Goal: Information Seeking & Learning: Learn about a topic

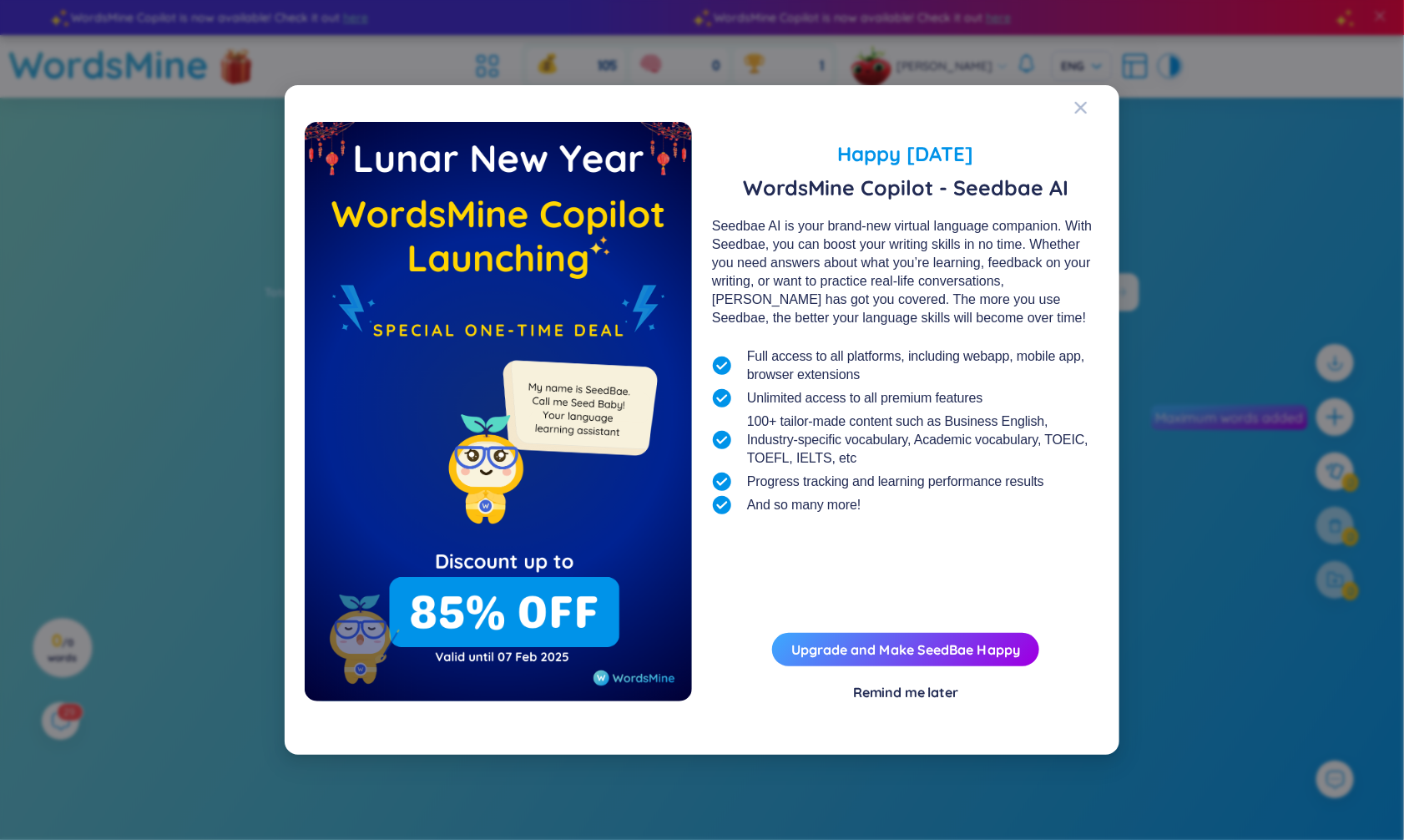
click at [1181, 89] on div "Happy Lunar New Year 2025 WordsMine Copilot - Seedbae AI Seedbae AI is your bra…" at bounding box center [702, 420] width 1404 height 840
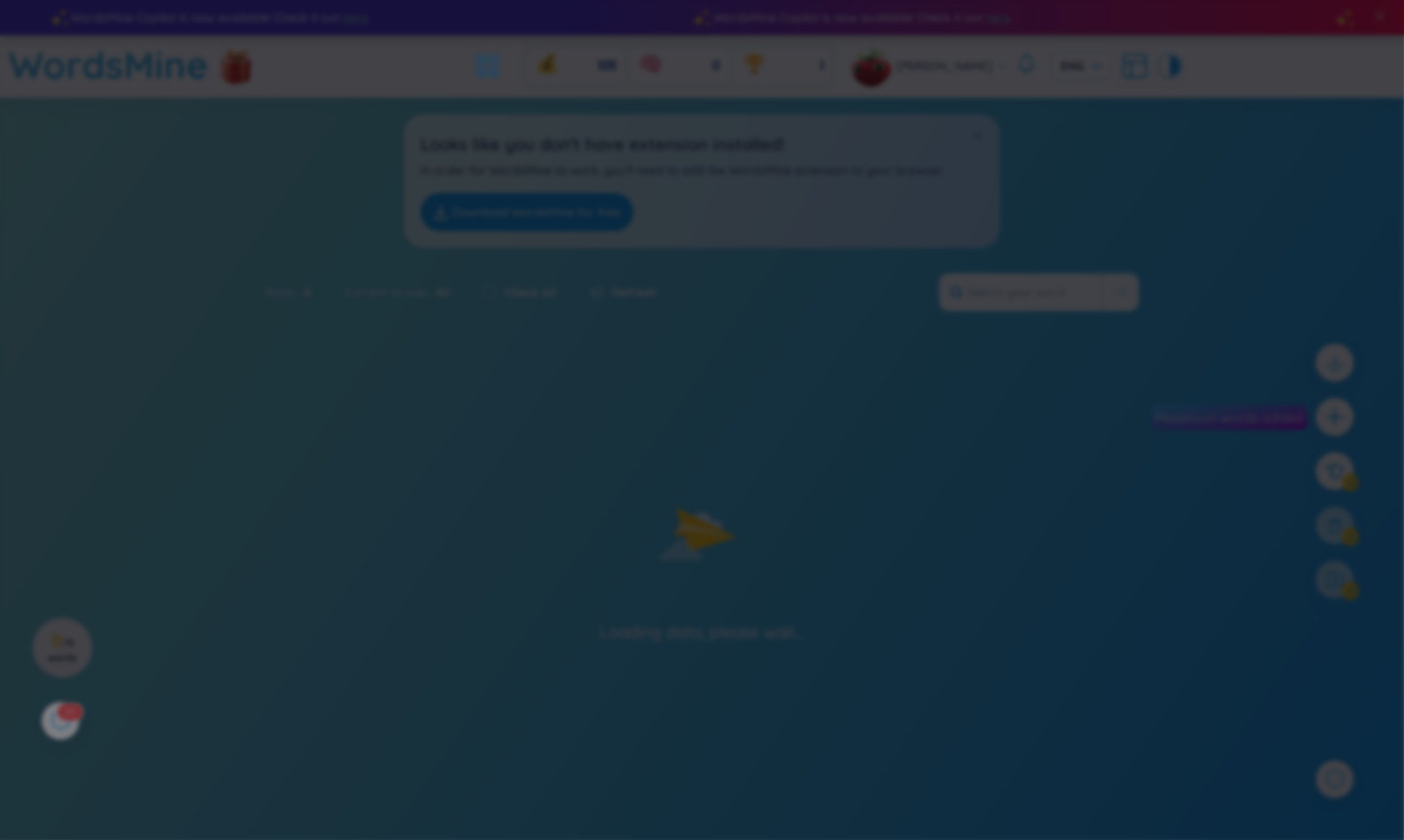
click at [1181, 89] on div "What's new in WordsMine? Folder management WordsMine lets you manage and person…" at bounding box center [702, 420] width 1404 height 840
click at [1181, 89] on body "WordsMine Copilot is now available! Check it out here WordsMine Copilot is now …" at bounding box center [702, 420] width 1404 height 840
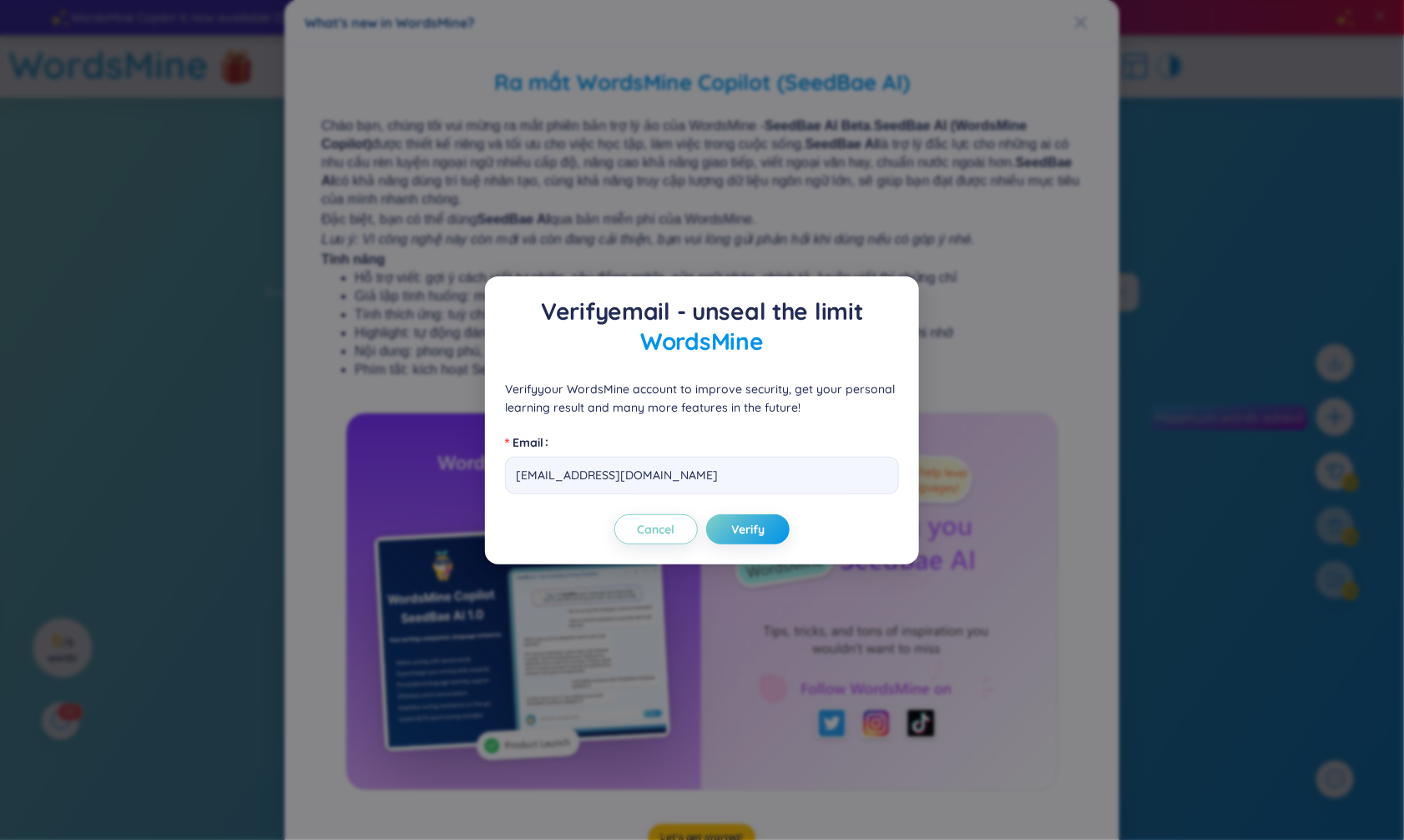
click at [1241, 109] on div "Verify email - unseal the limit WordsMine Verify your WordsMine account to impr…" at bounding box center [702, 420] width 1404 height 840
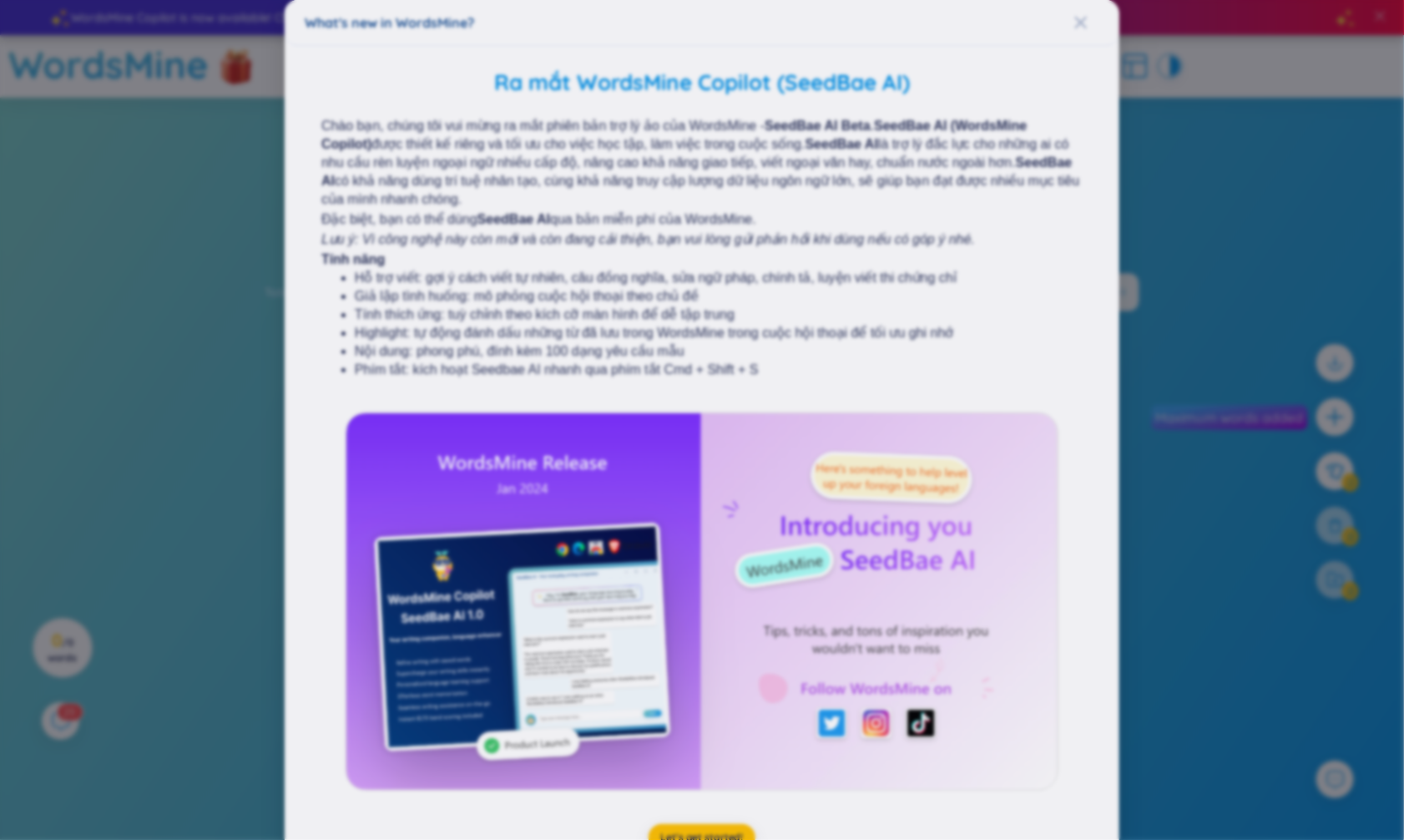
click at [1241, 109] on div "Verify email - unseal the limit WordsMine Verify your WordsMine account to impr…" at bounding box center [702, 420] width 1404 height 840
click at [1241, 109] on div "What's new in WordsMine? Ra mắt WordsMine Copilot (SeedBae AI) Chào bạn, chúng …" at bounding box center [702, 420] width 1404 height 840
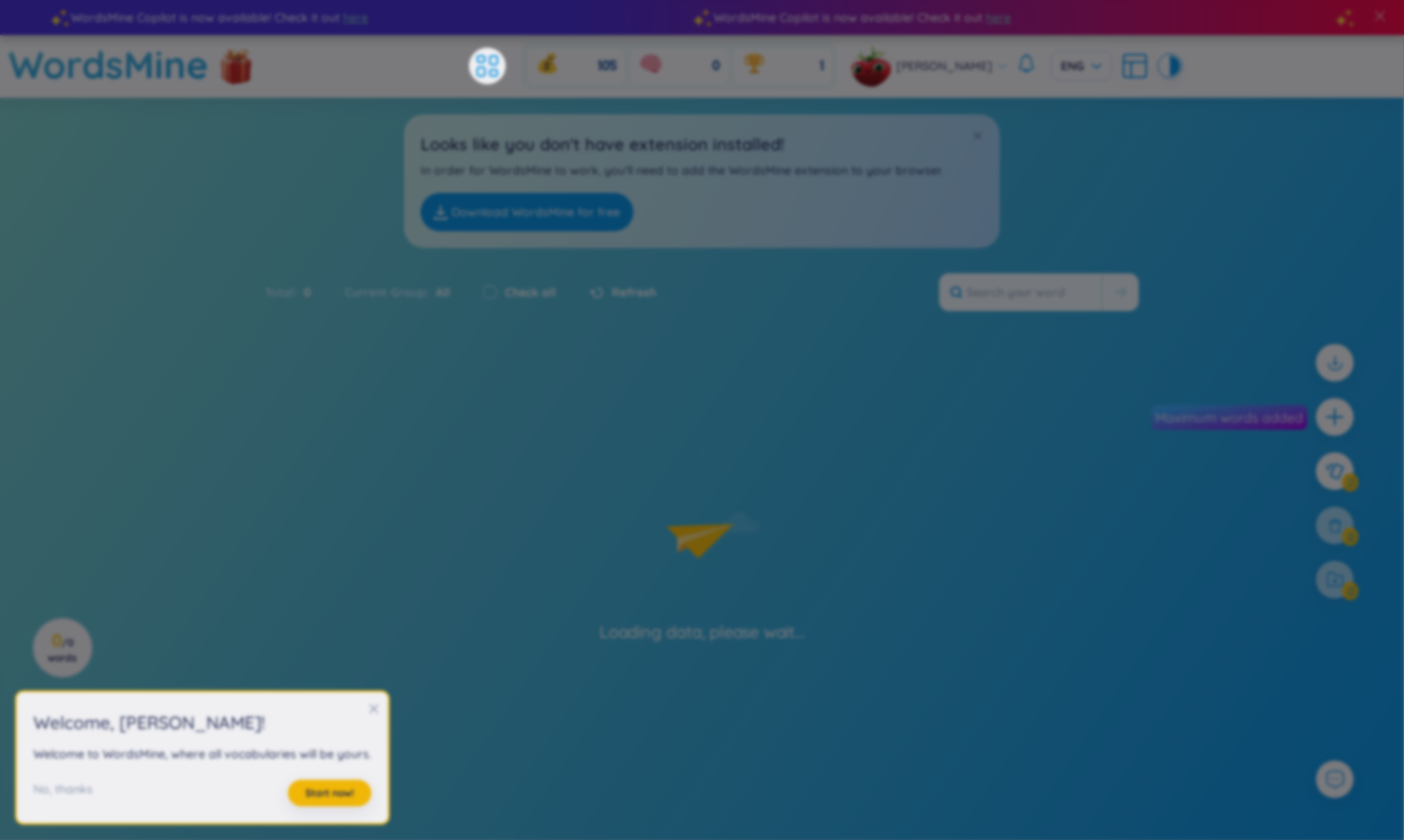
click at [1241, 109] on div "What's new in WordsMine? Ra mắt WordsMine Copilot (SeedBae AI) Chào bạn, chúng …" at bounding box center [702, 420] width 1404 height 840
click at [1241, 109] on section "Sort Alphabet Ascending Alphabet Descending Time-based Ascending Time-based Des…" at bounding box center [702, 486] width 1404 height 776
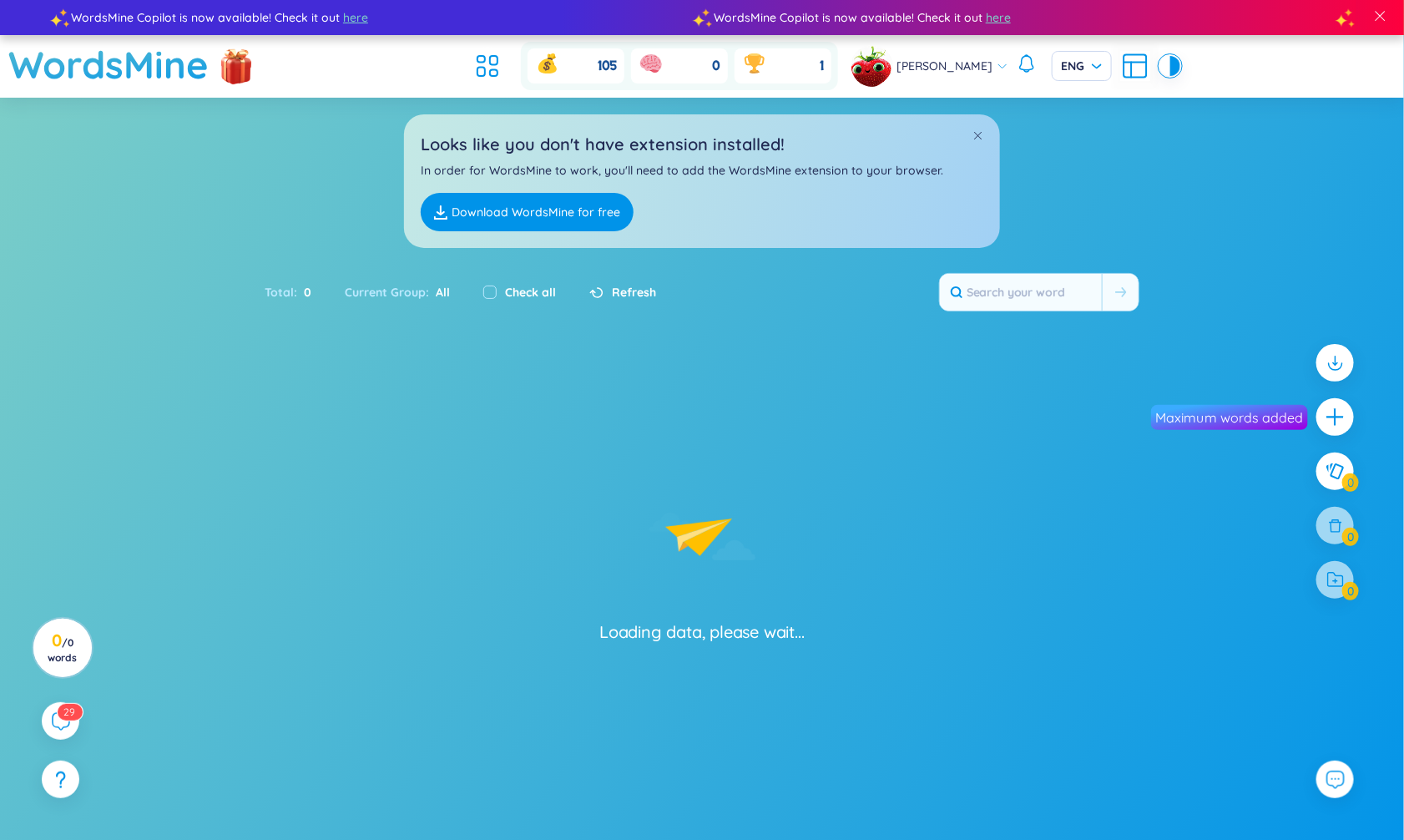
click at [1241, 109] on section "Sort Alphabet Ascending Alphabet Descending Time-based Ascending Time-based Des…" at bounding box center [702, 486] width 1404 height 776
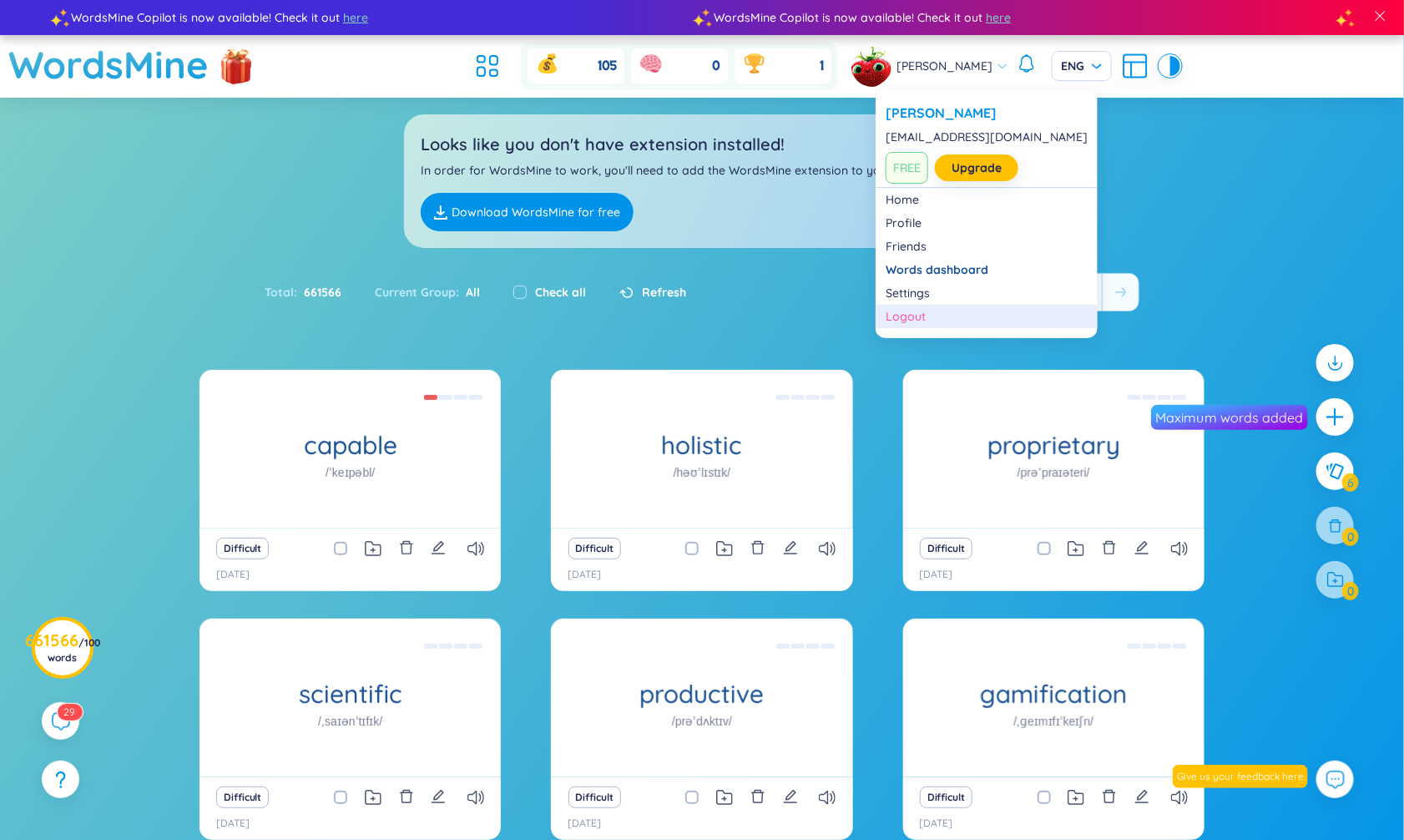
click at [931, 310] on div "Logout" at bounding box center [987, 316] width 202 height 17
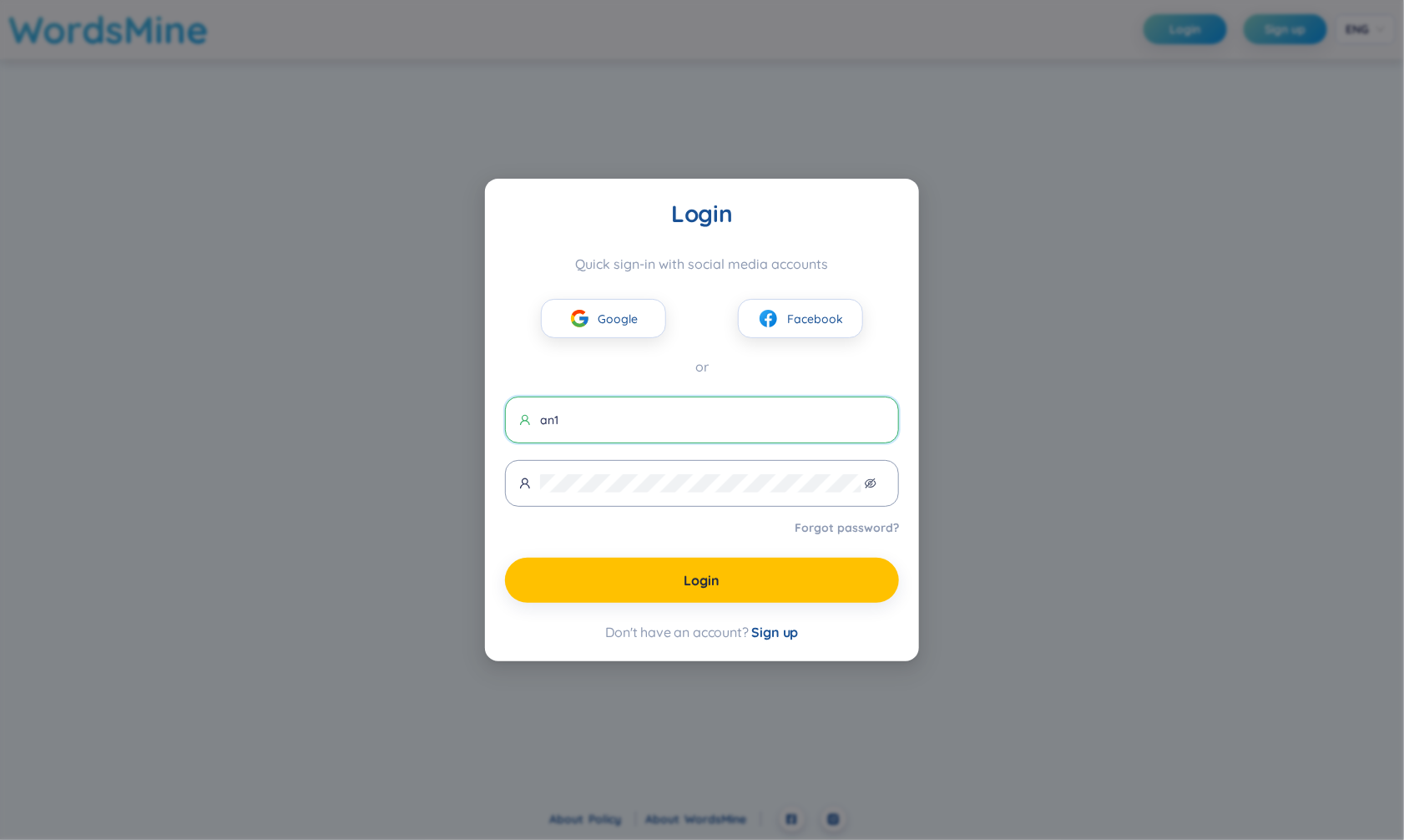
type input "[EMAIL_ADDRESS][DOMAIN_NAME]"
click at [733, 472] on span at bounding box center [702, 483] width 394 height 47
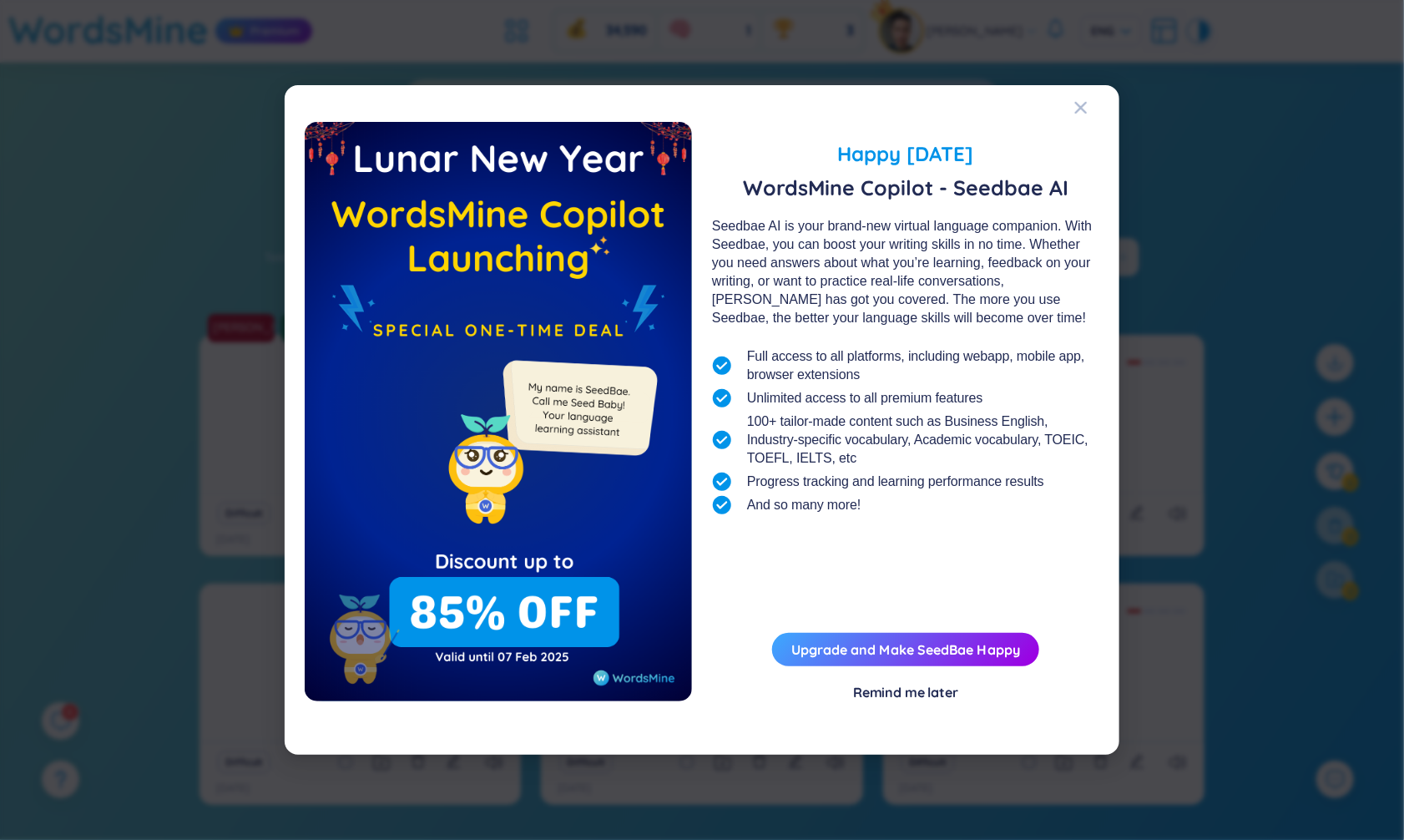
click at [1235, 128] on div "Happy Lunar New Year 2025 WordsMine Copilot - Seedbae AI Seedbae AI is your bra…" at bounding box center [702, 420] width 1404 height 840
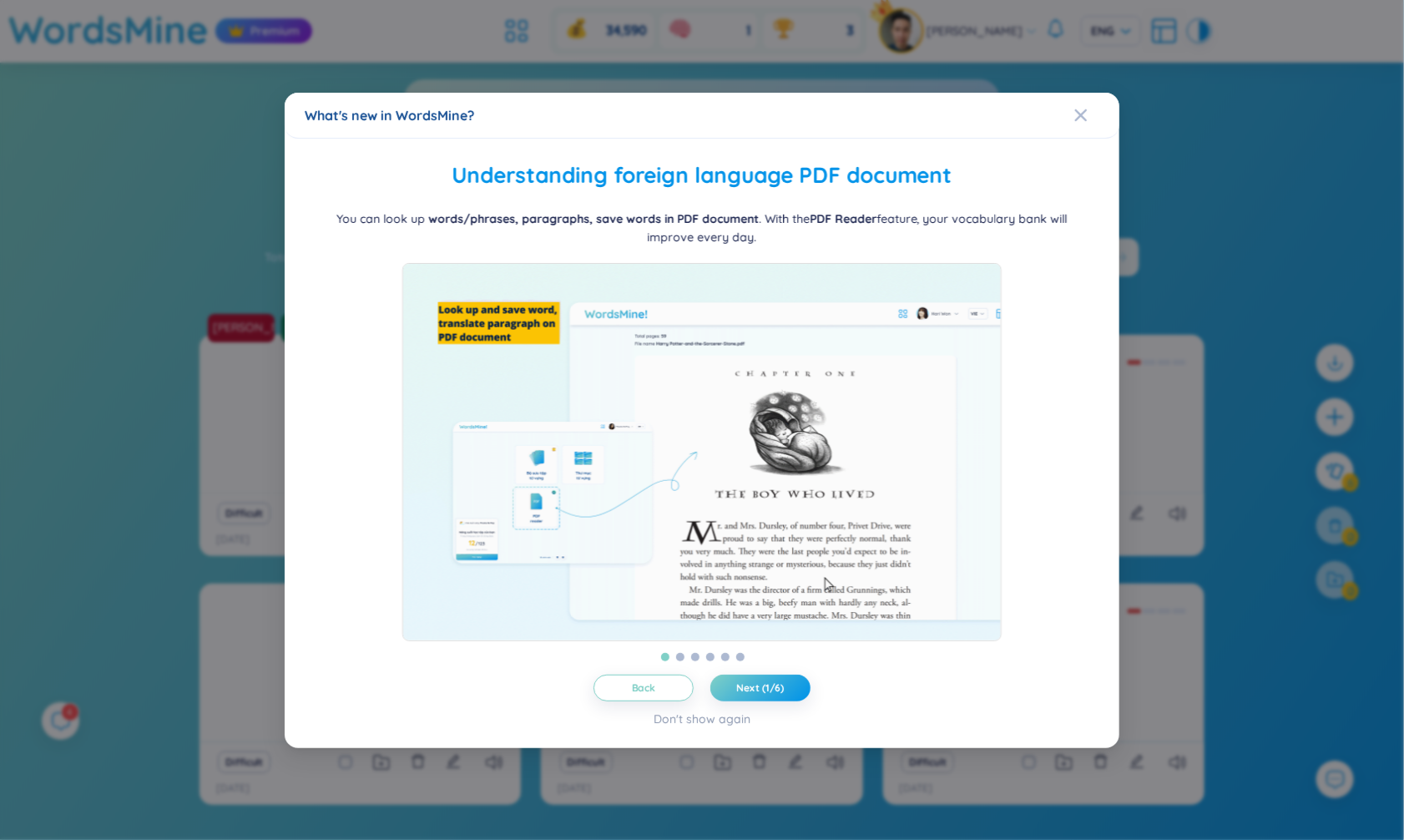
click at [1235, 109] on div "What's new in WordsMine? Folder management WordsMine lets you manage and person…" at bounding box center [702, 420] width 1404 height 840
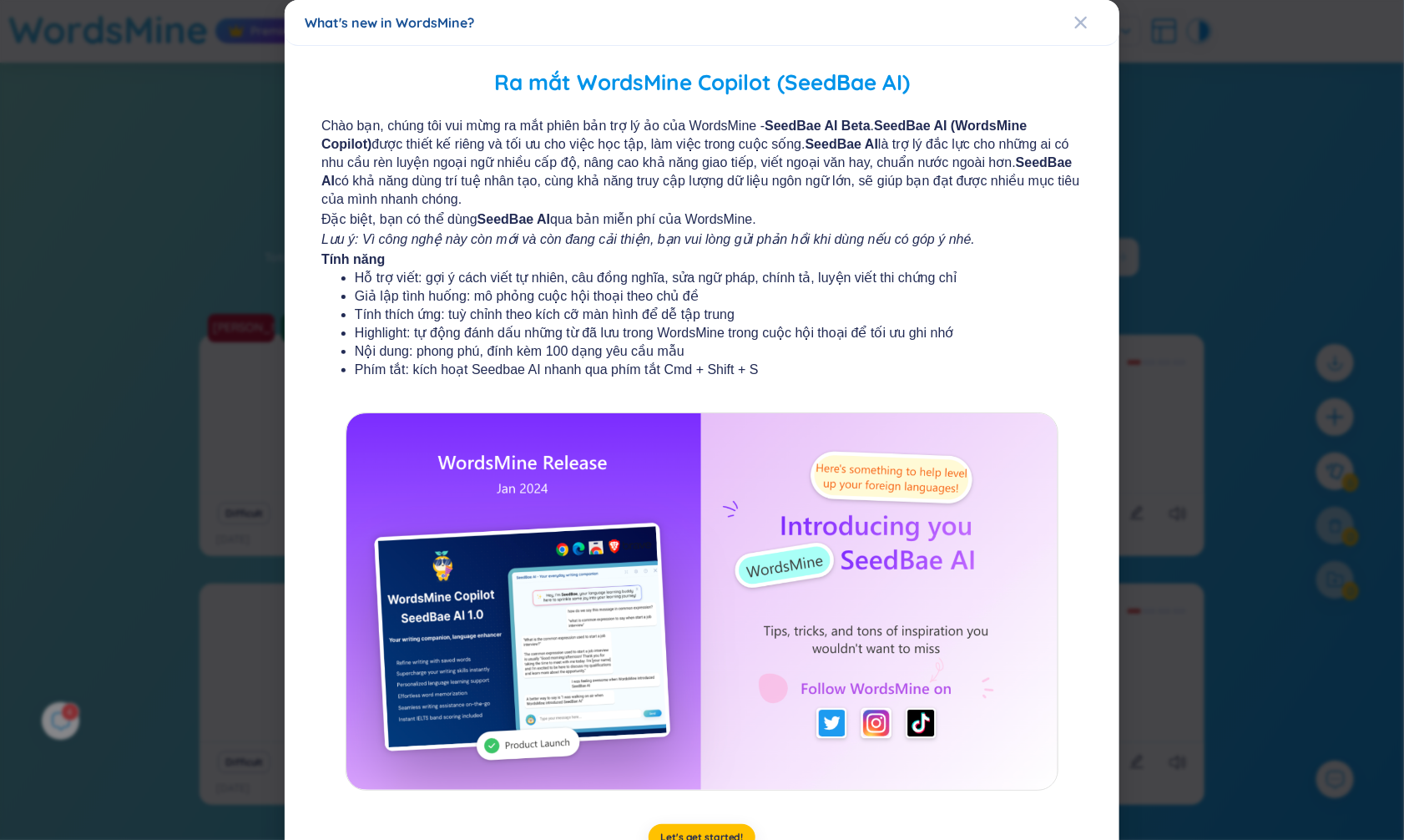
click at [1235, 109] on div "What's new in WordsMine? Ra mắt WordsMine Copilot (SeedBae AI) Chào bạn, chúng …" at bounding box center [702, 420] width 1404 height 840
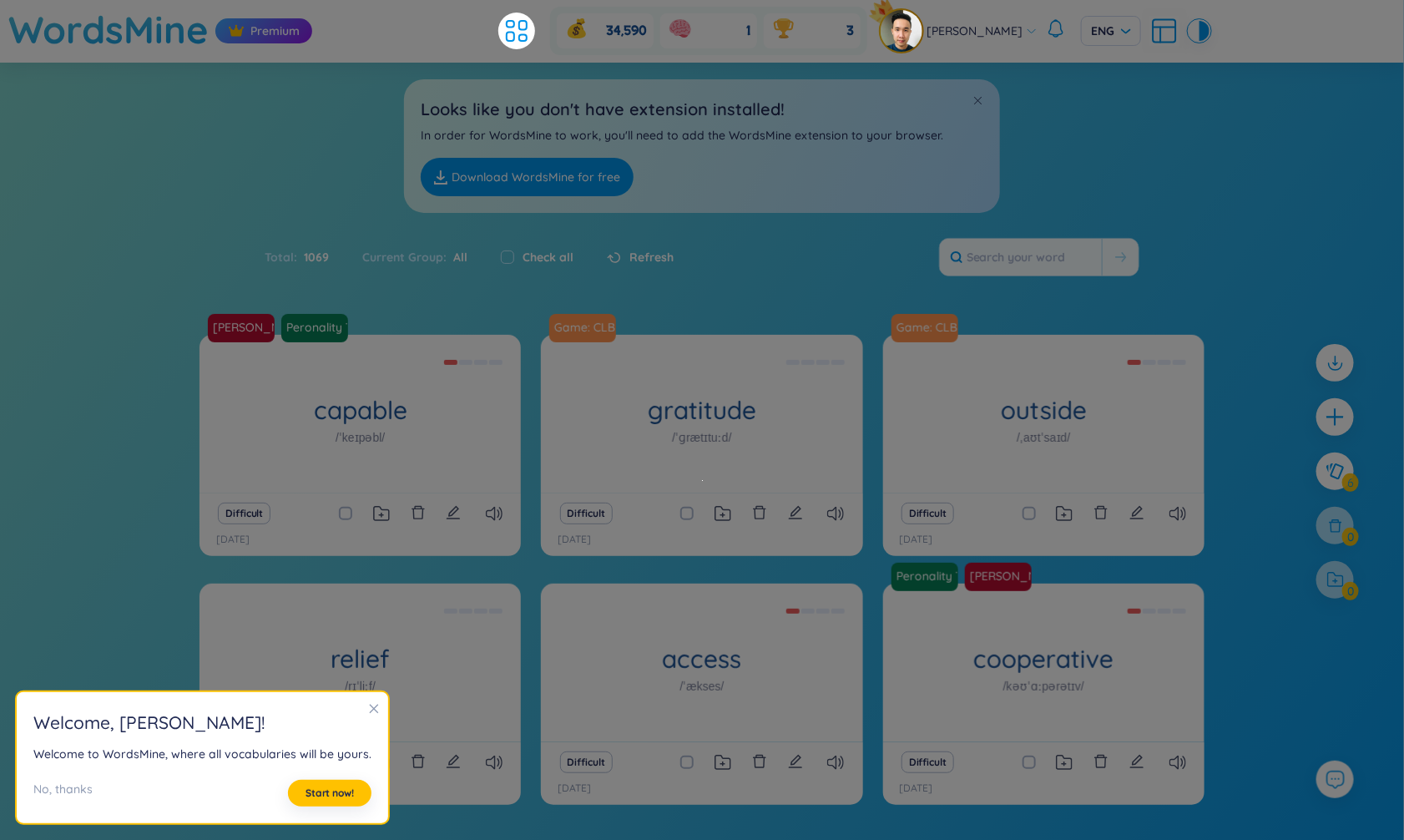
click at [1235, 109] on section "Sort Alphabet Ascending Alphabet Descending Time-based Ascending Time-based Des…" at bounding box center [702, 494] width 1404 height 863
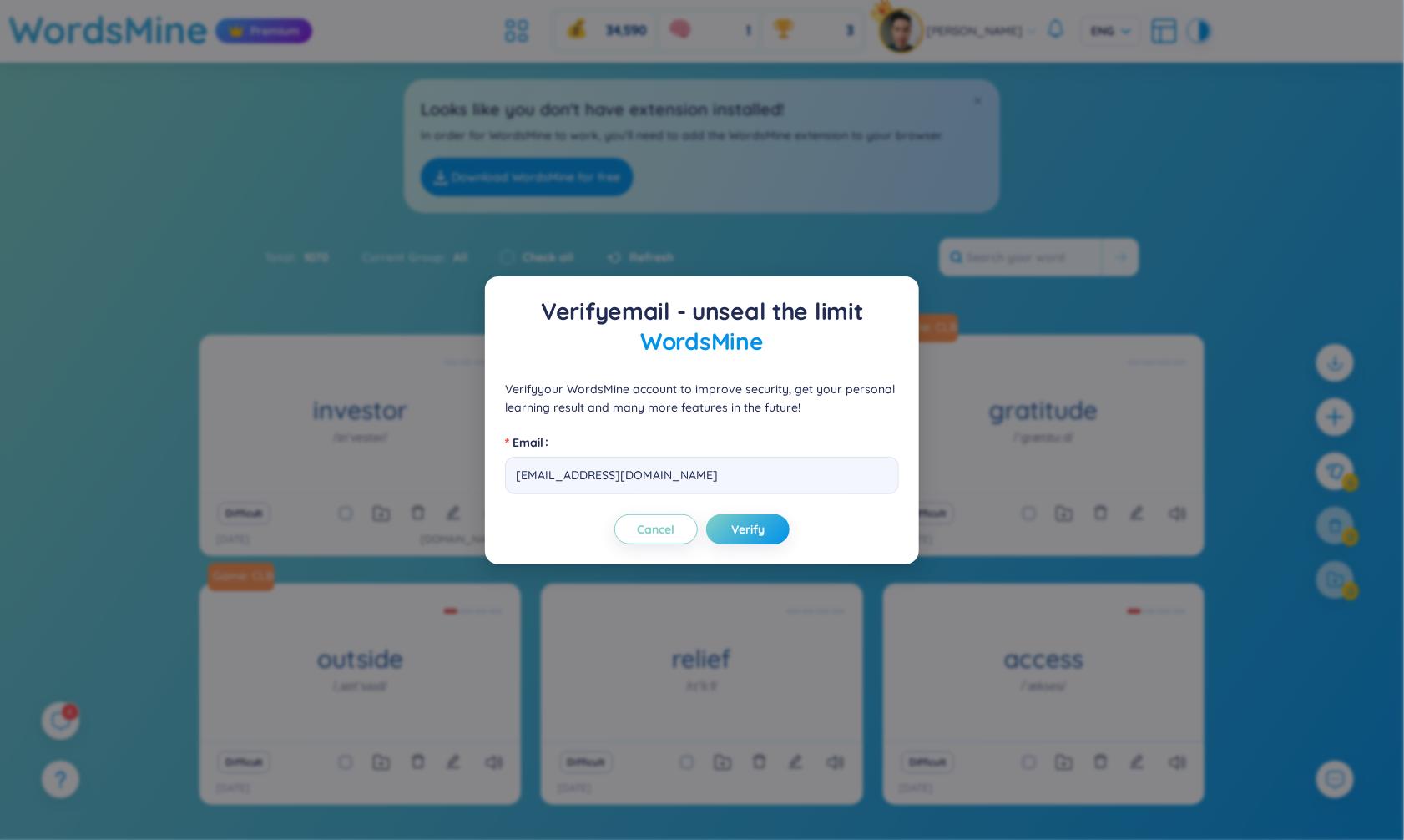
click at [148, 380] on div "Verify email - unseal the limit WordsMine Verify your WordsMine account to impr…" at bounding box center [702, 420] width 1404 height 840
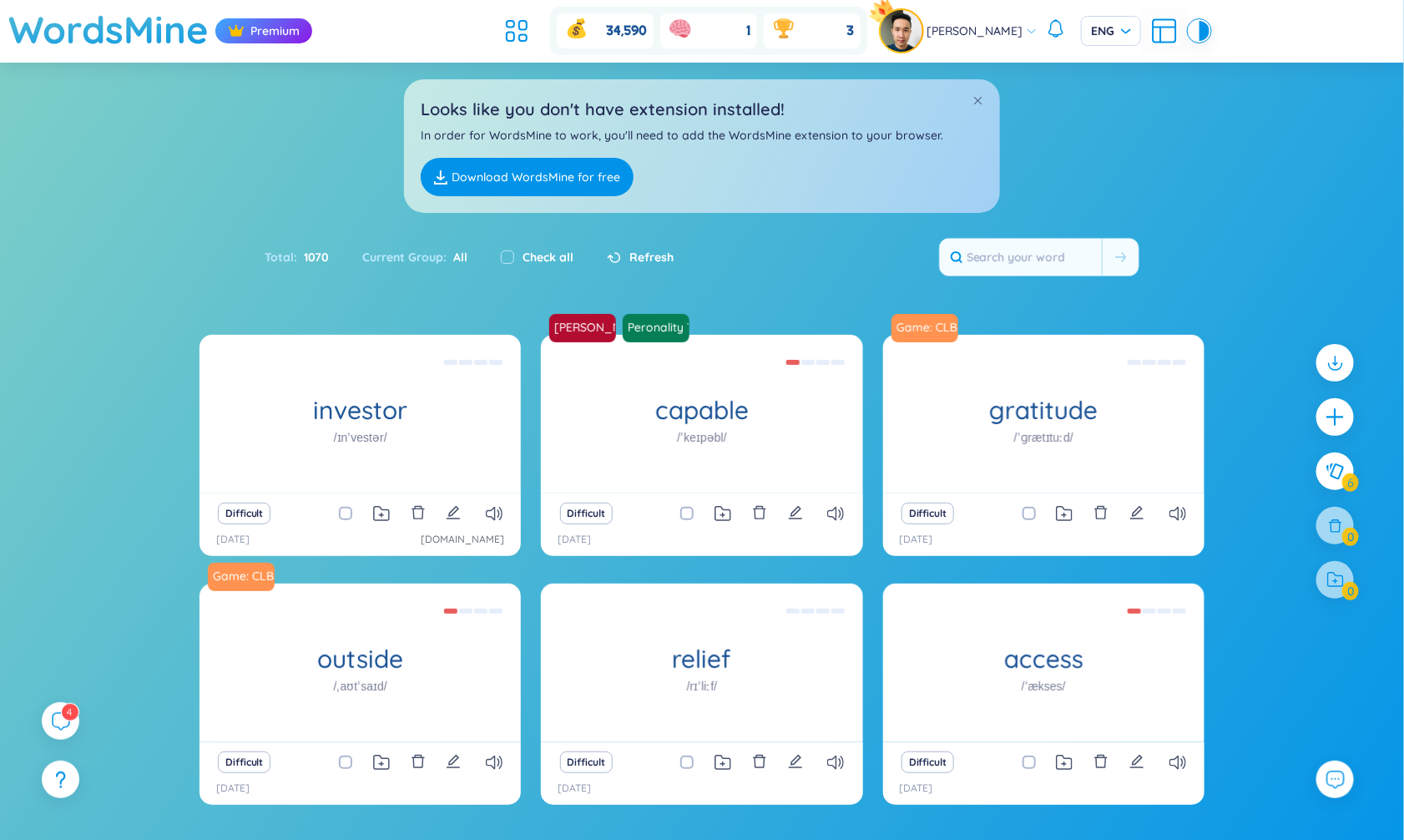
click at [141, 478] on div "investor /ɪnˈvestər/ người đầu tư võ Difficult 5/9/2025 www.techinasia.com Hi…" at bounding box center [702, 630] width 1404 height 591
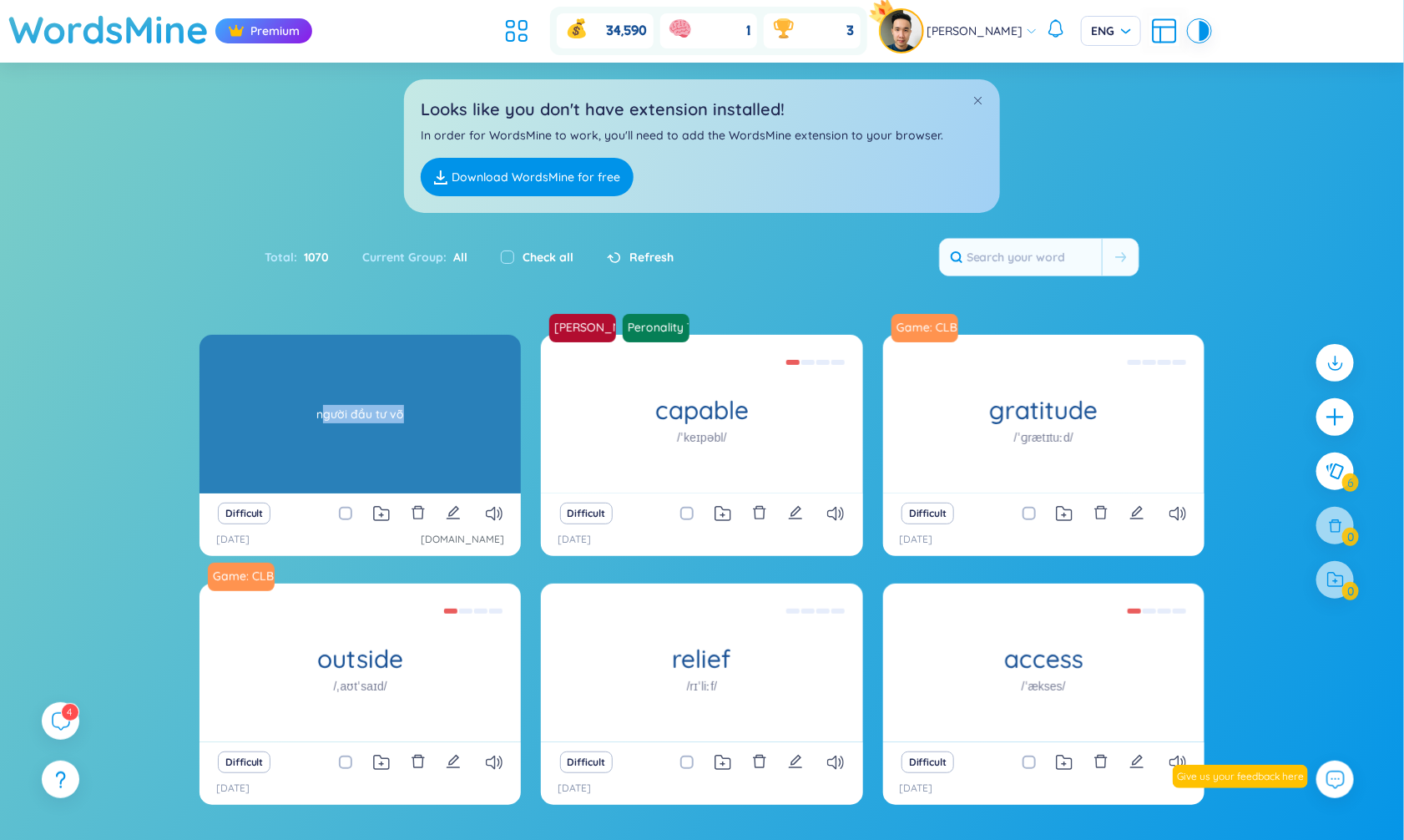
drag, startPoint x: 326, startPoint y: 409, endPoint x: 438, endPoint y: 412, distance: 112.8
click at [438, 412] on div "người đầu tư võ" at bounding box center [360, 414] width 305 height 150
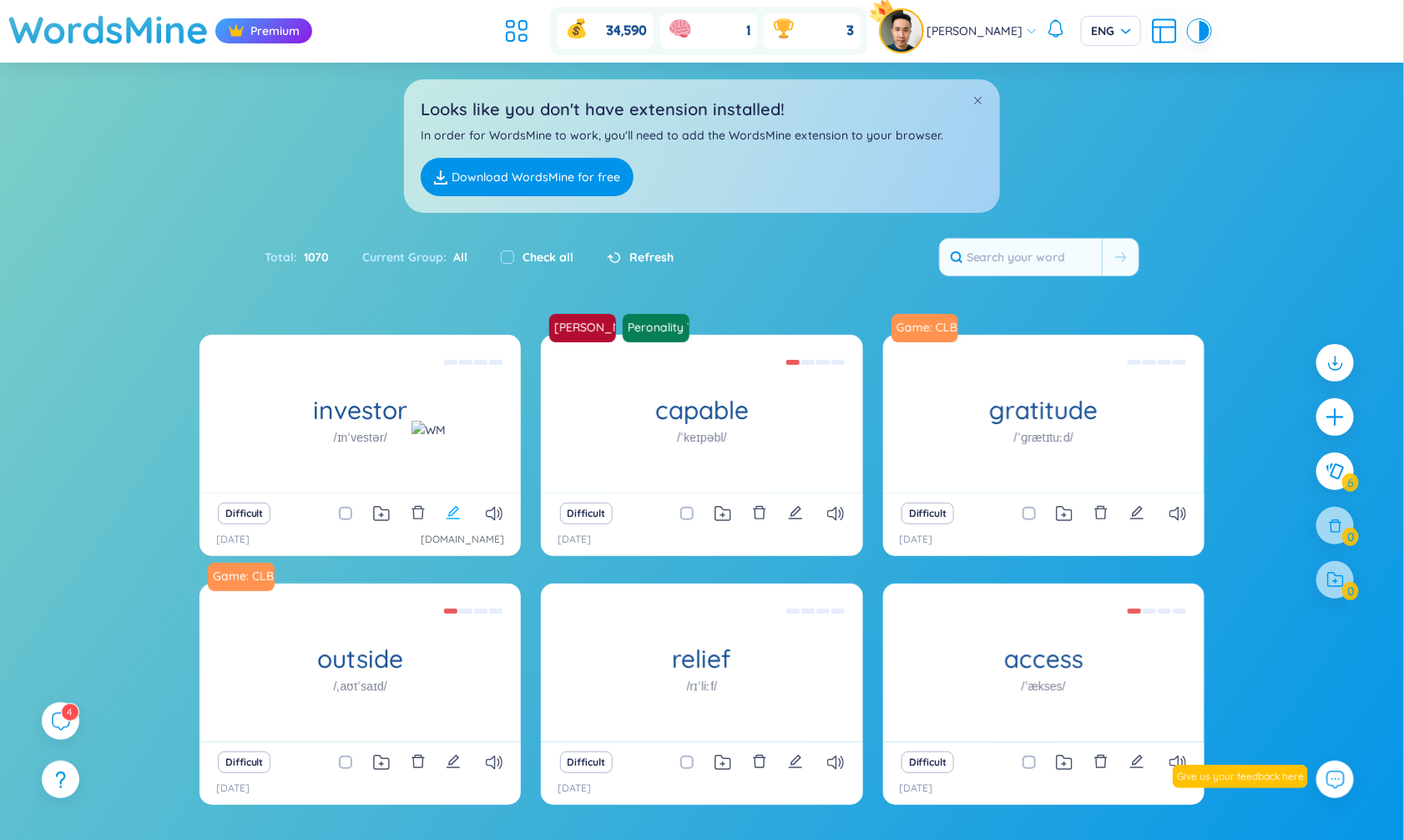
click at [447, 508] on icon "edit" at bounding box center [453, 512] width 15 height 15
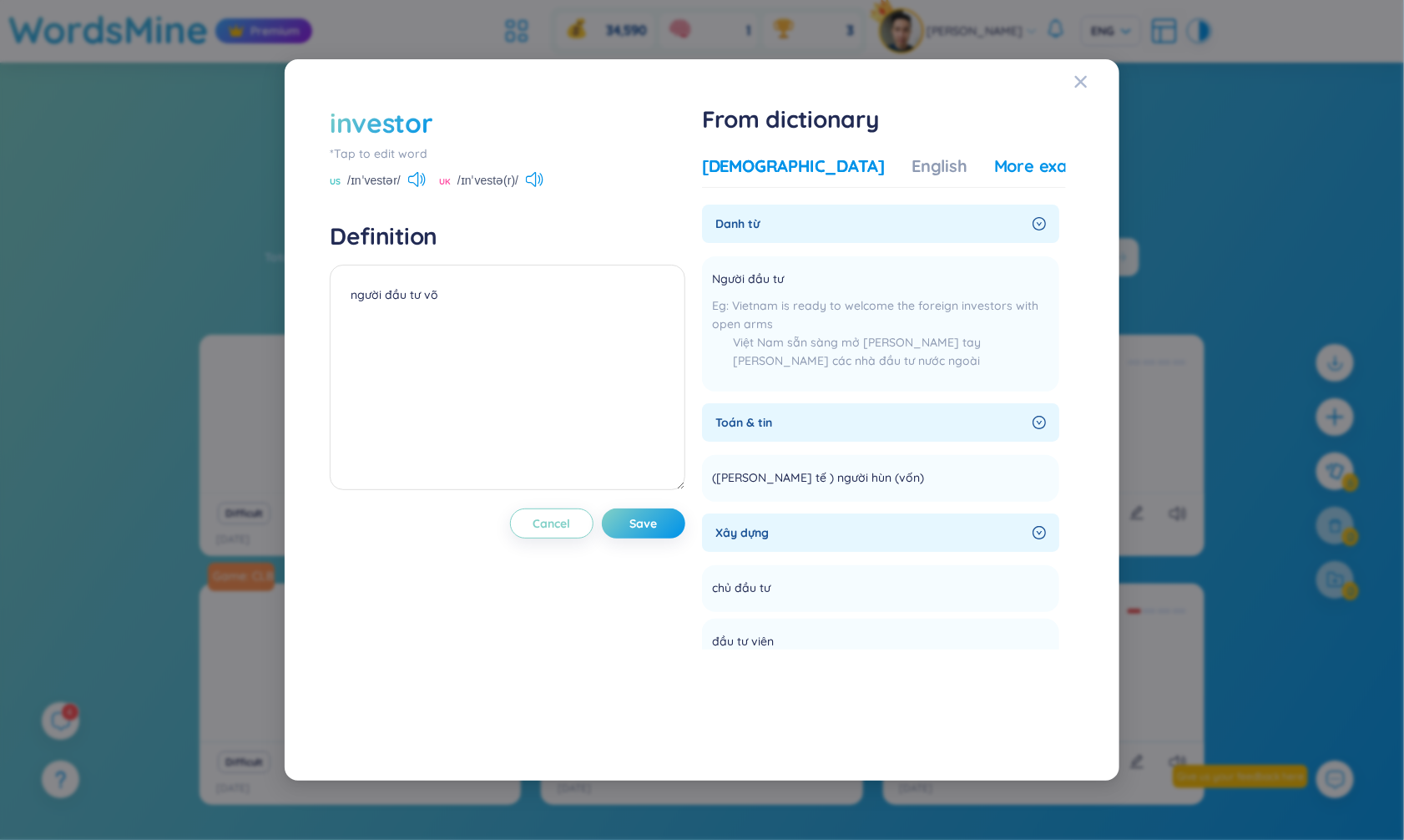
click at [994, 164] on div "More examples" at bounding box center [1054, 165] width 121 height 23
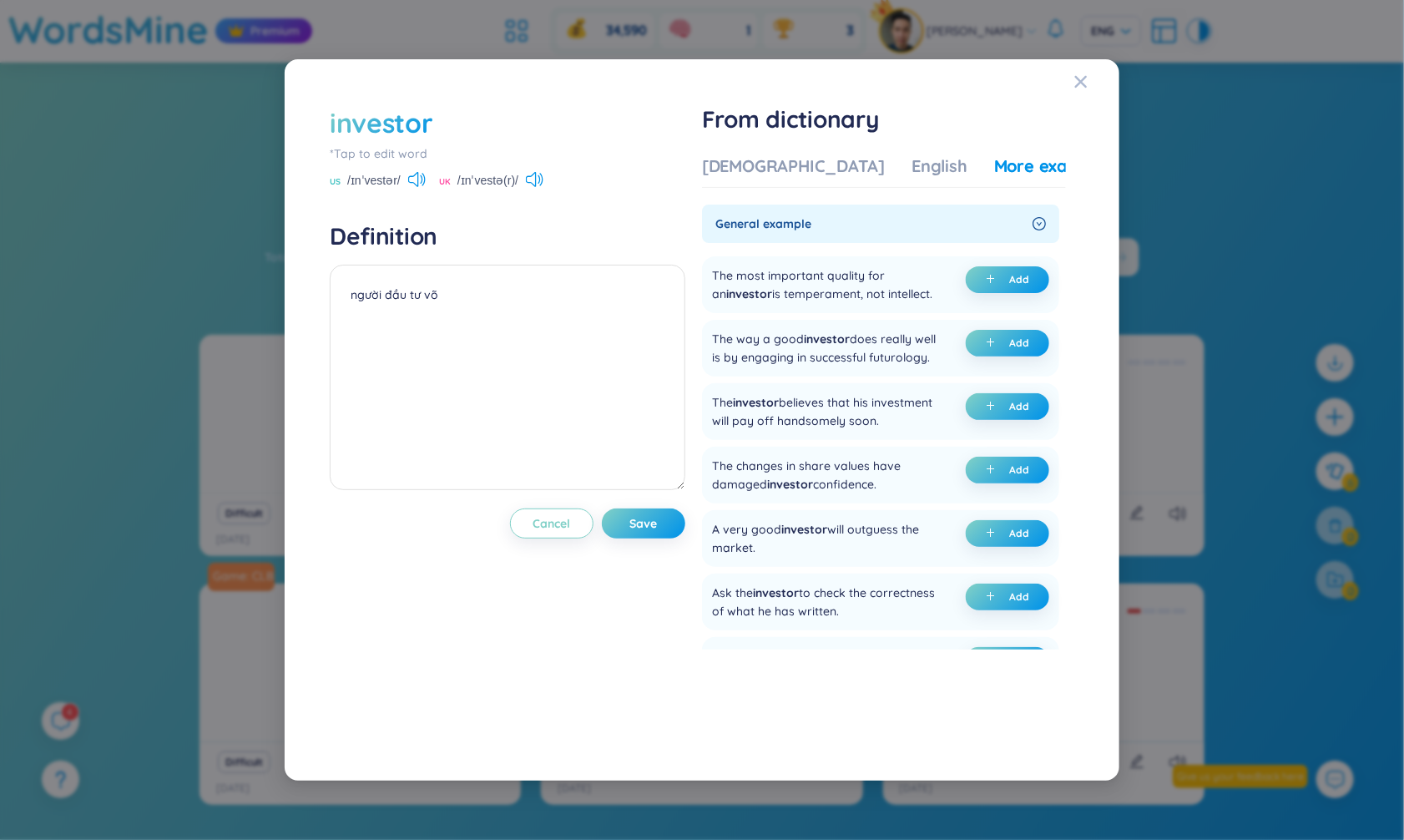
click at [184, 236] on div "investor *Tap to edit word US /ɪnˈvestər/ UK /ɪnˈvestə(r)/ Definition người đâ…" at bounding box center [702, 420] width 1404 height 840
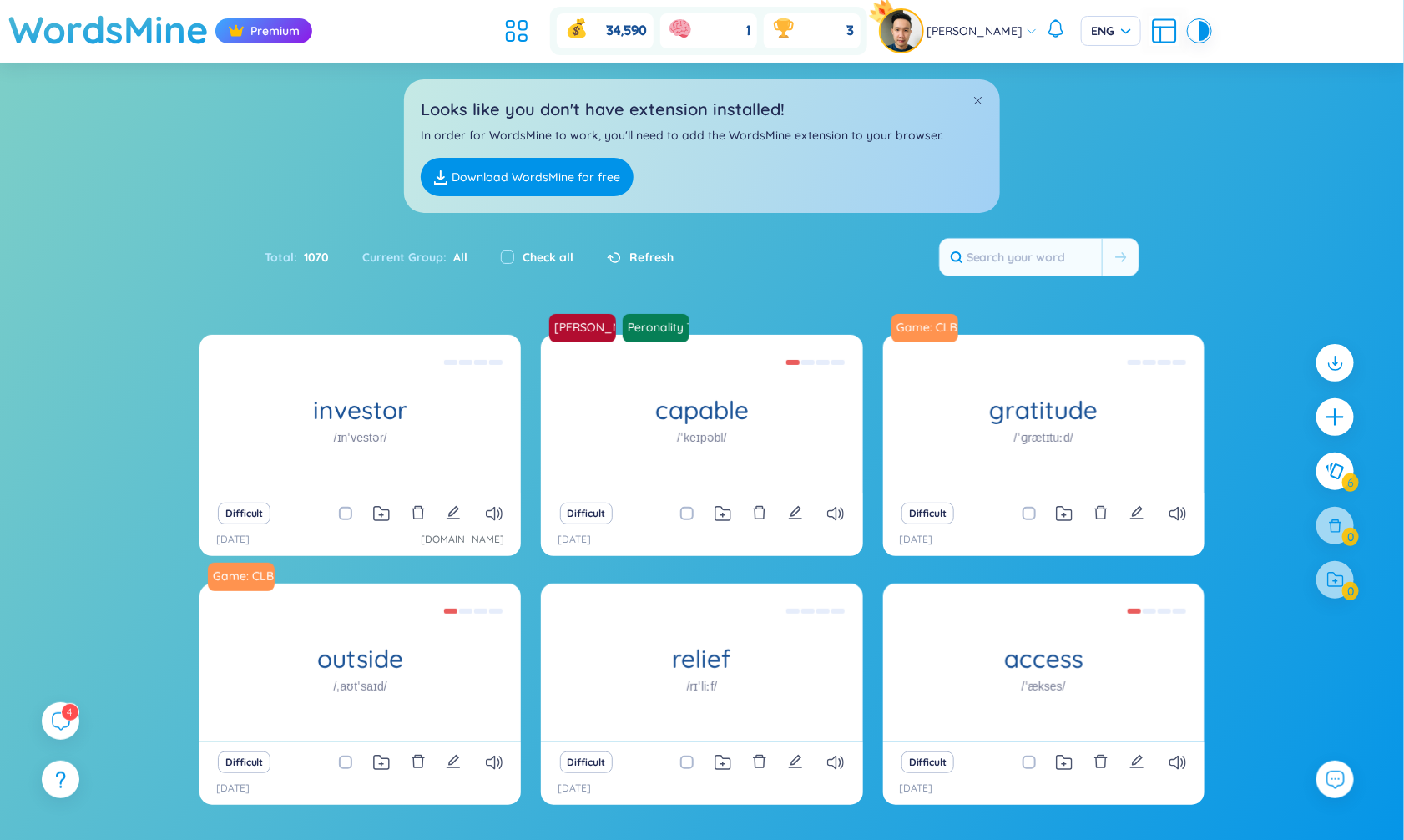
click at [510, 35] on header "WordsMine Premium 34,590 1 3 Phann David ENG" at bounding box center [702, 31] width 1404 height 63
click at [527, 35] on icon at bounding box center [523, 38] width 8 height 7
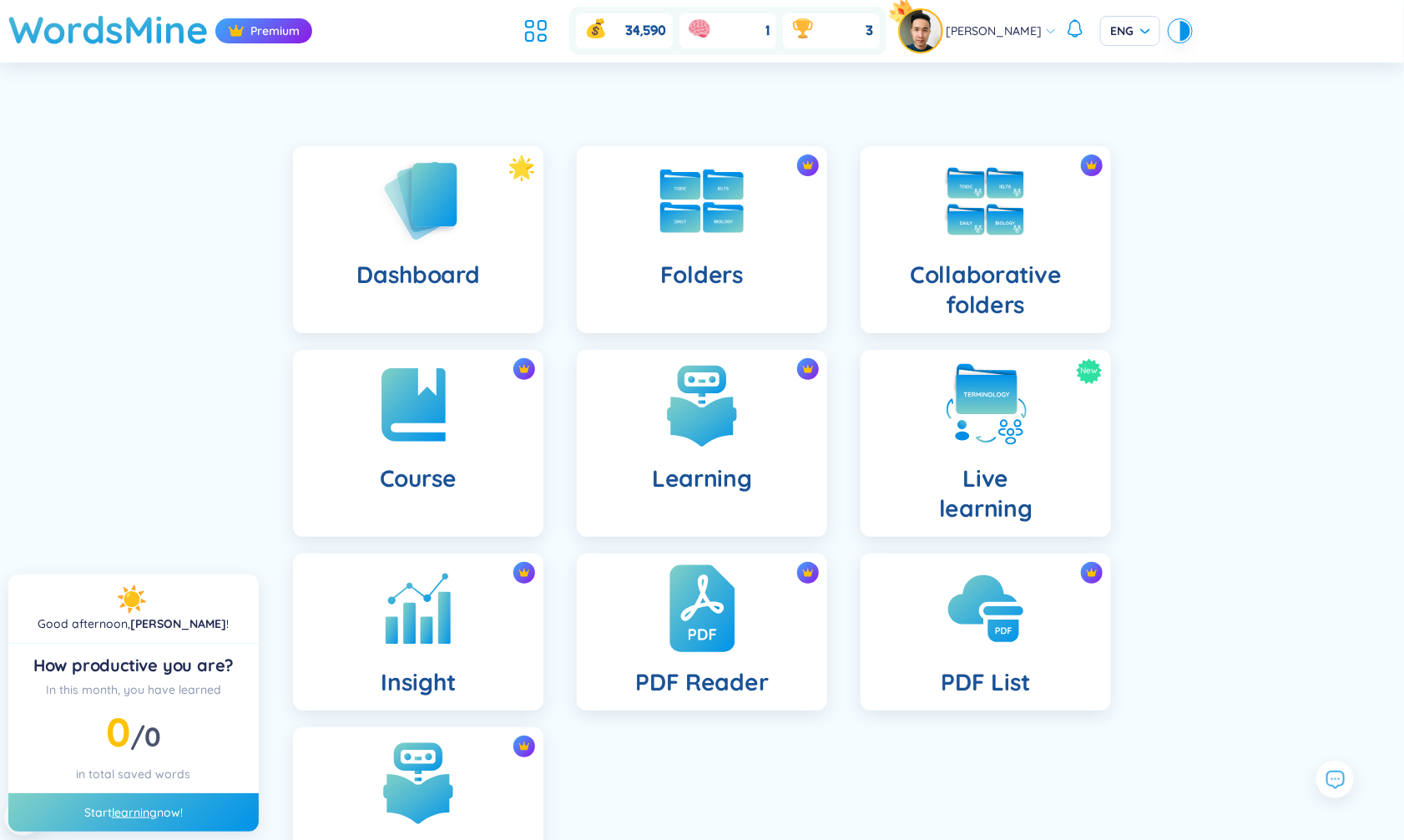
click at [716, 608] on img at bounding box center [702, 609] width 65 height 92
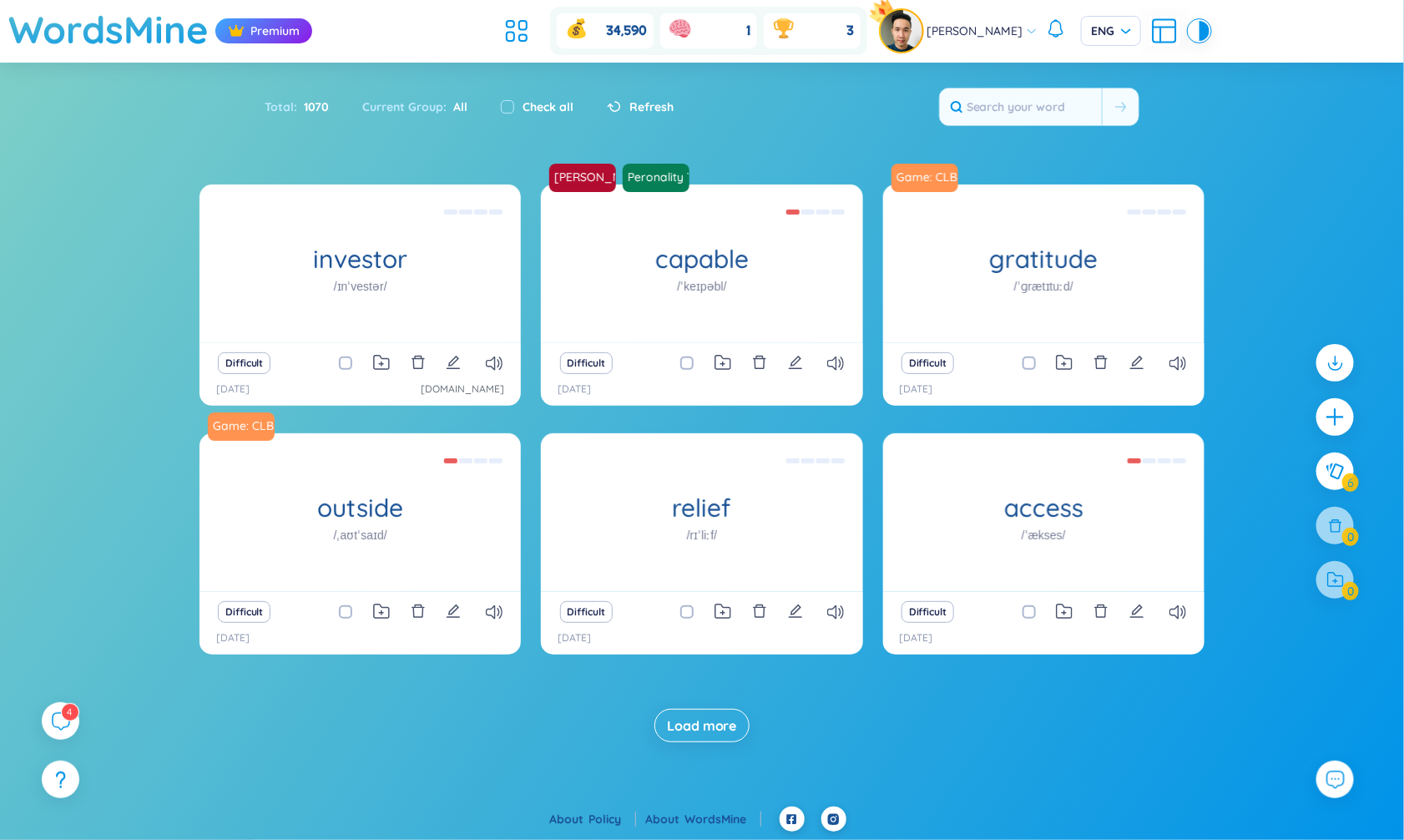
click at [633, 95] on div "Refresh" at bounding box center [631, 106] width 83 height 35
click at [649, 104] on span "Refresh" at bounding box center [652, 107] width 44 height 18
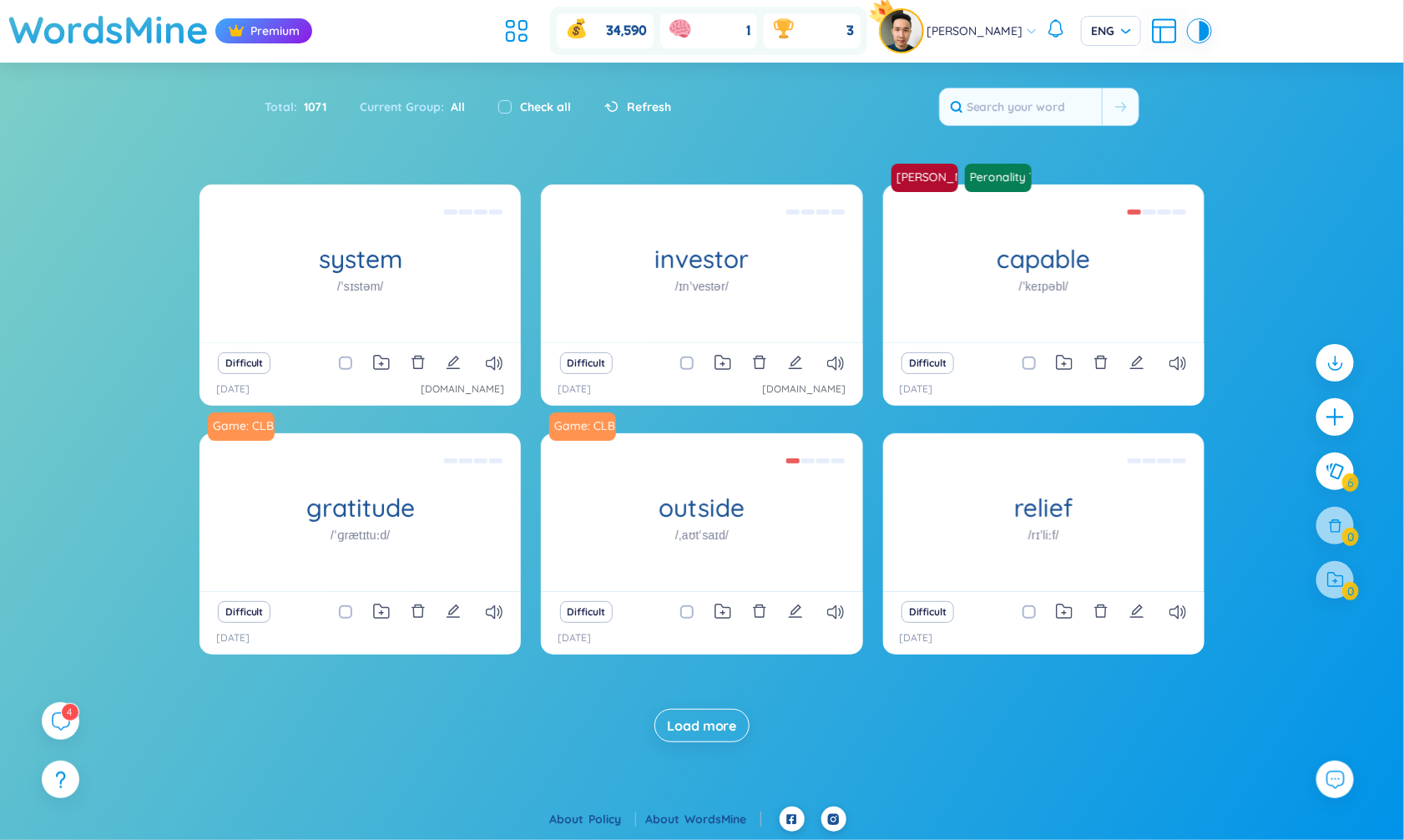
click at [348, 364] on input "checkbox" at bounding box center [353, 363] width 13 height 13
checkbox input "true"
click at [687, 364] on span at bounding box center [686, 363] width 13 height 13
click at [689, 364] on input "checkbox" at bounding box center [695, 363] width 13 height 13
checkbox input "true"
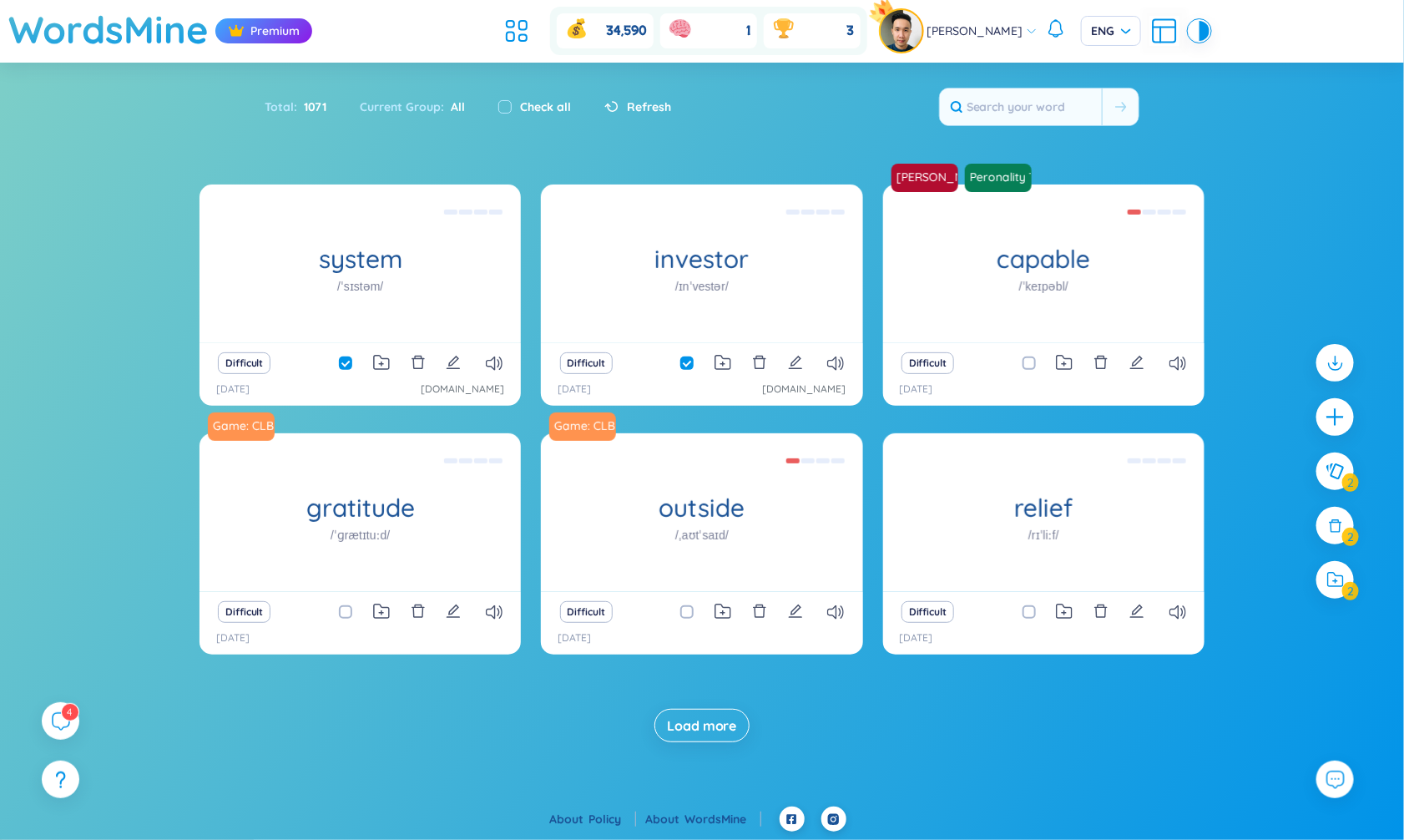
click at [1029, 360] on span at bounding box center [1029, 363] width 13 height 13
click at [1031, 360] on input "checkbox" at bounding box center [1037, 363] width 13 height 13
checkbox input "true"
click at [1343, 584] on icon at bounding box center [1336, 580] width 17 height 15
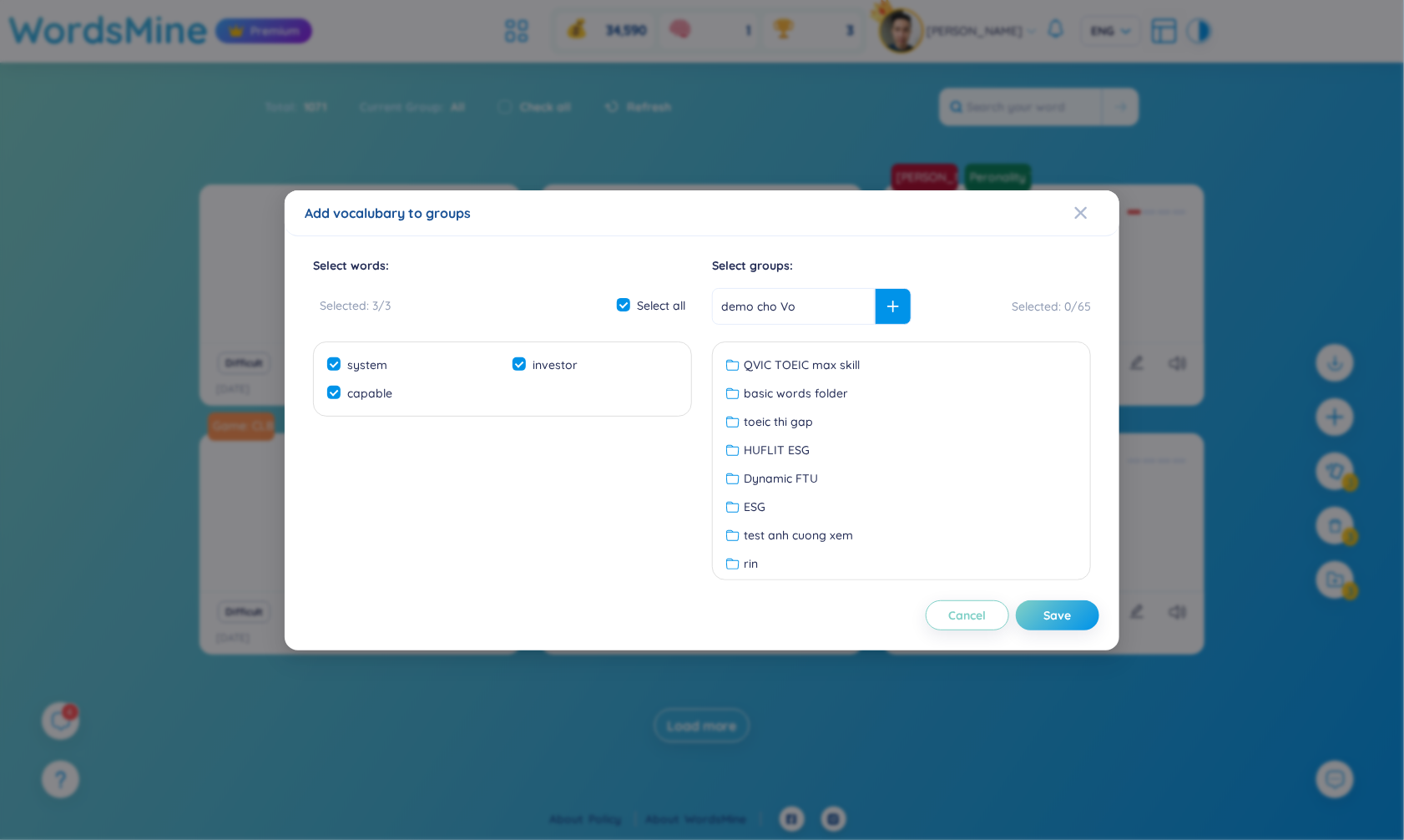
type input "demo cho Vo"
click at [888, 306] on icon at bounding box center [894, 307] width 12 height 12
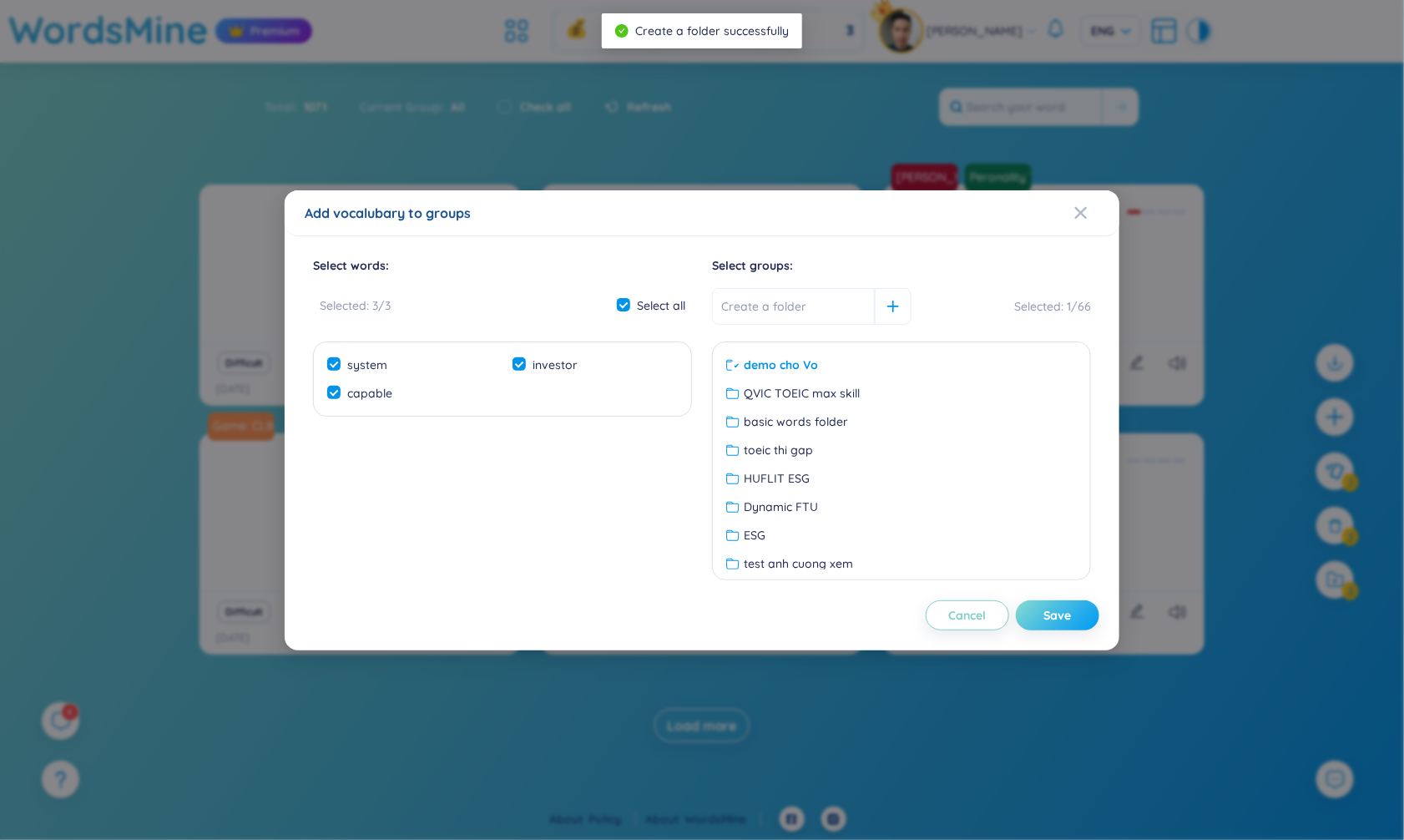
click at [1064, 621] on div "Save" at bounding box center [1058, 615] width 28 height 18
checkbox input "false"
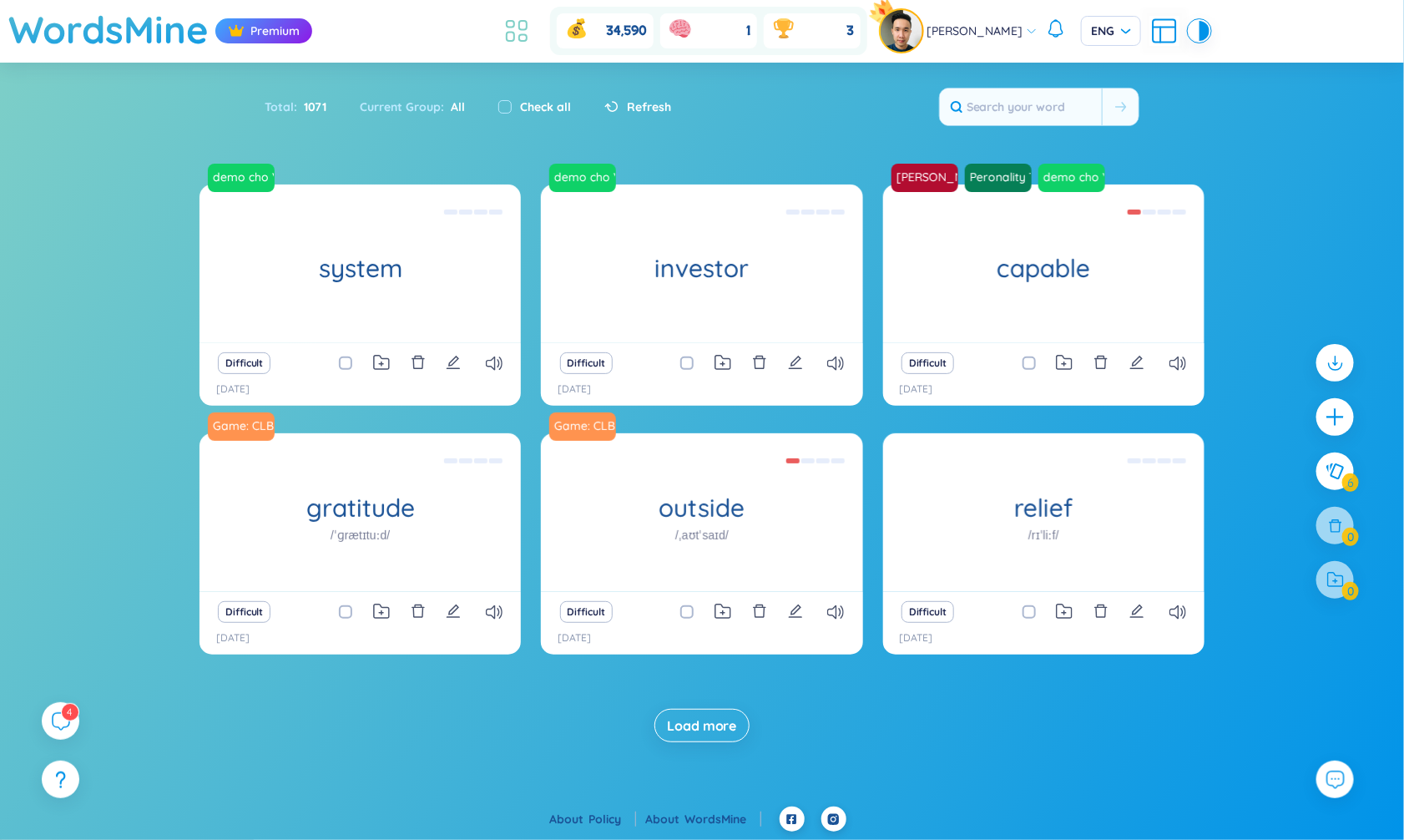
click at [527, 29] on icon at bounding box center [523, 25] width 8 height 9
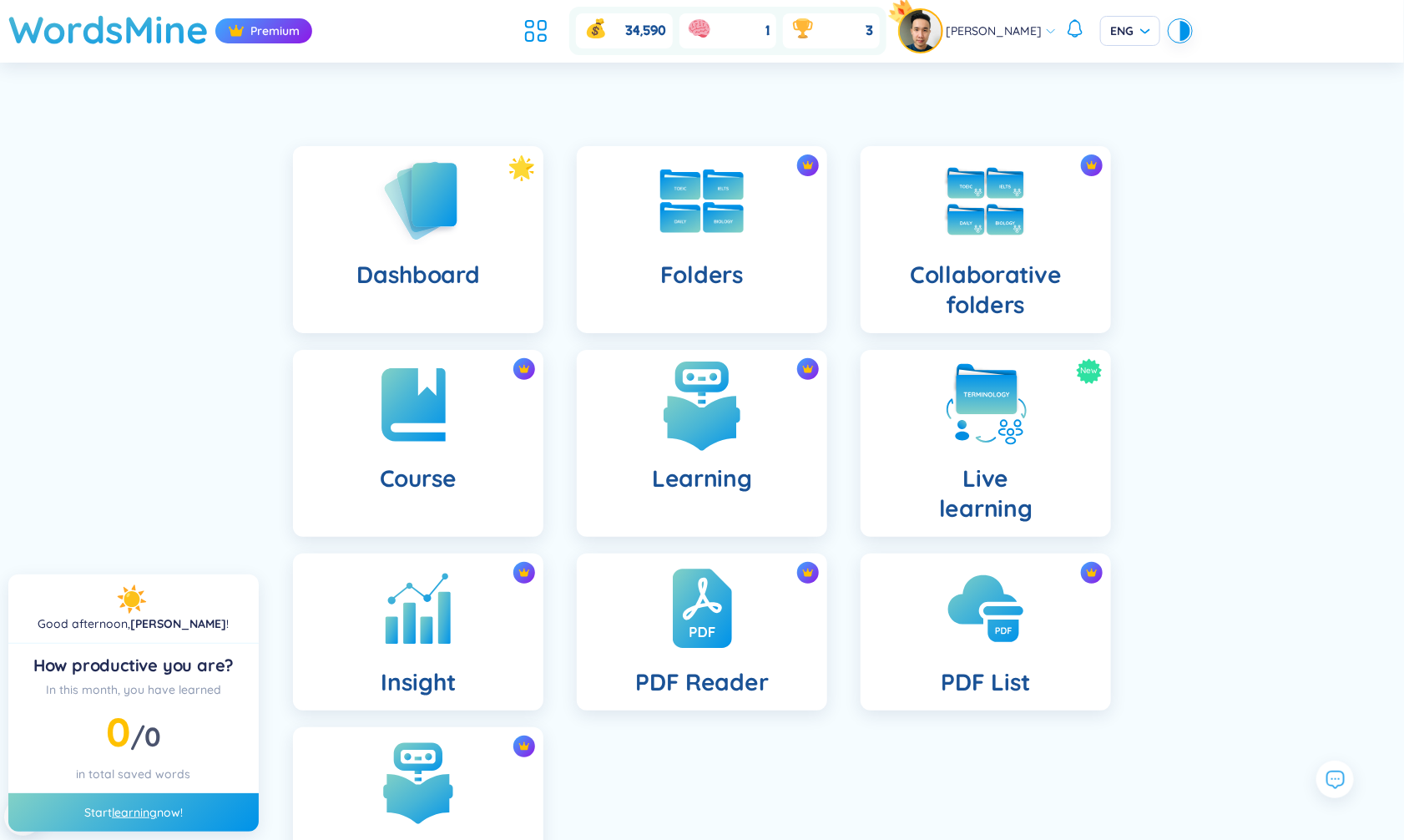
click at [712, 439] on img at bounding box center [702, 405] width 92 height 92
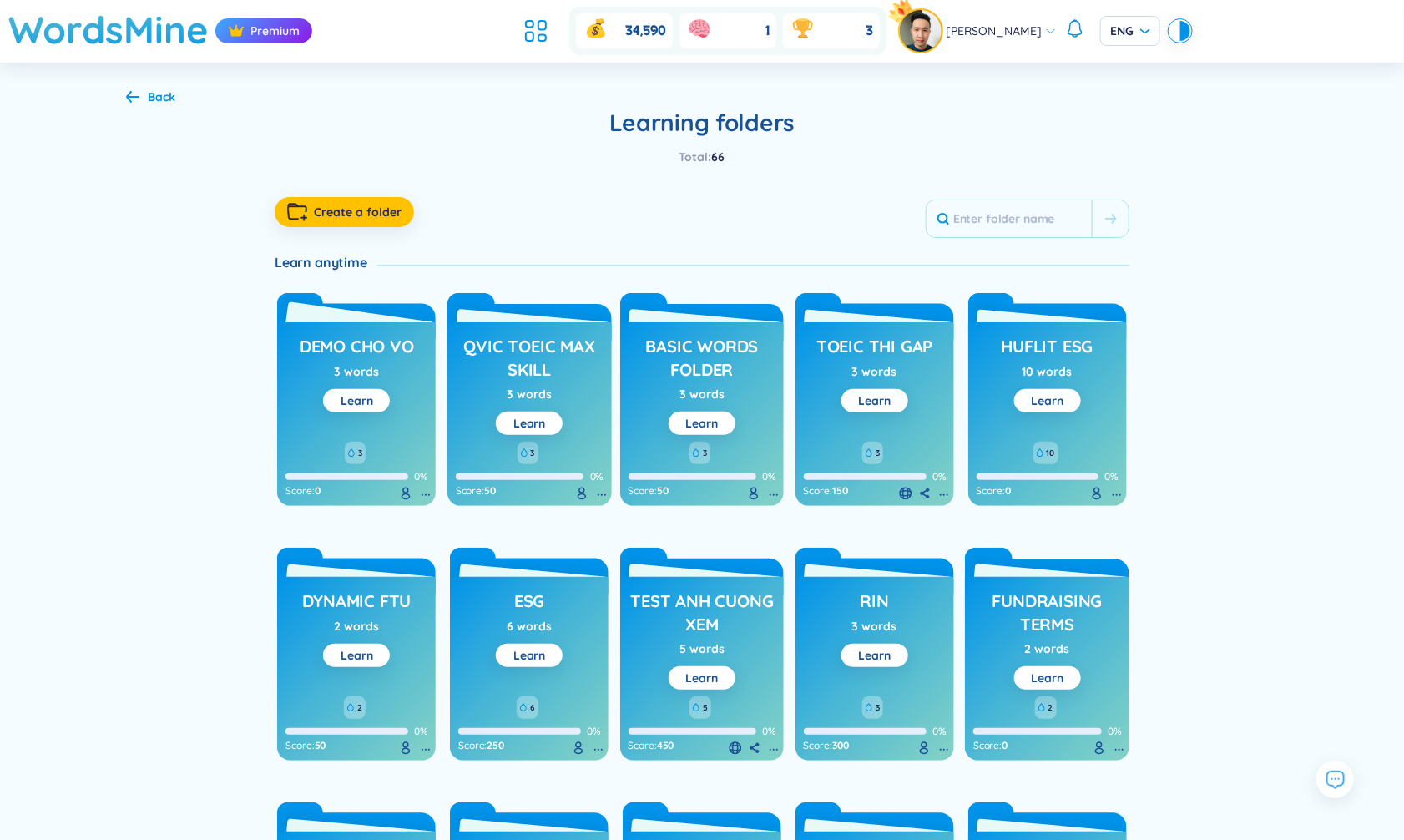
click at [365, 346] on h3 "demo cho Vo" at bounding box center [357, 351] width 114 height 32
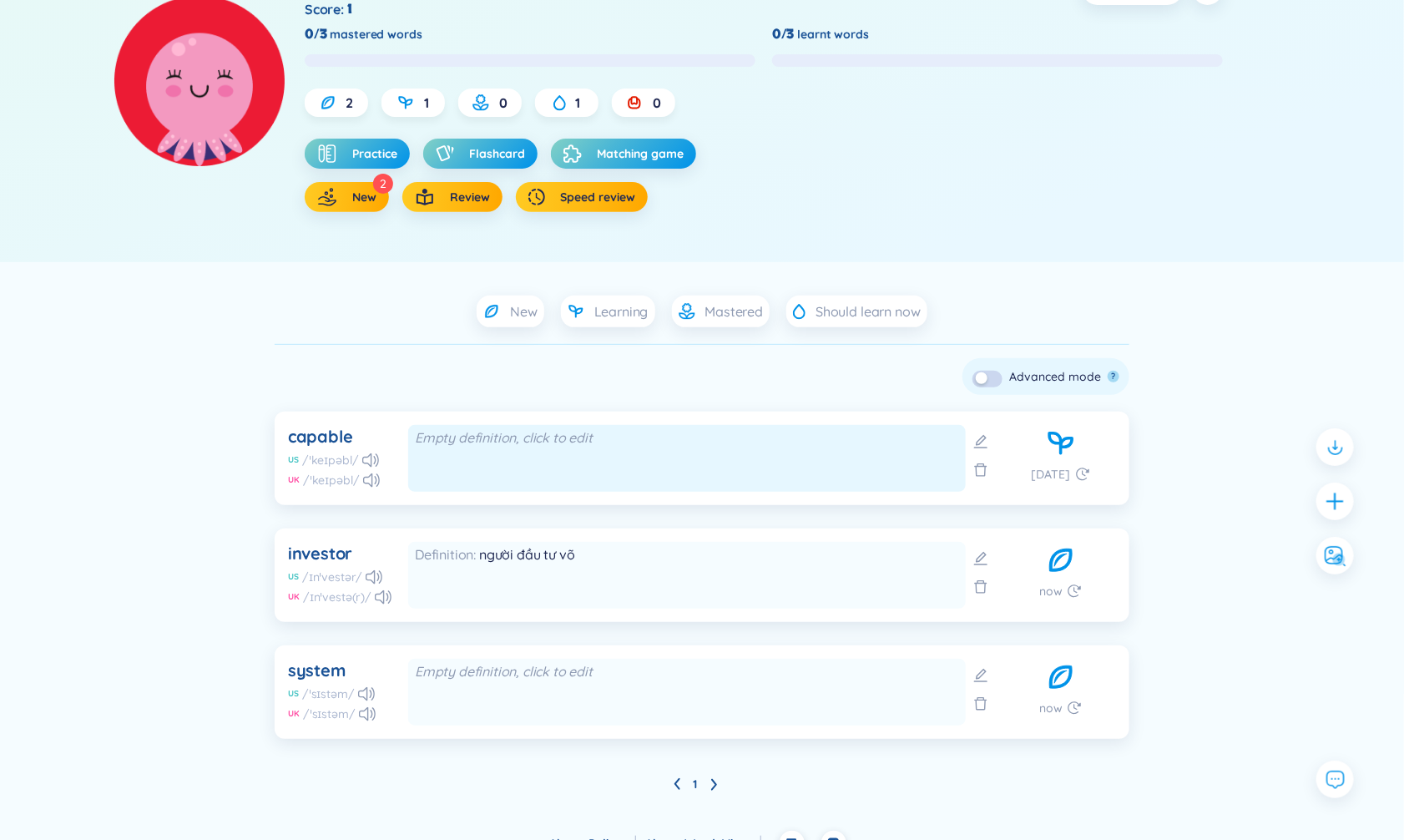
scroll to position [180, 0]
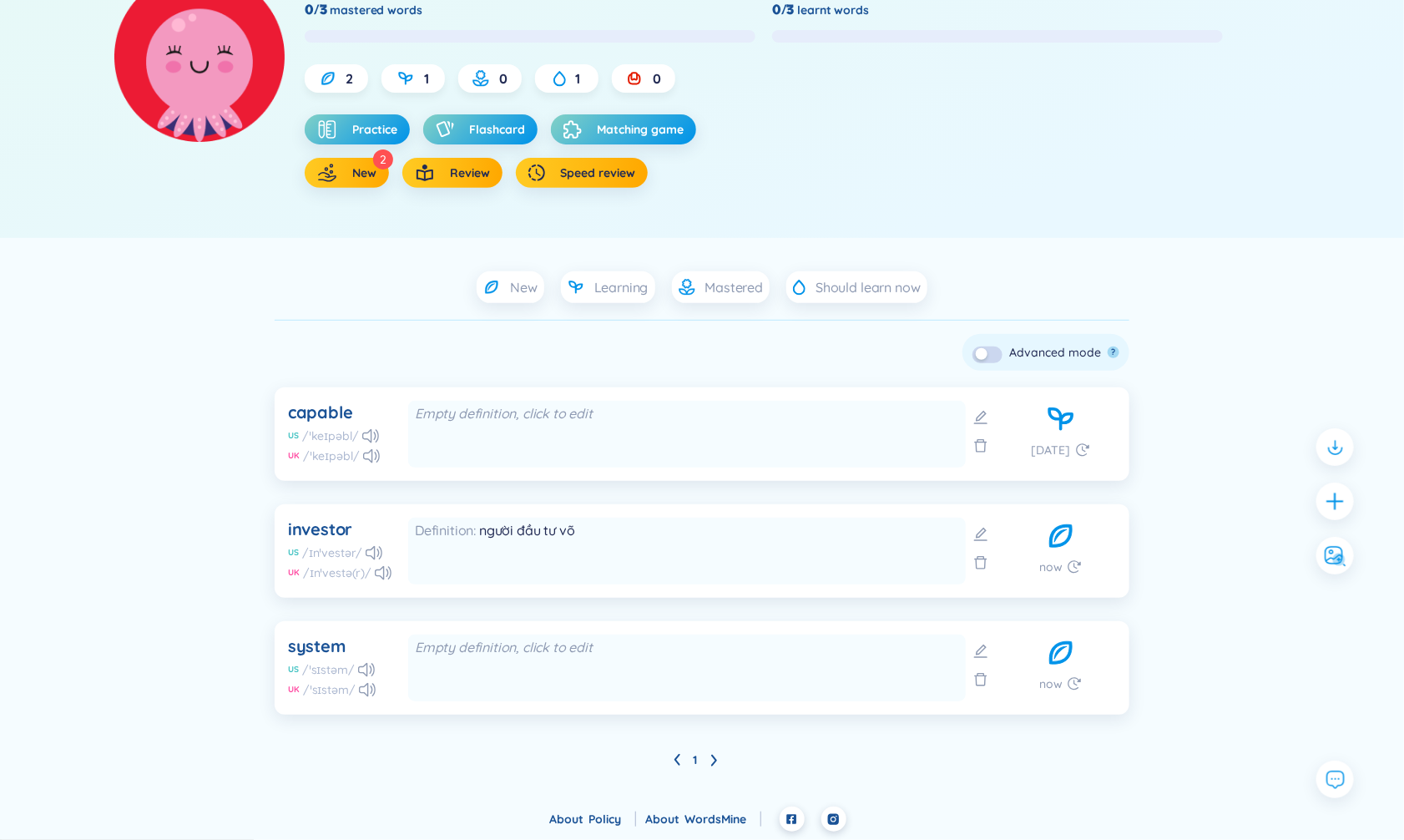
drag, startPoint x: 209, startPoint y: 392, endPoint x: 246, endPoint y: 406, distance: 40.2
click at [246, 406] on div "New Learning Mastered Should learn now Check all Delete Skip ? Advanced mode ? …" at bounding box center [702, 522] width 1202 height 502
click at [231, 402] on div "New Learning Mastered Should learn now Check all Delete Skip ? Advanced mode ? …" at bounding box center [702, 522] width 1202 height 502
click at [988, 409] on icon at bounding box center [981, 417] width 17 height 17
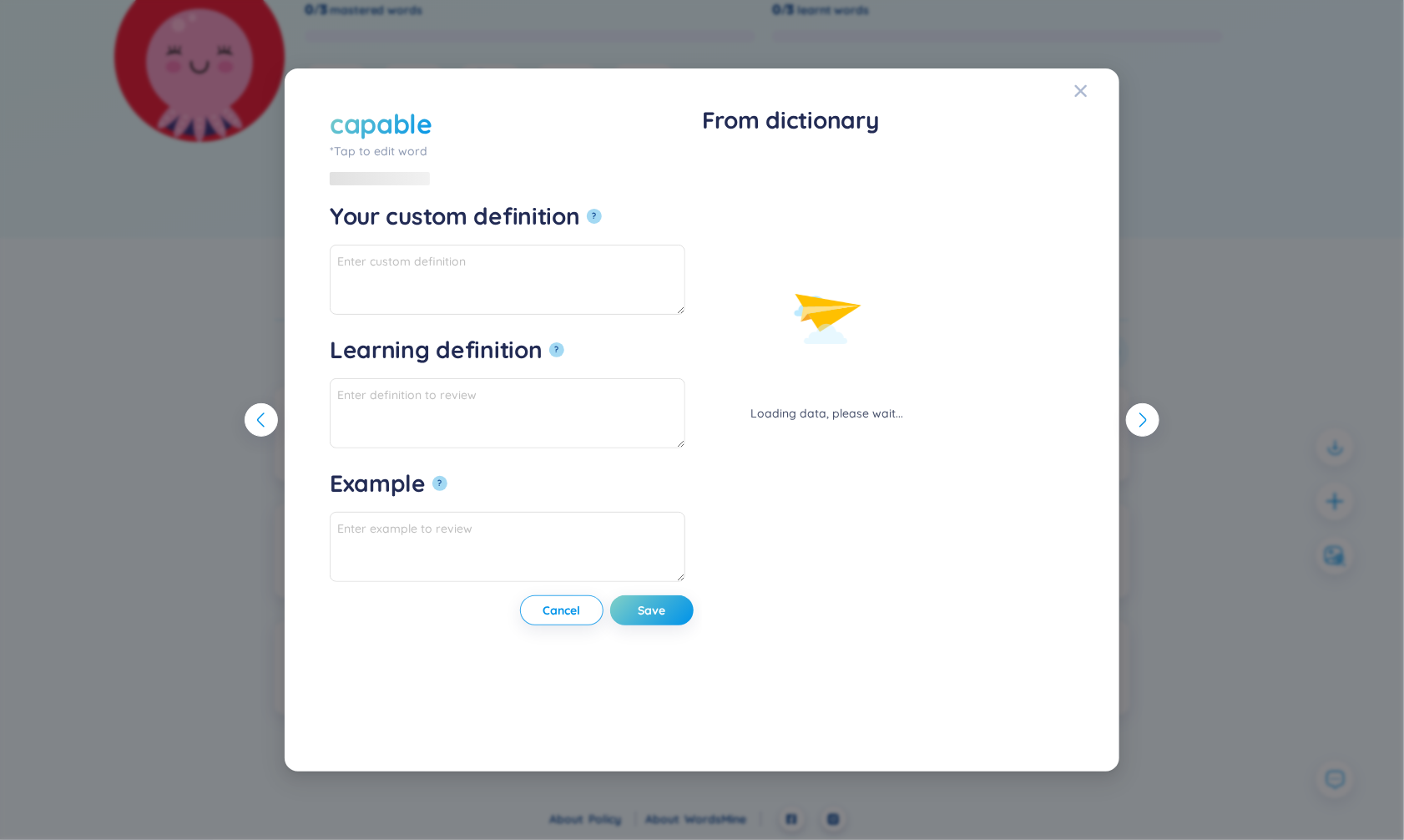
click at [554, 243] on div "Your custom definition ?" at bounding box center [508, 222] width 356 height 43
click at [526, 283] on textarea "Your custom definition ?" at bounding box center [508, 280] width 356 height 70
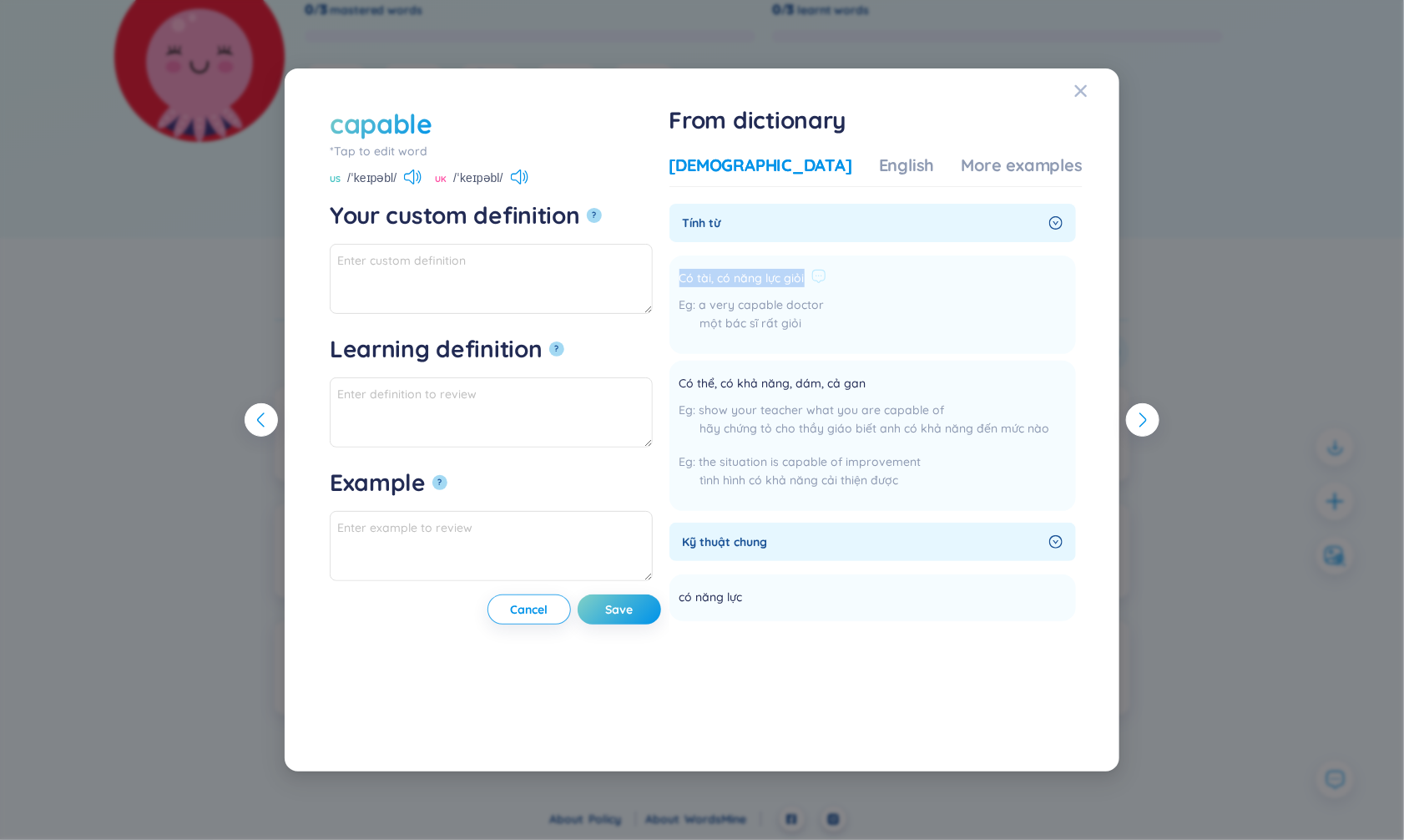
drag, startPoint x: 859, startPoint y: 278, endPoint x: 707, endPoint y: 283, distance: 152.0
click at [707, 283] on li "Có tài, có năng lực giỏi a very capable doctor một bác sĩ rất giỏi Add" at bounding box center [873, 304] width 407 height 99
copy span "Có tài, có năng lực giỏi"
click at [614, 283] on textarea "Your custom definition ?" at bounding box center [491, 279] width 323 height 70
paste textarea "Có tài, có năng lực giỏi"
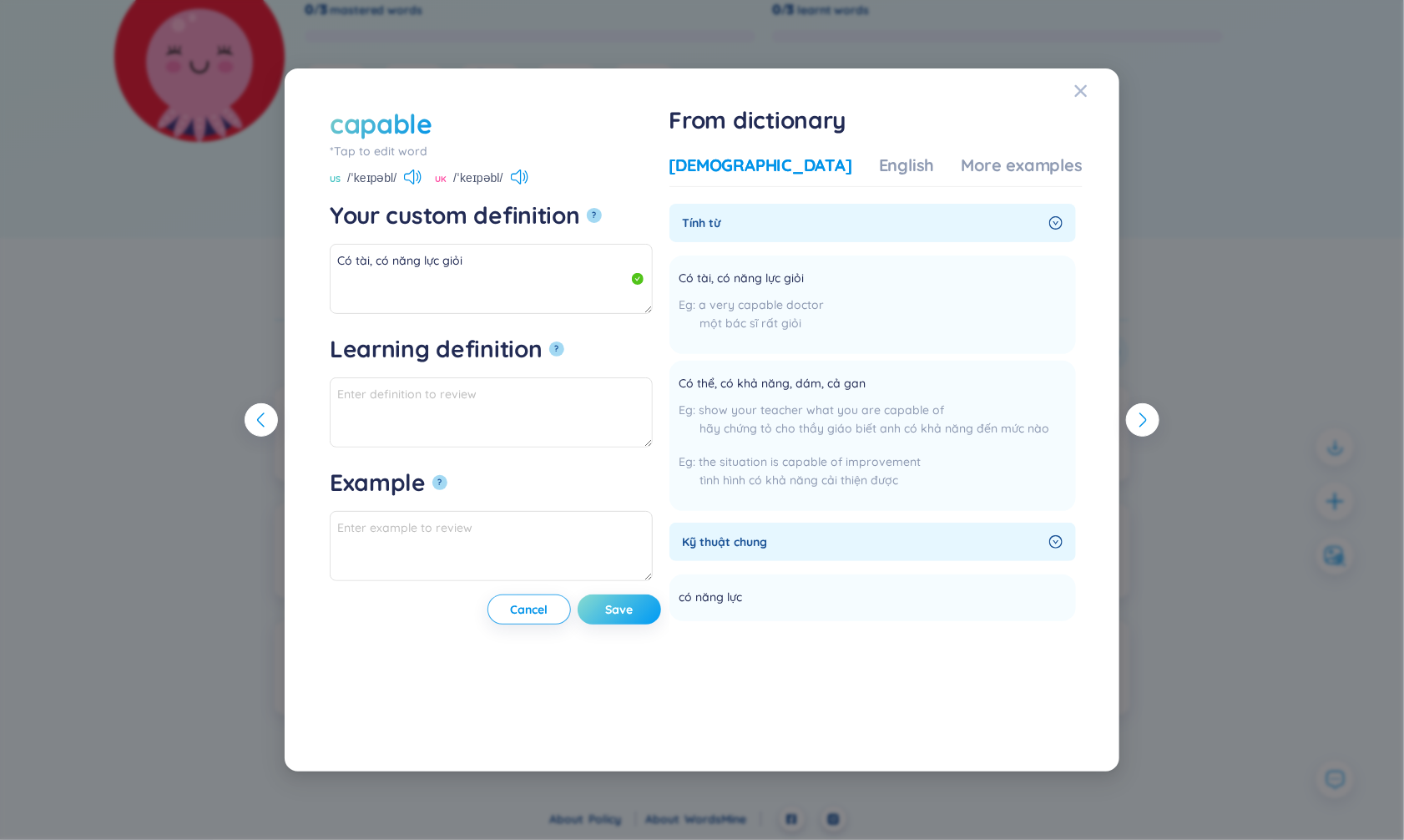
click at [661, 609] on button "Save" at bounding box center [619, 609] width 83 height 30
type textarea "Có tài, có năng lực giỏi"
click at [202, 584] on div "capable *Tap to edit word capable US /ˈkeɪpəbl/ UK /ˈkeɪpəbl/ Your custom defin…" at bounding box center [702, 420] width 1404 height 840
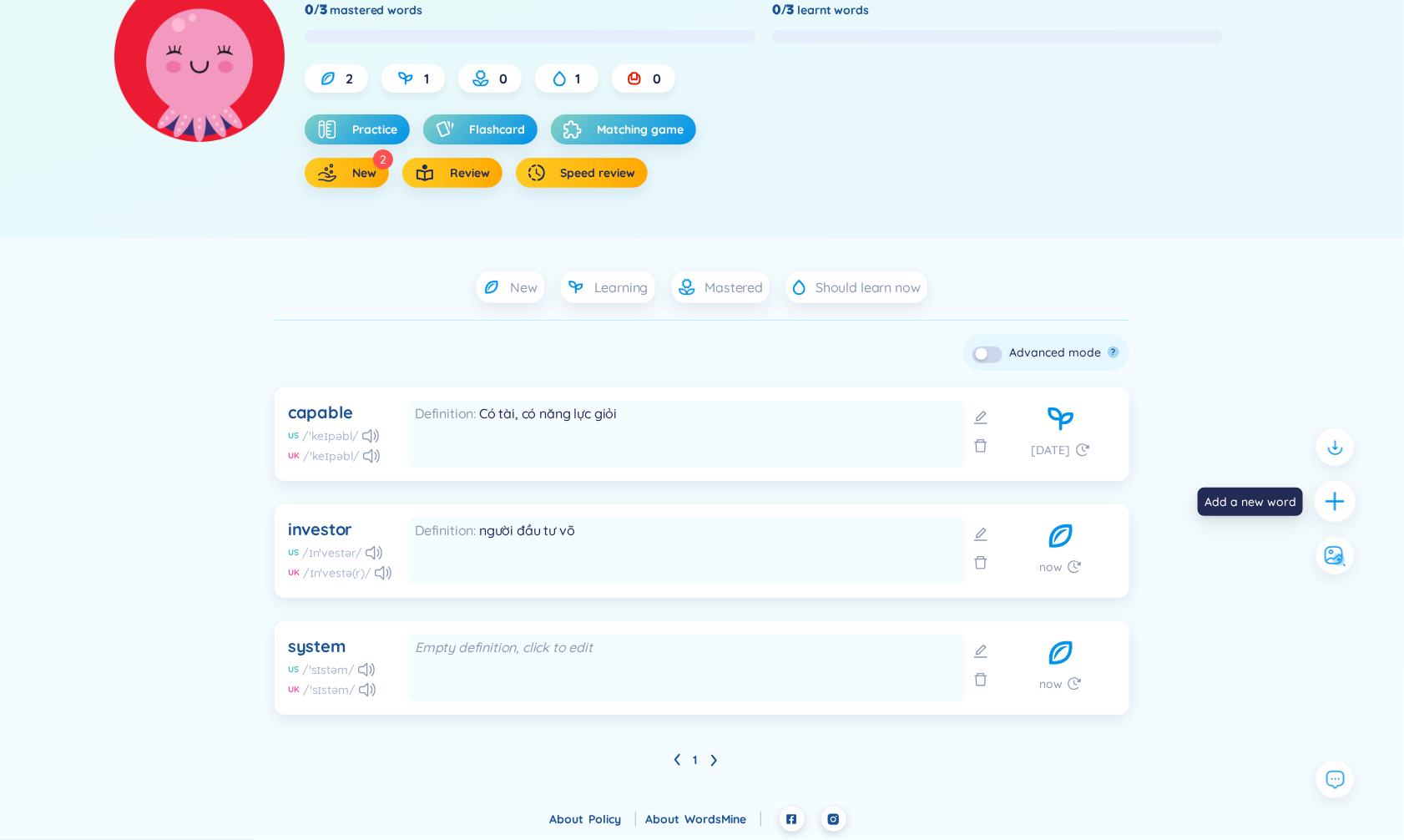
click at [1322, 504] on div at bounding box center [1336, 502] width 42 height 42
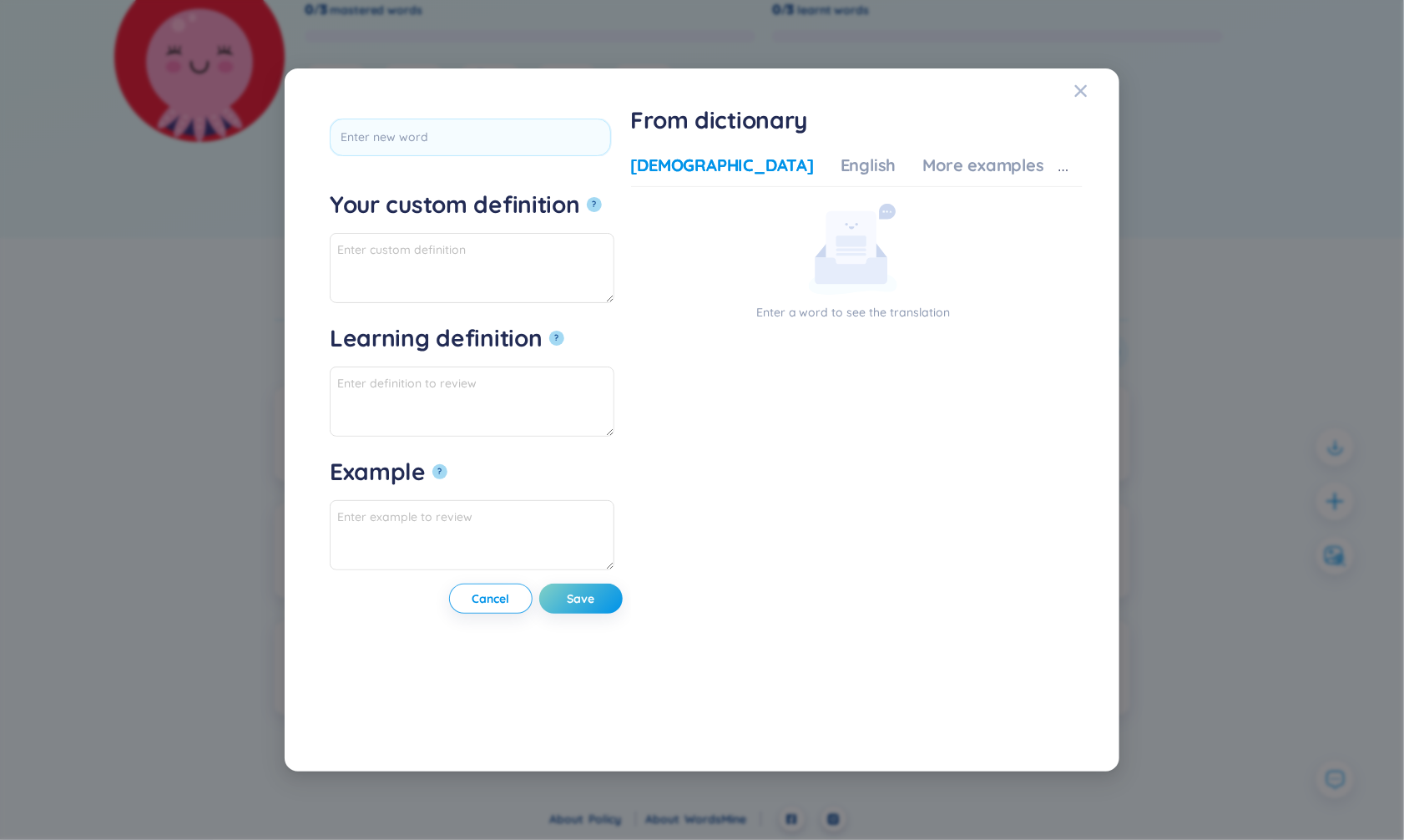
click at [1287, 382] on div "*Tap to edit word Your custom definition ? Learning definition ? Example ? Canc…" at bounding box center [702, 420] width 1404 height 840
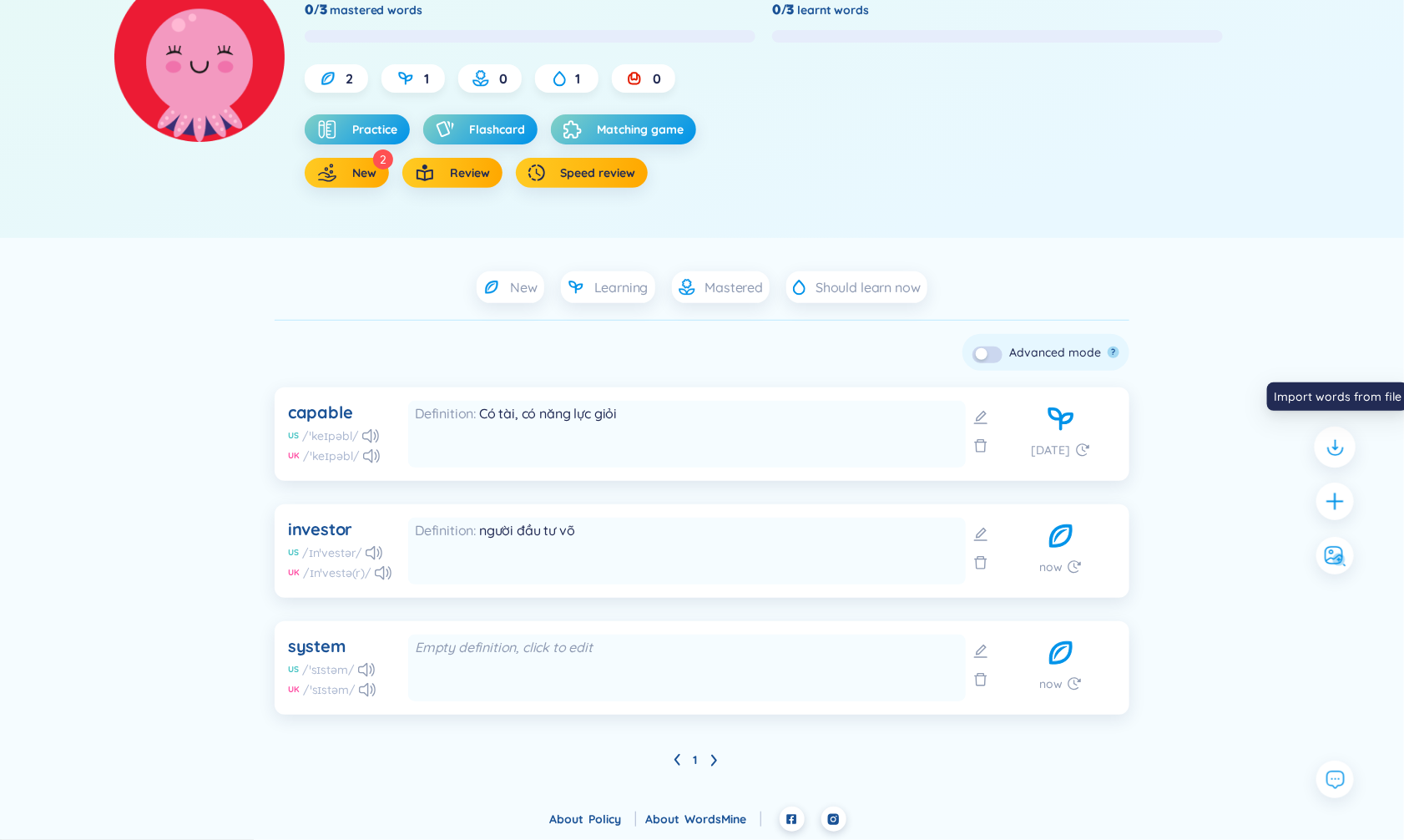
click at [1328, 448] on icon at bounding box center [1335, 452] width 15 height 8
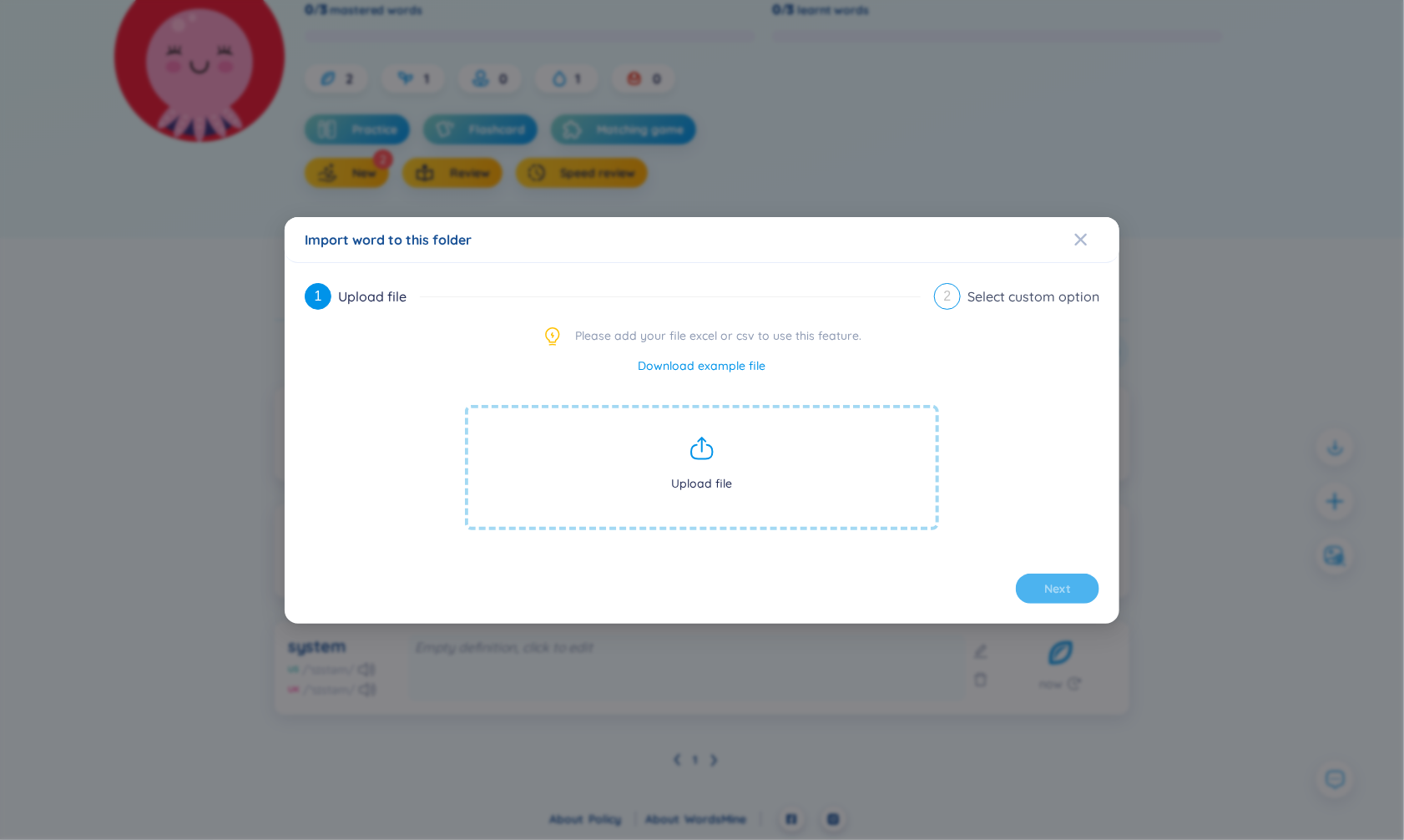
click at [1201, 281] on div "Import word to this folder 1 Upload file 2 Select custom option Please add your…" at bounding box center [702, 420] width 1404 height 840
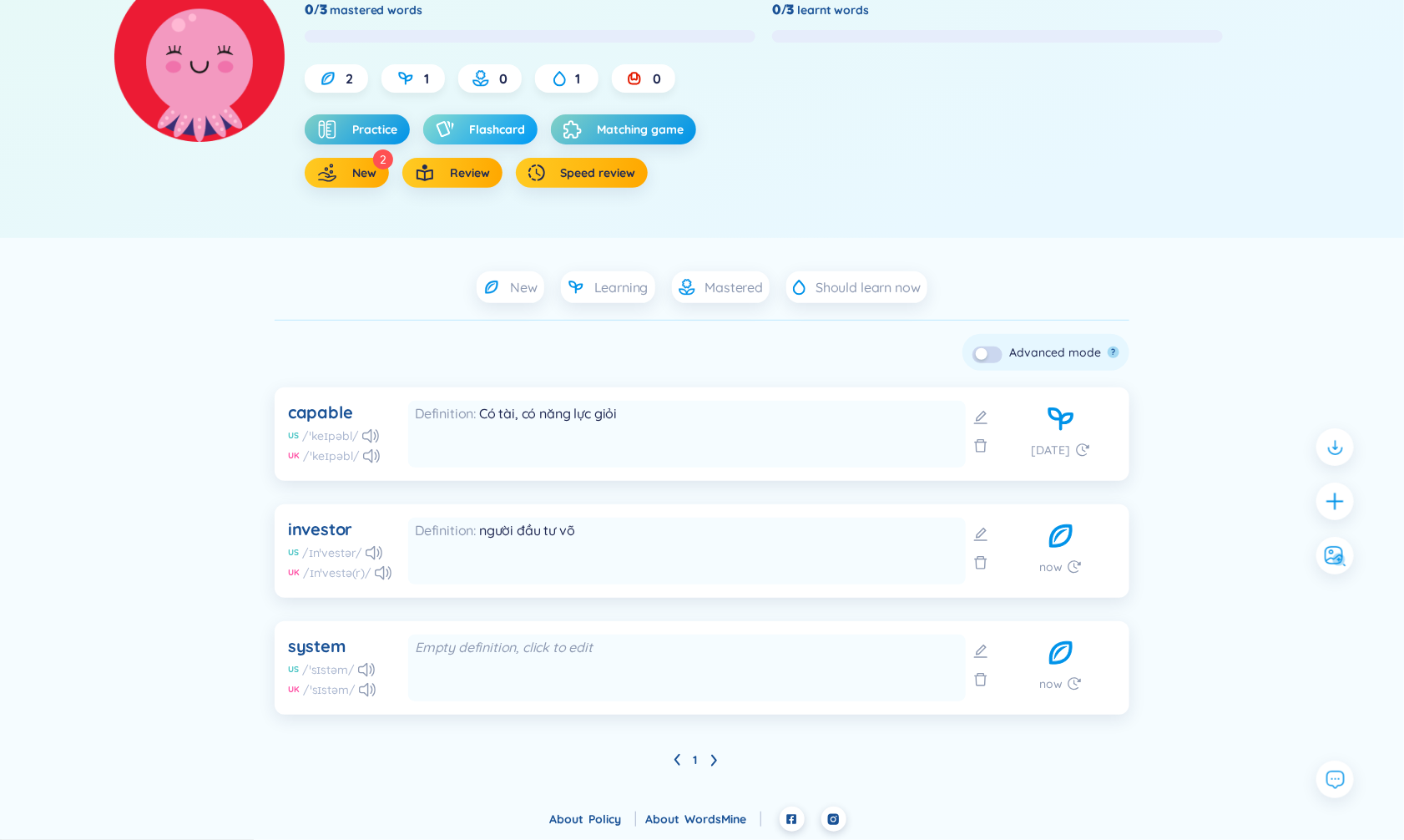
click at [498, 134] on span "Flashcard" at bounding box center [497, 129] width 56 height 17
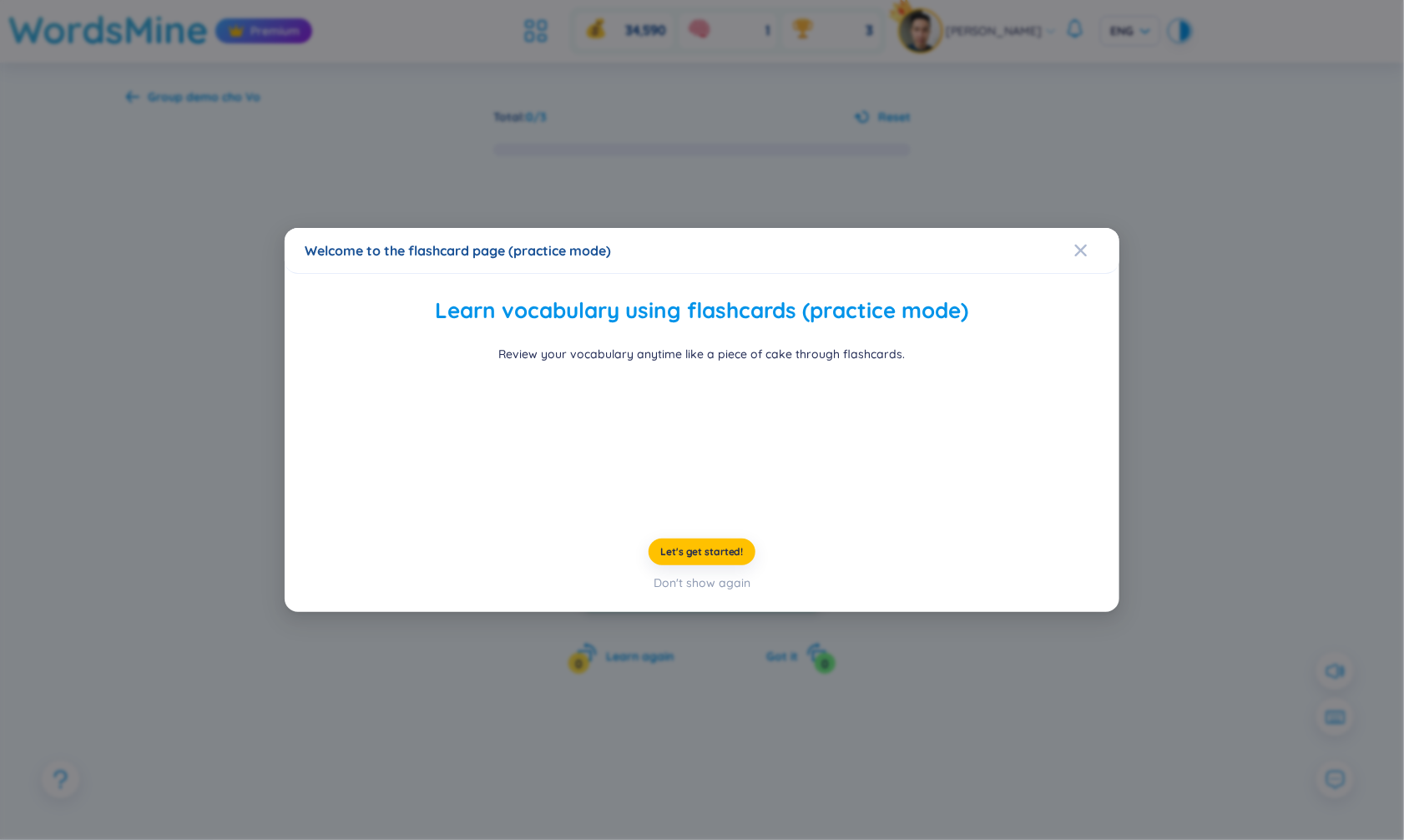
click at [1207, 185] on div "Welcome to the flashcard page (practice mode) Learn vocabulary using flashcards…" at bounding box center [702, 420] width 1404 height 840
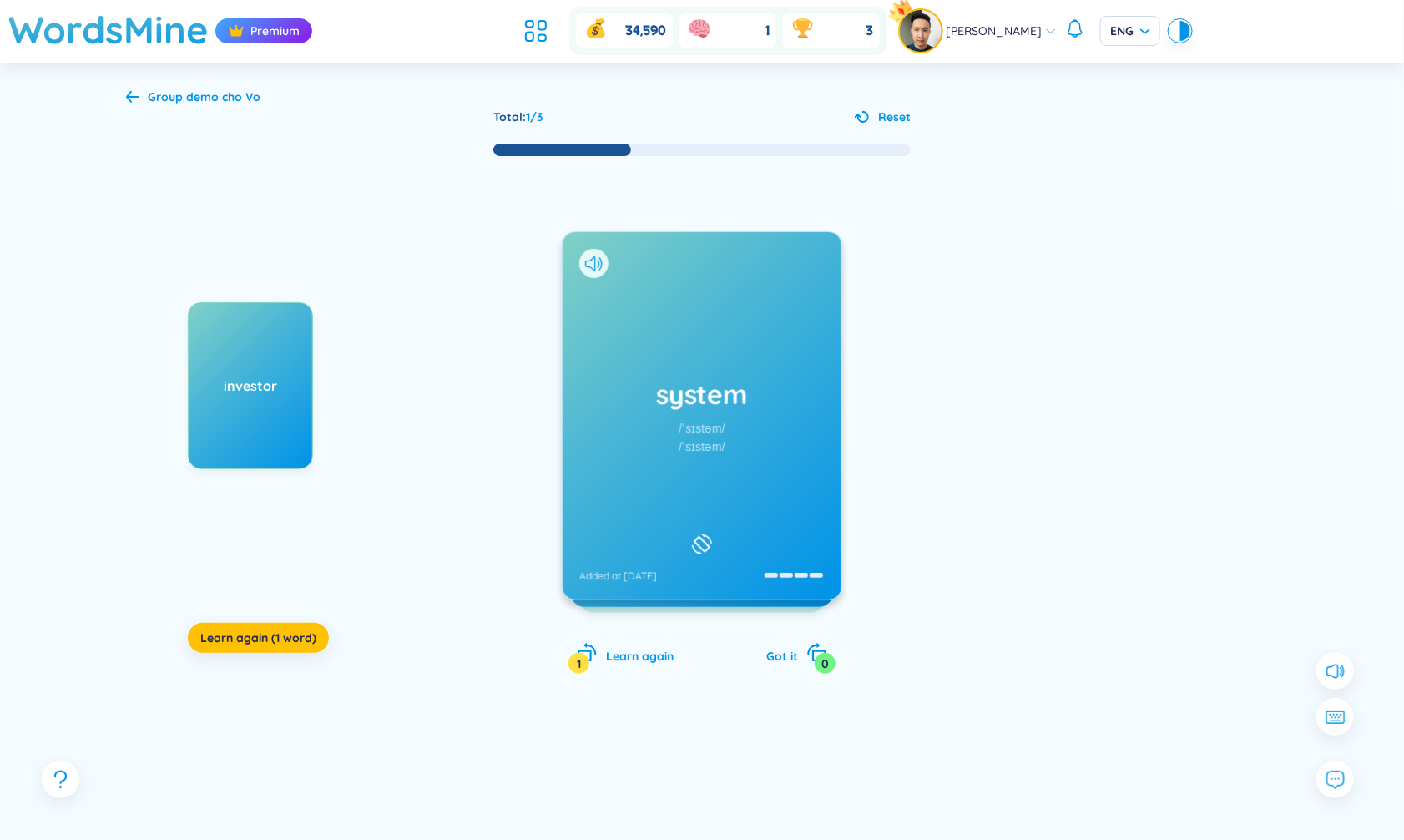
click at [593, 437] on div "system /ˈsɪstəm/ /ˈsɪstəm/ Added at [DATE]" at bounding box center [702, 415] width 279 height 367
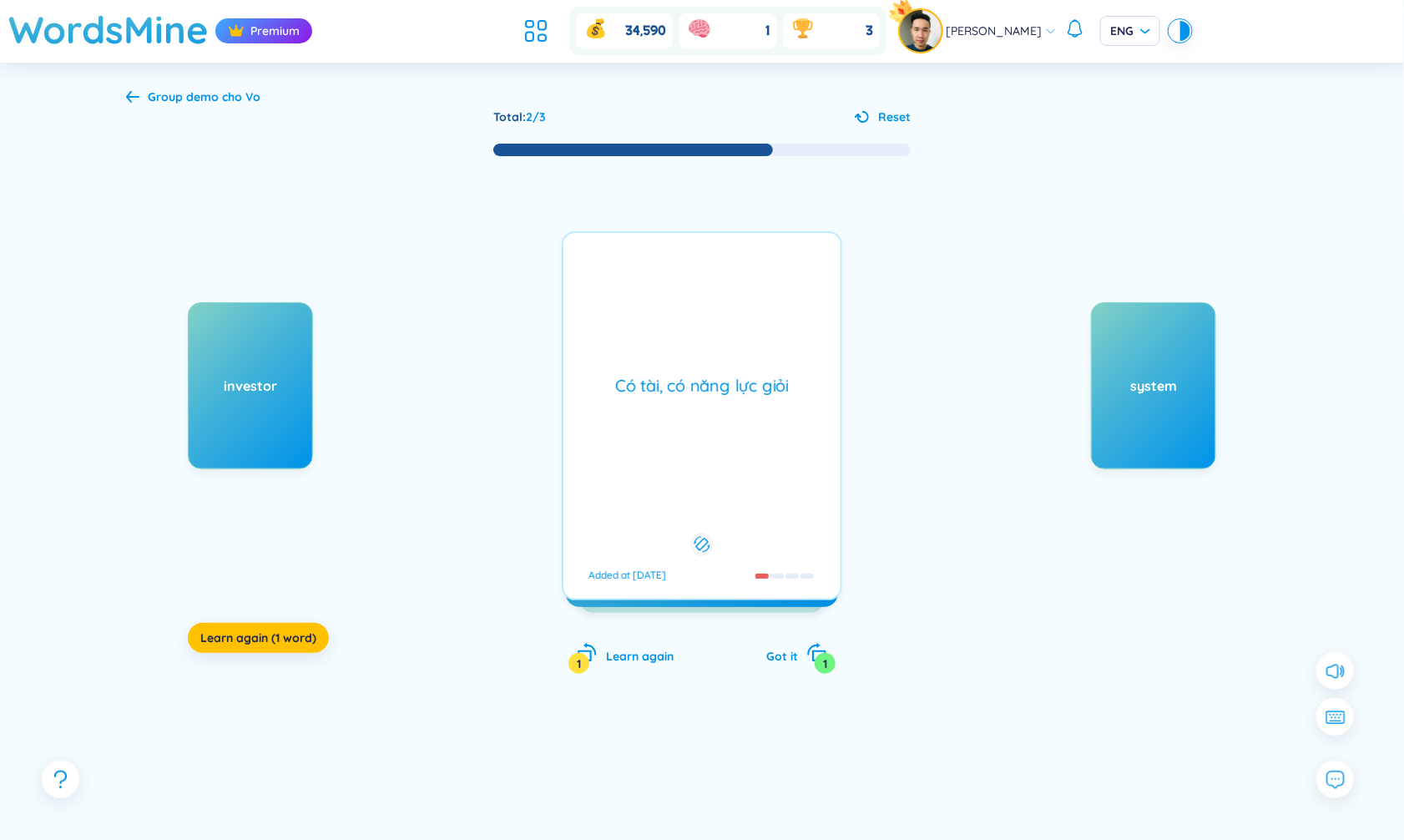
click at [846, 451] on div "investor Learn again (1 word) capable /ˈkeɪpəbl/ /ˈkeɪpəbl/ Added at [DATE] Có …" at bounding box center [702, 432] width 1152 height 549
click at [776, 565] on div "Có tài, có năng lực giỏi Added at [DATE]" at bounding box center [702, 415] width 281 height 369
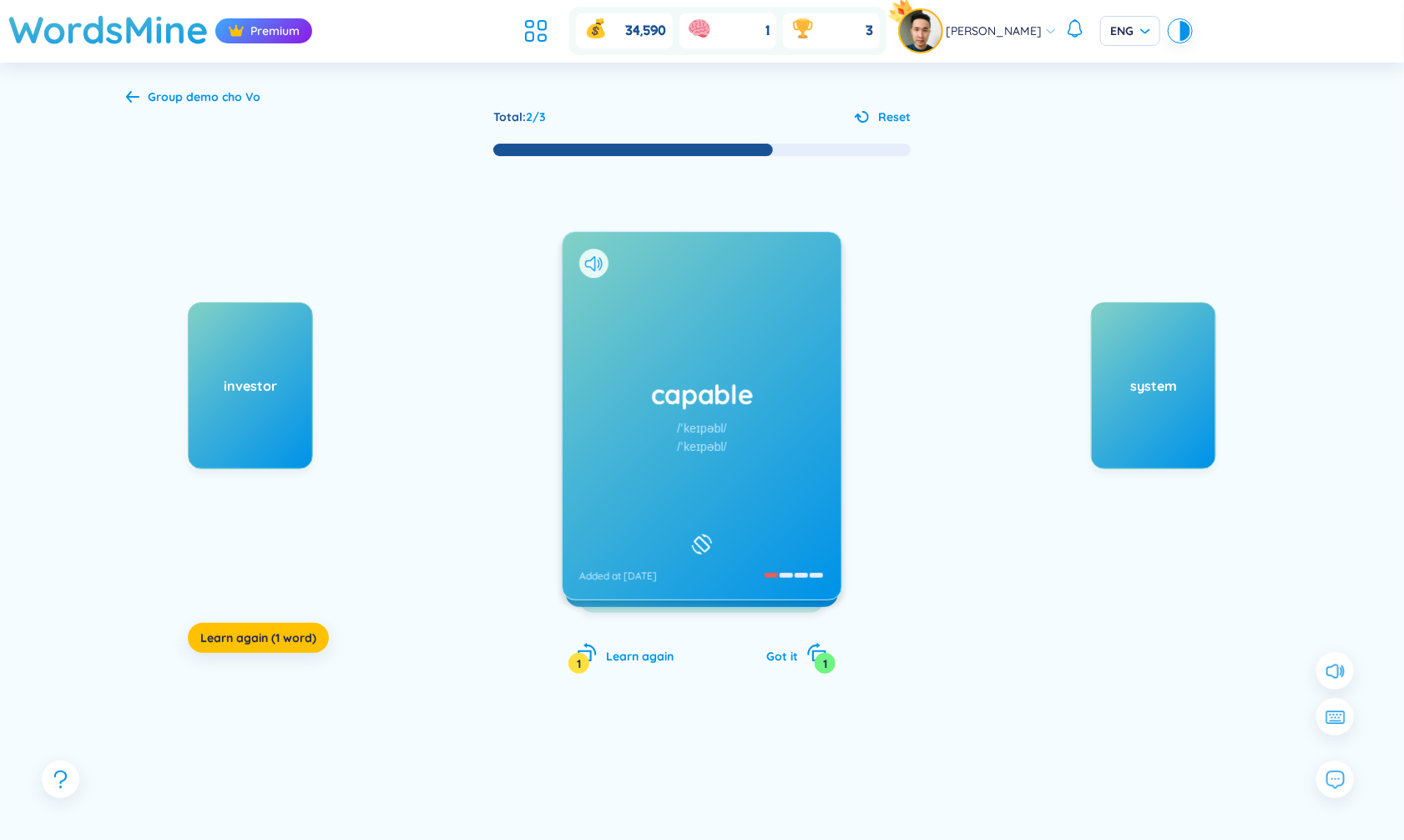
click at [224, 88] on div "Group demo cho Vo" at bounding box center [204, 97] width 113 height 18
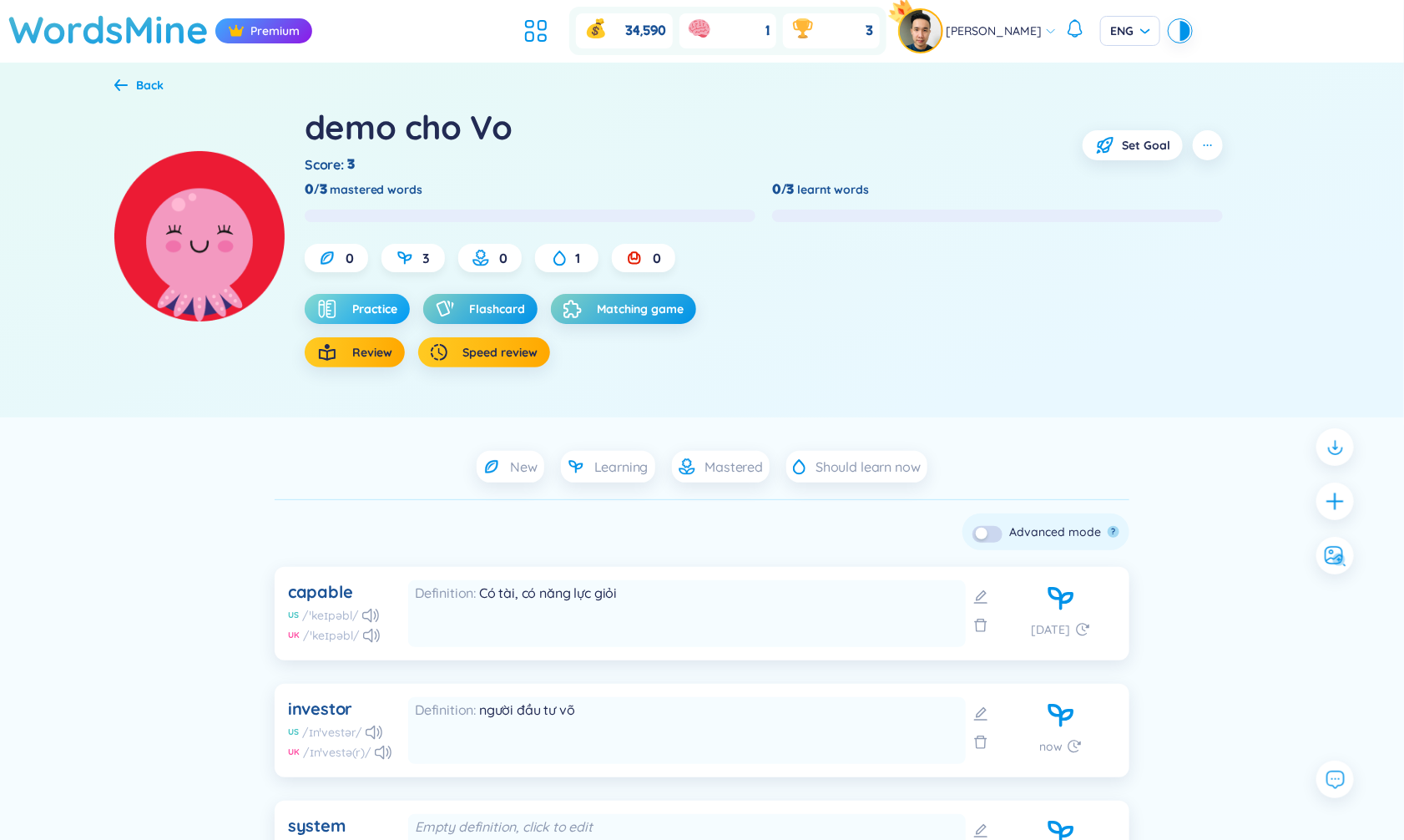
click at [371, 317] on button "Practice" at bounding box center [357, 309] width 105 height 30
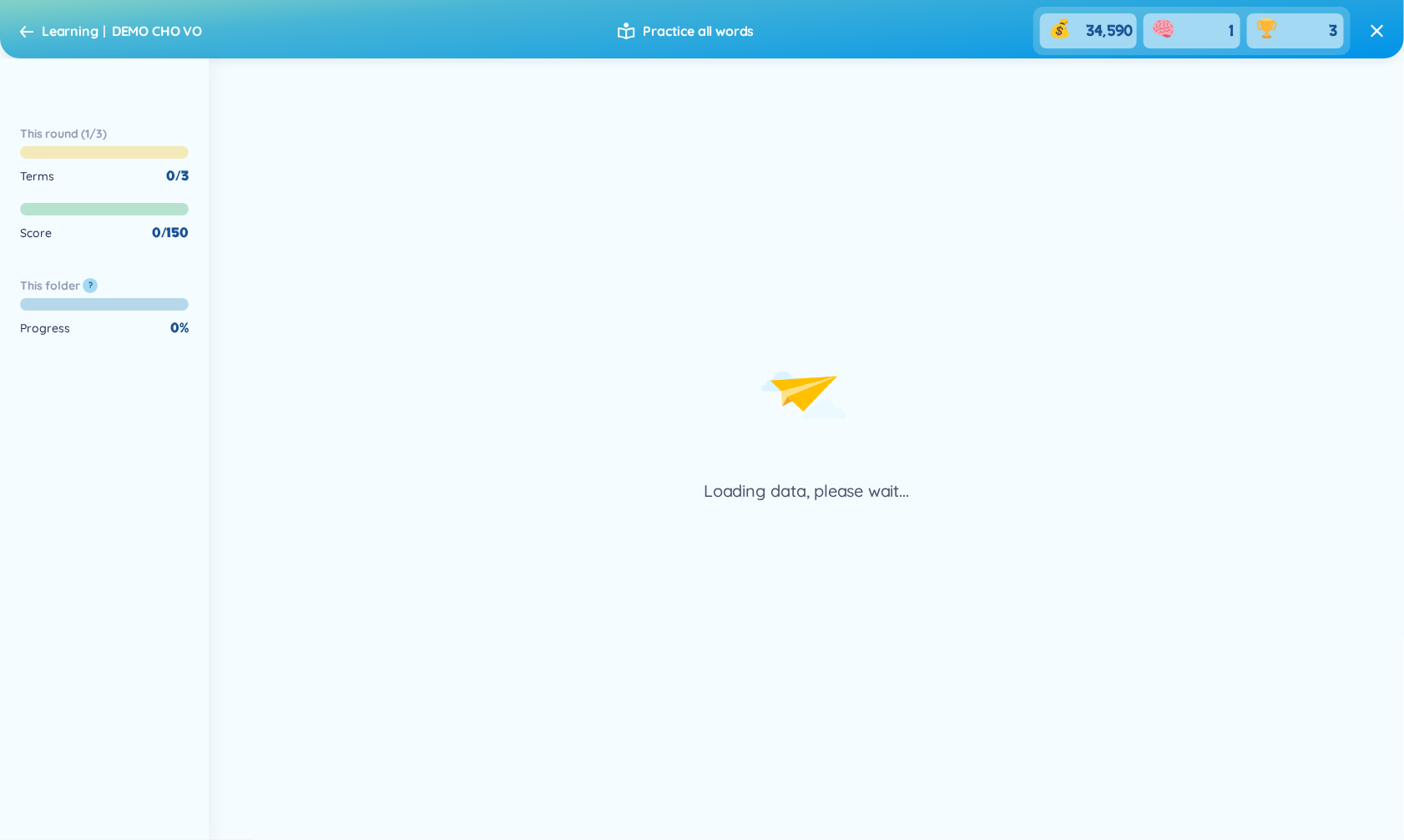
click at [371, 317] on div "Loading data, please wait..." at bounding box center [807, 366] width 1196 height 274
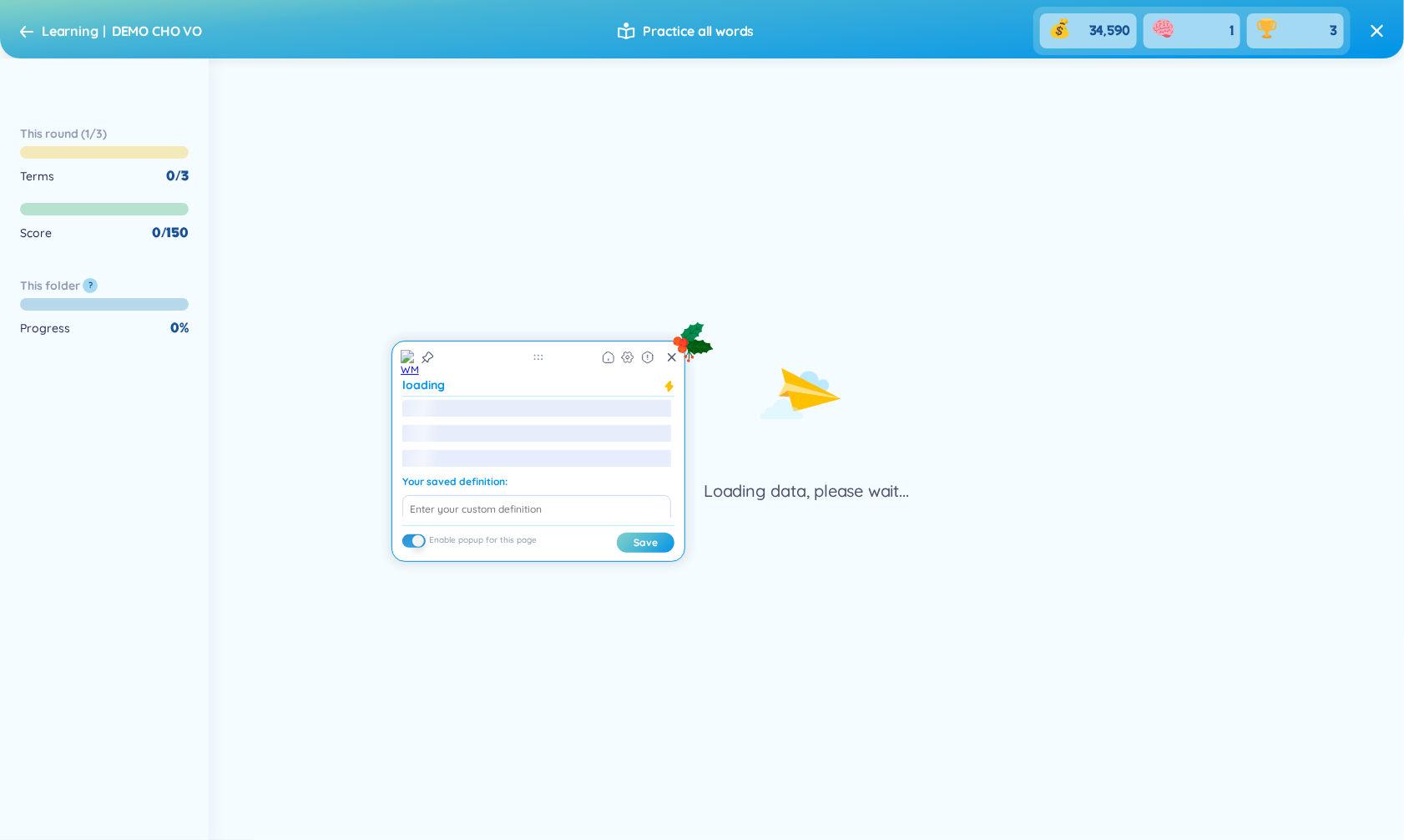
click at [335, 306] on div "Loading data, please wait..." at bounding box center [807, 366] width 1196 height 274
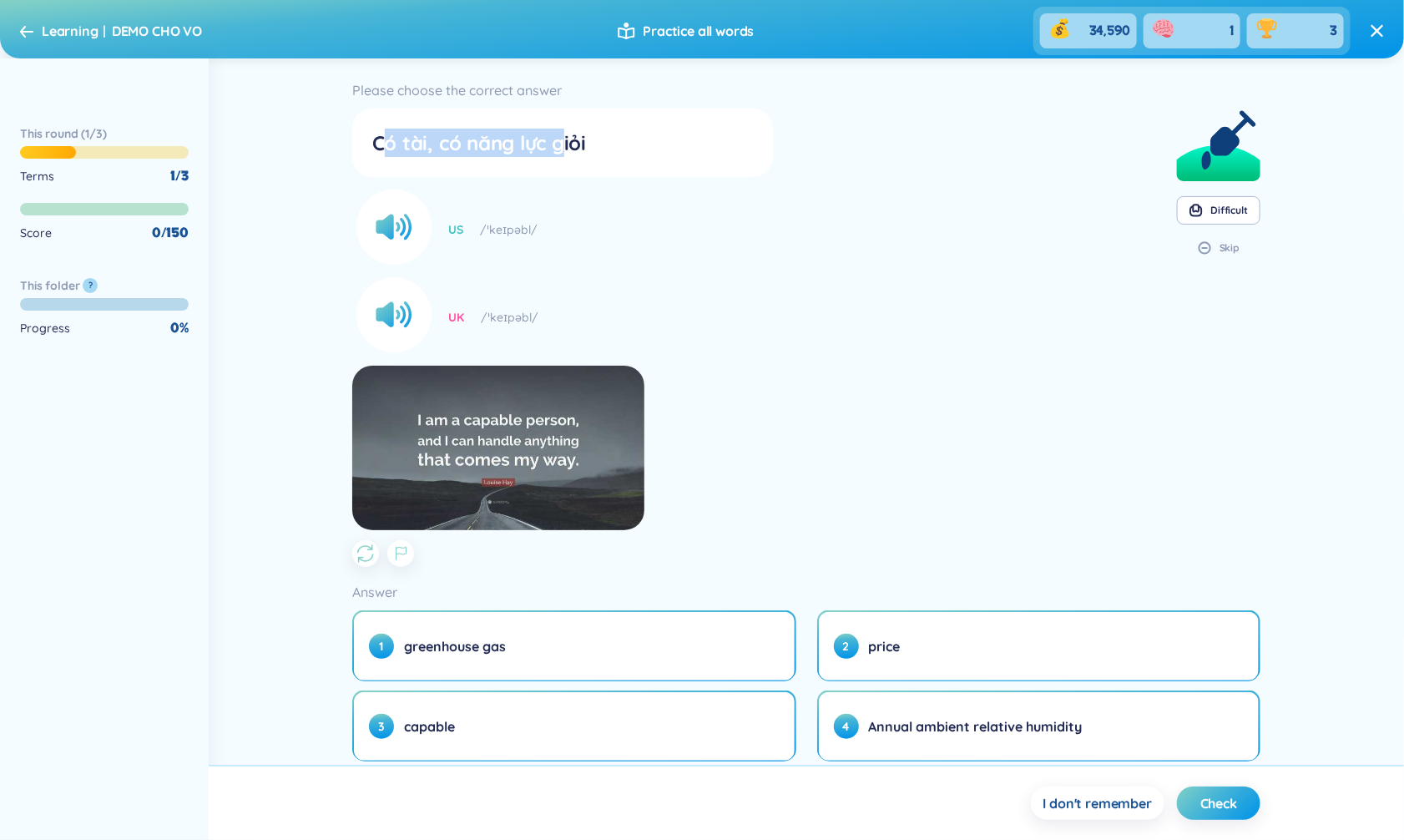
drag, startPoint x: 382, startPoint y: 139, endPoint x: 564, endPoint y: 139, distance: 182.9
click at [564, 139] on div "Có tài, có năng lực giỏi" at bounding box center [563, 143] width 382 height 28
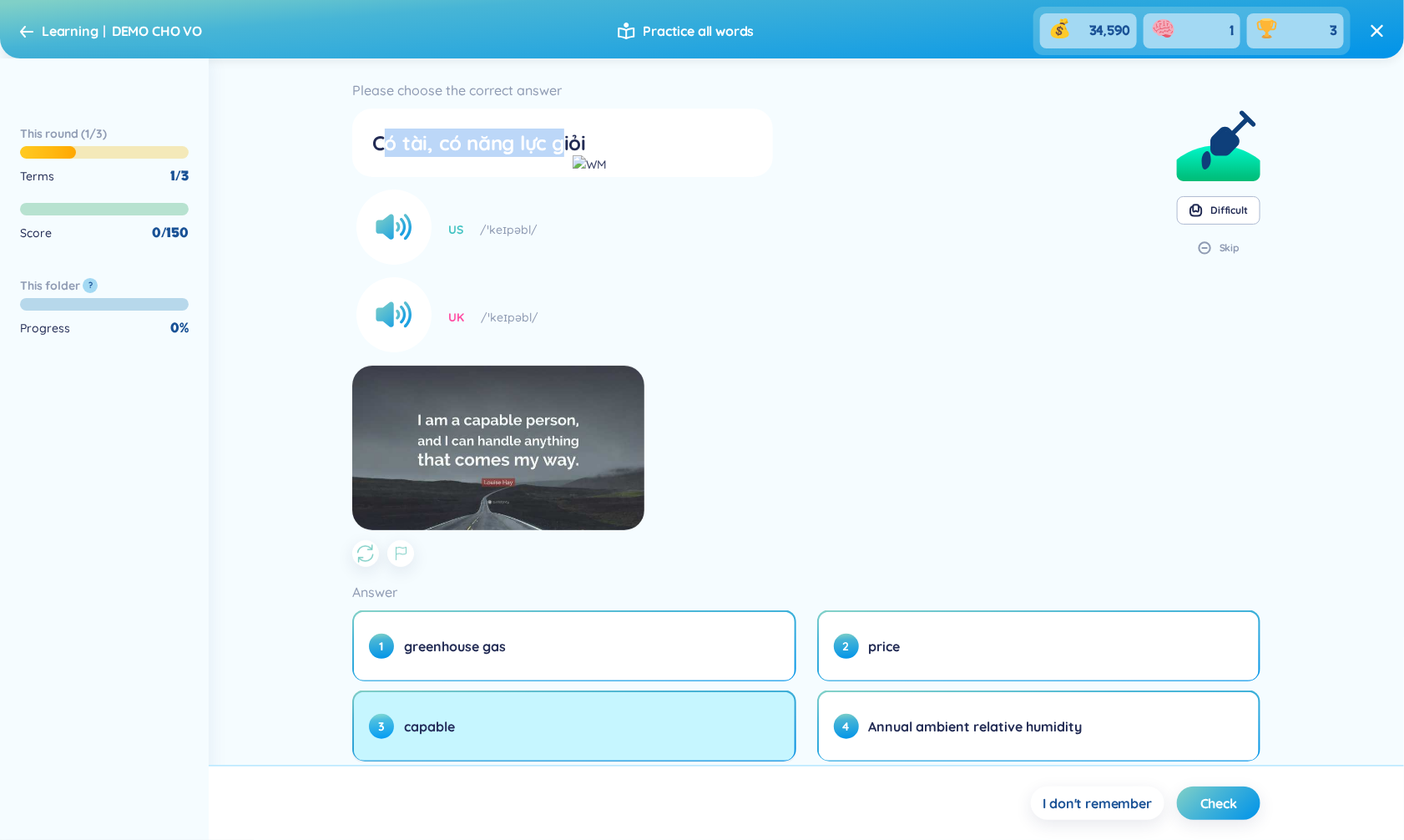
click at [754, 735] on button "3 capable" at bounding box center [574, 726] width 441 height 68
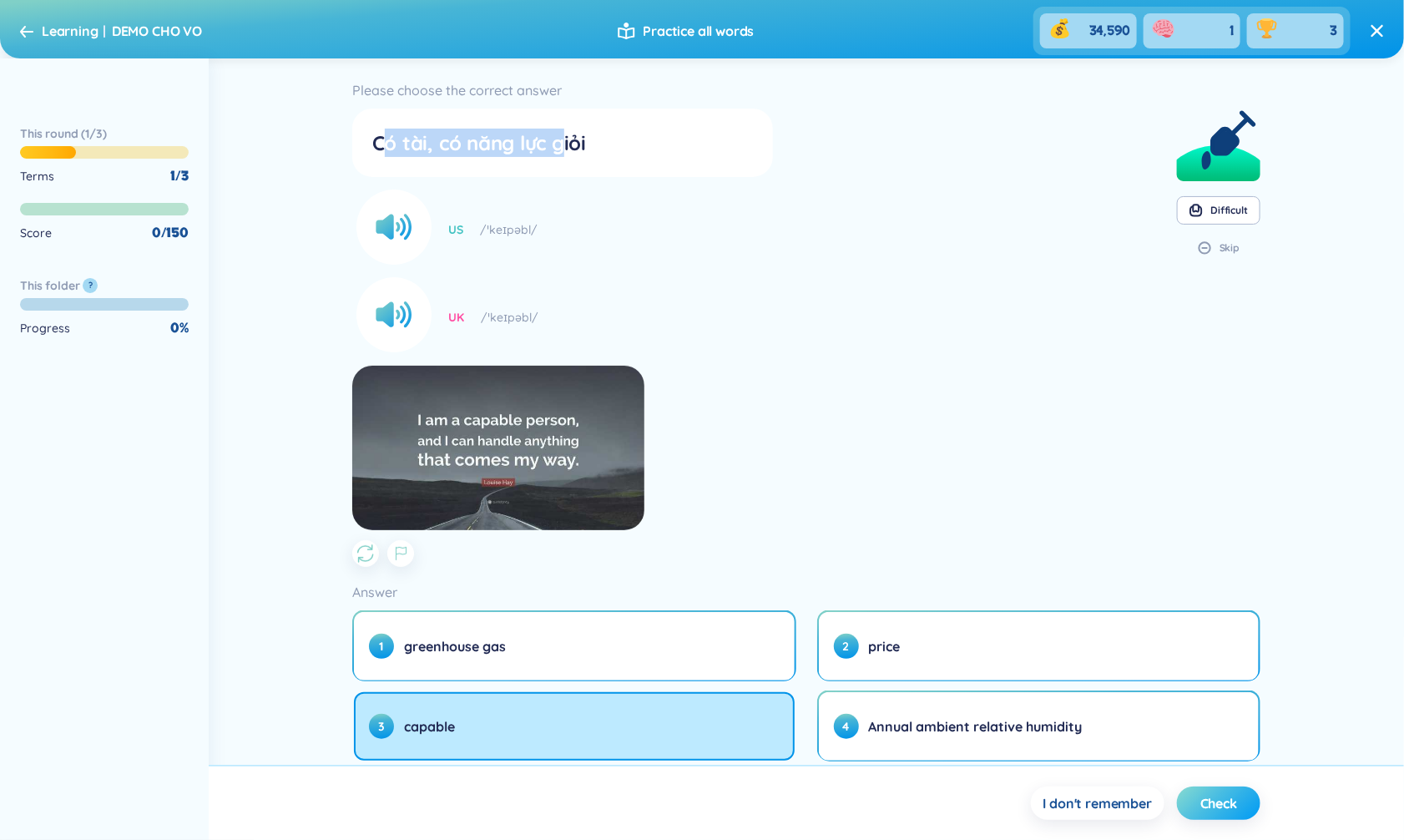
click at [1242, 803] on button "Check" at bounding box center [1218, 802] width 83 height 33
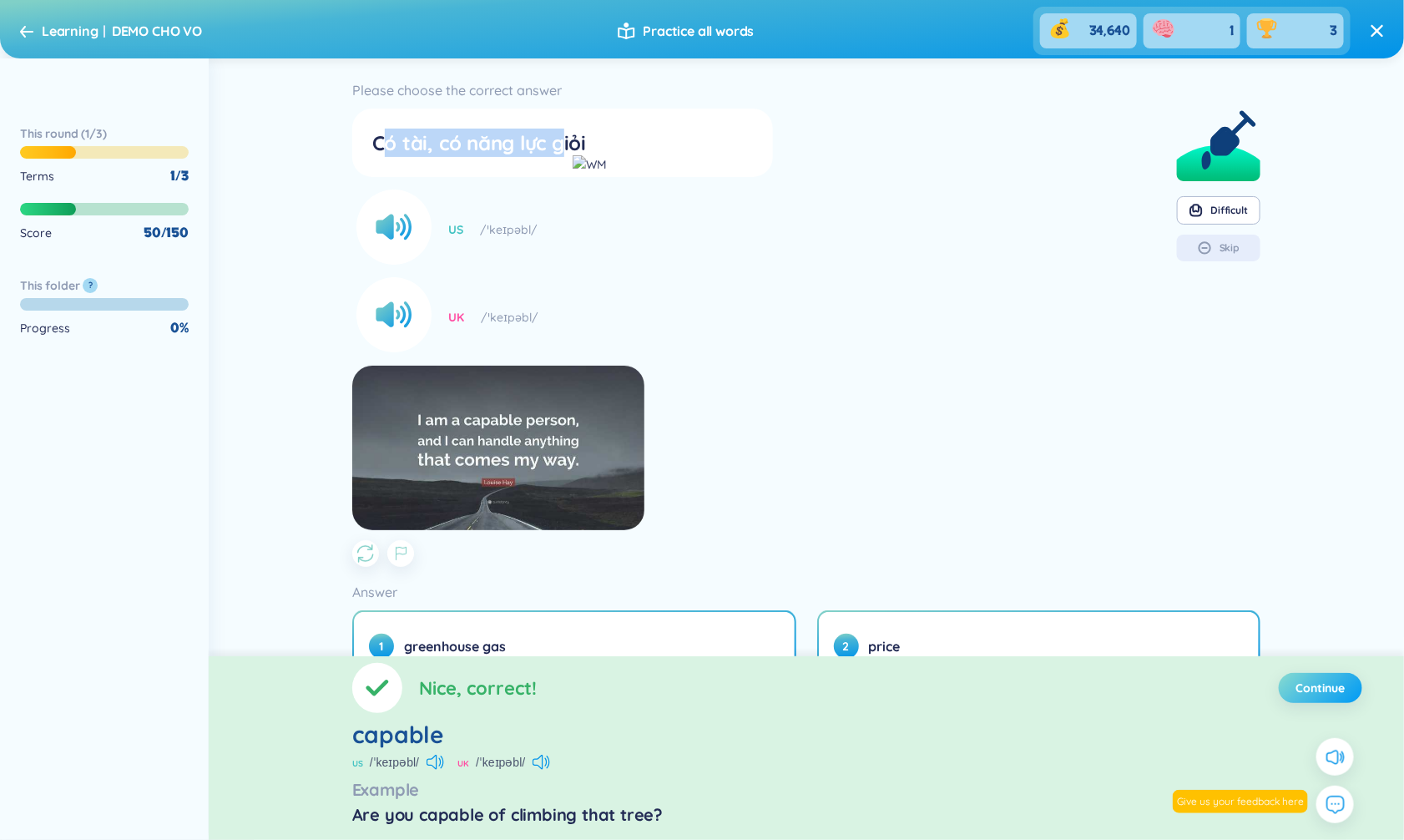
click at [1307, 682] on span "Continue" at bounding box center [1321, 688] width 49 height 17
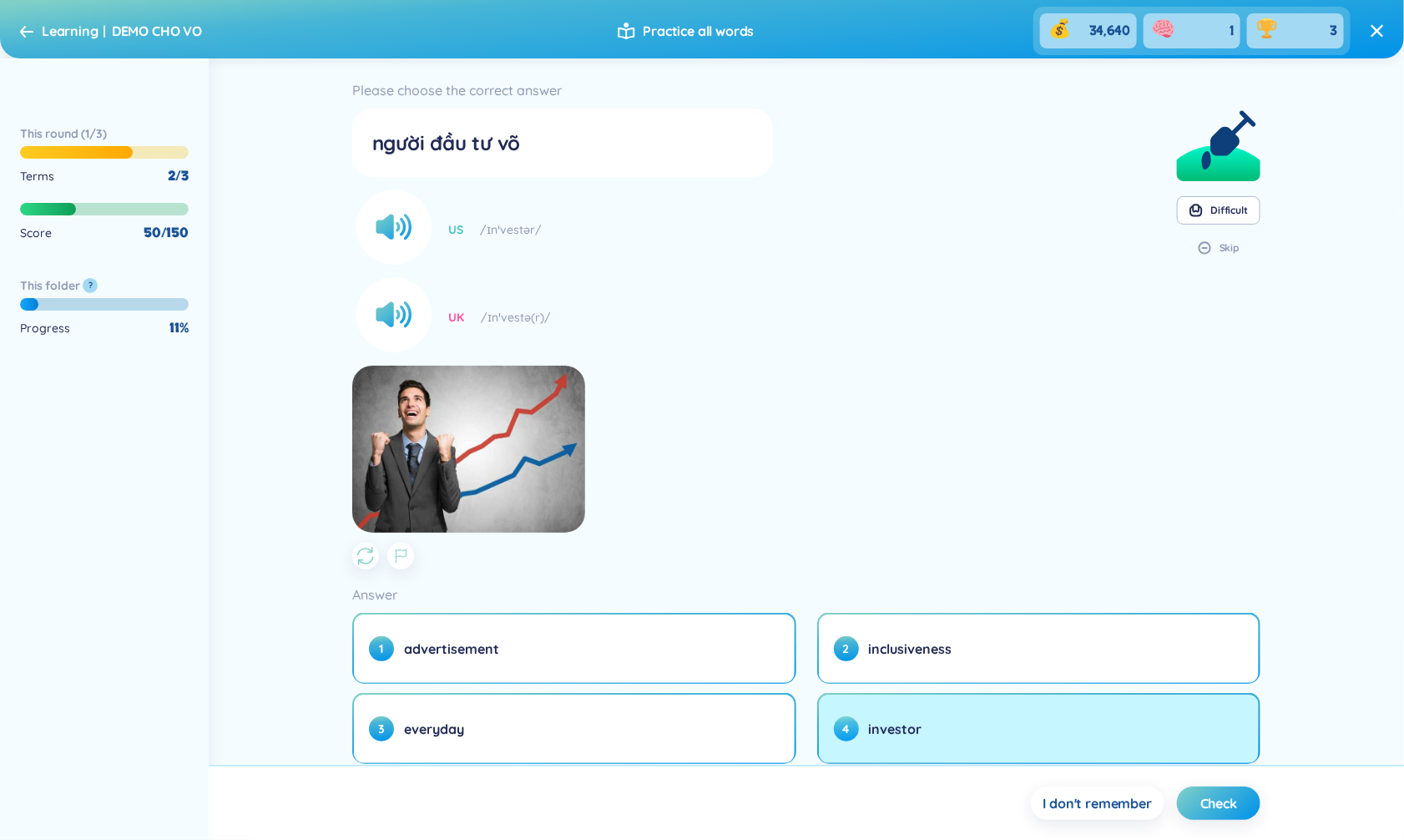
click at [864, 717] on button "4 investor" at bounding box center [1039, 729] width 441 height 68
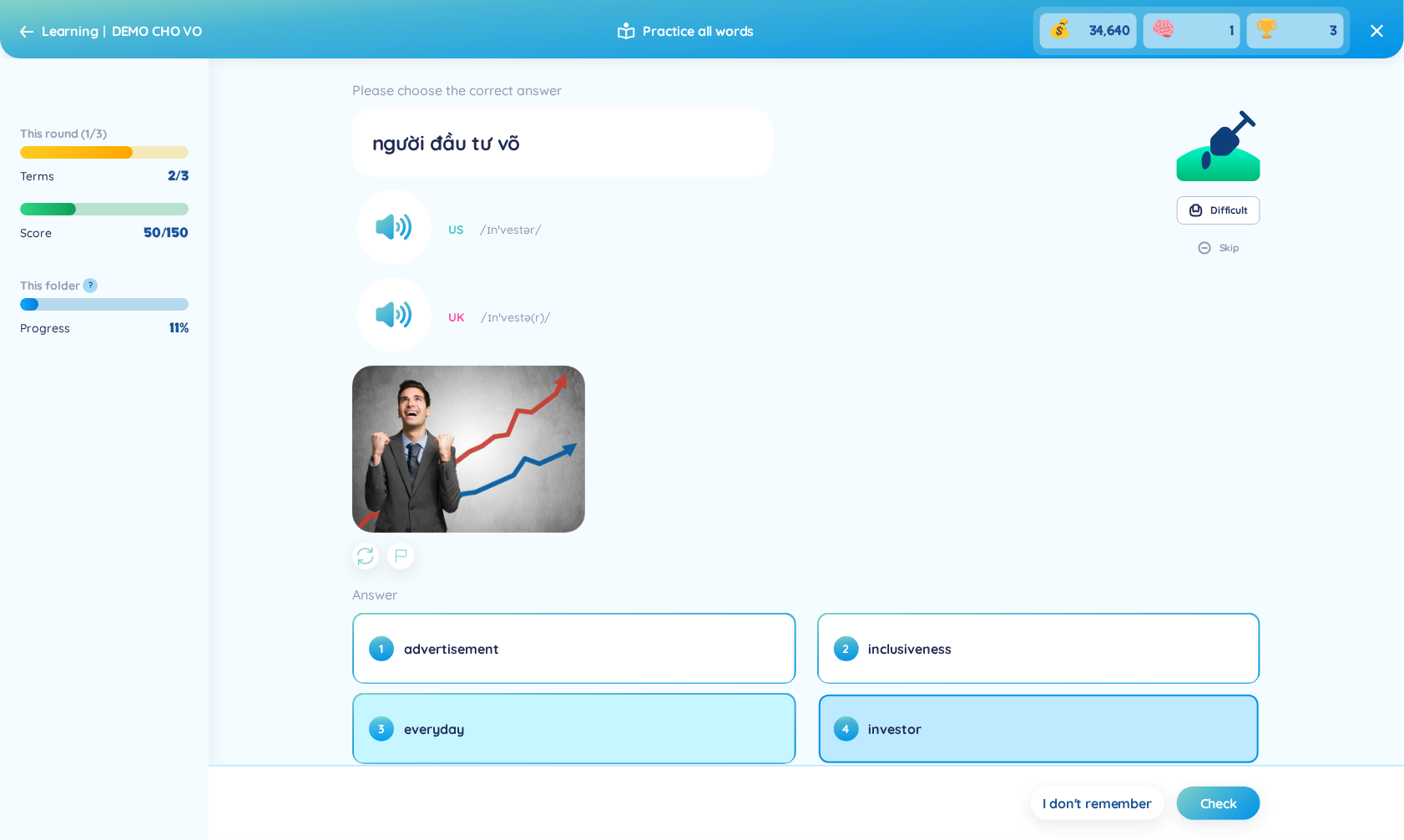
click at [698, 723] on button "3 everyday" at bounding box center [574, 729] width 441 height 68
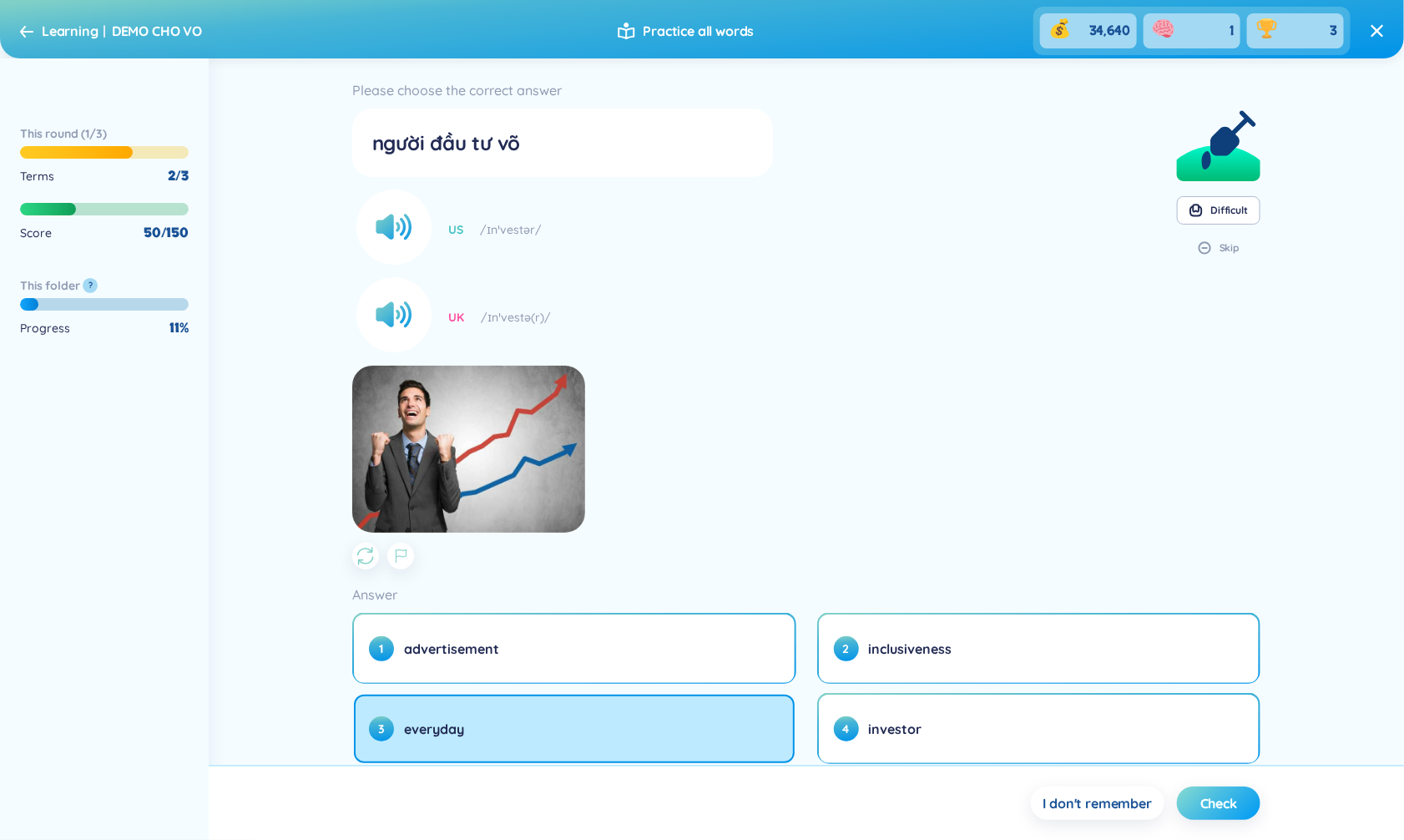
click at [1191, 806] on button "Check" at bounding box center [1218, 802] width 83 height 33
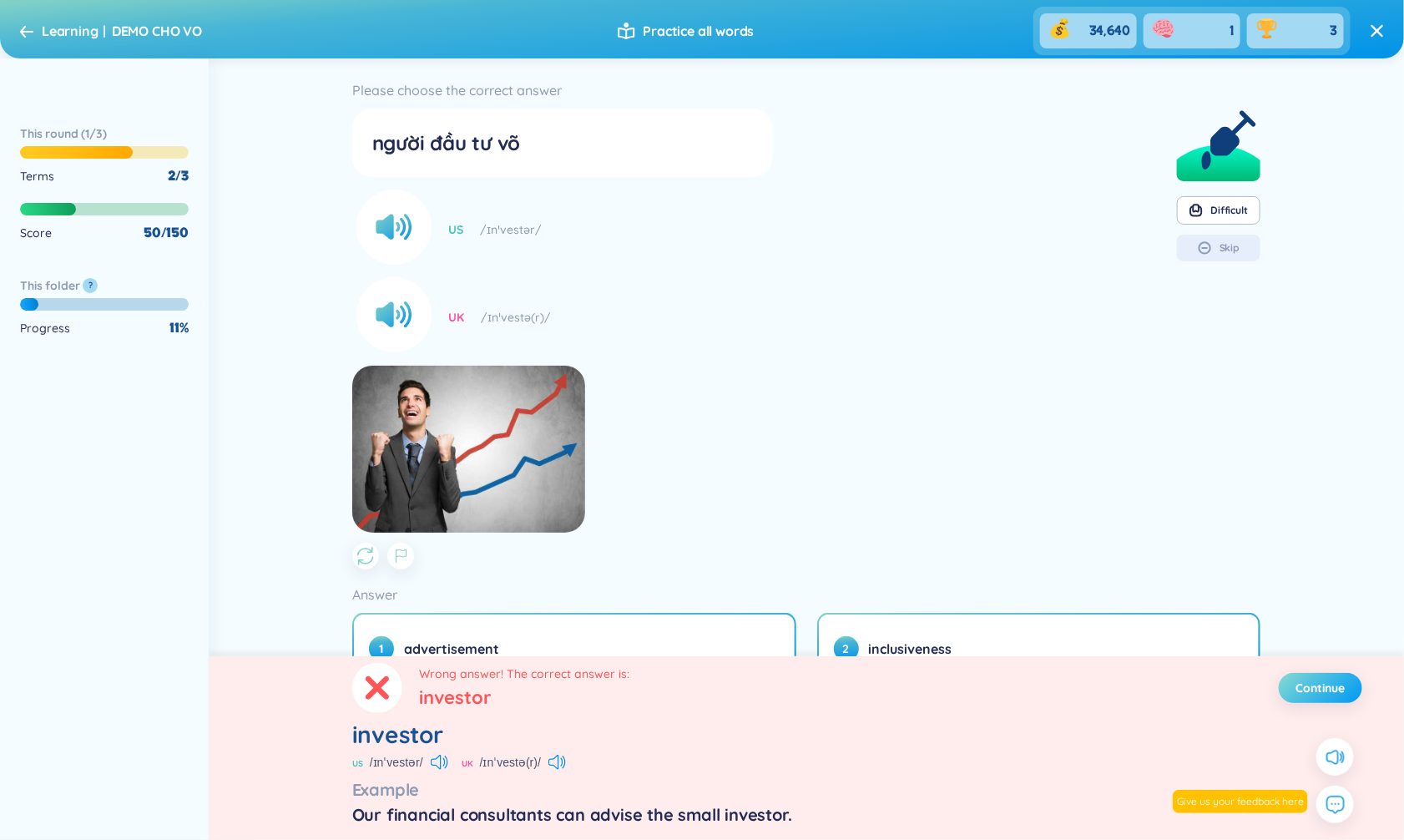
click at [1345, 683] on span "Continue" at bounding box center [1321, 688] width 49 height 17
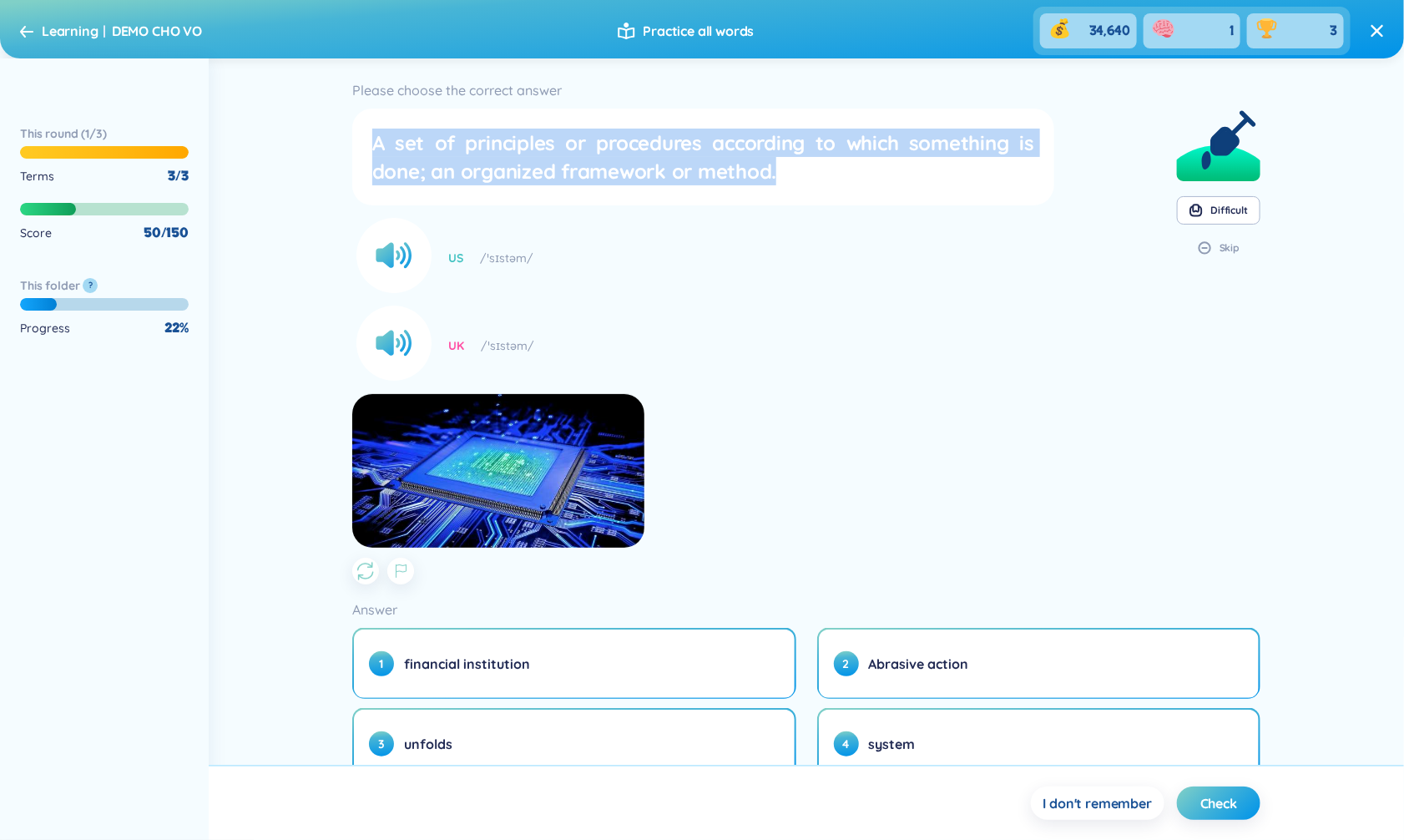
drag, startPoint x: 377, startPoint y: 152, endPoint x: 866, endPoint y: 197, distance: 491.3
click at [866, 197] on div "A set of principles or procedures according to which something is done; an orga…" at bounding box center [703, 156] width 689 height 83
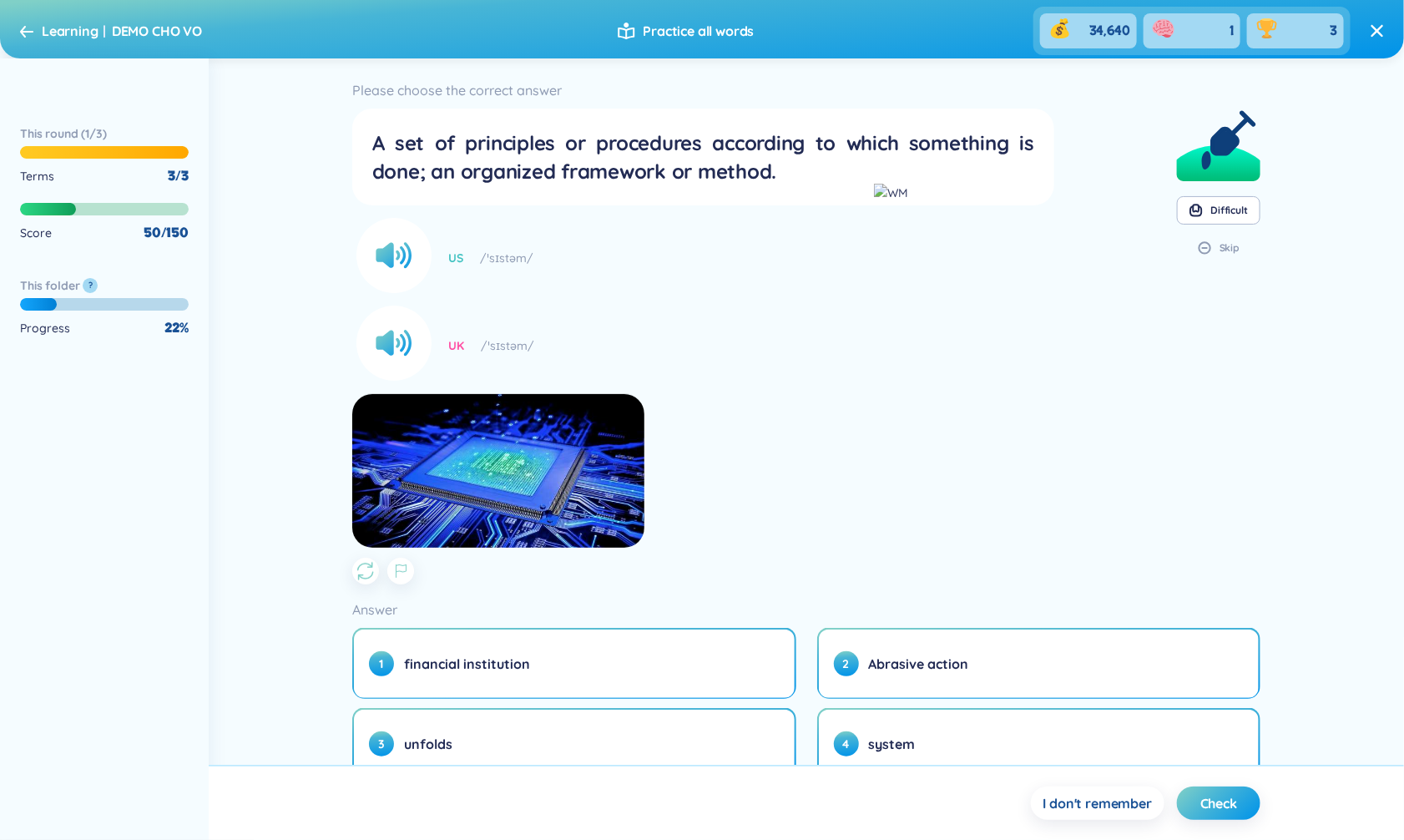
click at [463, 181] on div "A set of principles or procedures according to which something is done; an orga…" at bounding box center [703, 157] width 662 height 57
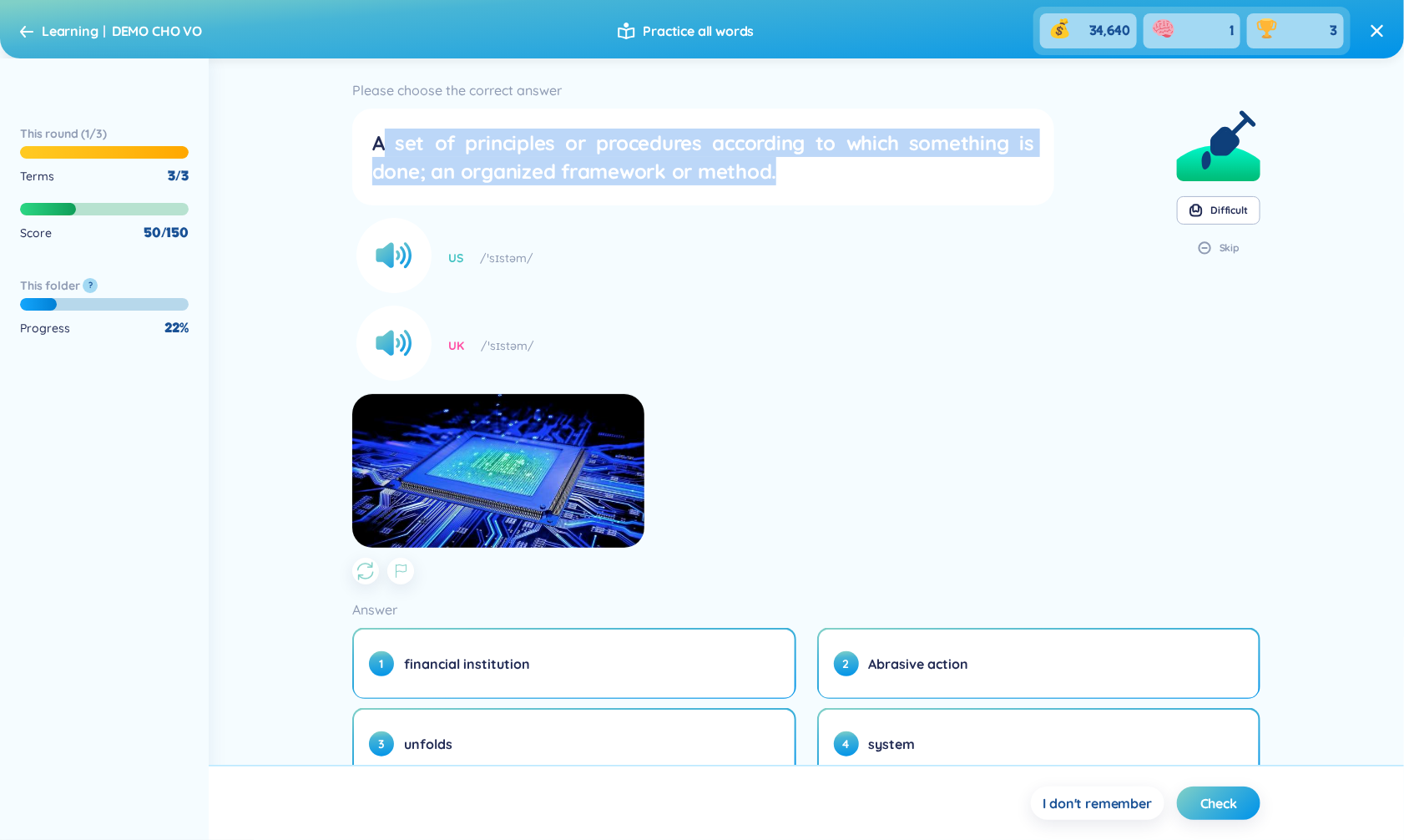
drag, startPoint x: 379, startPoint y: 149, endPoint x: 817, endPoint y: 170, distance: 438.0
click at [817, 170] on div "A set of principles or procedures according to which something is done; an orga…" at bounding box center [703, 157] width 662 height 57
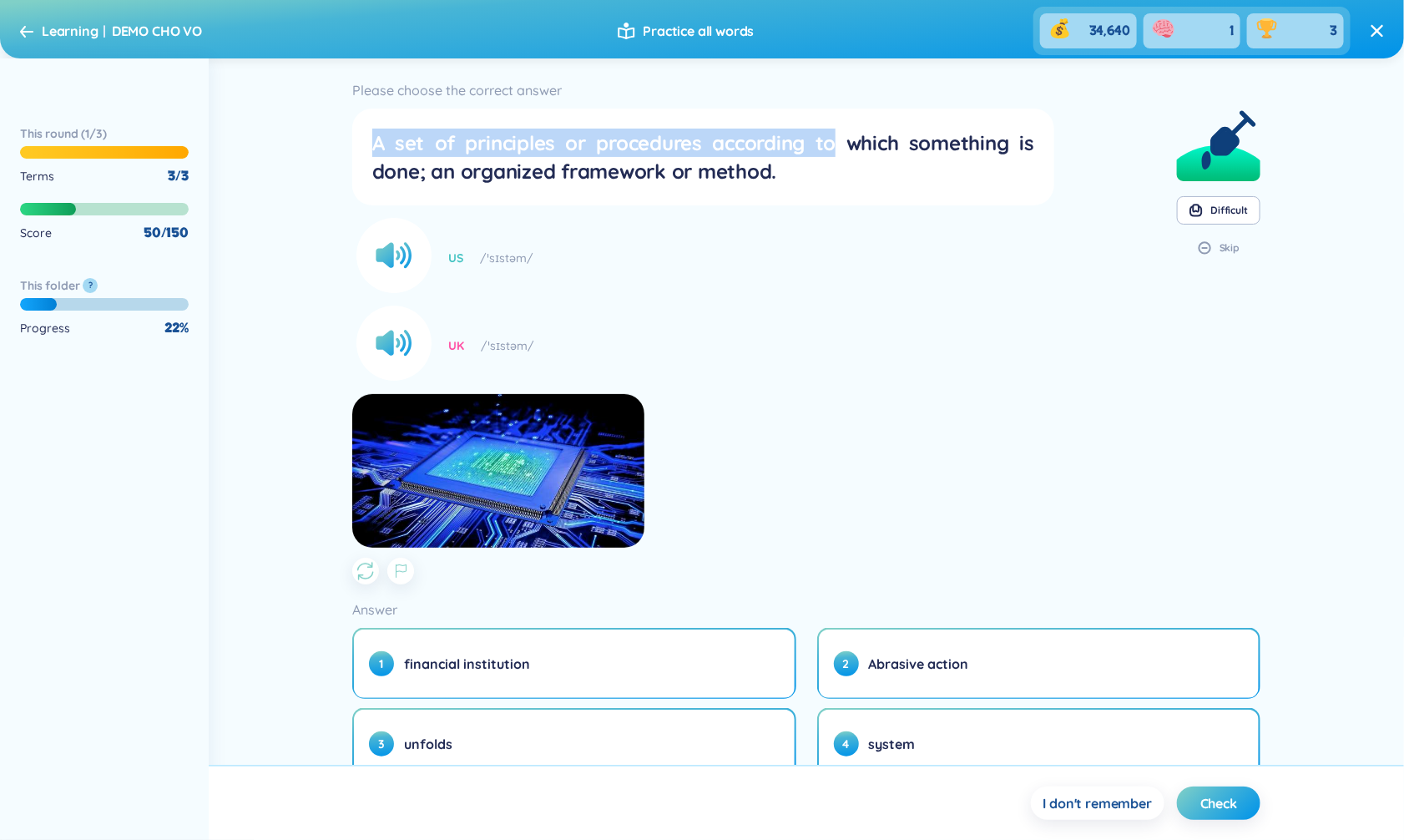
drag, startPoint x: 377, startPoint y: 146, endPoint x: 842, endPoint y: 146, distance: 465.1
click at [842, 146] on div "A set of principles or procedures according to which something is done; an orga…" at bounding box center [703, 157] width 662 height 57
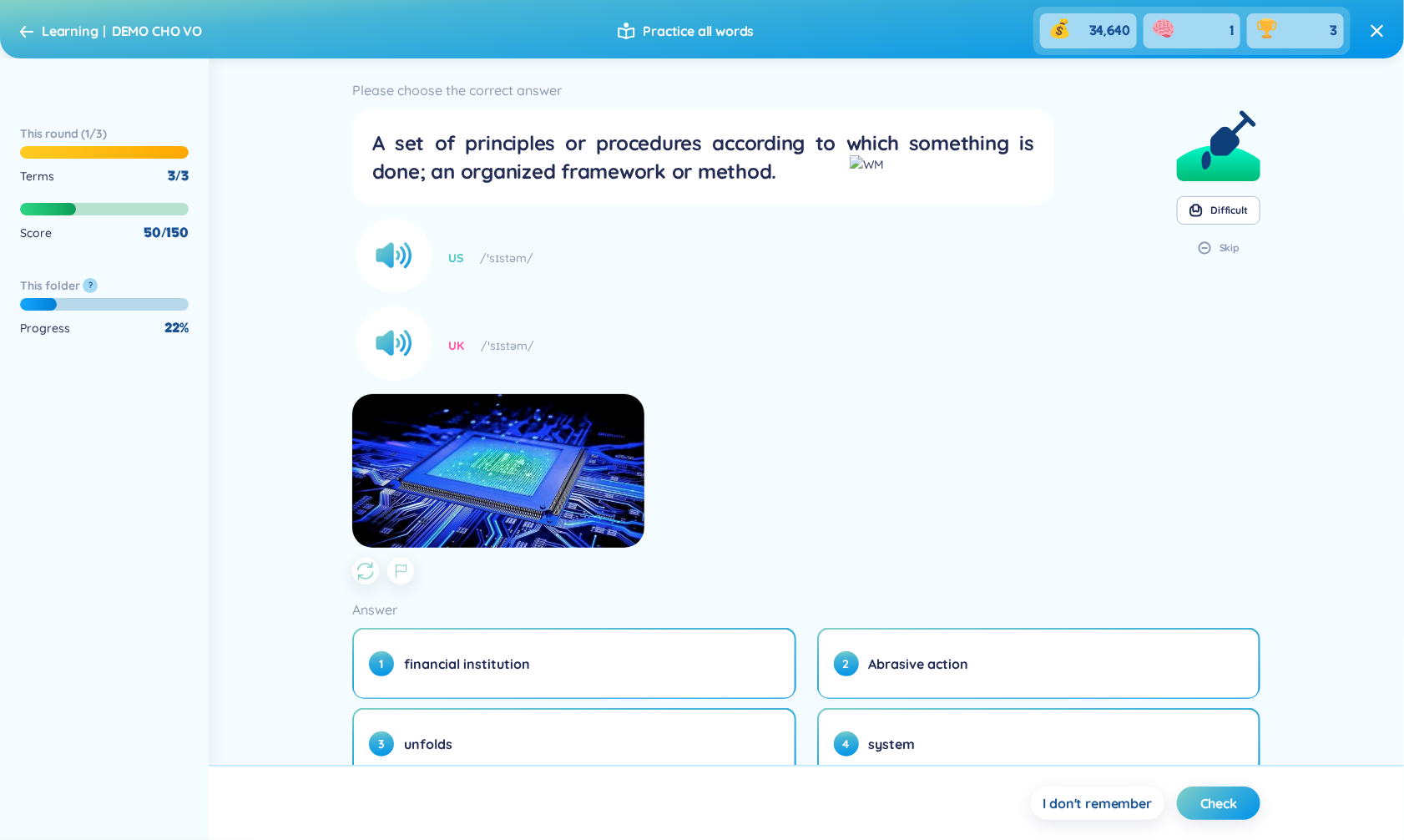
click at [821, 360] on div "UK /ˈsɪstəm/" at bounding box center [703, 345] width 702 height 71
click at [1216, 799] on span "Check" at bounding box center [1219, 803] width 37 height 18
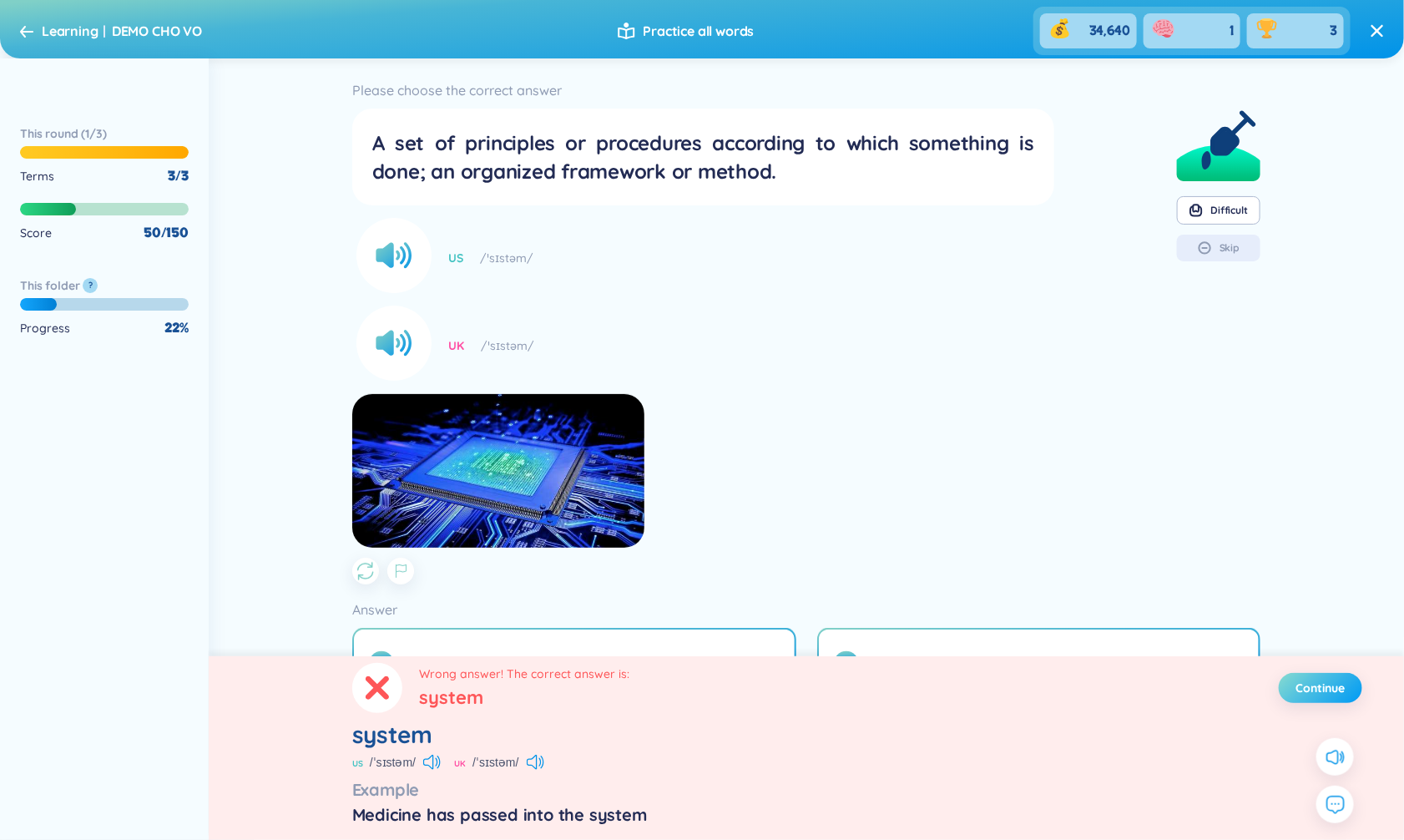
click at [1326, 689] on span "Continue" at bounding box center [1321, 688] width 49 height 17
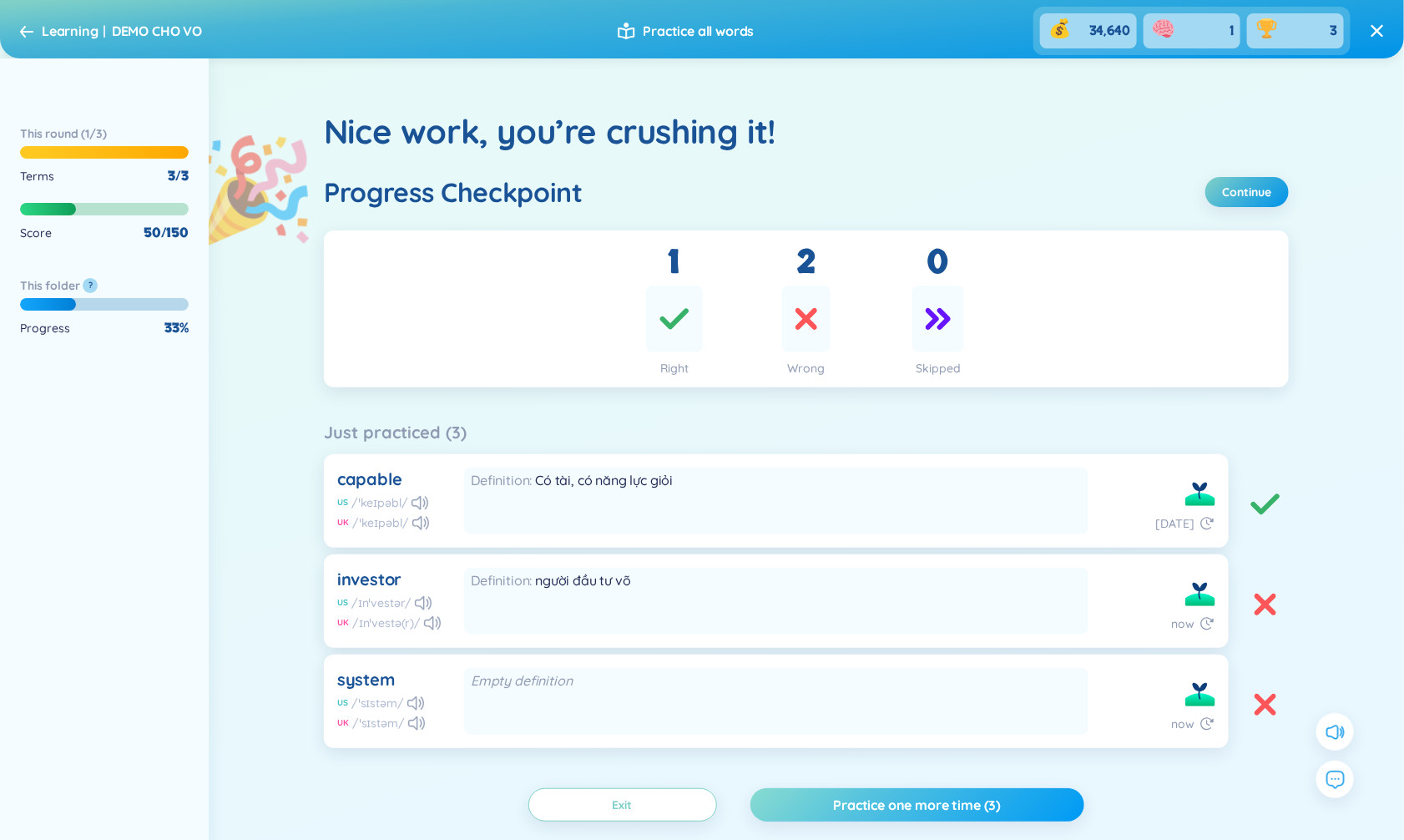
click at [883, 802] on span "Practice one more time (3)" at bounding box center [918, 805] width 168 height 18
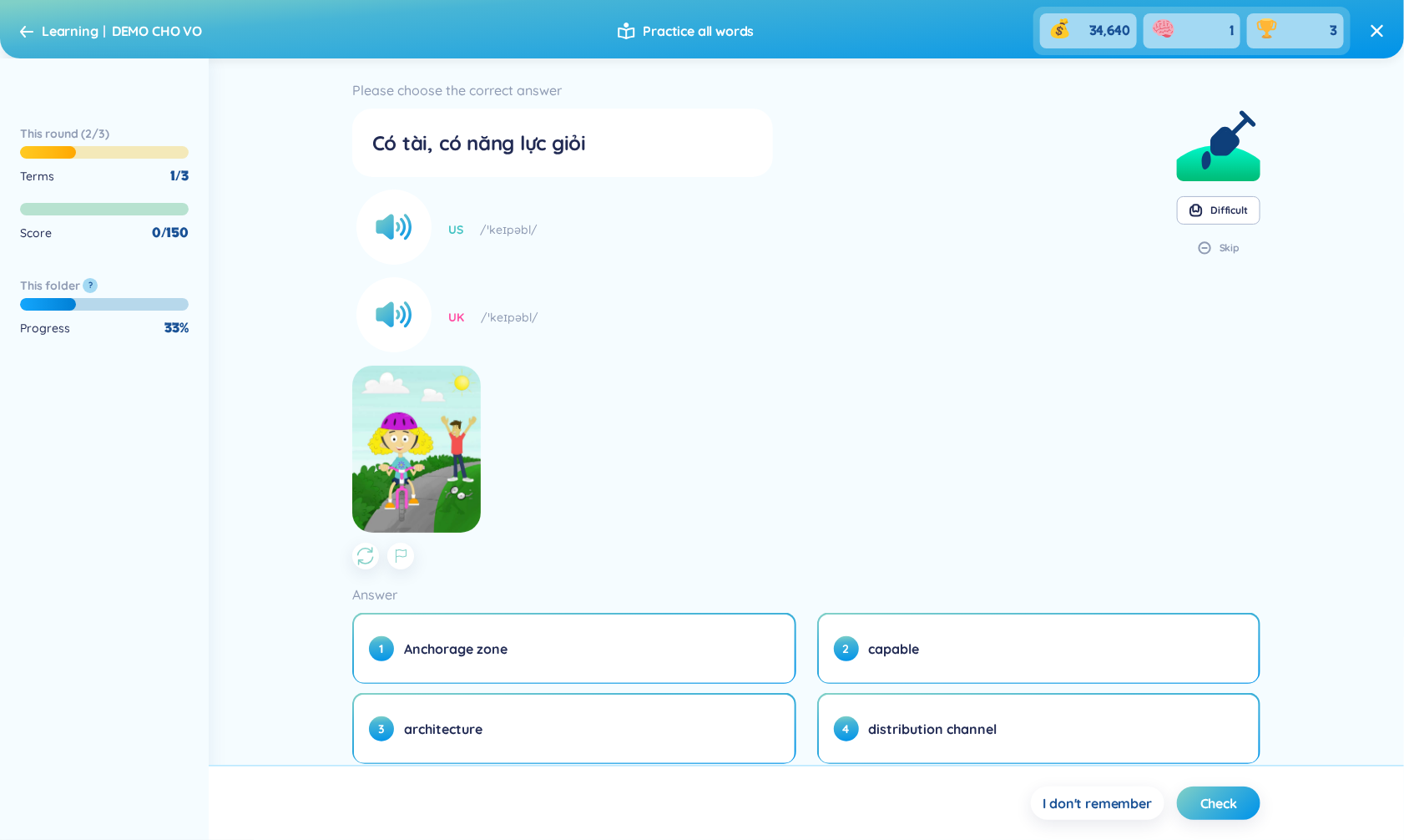
click at [24, 29] on icon at bounding box center [26, 31] width 13 height 13
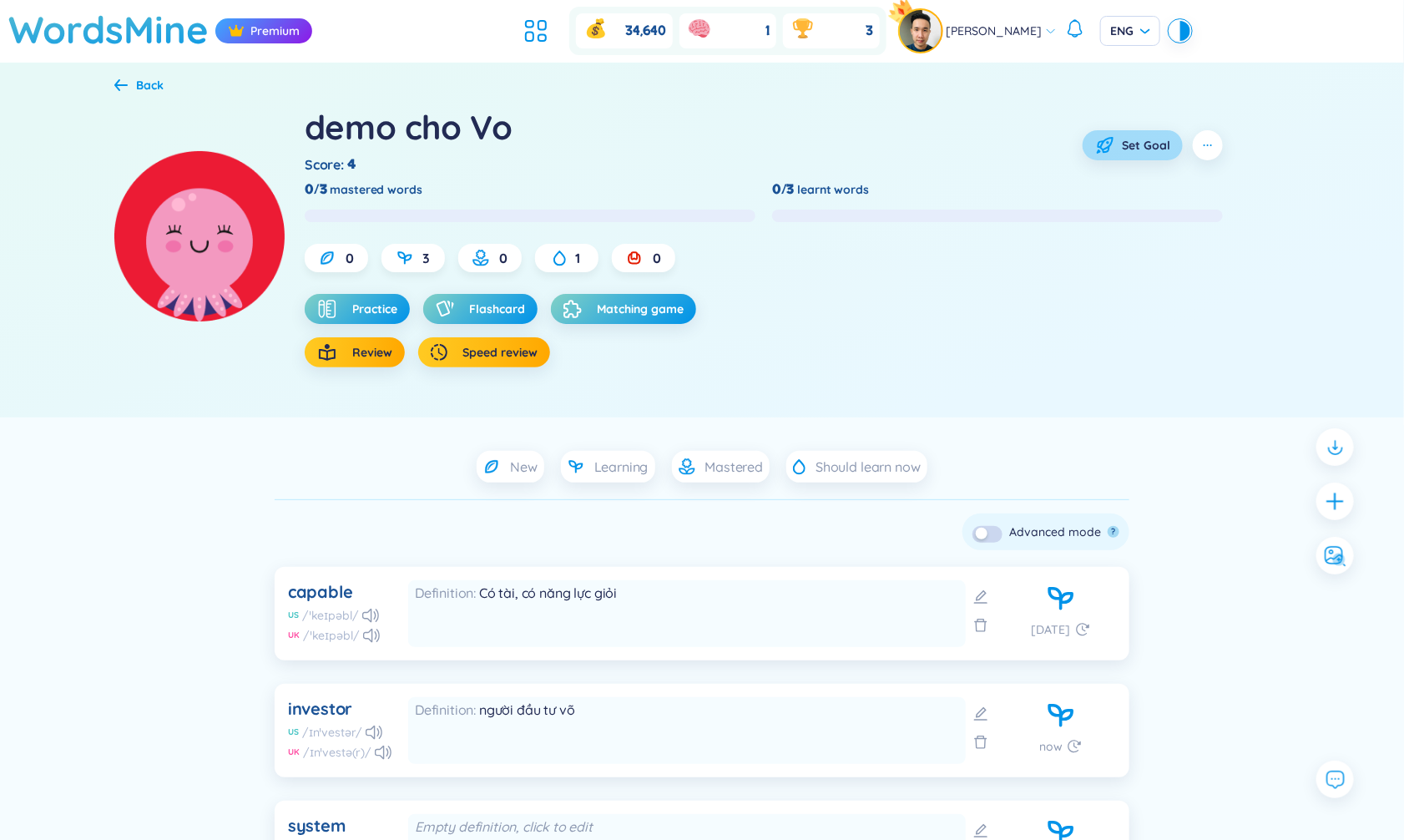
click at [1151, 151] on span "Set Goal" at bounding box center [1146, 145] width 48 height 17
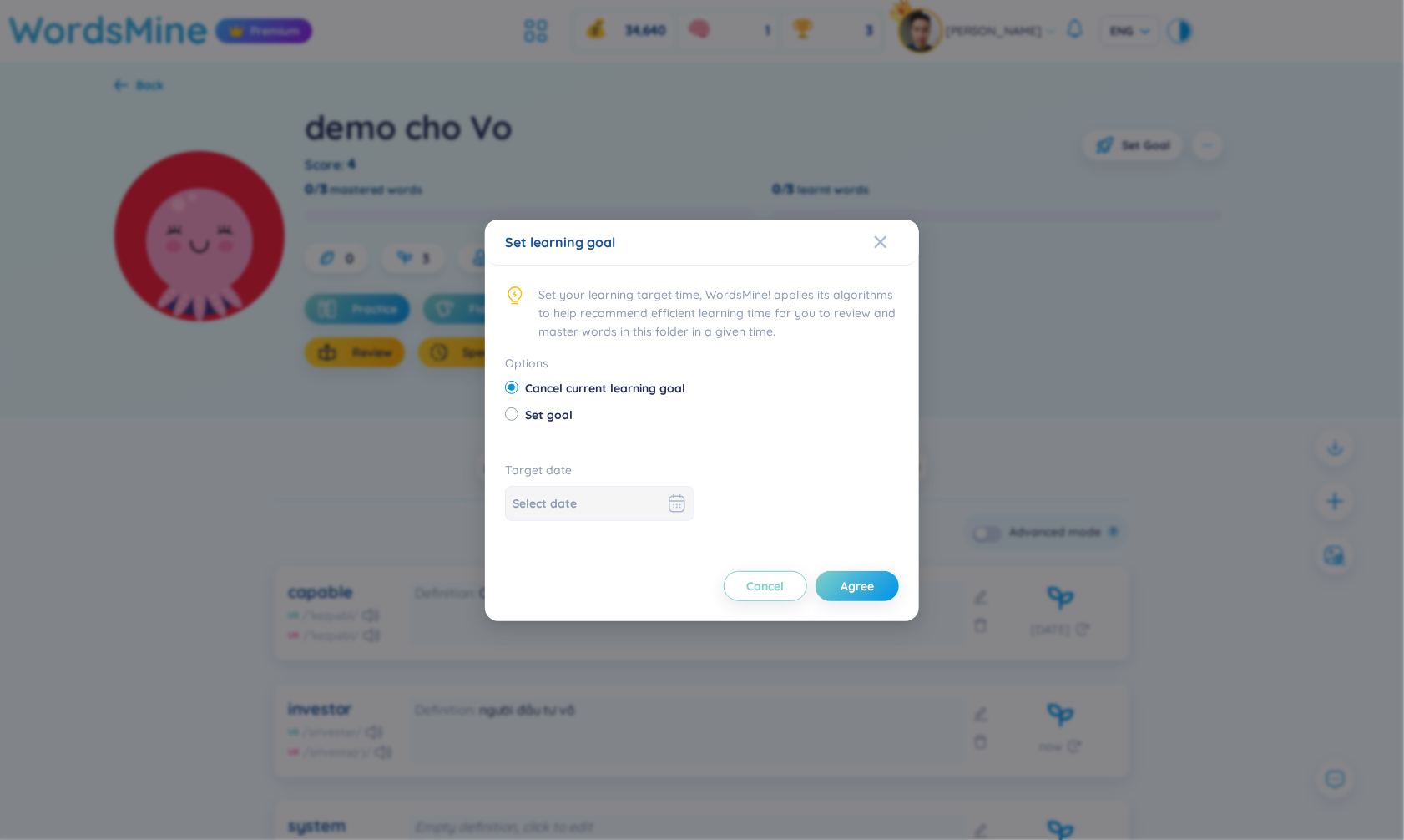
click at [549, 419] on span "Set goal" at bounding box center [548, 415] width 61 height 18
click at [517, 419] on input "Set goal" at bounding box center [511, 413] width 12 height 12
radio input "true"
radio input "false"
click at [595, 521] on div "Target date" at bounding box center [702, 501] width 394 height 80
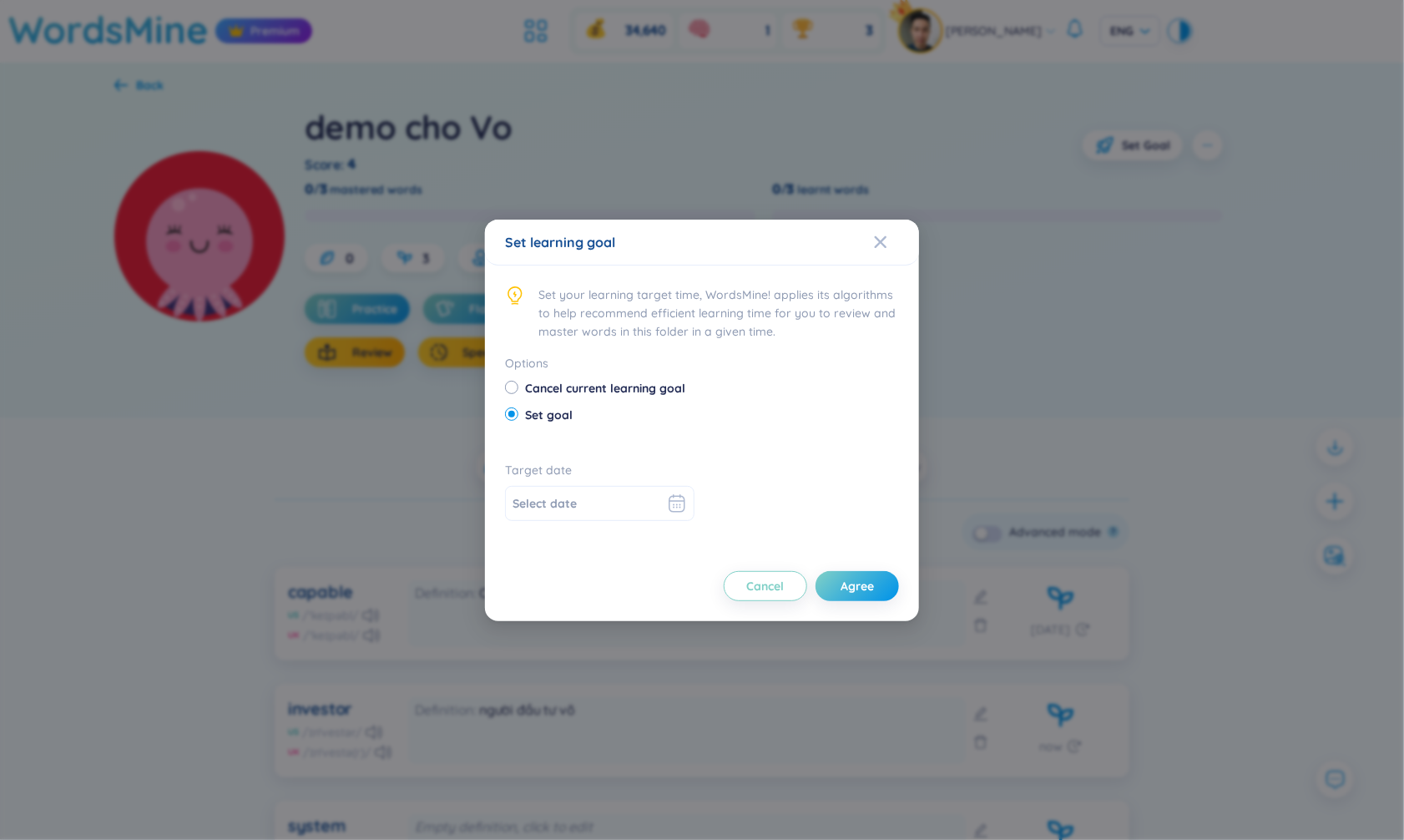
click at [602, 508] on input at bounding box center [588, 503] width 151 height 18
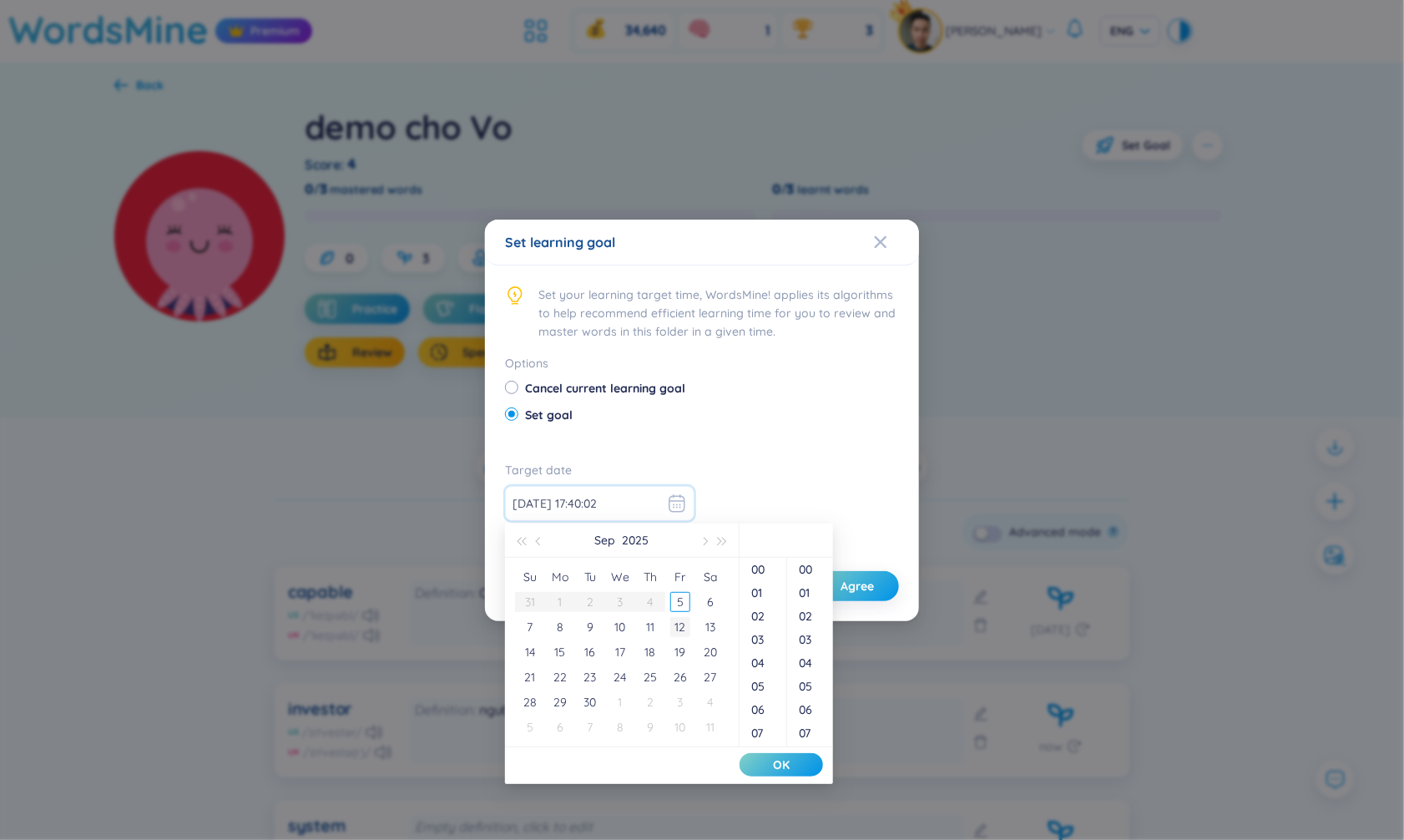
click at [687, 629] on div "12" at bounding box center [680, 627] width 20 height 20
type input "[DATE] 17:40:03"
click at [768, 757] on button "OK" at bounding box center [781, 764] width 83 height 23
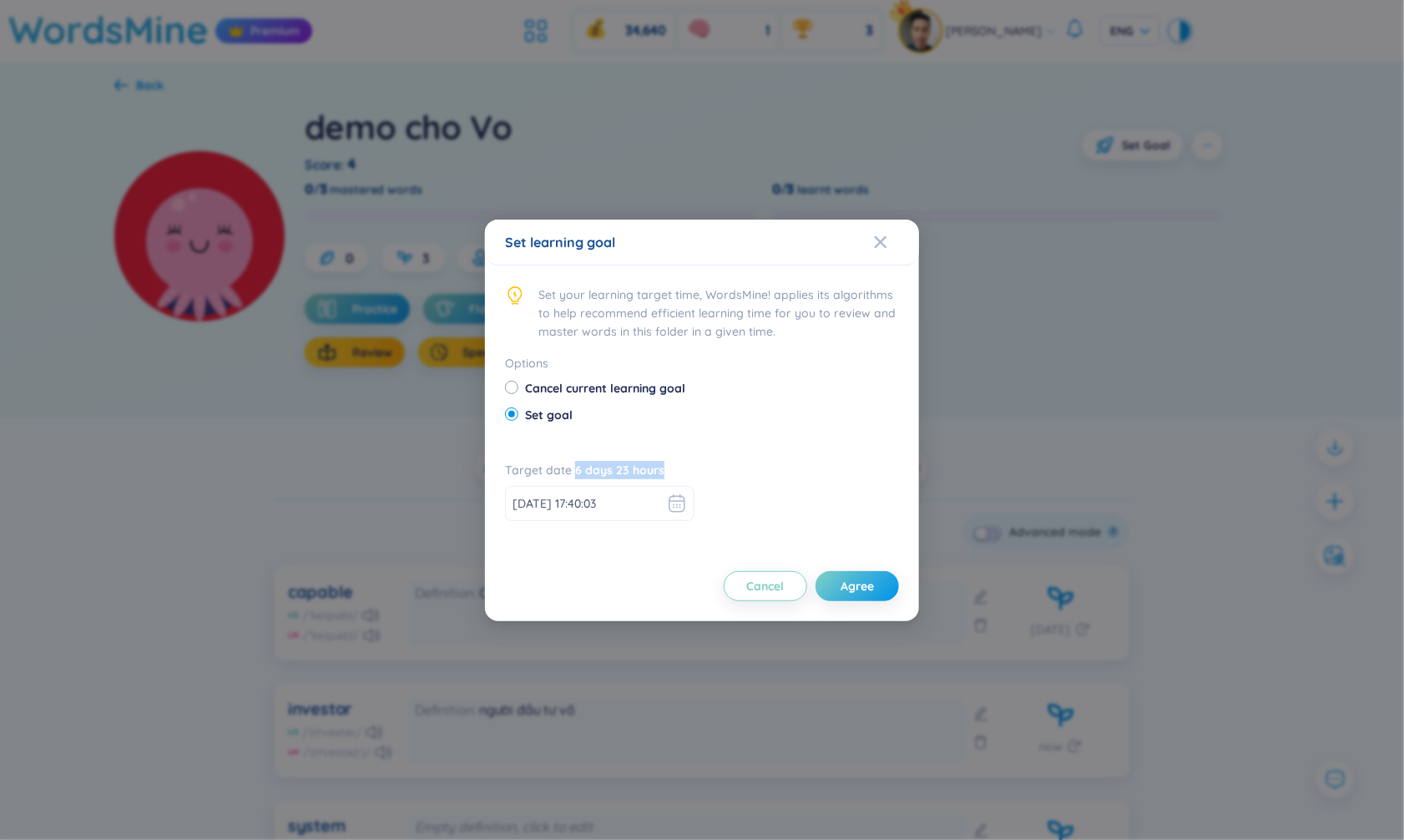
drag, startPoint x: 575, startPoint y: 468, endPoint x: 668, endPoint y: 469, distance: 92.7
click at [665, 470] on div "Target date 6 days 23 hours" at bounding box center [600, 473] width 190 height 25
click at [837, 574] on button "Agree" at bounding box center [857, 586] width 83 height 30
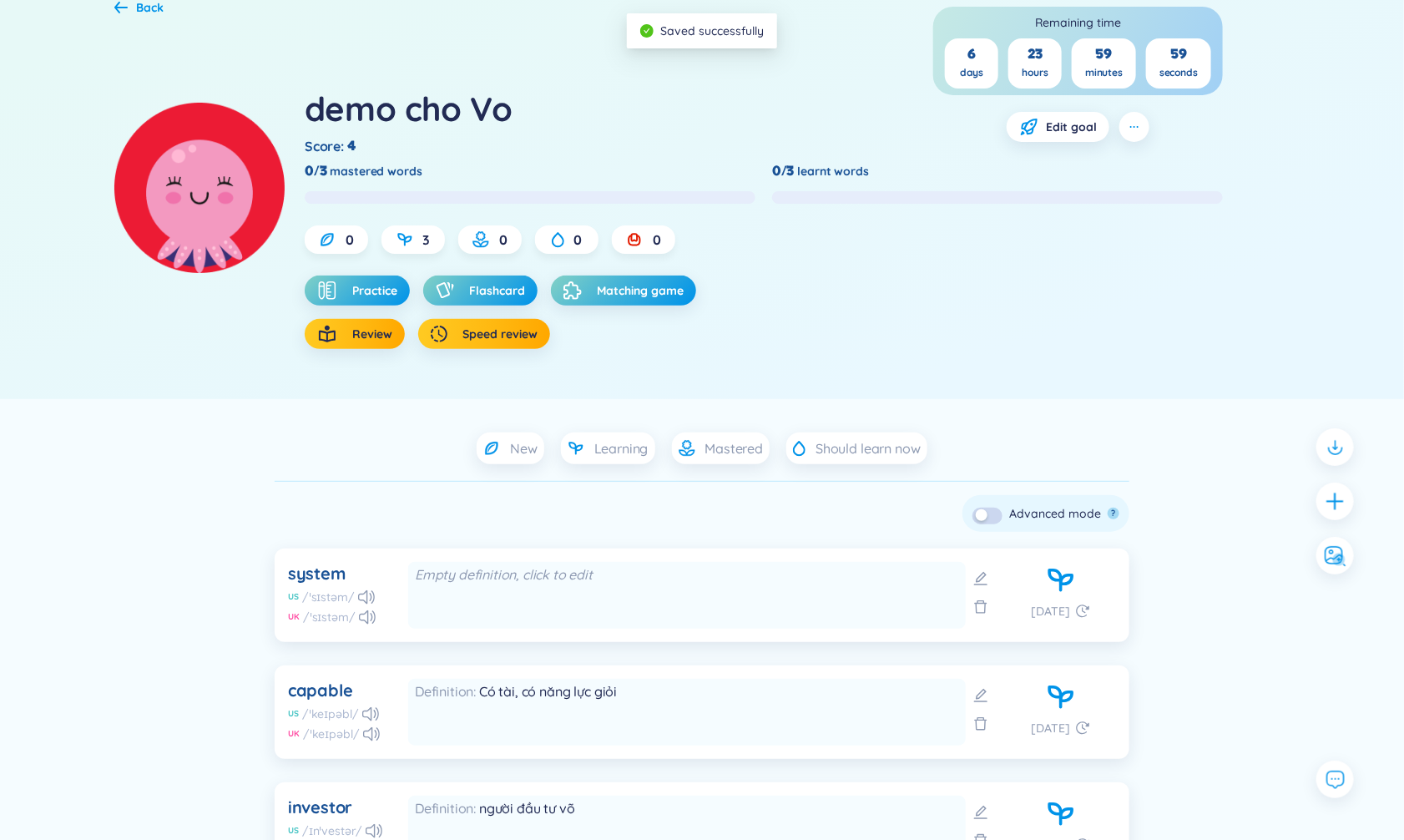
scroll to position [238, 0]
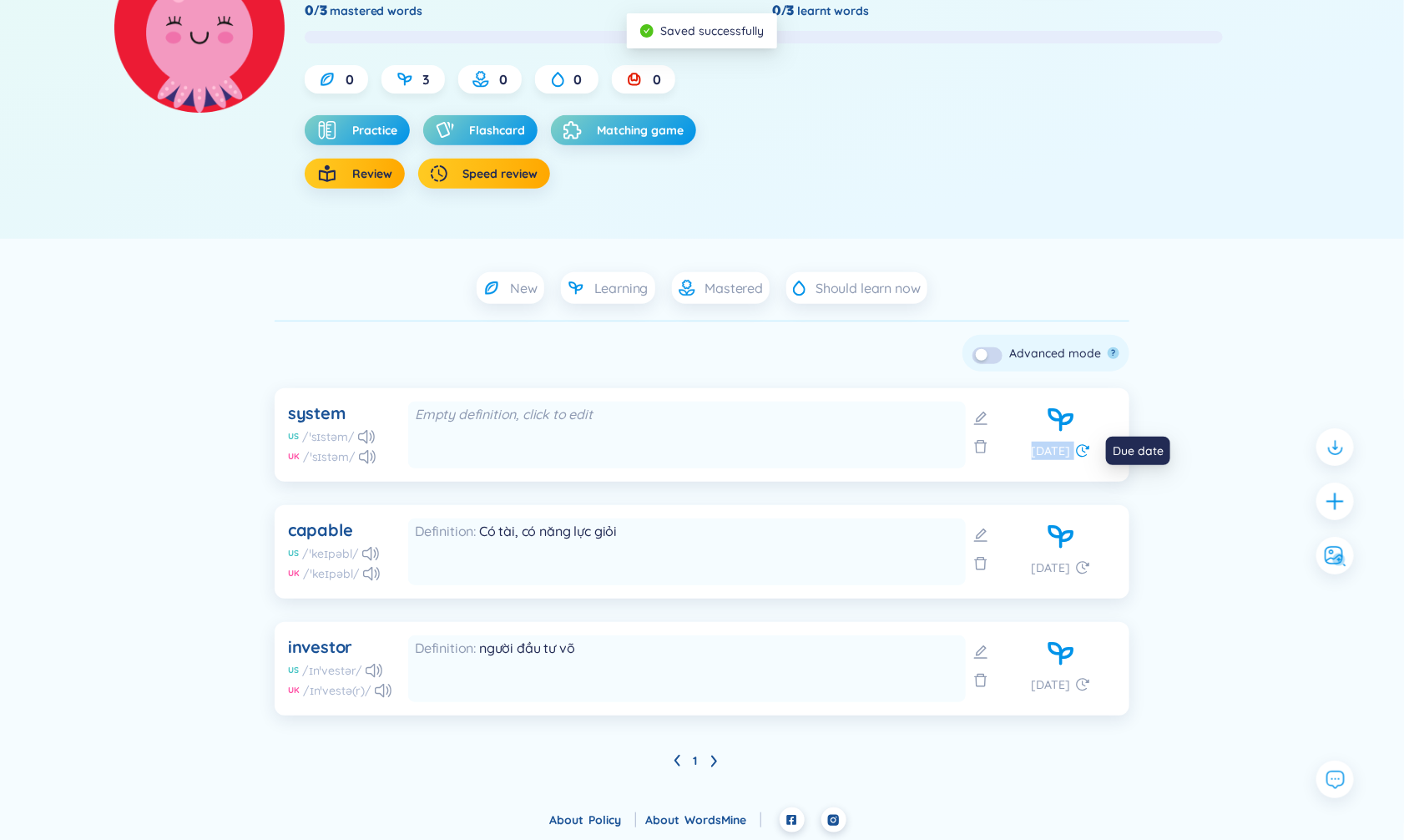
drag, startPoint x: 1024, startPoint y: 451, endPoint x: 1075, endPoint y: 451, distance: 50.9
click at [1075, 451] on div "[DATE]" at bounding box center [1061, 435] width 110 height 67
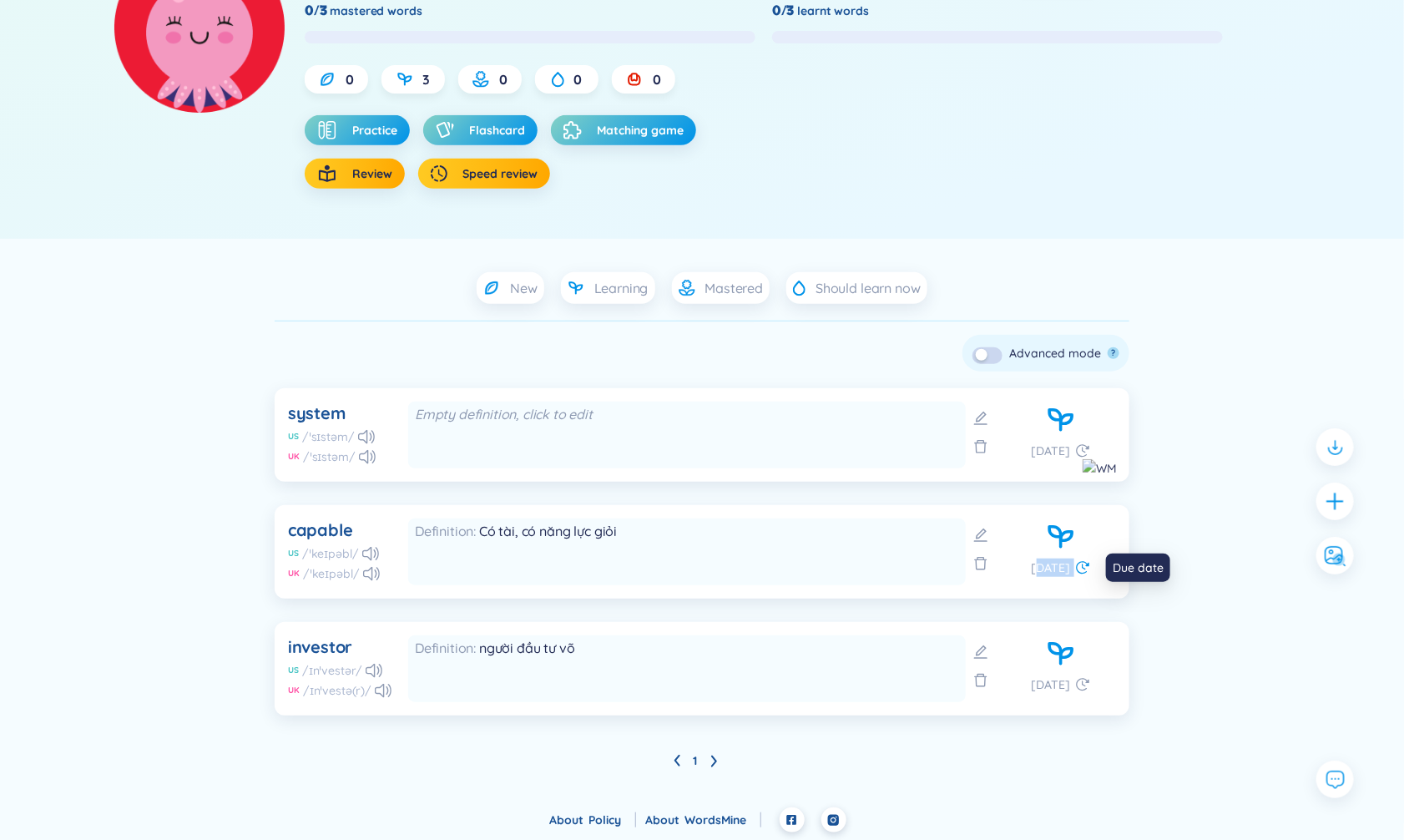
drag, startPoint x: 1036, startPoint y: 567, endPoint x: 1079, endPoint y: 567, distance: 42.6
click at [1079, 567] on div "[DATE]" at bounding box center [1061, 568] width 59 height 18
drag, startPoint x: 1034, startPoint y: 691, endPoint x: 1088, endPoint y: 687, distance: 53.6
click at [1088, 688] on div "[DATE]" at bounding box center [1061, 684] width 59 height 18
drag, startPoint x: 1035, startPoint y: 453, endPoint x: 1062, endPoint y: 453, distance: 26.7
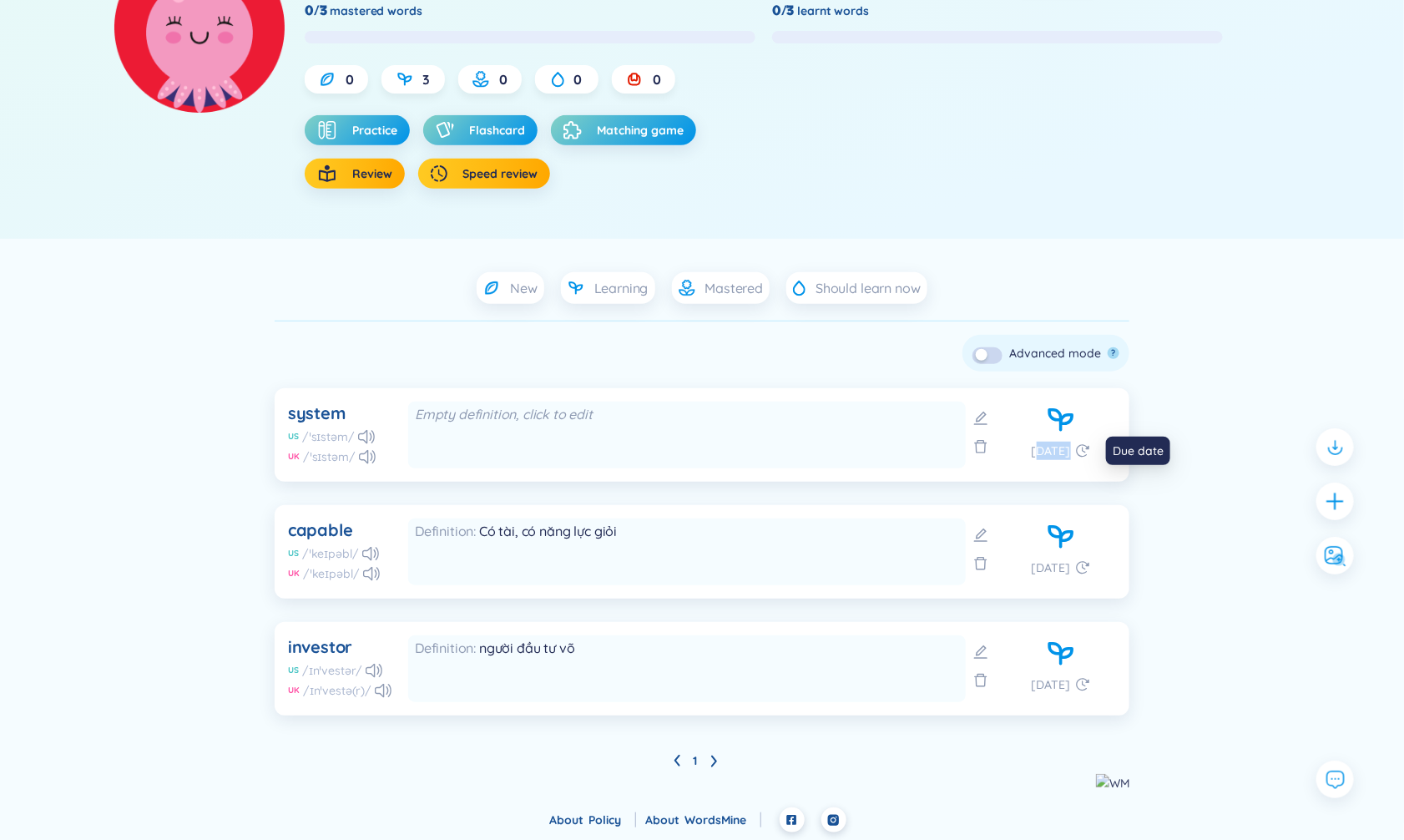
click at [1061, 453] on span "[DATE]" at bounding box center [1051, 451] width 39 height 18
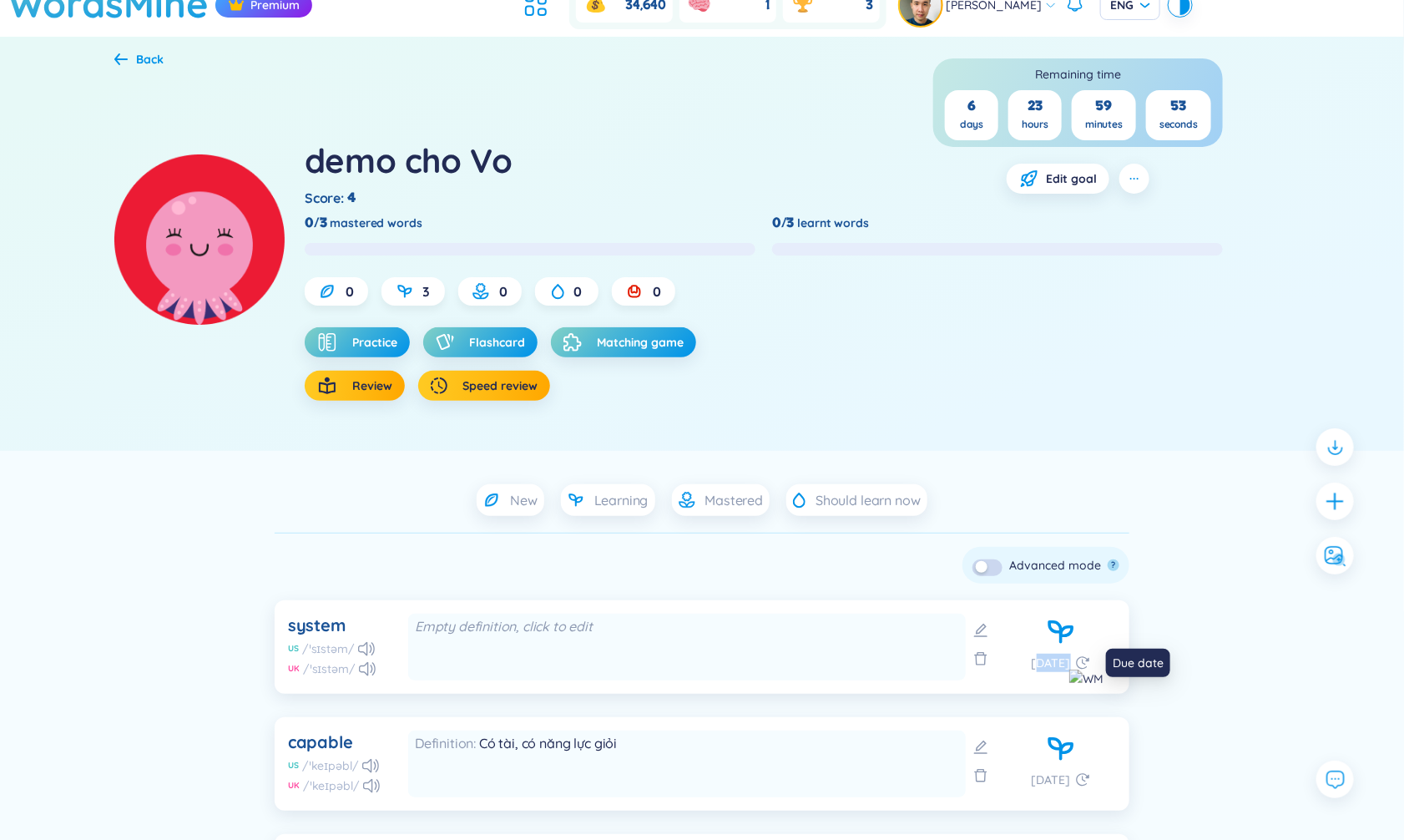
scroll to position [0, 0]
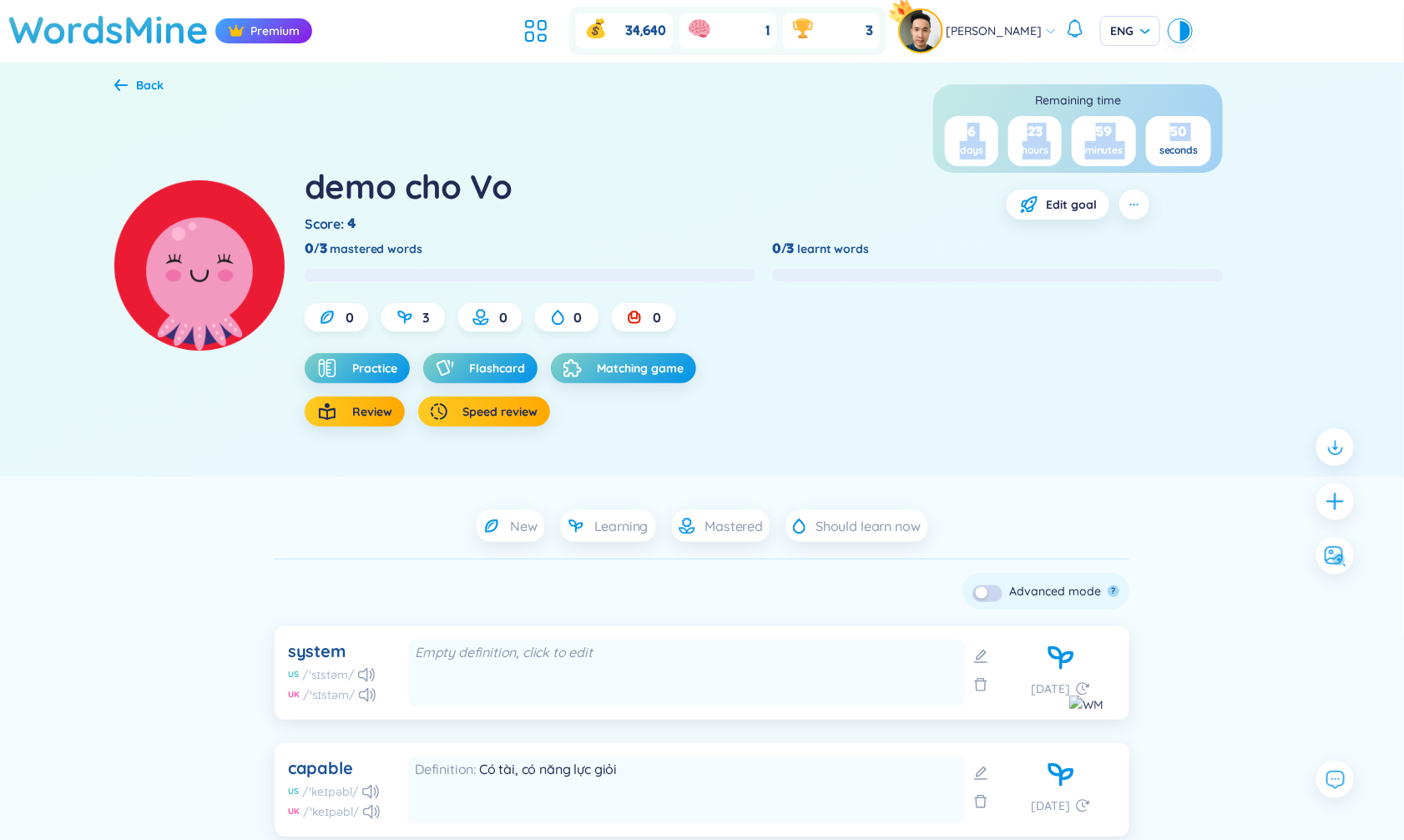
drag, startPoint x: 967, startPoint y: 129, endPoint x: 1213, endPoint y: 133, distance: 246.3
click at [1213, 133] on div "6 days 23 hours 59 minutes 50 seconds" at bounding box center [1078, 141] width 276 height 50
click at [1217, 180] on div "Remaining time 6 days 23 hours 59 minutes 49 seconds Edit goal" at bounding box center [1078, 151] width 290 height 135
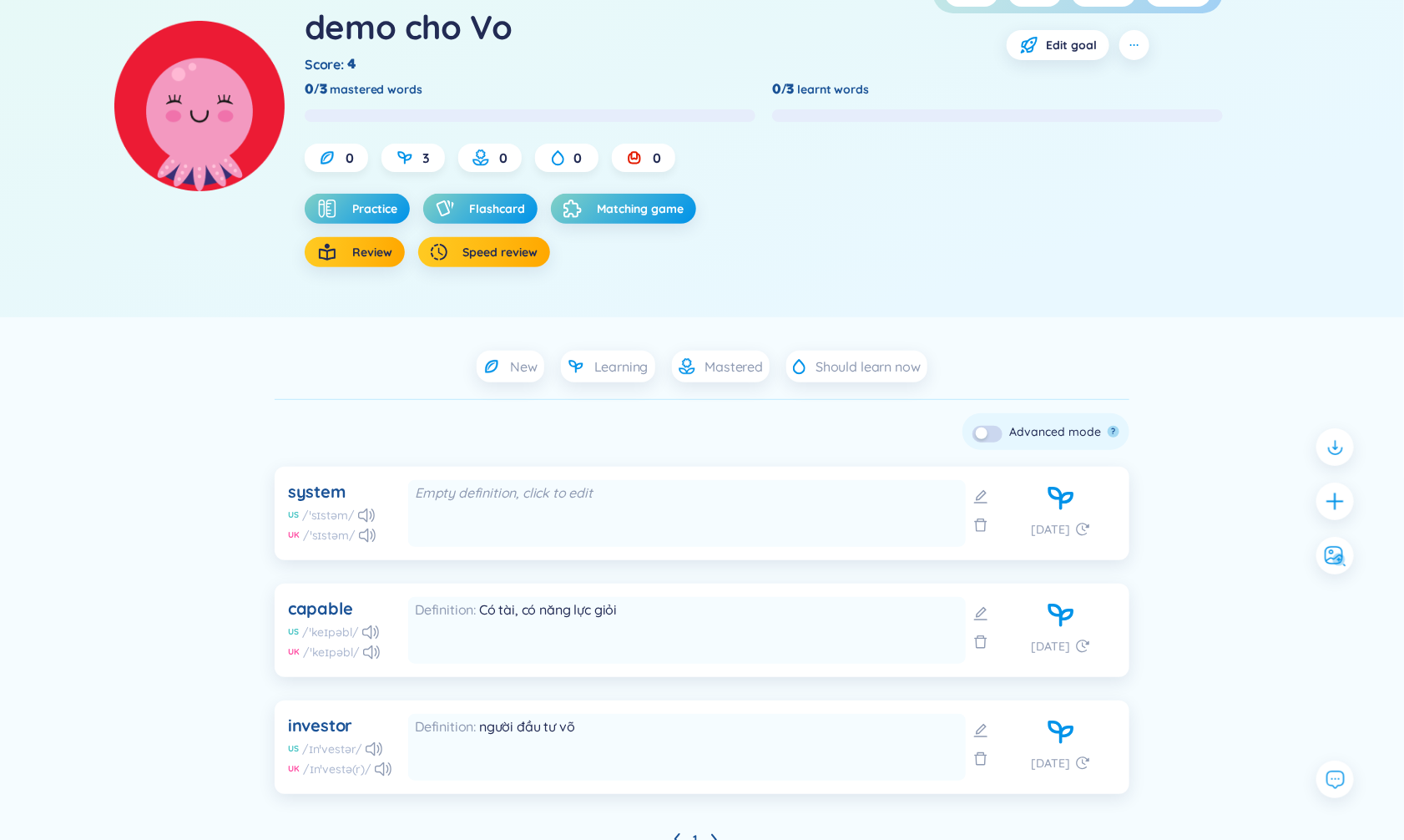
scroll to position [167, 0]
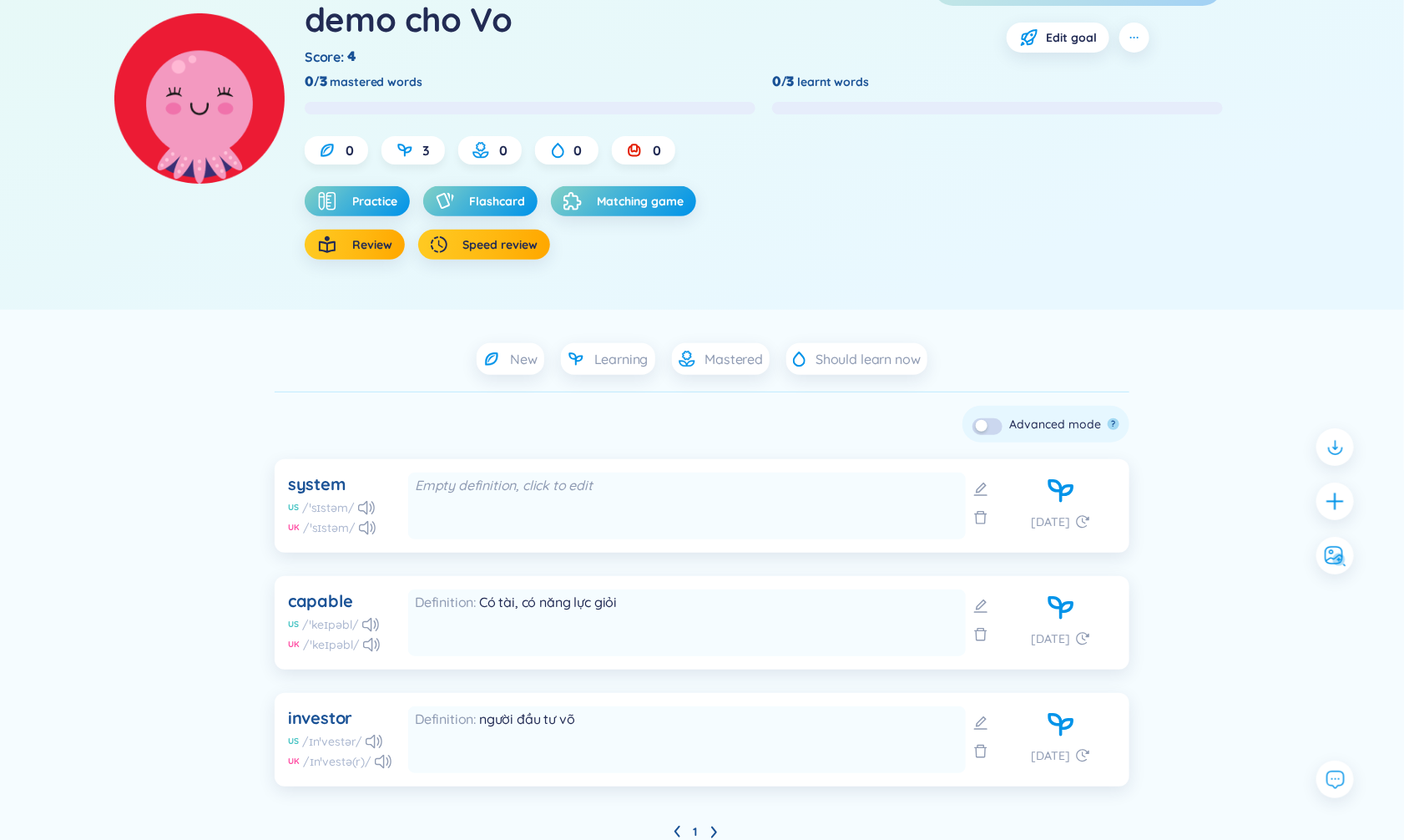
drag, startPoint x: 301, startPoint y: 607, endPoint x: 315, endPoint y: 700, distance: 93.6
click at [316, 708] on div "Check all Delete Skip ? Advanced mode ? system US /ˈsɪstəm/ UK /ˈsɪstəm/ Empty …" at bounding box center [702, 593] width 855 height 402
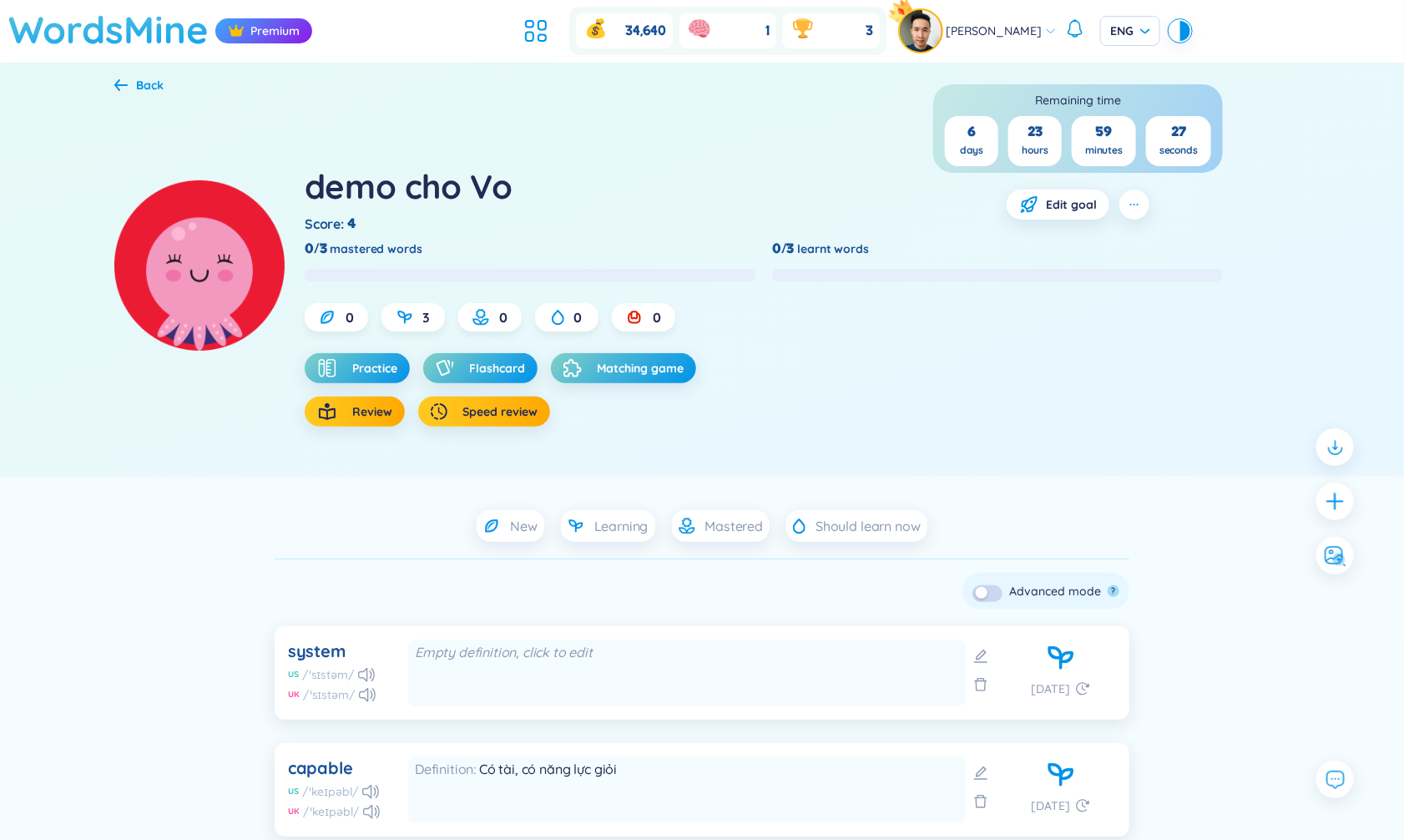
click at [169, 21] on h1 "WordsMine" at bounding box center [108, 29] width 200 height 59
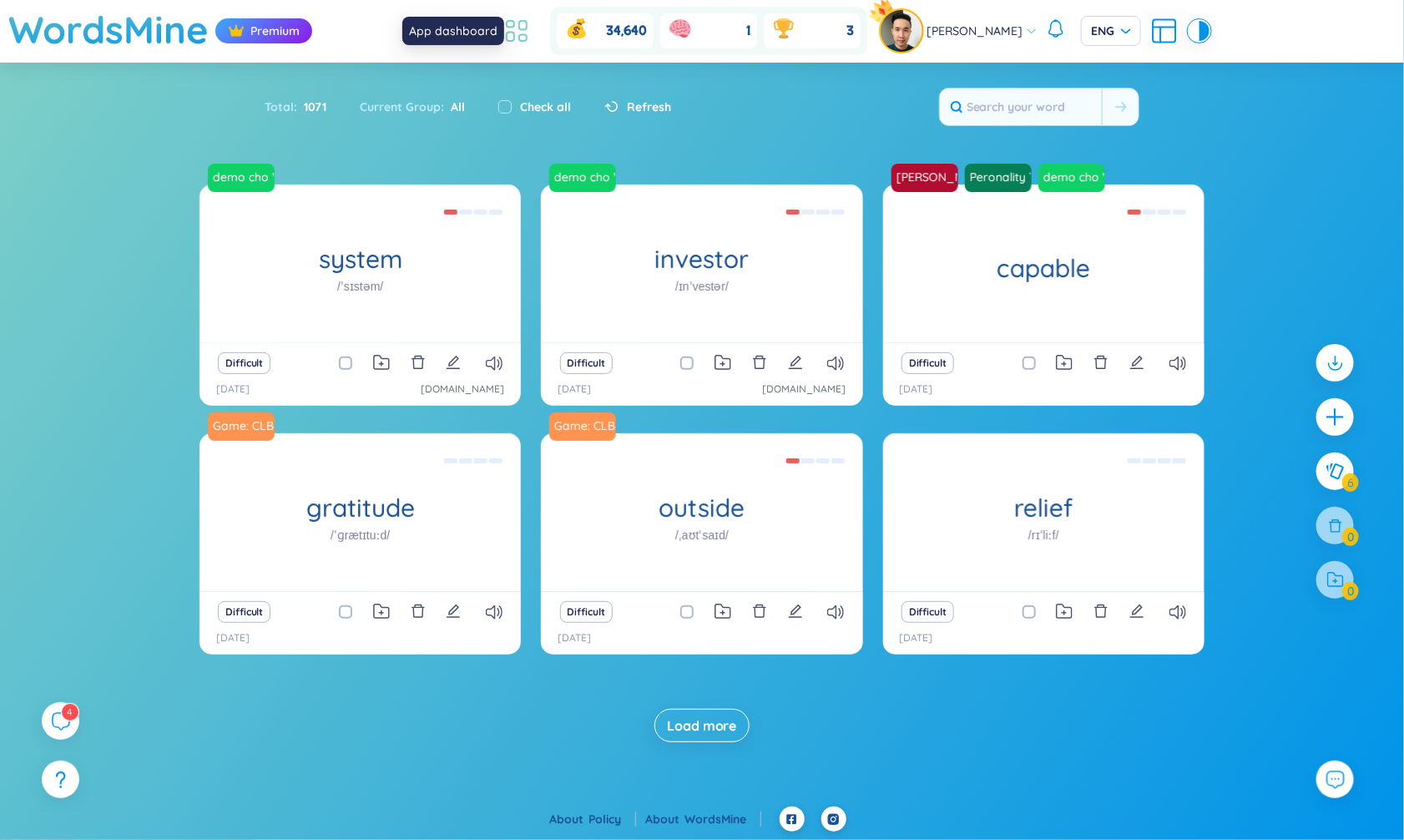
click at [514, 37] on icon at bounding box center [511, 37] width 8 height 9
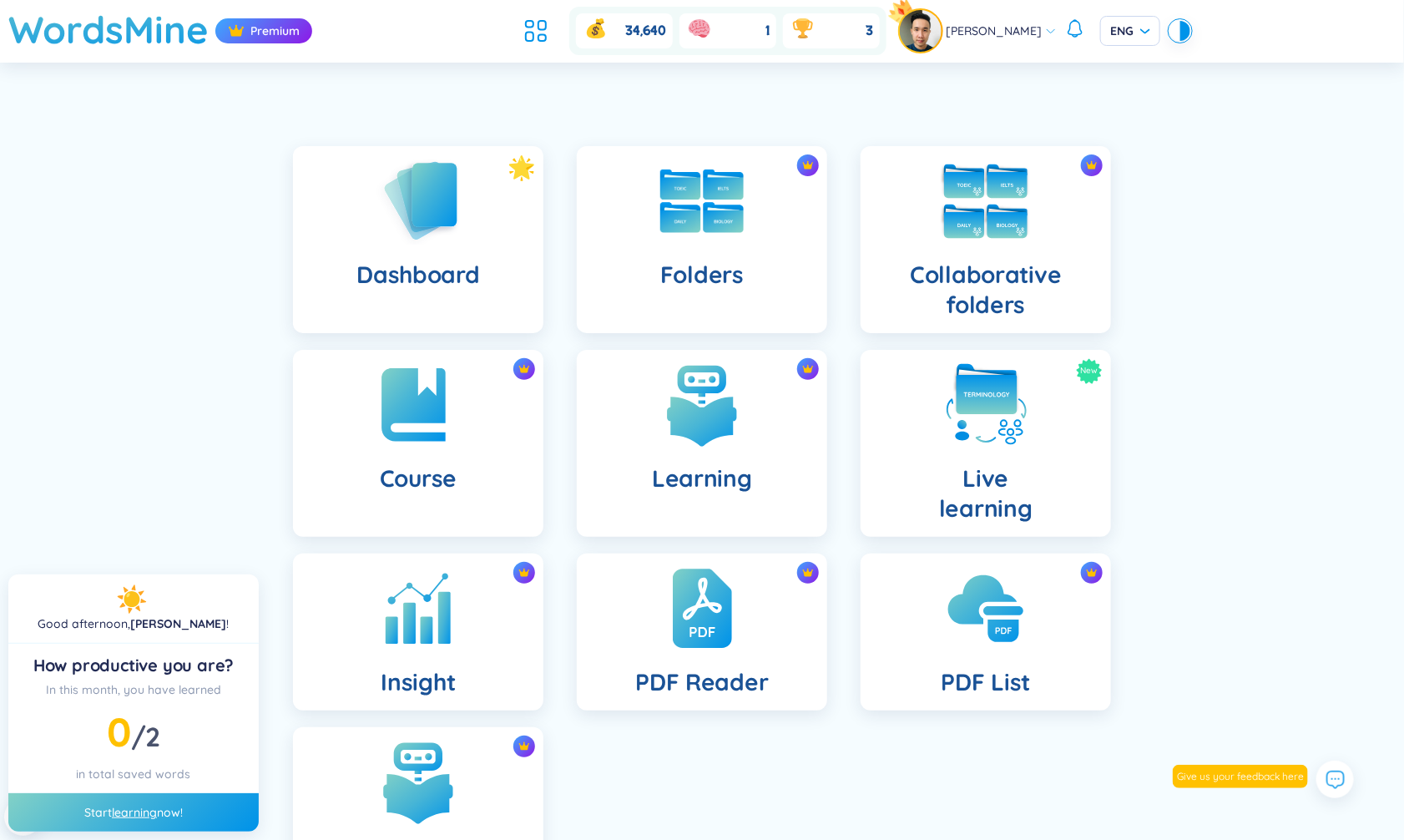
click at [942, 206] on img at bounding box center [986, 201] width 92 height 92
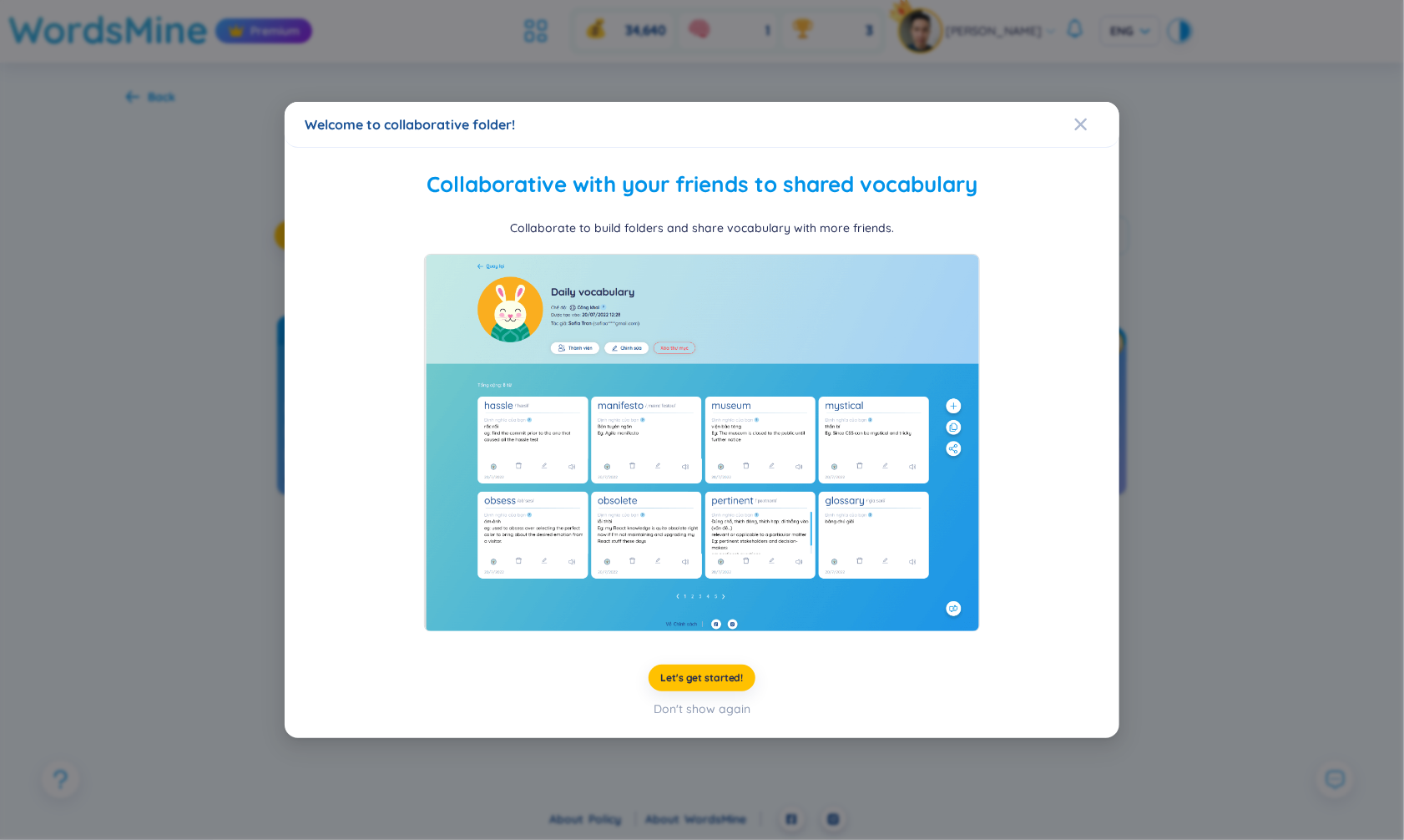
click at [240, 288] on div "Welcome to collaborative folder! Collaborative with your friends to shared voca…" at bounding box center [702, 420] width 1404 height 840
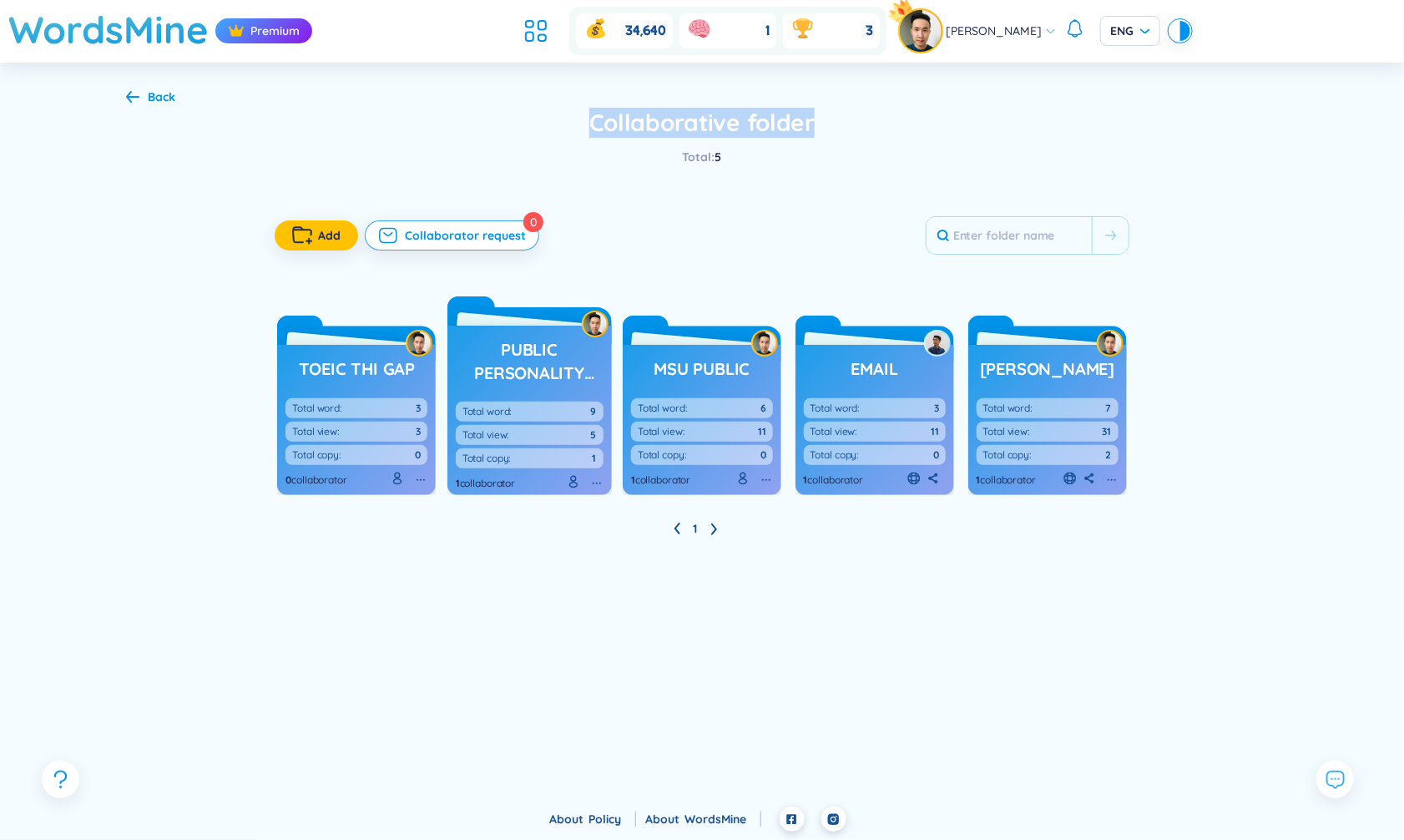
drag, startPoint x: 587, startPoint y: 123, endPoint x: 842, endPoint y: 129, distance: 255.6
click at [842, 129] on h2 "Collaborative folder" at bounding box center [702, 123] width 1152 height 30
click at [164, 100] on div "Back" at bounding box center [162, 97] width 28 height 18
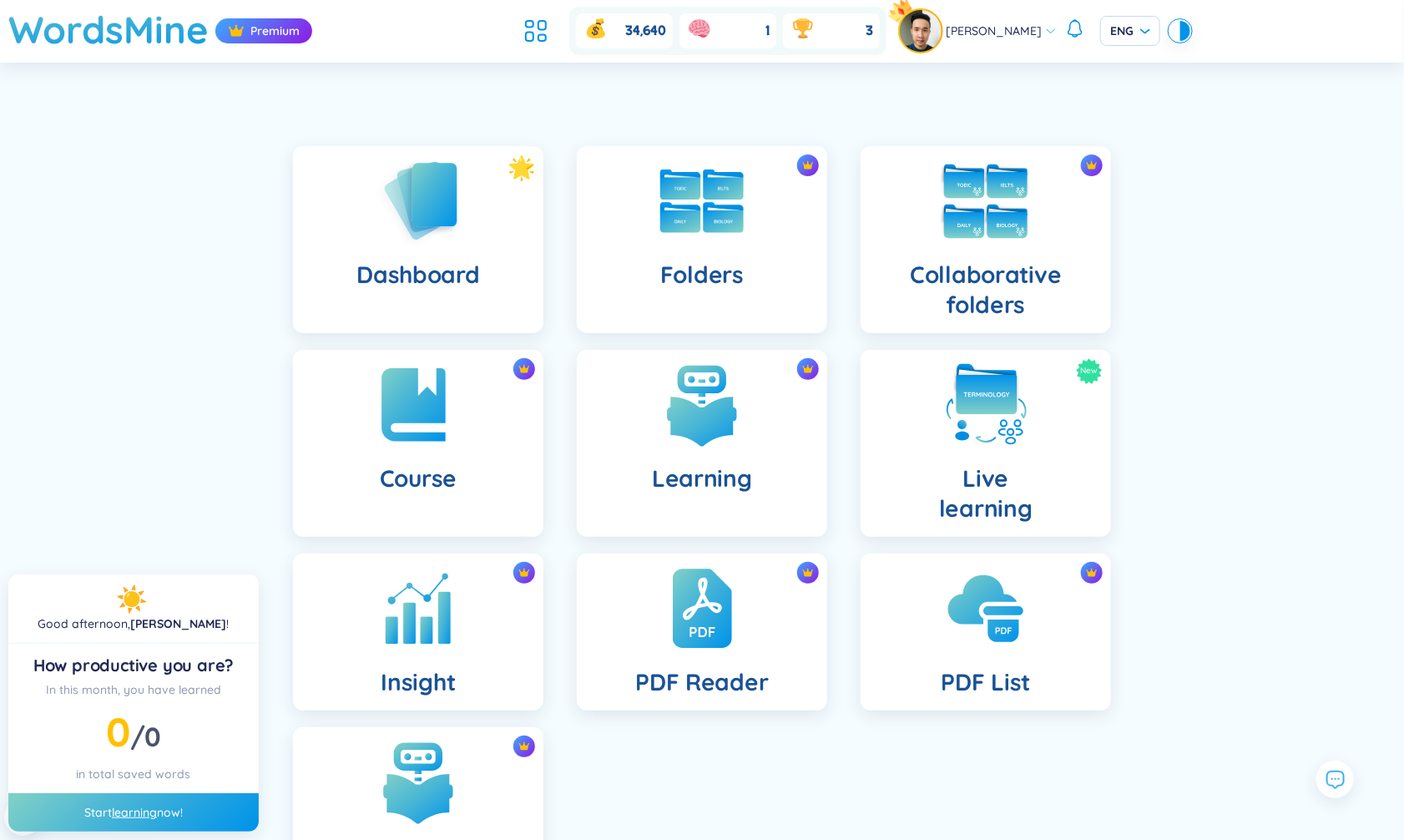
click at [969, 238] on img at bounding box center [986, 201] width 92 height 92
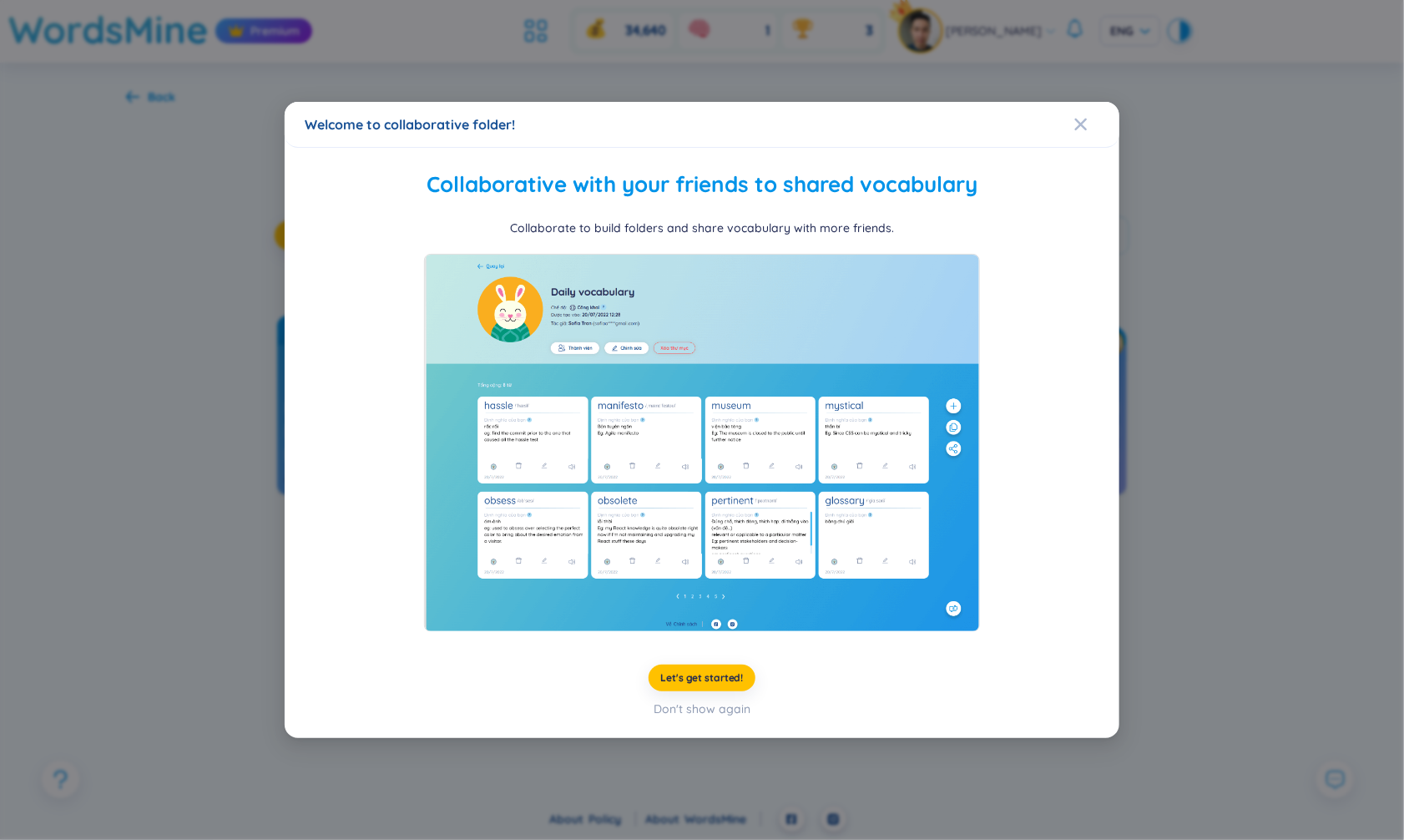
click at [201, 401] on div "Welcome to collaborative folder! Collaborative with your friends to shared voca…" at bounding box center [702, 420] width 1404 height 840
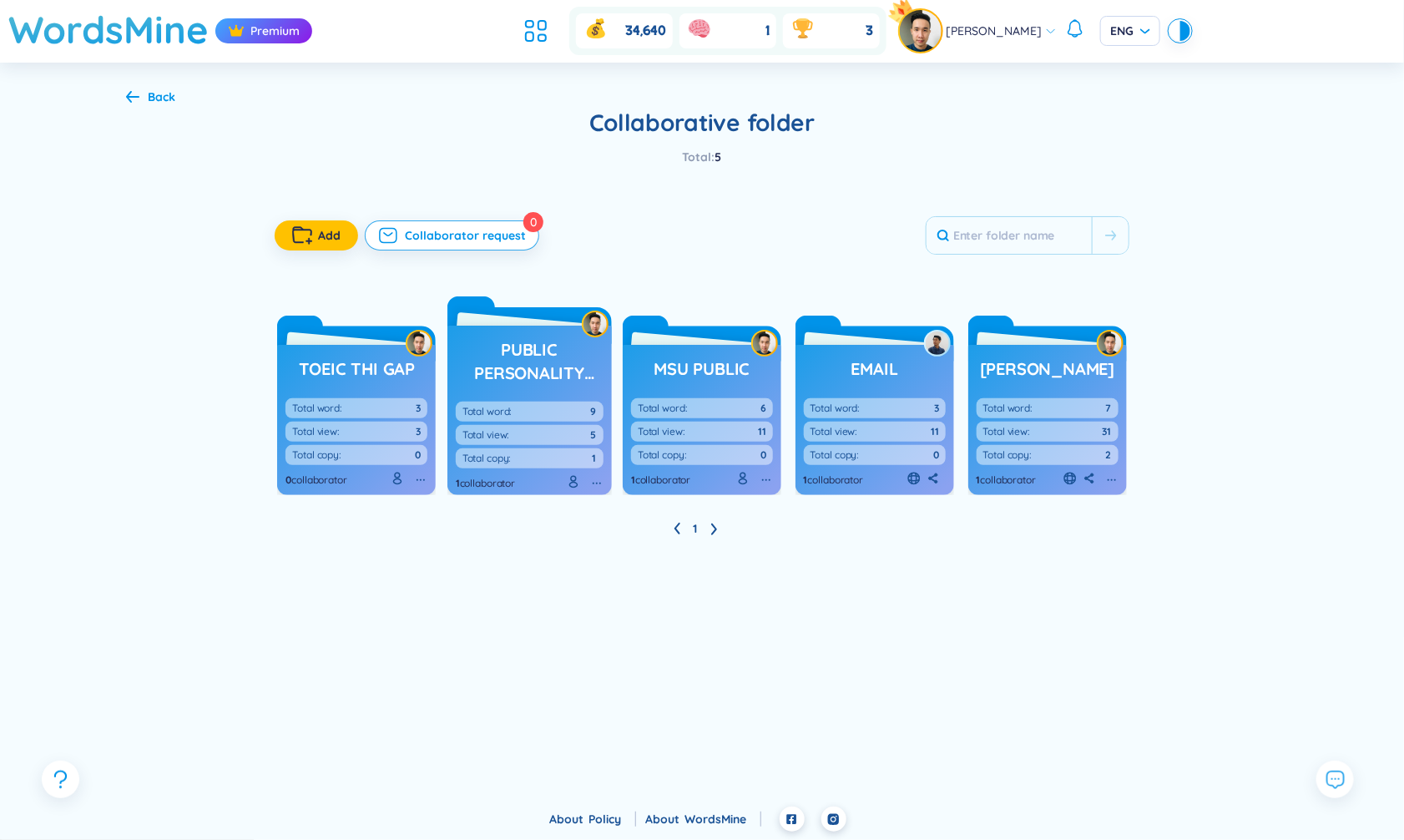
click at [167, 88] on div "Back" at bounding box center [162, 97] width 28 height 18
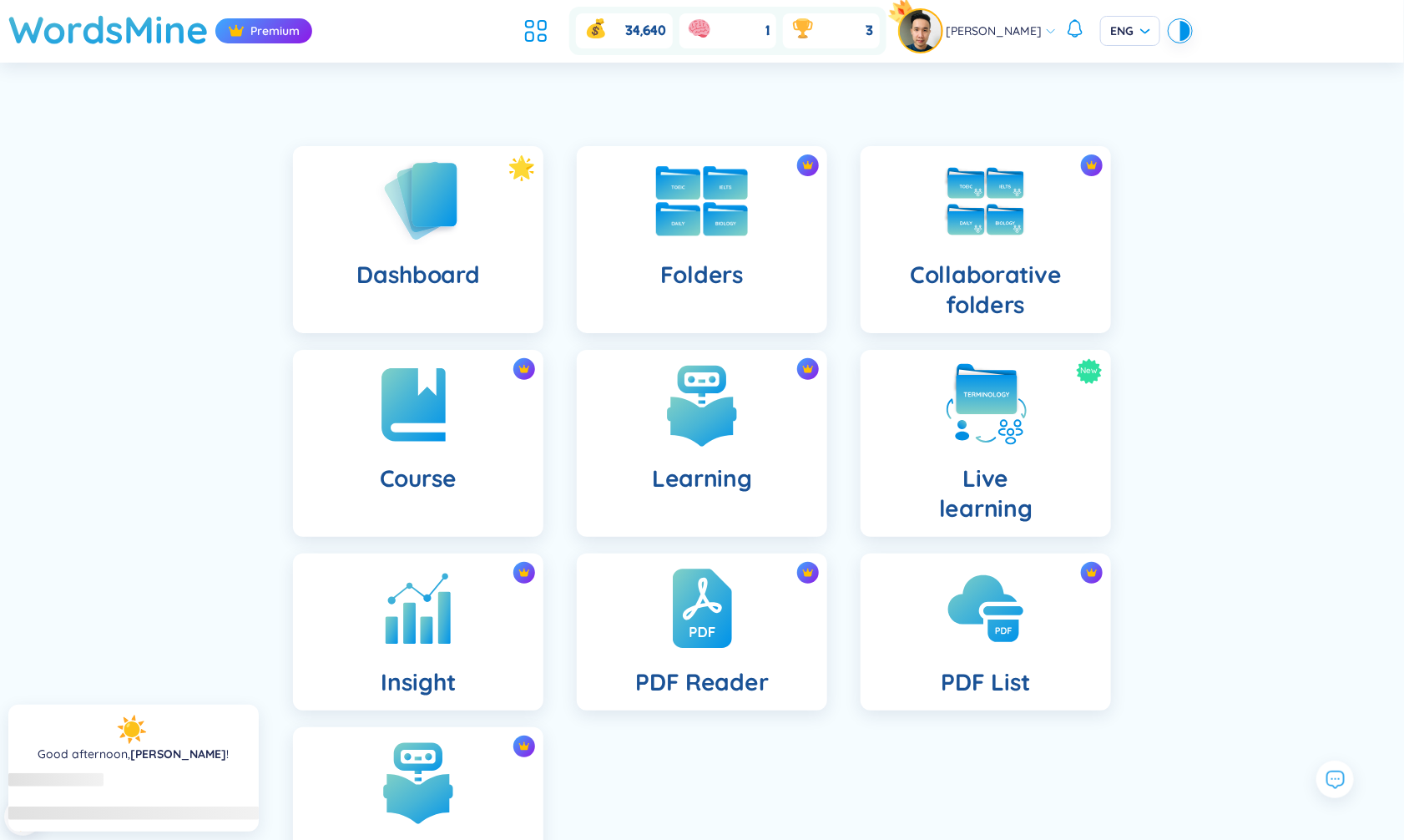
click at [693, 196] on img at bounding box center [702, 201] width 92 height 70
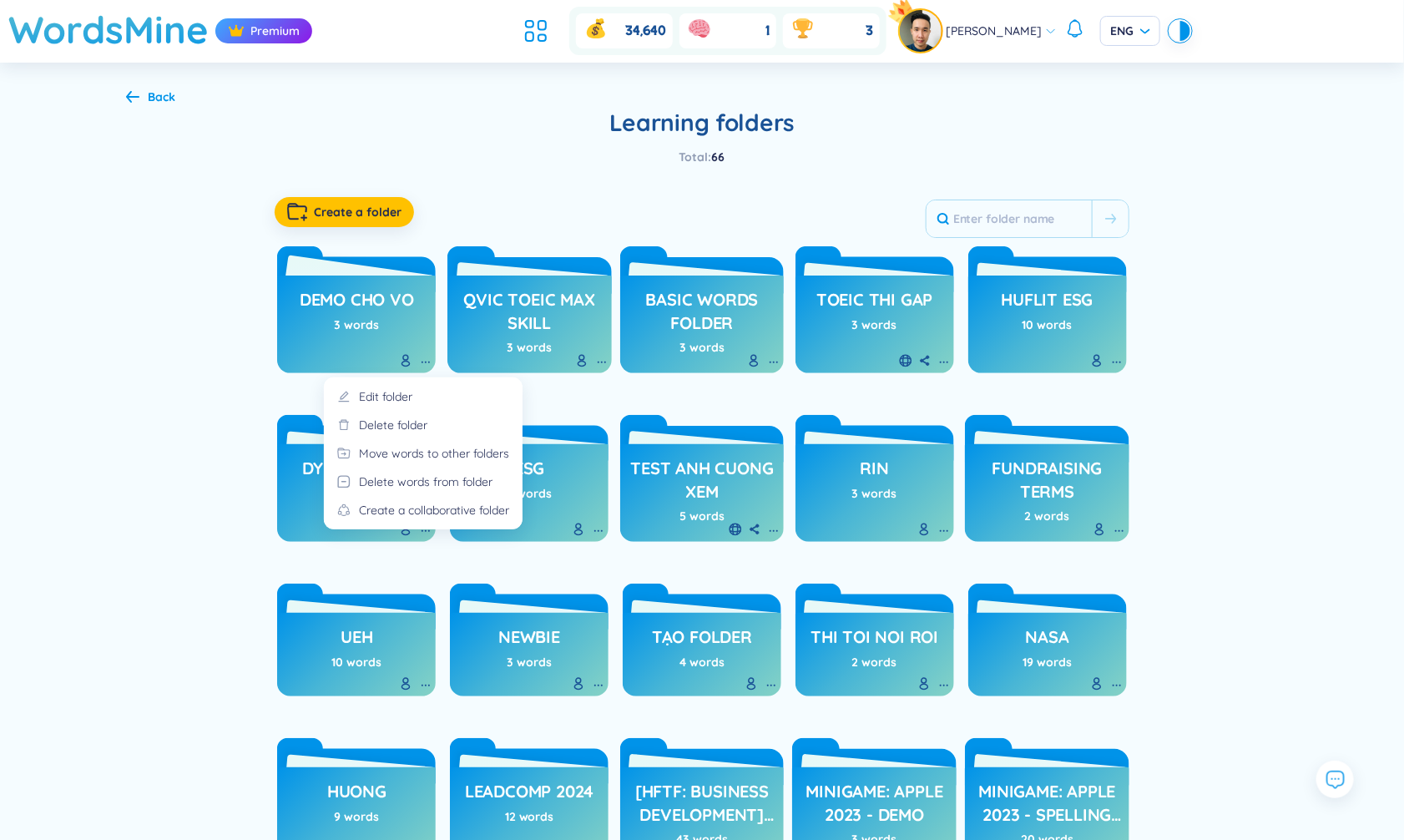
click at [423, 361] on icon at bounding box center [425, 362] width 13 height 13
click at [423, 505] on div "Create a collaborative folder" at bounding box center [434, 510] width 150 height 18
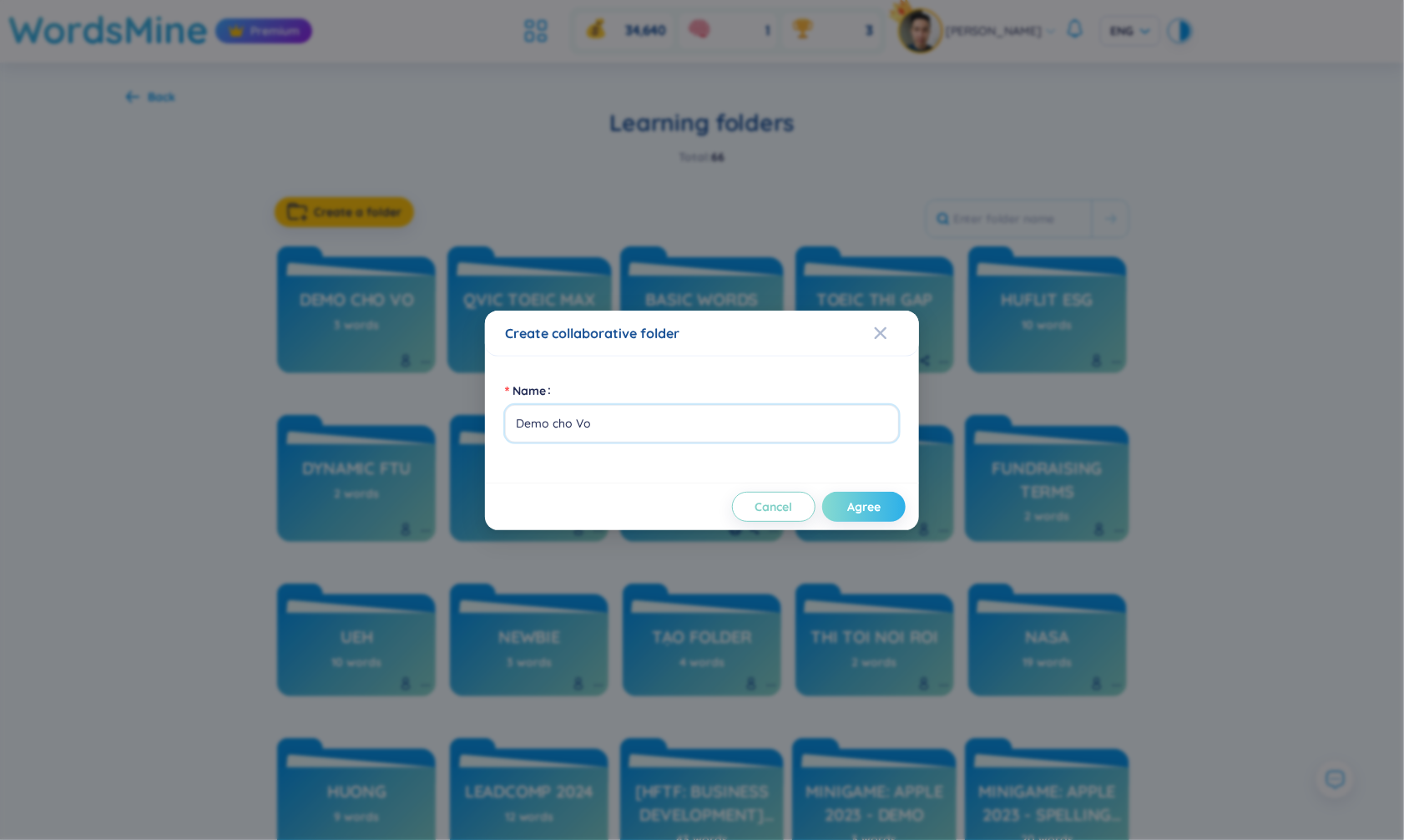
type input "Demo cho Vo"
click at [899, 504] on button "Agree" at bounding box center [863, 507] width 83 height 30
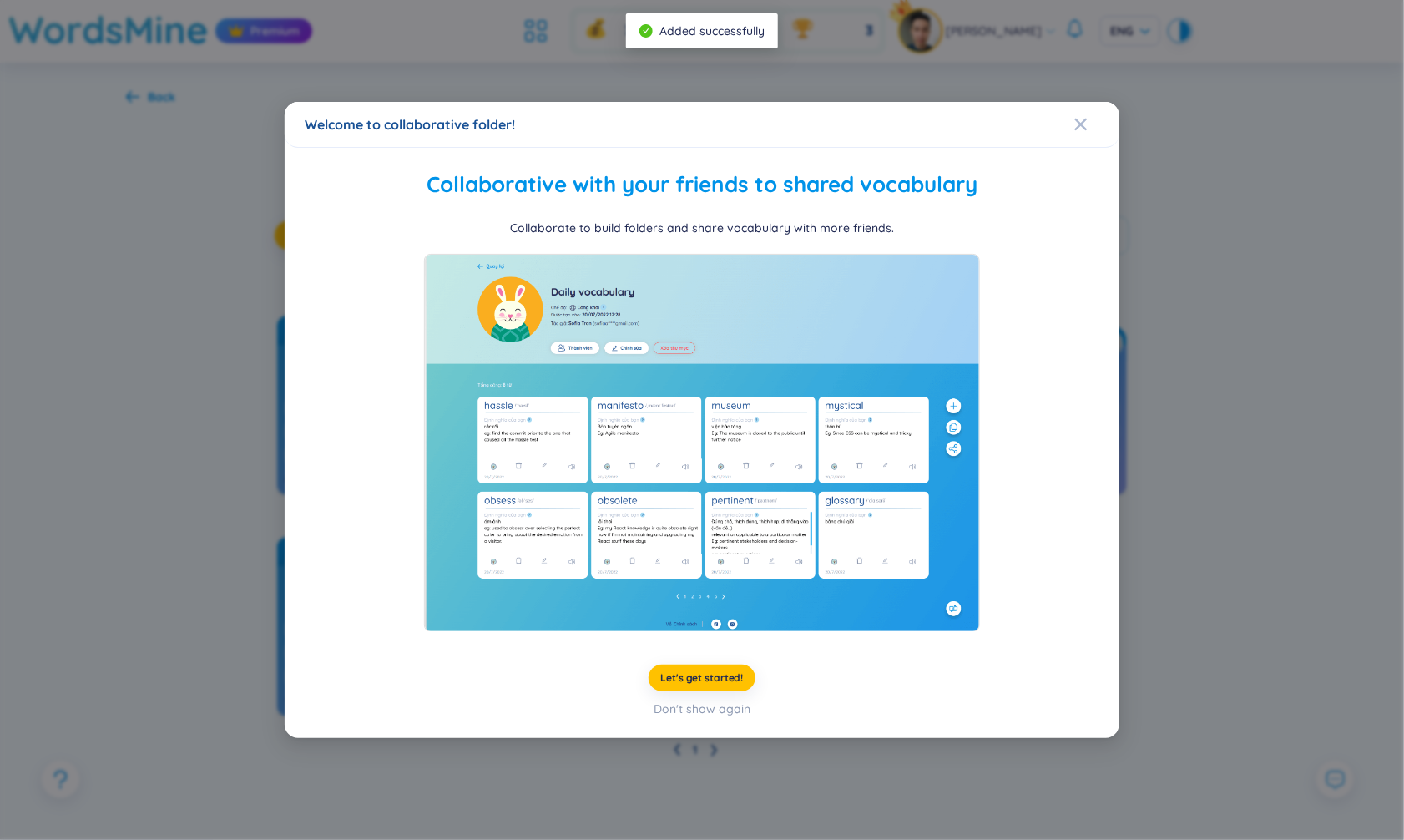
click at [160, 95] on div "Welcome to collaborative folder! Collaborative with your friends to shared voca…" at bounding box center [702, 420] width 1404 height 840
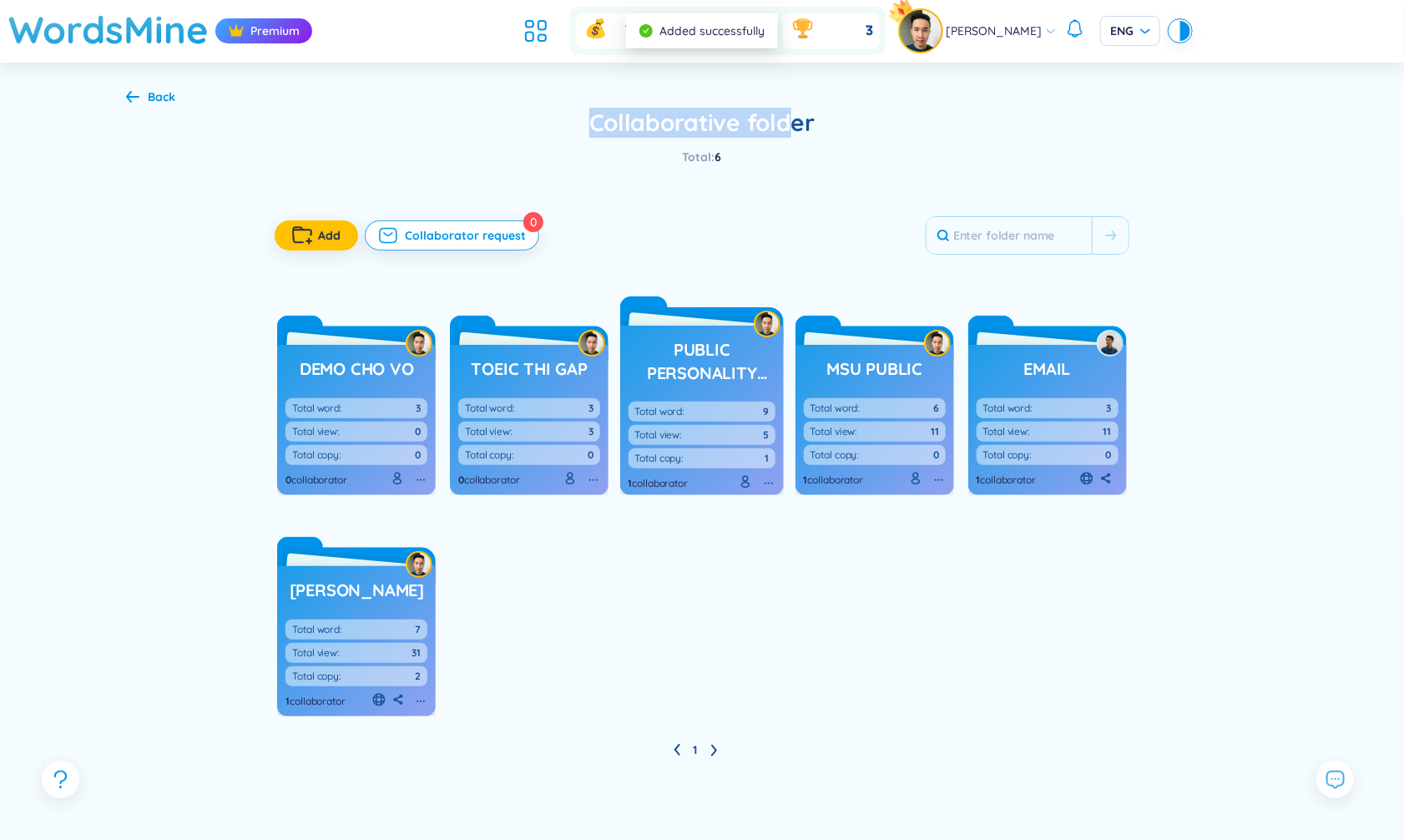
drag, startPoint x: 591, startPoint y: 127, endPoint x: 785, endPoint y: 126, distance: 193.7
click at [785, 126] on h2 "Collaborative folder" at bounding box center [702, 123] width 1152 height 30
click at [357, 367] on h3 "Demo cho Vo" at bounding box center [357, 368] width 114 height 23
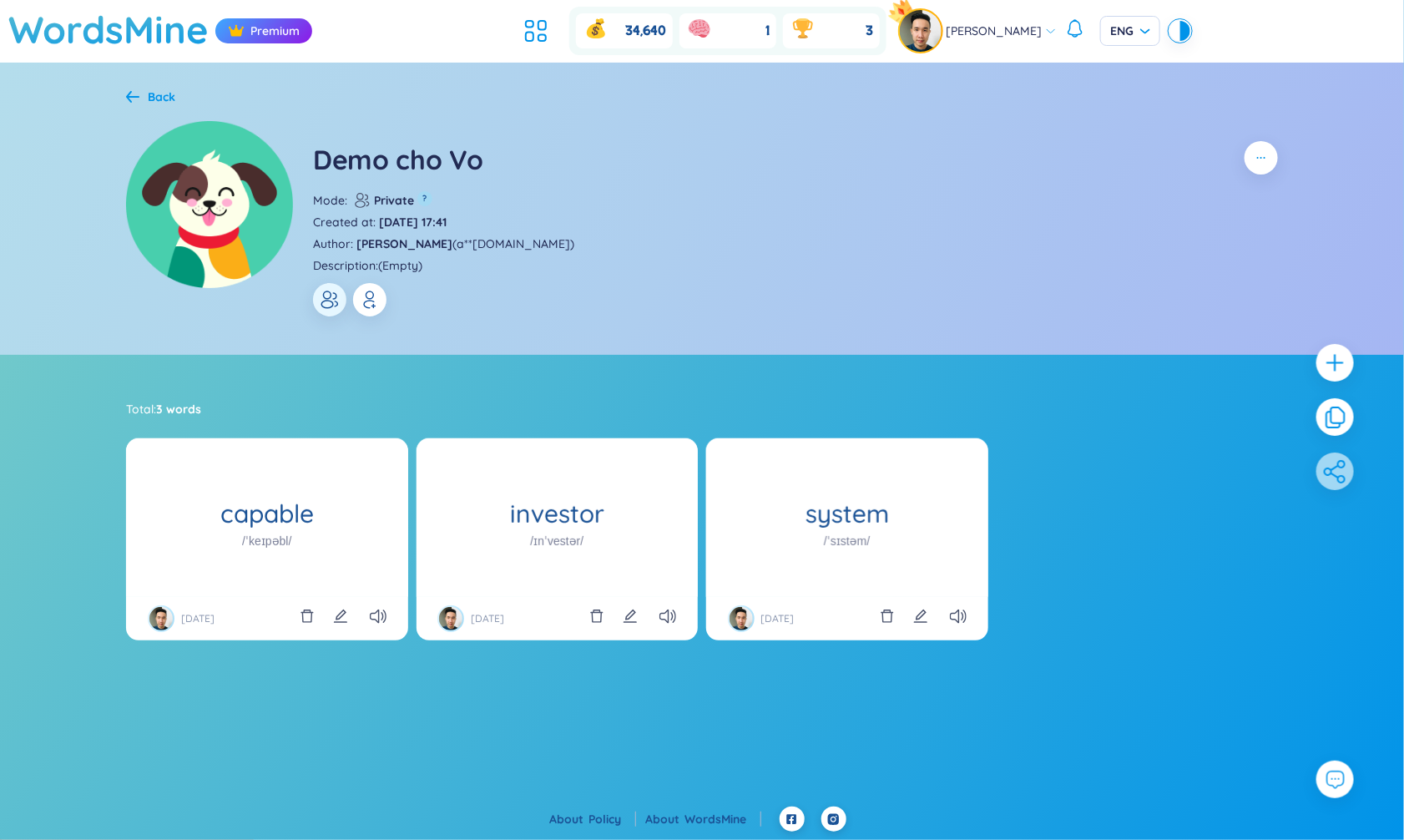
click at [370, 306] on icon "button" at bounding box center [370, 300] width 20 height 20
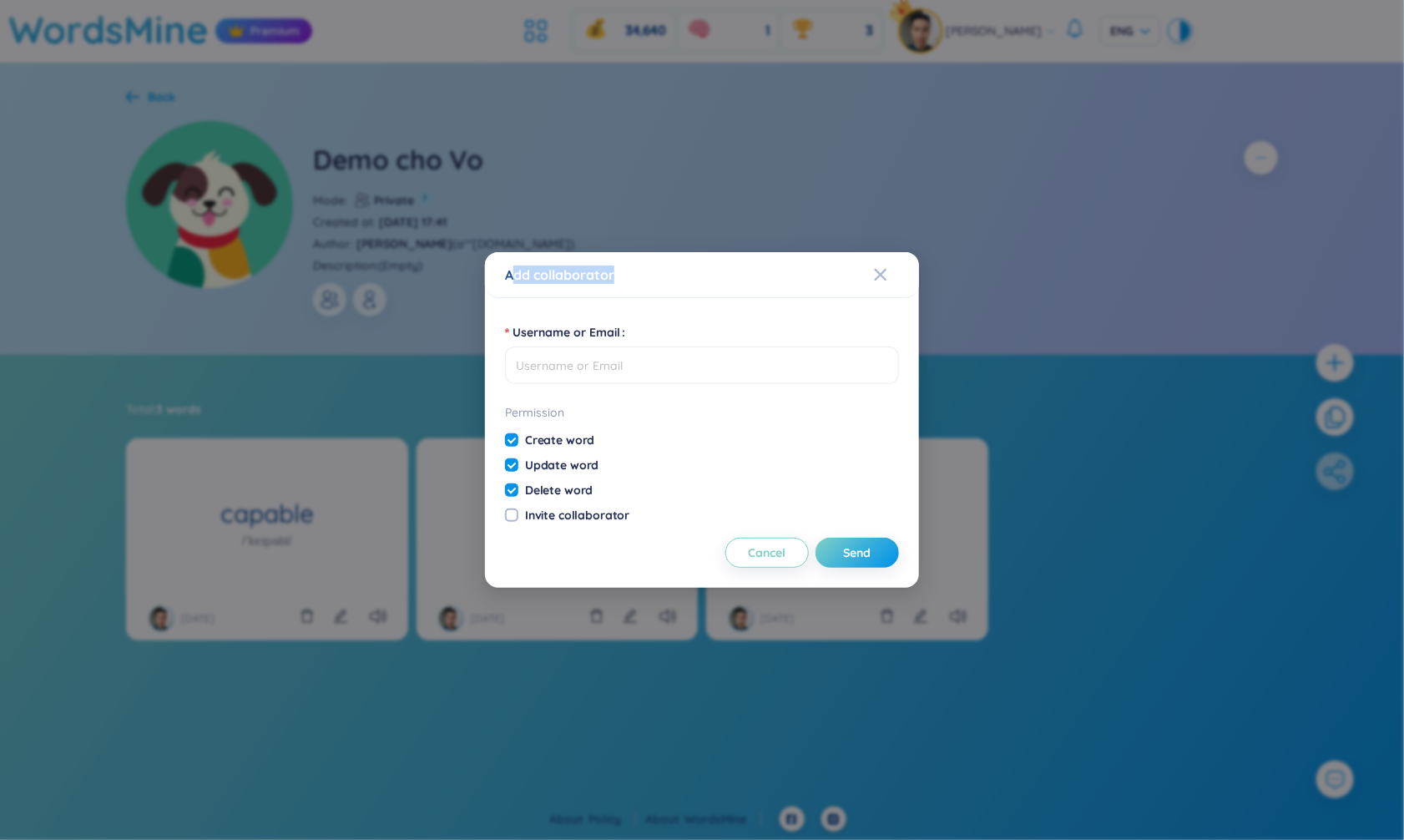
drag, startPoint x: 512, startPoint y: 276, endPoint x: 644, endPoint y: 277, distance: 131.9
click at [644, 277] on div "Add collaborator" at bounding box center [702, 275] width 394 height 18
click at [571, 362] on input "Username or Email" at bounding box center [702, 365] width 394 height 38
drag, startPoint x: 437, startPoint y: 364, endPoint x: 610, endPoint y: 443, distance: 190.2
click at [610, 443] on div "Add collaborator Username or Email Permission Create word Update word Delete wo…" at bounding box center [702, 420] width 1404 height 840
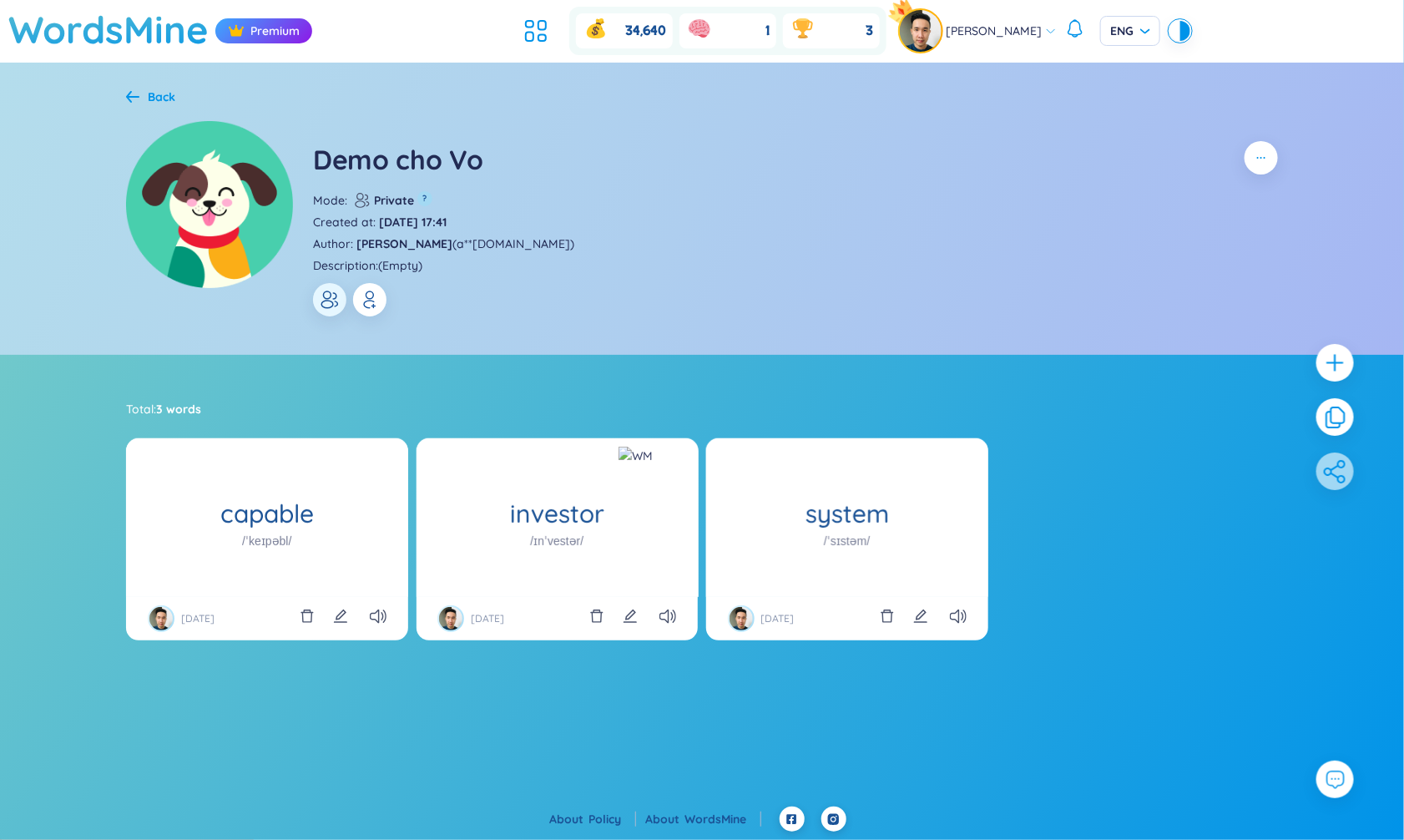
click at [379, 301] on icon "button" at bounding box center [370, 300] width 20 height 20
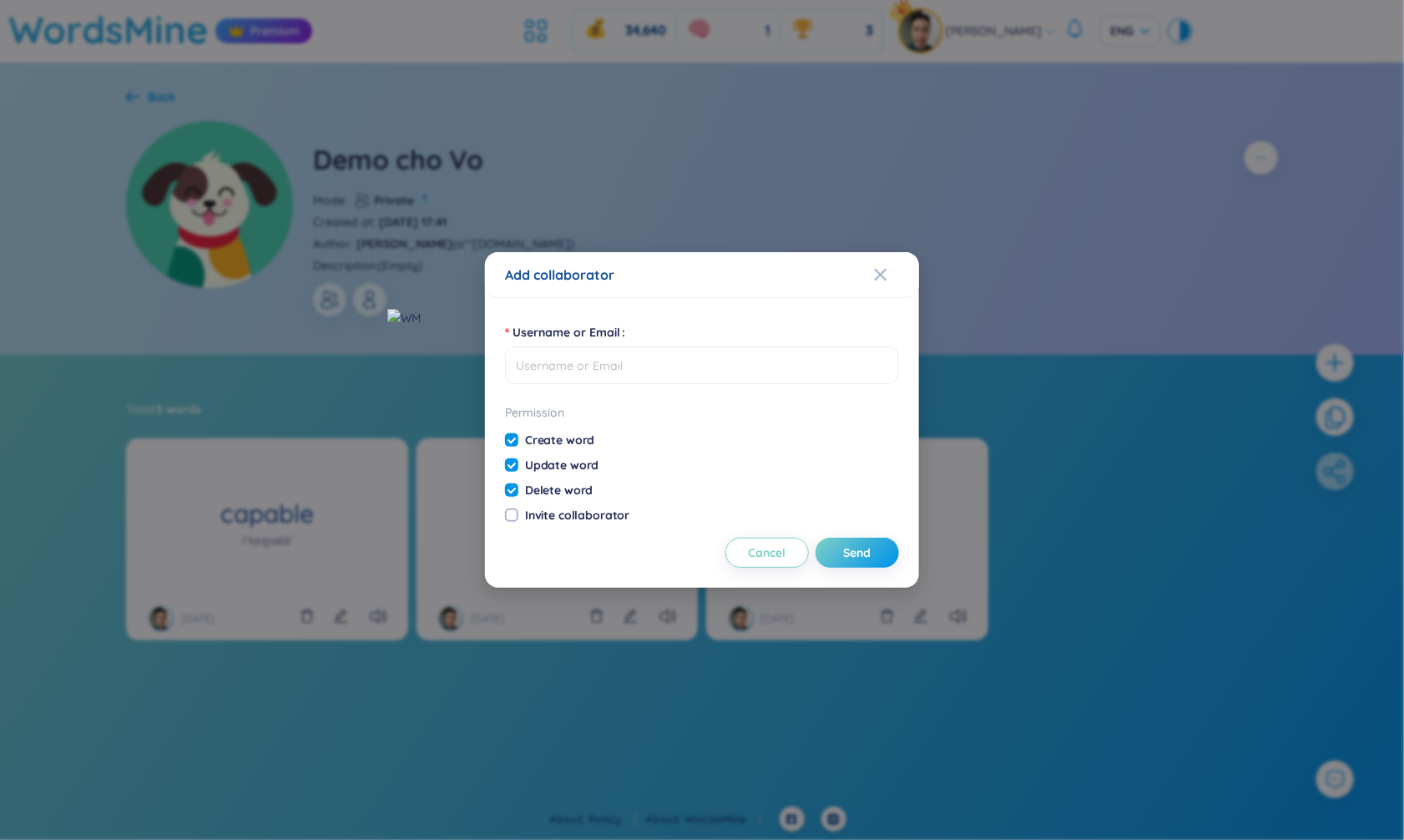
click at [430, 362] on div "Add collaborator Username or Email Permission Create word Update word Delete wo…" at bounding box center [702, 420] width 1404 height 840
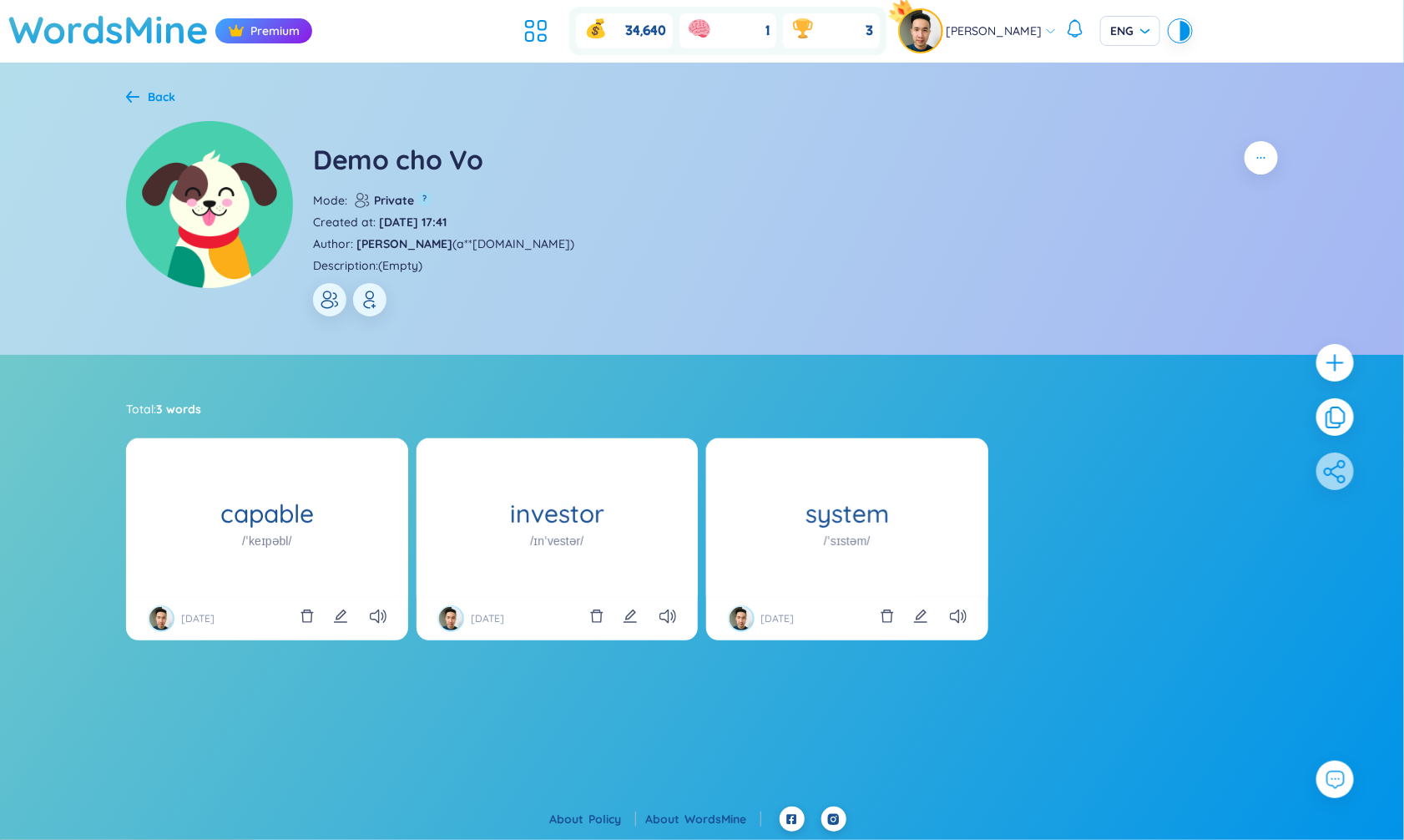
click at [348, 309] on div at bounding box center [349, 299] width 73 height 33
click at [334, 309] on icon "button" at bounding box center [330, 300] width 20 height 20
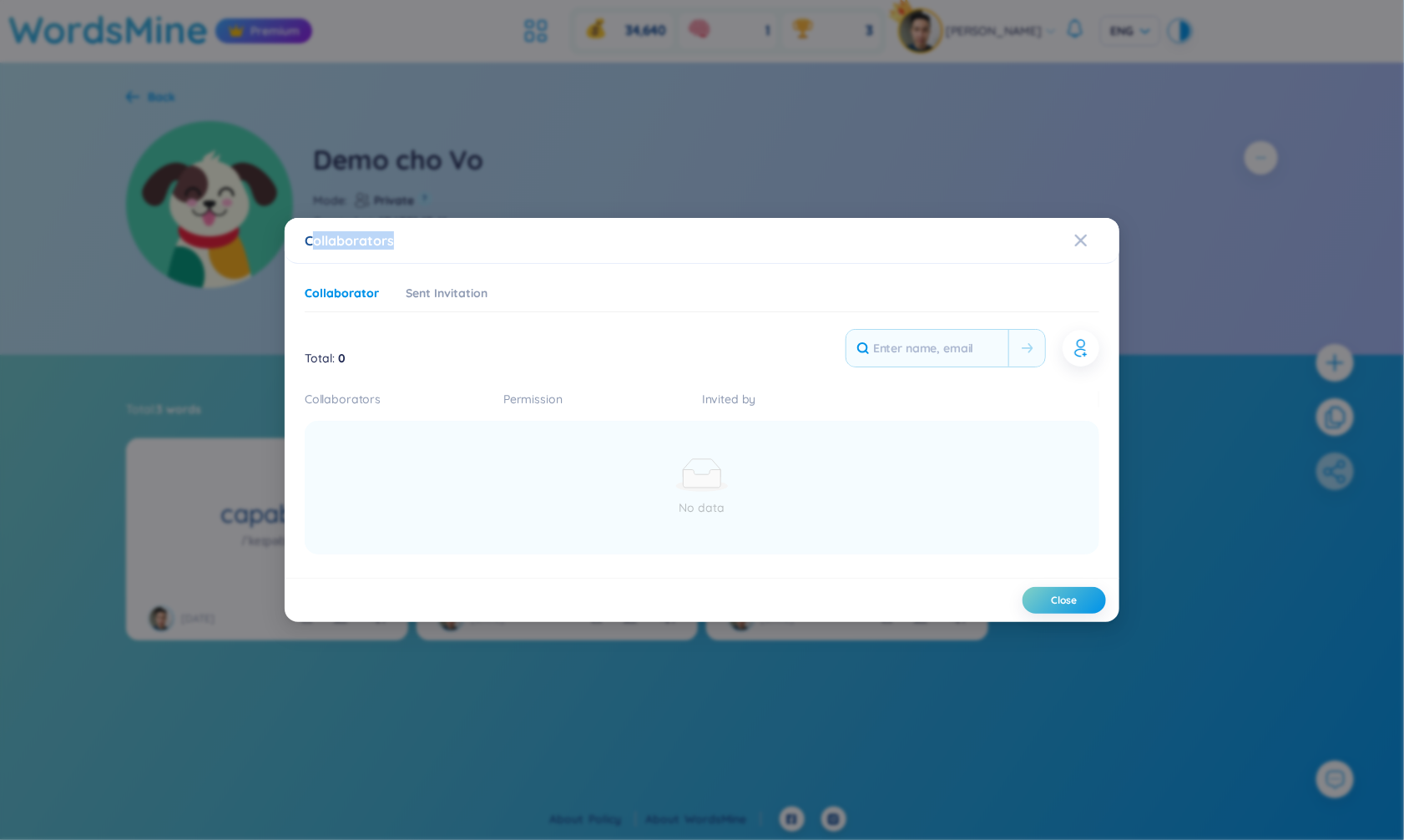
drag, startPoint x: 312, startPoint y: 242, endPoint x: 437, endPoint y: 245, distance: 124.4
click at [436, 245] on div "Collaborators" at bounding box center [702, 240] width 795 height 18
click at [1122, 458] on div "Collaborators Collaborator Sent Invitation Total : 0 Collaborators Permission I…" at bounding box center [702, 420] width 1404 height 840
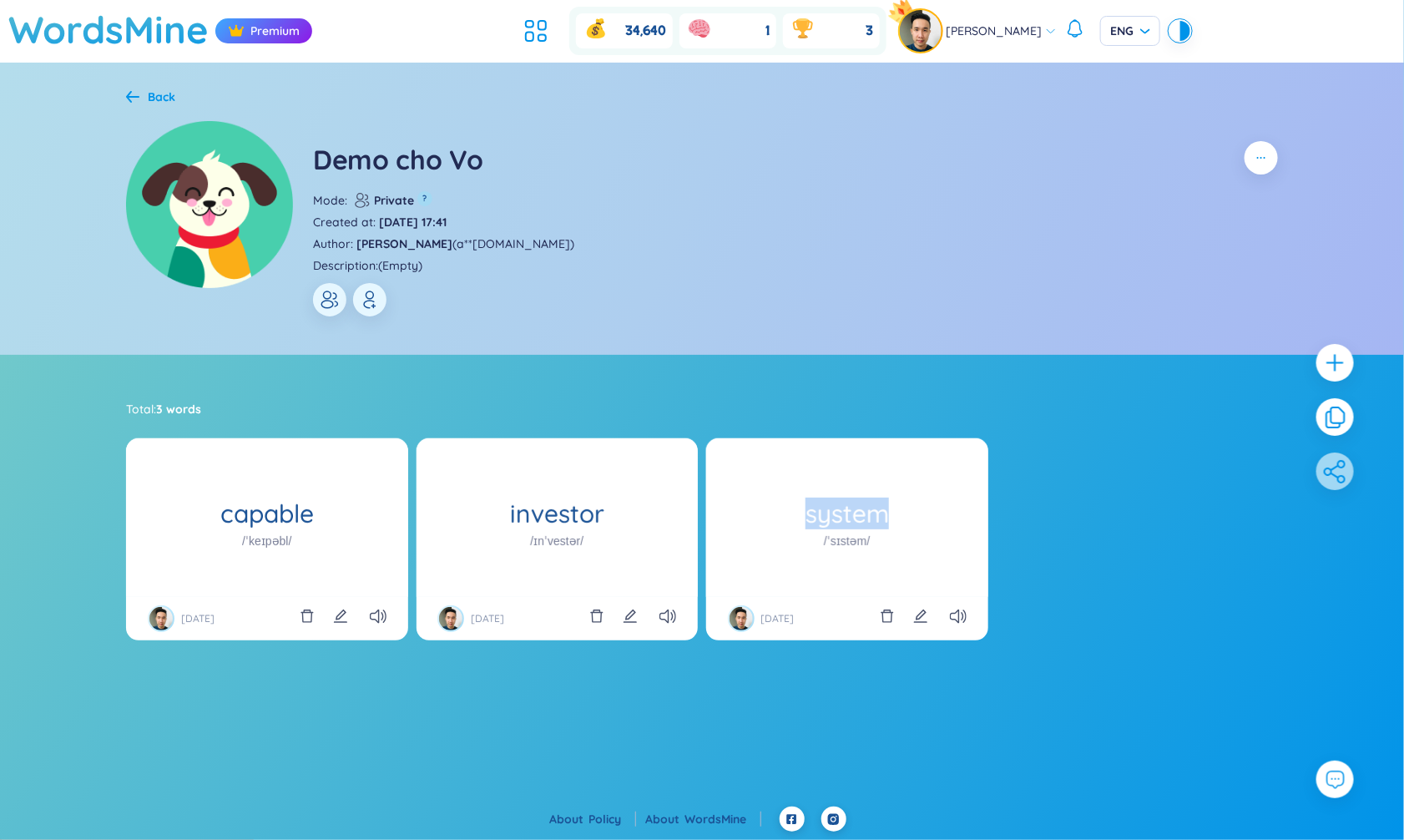
click at [1123, 458] on ul "capable /ˈkeɪpəbl/ Your custom definition ? Có tài, có năng lực giỏi [DATE] inv…" at bounding box center [702, 559] width 1152 height 242
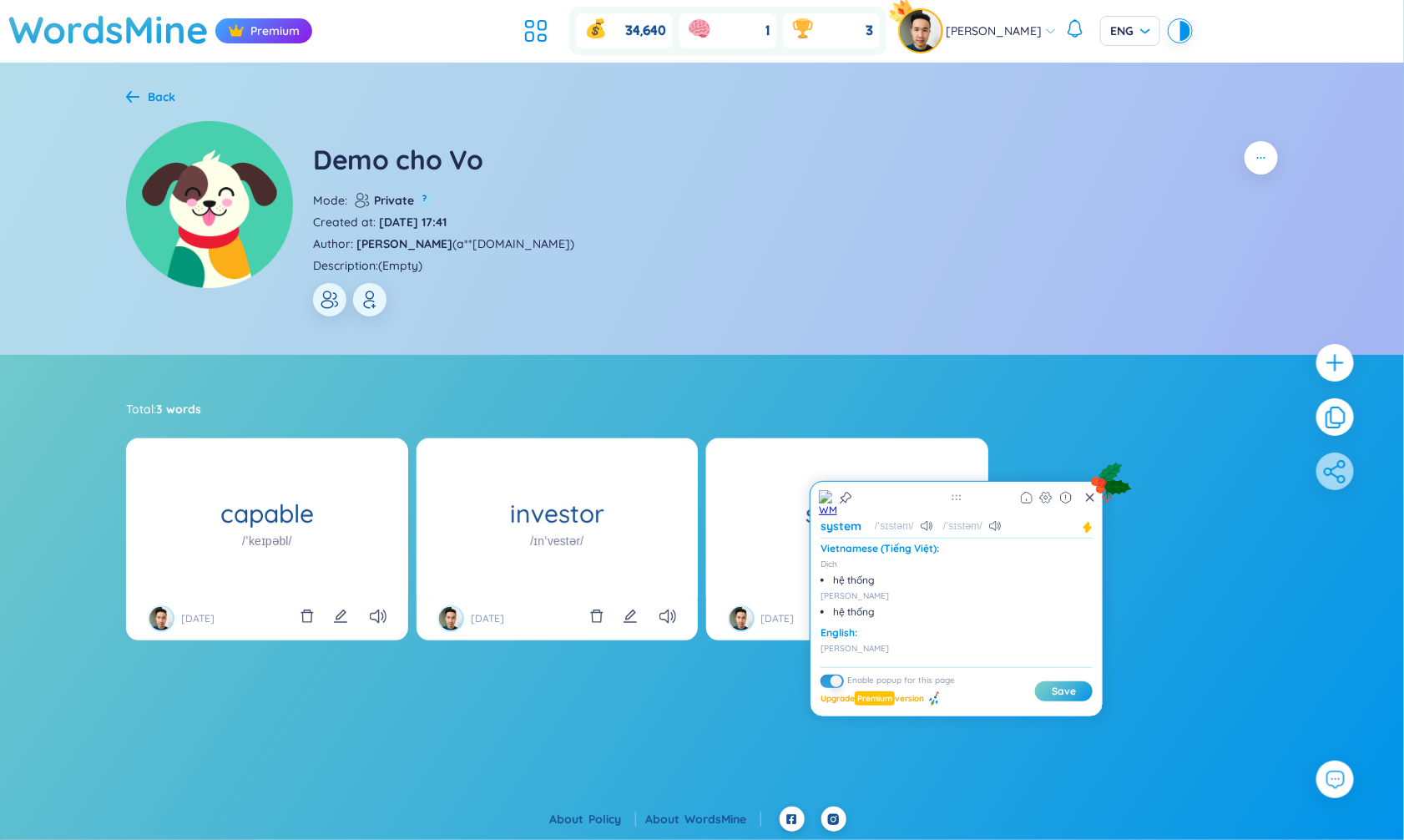
click at [784, 288] on div "Demo cho Vo Mode : Private ? Created at : [DATE] 17:41 Author : [PERSON_NAME] (…" at bounding box center [795, 228] width 965 height 175
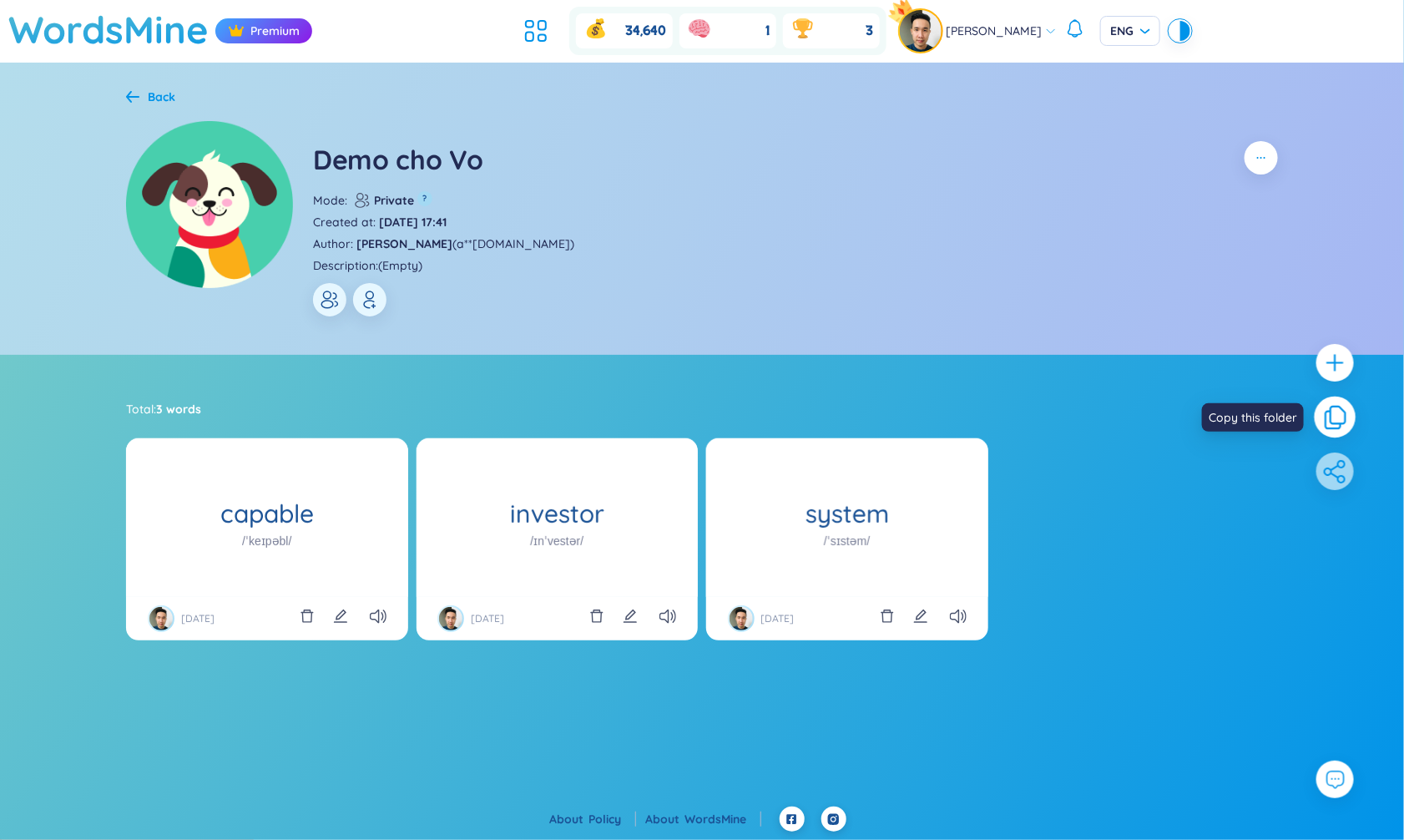
click at [1335, 422] on icon at bounding box center [1335, 418] width 19 height 22
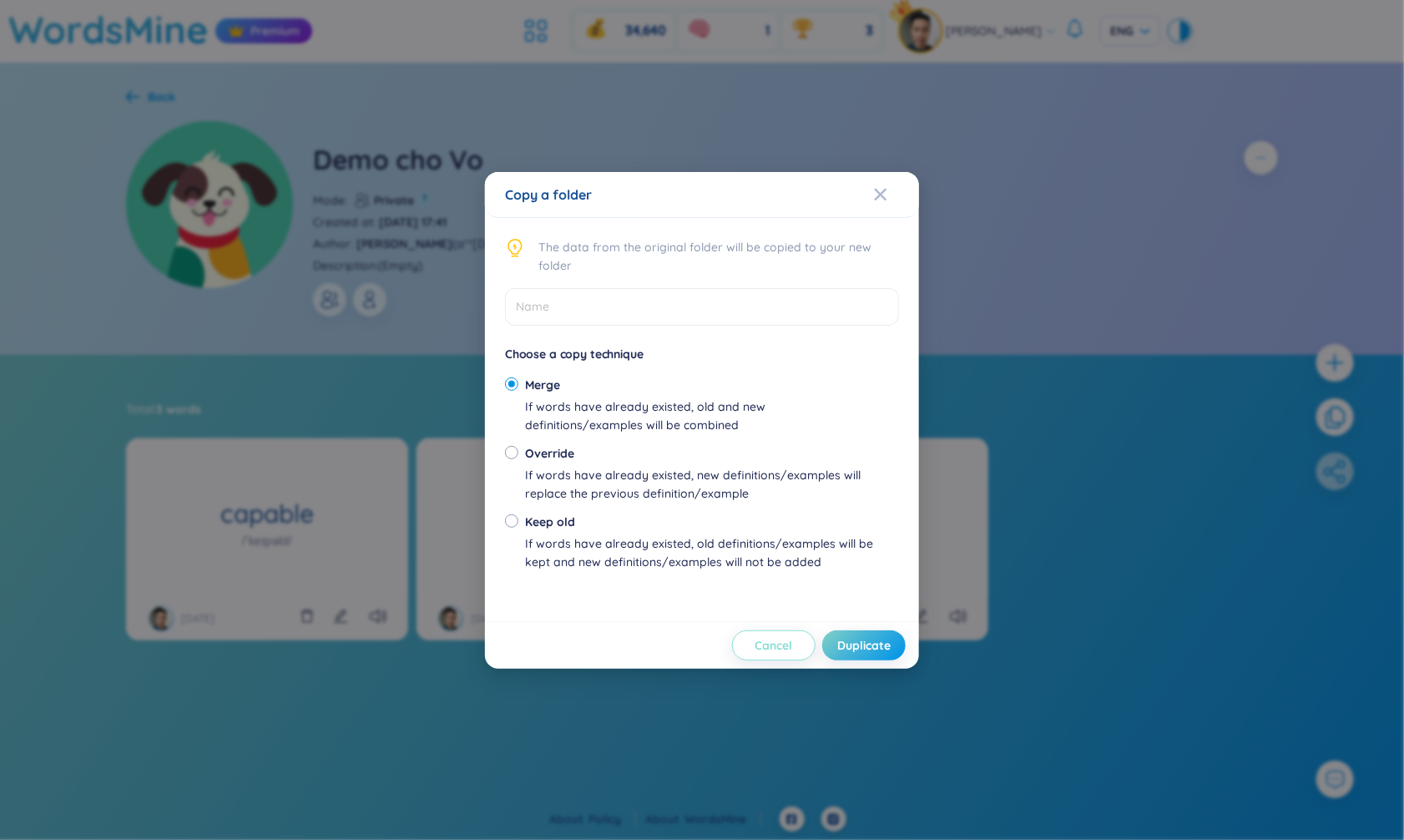
click at [781, 647] on span "Cancel" at bounding box center [775, 645] width 38 height 17
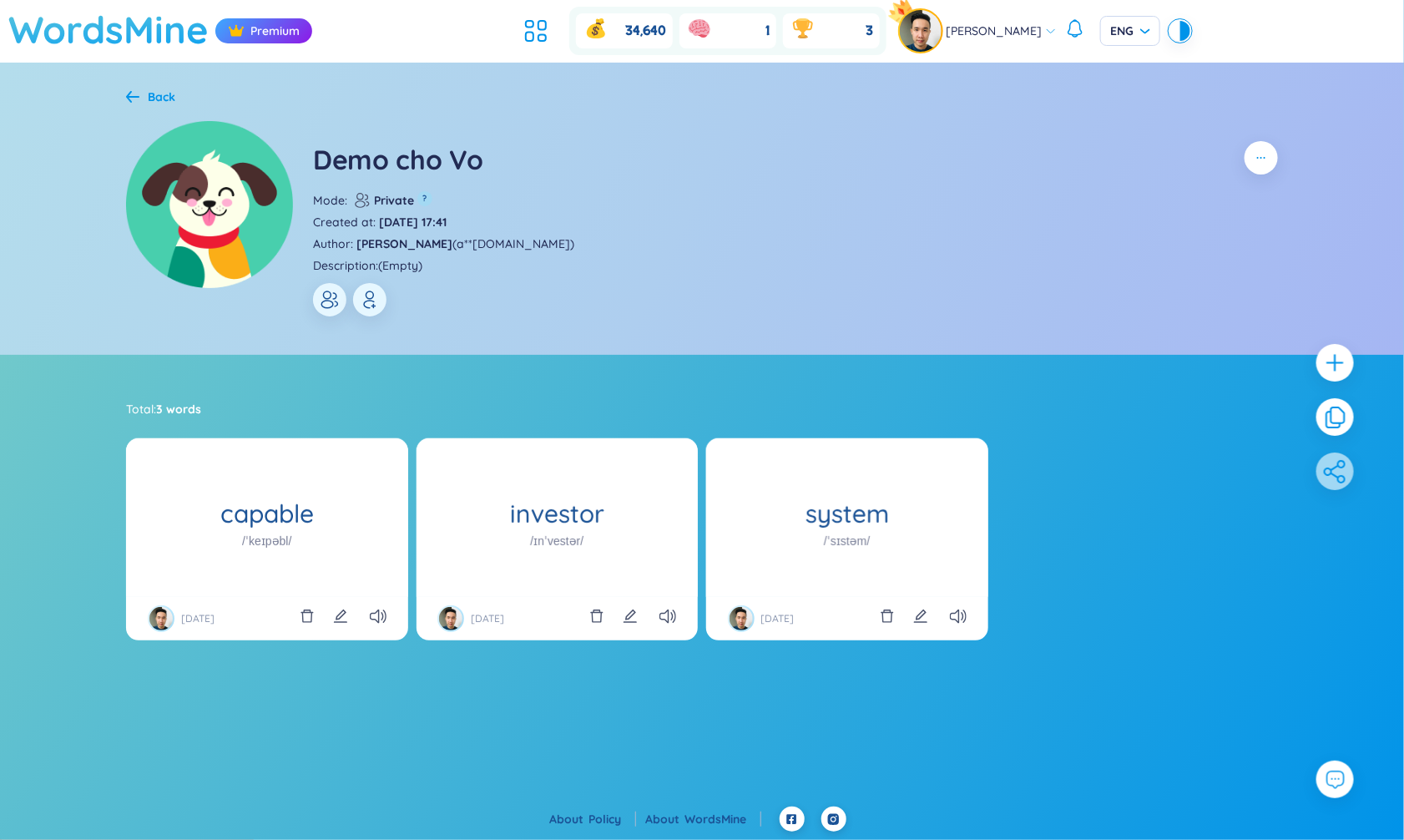
click at [167, 41] on h1 "WordsMine" at bounding box center [108, 29] width 200 height 59
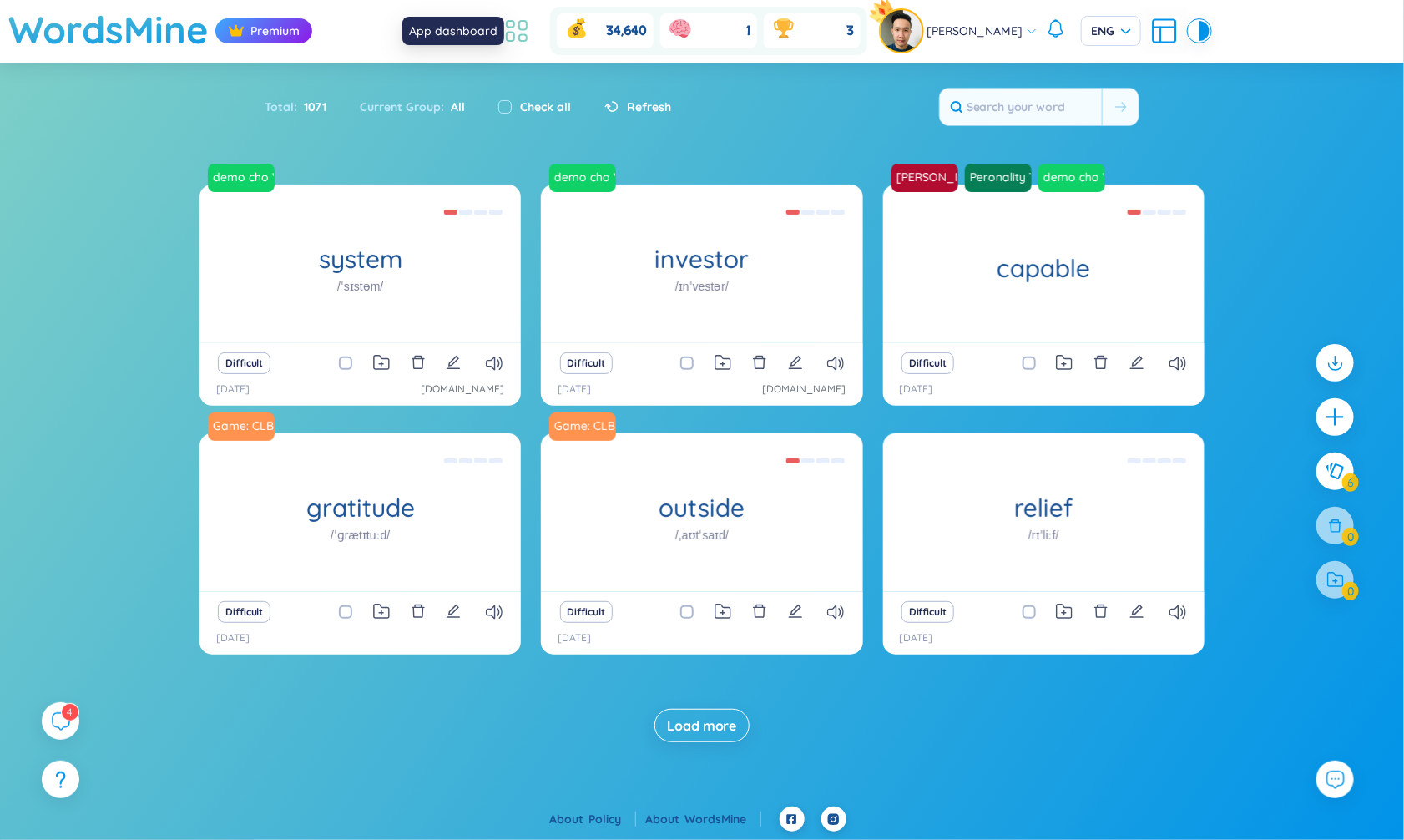
click at [523, 31] on icon at bounding box center [517, 31] width 30 height 30
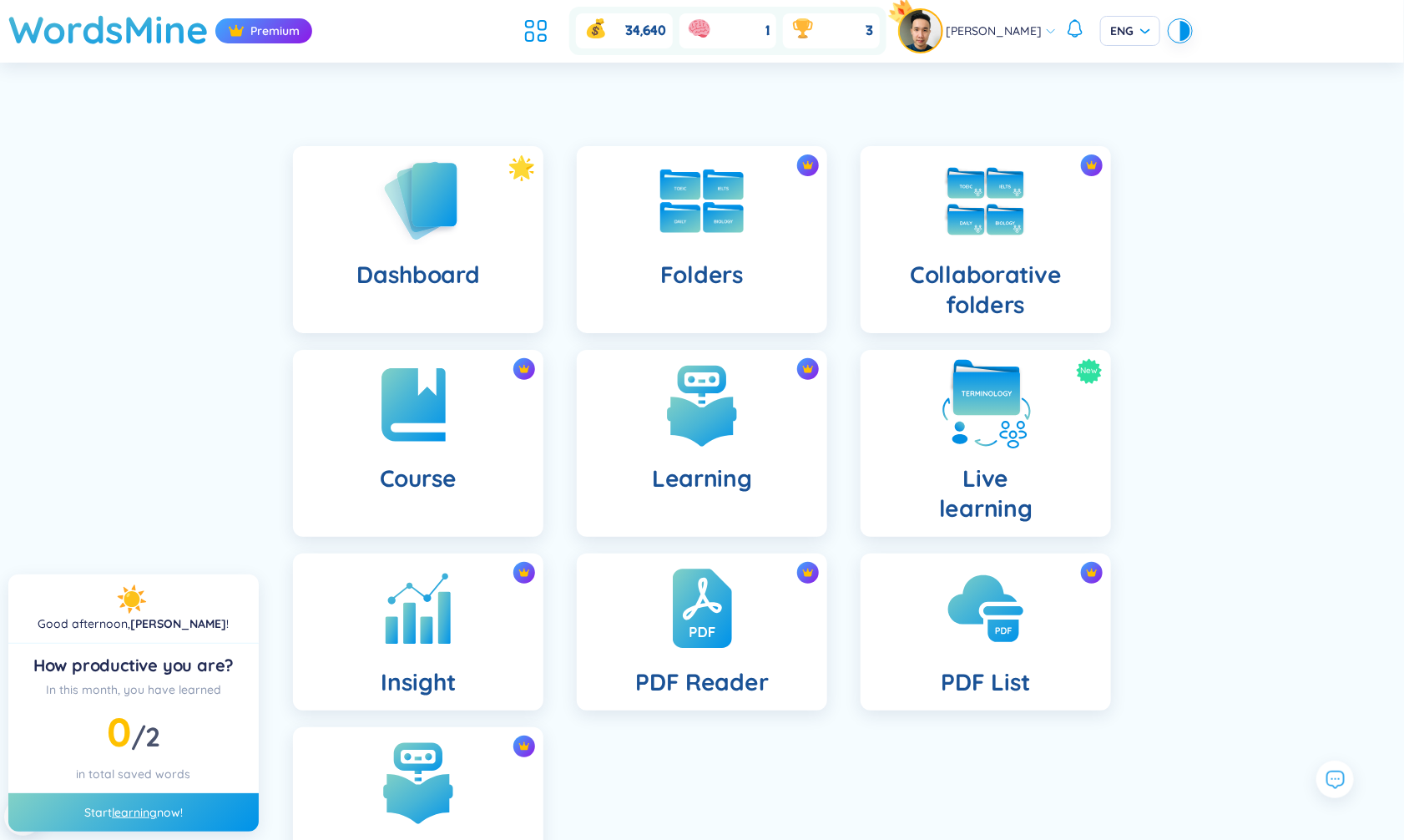
click at [979, 441] on img at bounding box center [986, 405] width 92 height 92
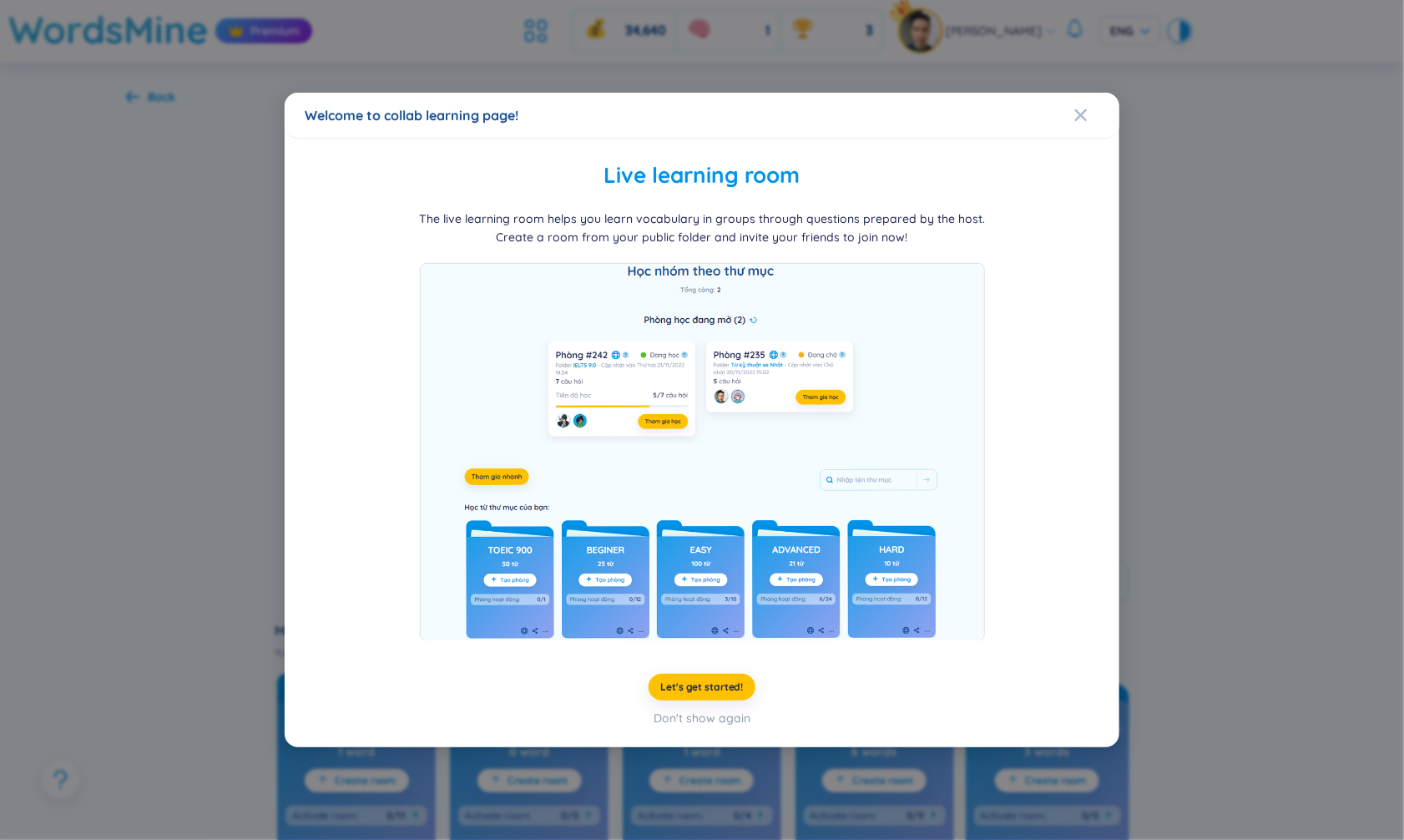
click at [218, 345] on div "Welcome to collab learning page! Live learning room The live learning room help…" at bounding box center [702, 420] width 1404 height 840
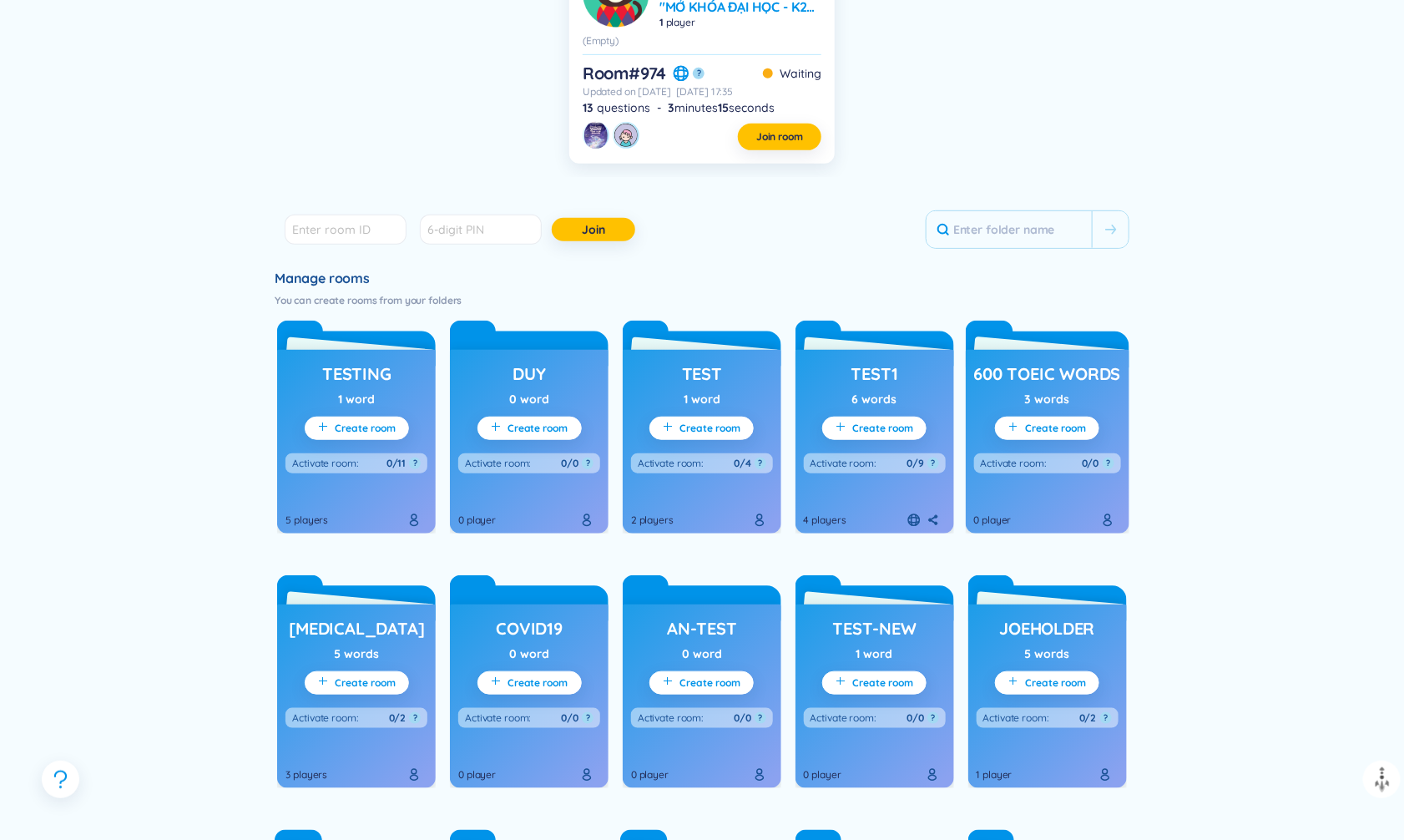
scroll to position [368, 0]
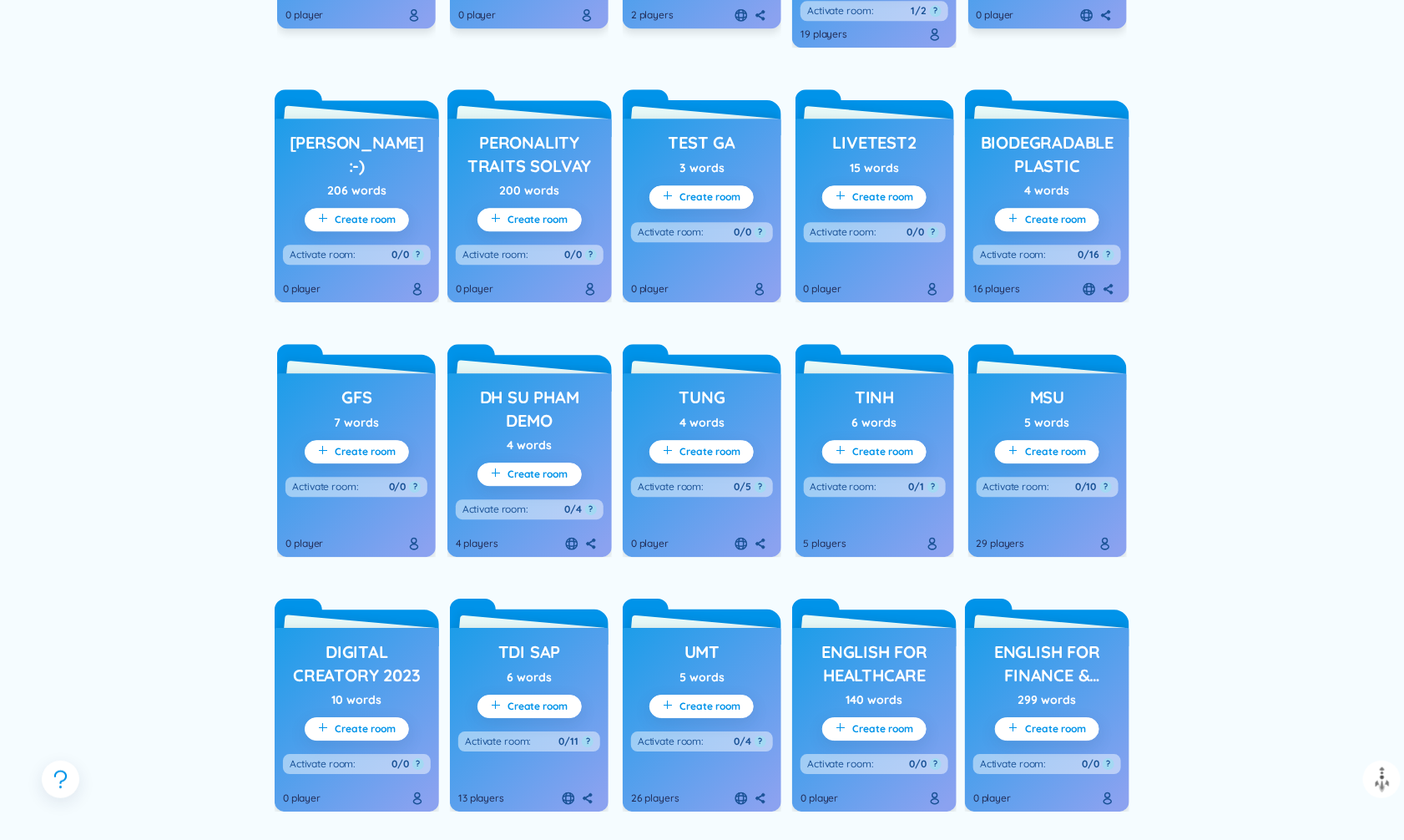
scroll to position [4909, 0]
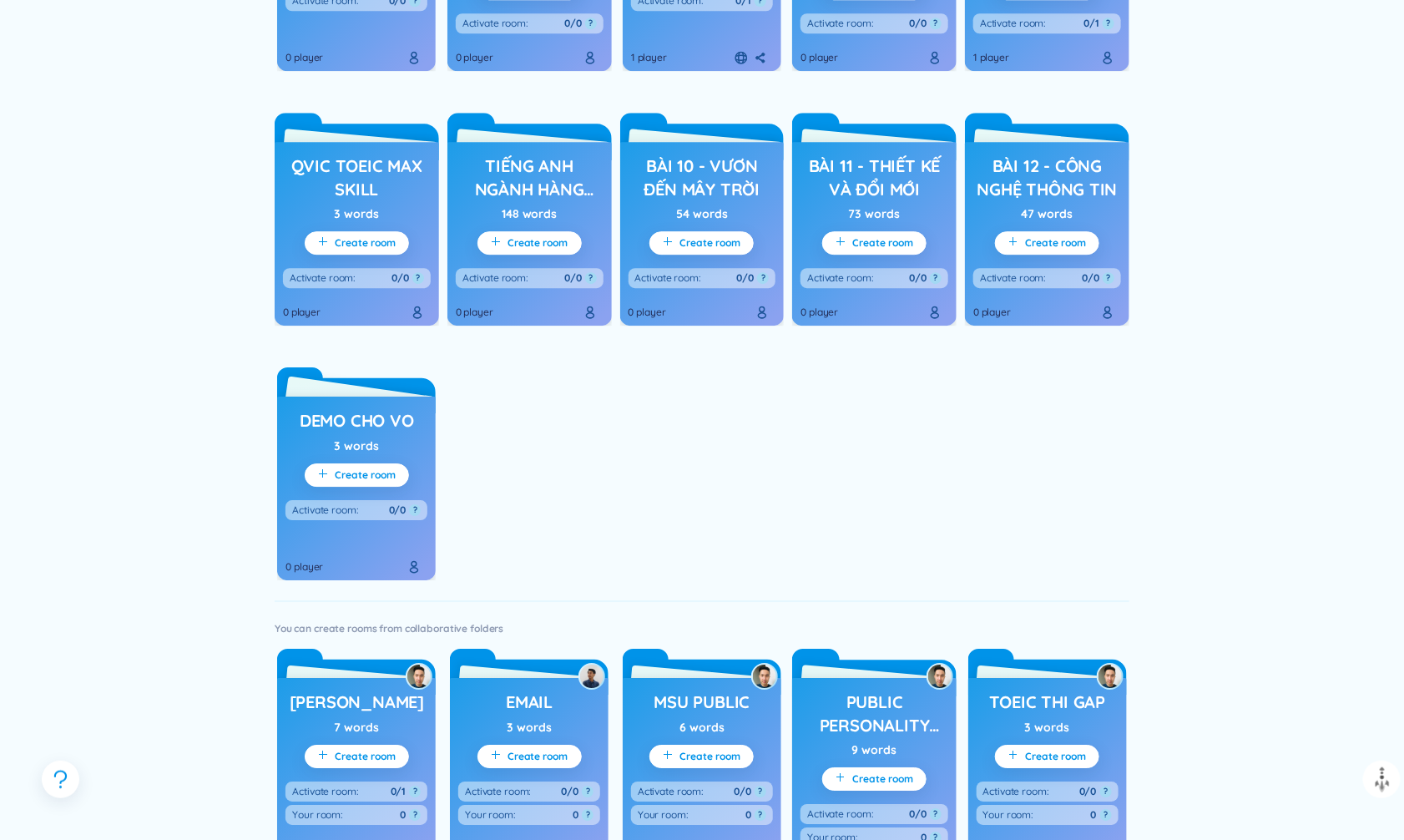
click at [407, 419] on h3 "demo cho Vo" at bounding box center [357, 420] width 114 height 23
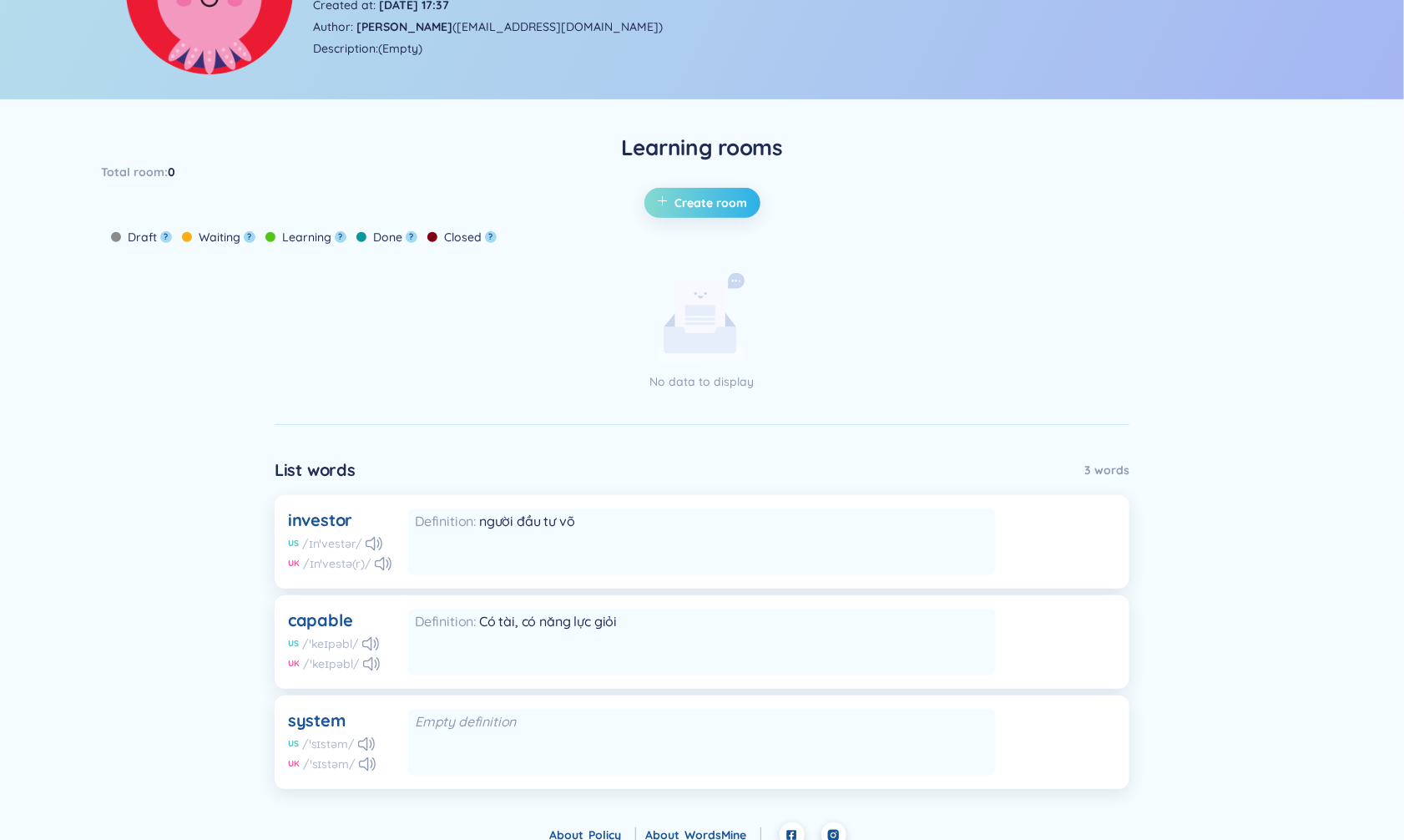
scroll to position [230, 0]
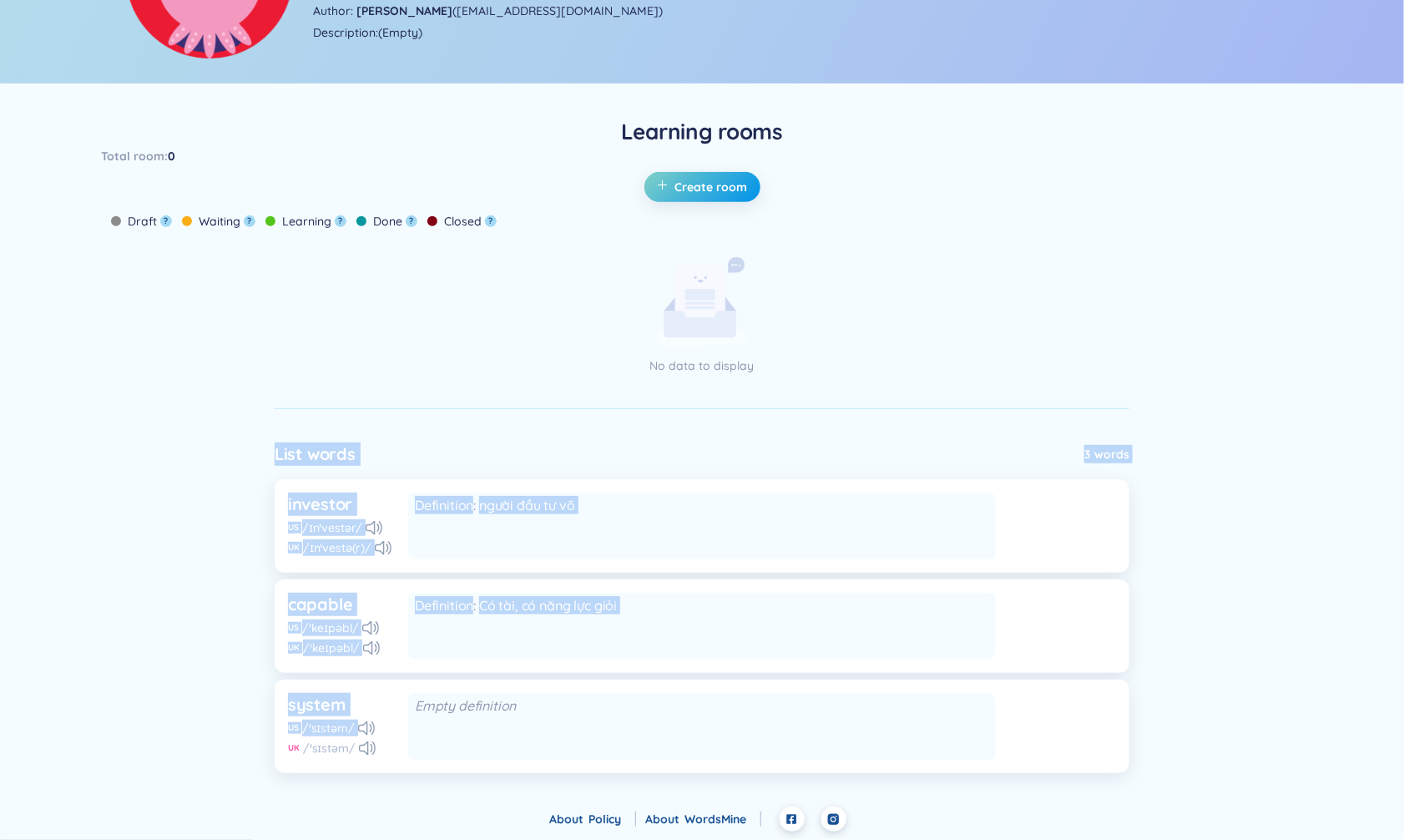
drag, startPoint x: 272, startPoint y: 464, endPoint x: 369, endPoint y: 739, distance: 291.3
click at [369, 739] on div "Learning rooms Total room : 0 Create room Draft ? Waiting ? Learning ? Done ? C…" at bounding box center [702, 445] width 1404 height 656
click at [476, 269] on div "No data to display" at bounding box center [702, 316] width 459 height 118
click at [705, 193] on span "Create room" at bounding box center [711, 187] width 73 height 17
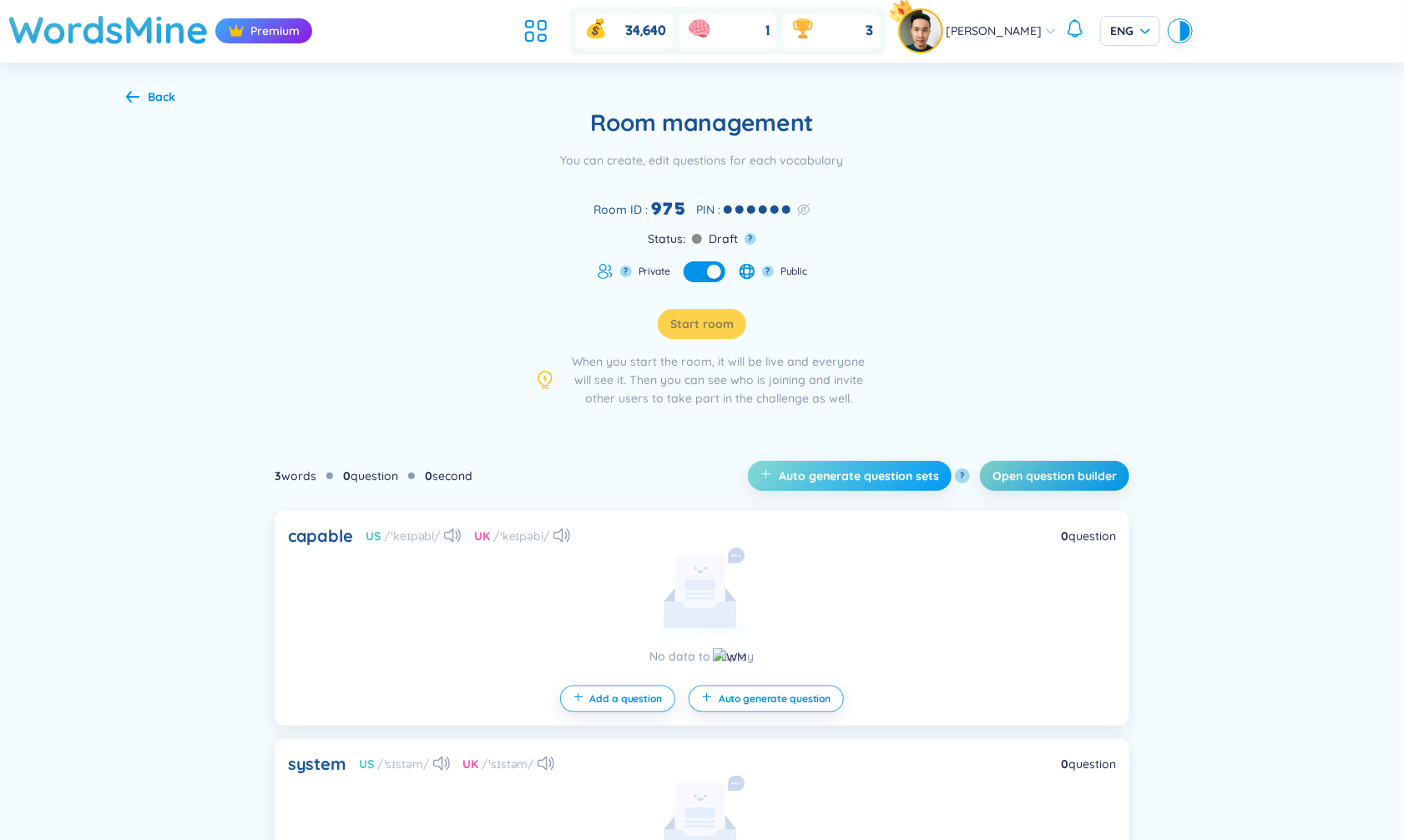
click at [823, 469] on span "Auto generate question sets" at bounding box center [859, 476] width 160 height 17
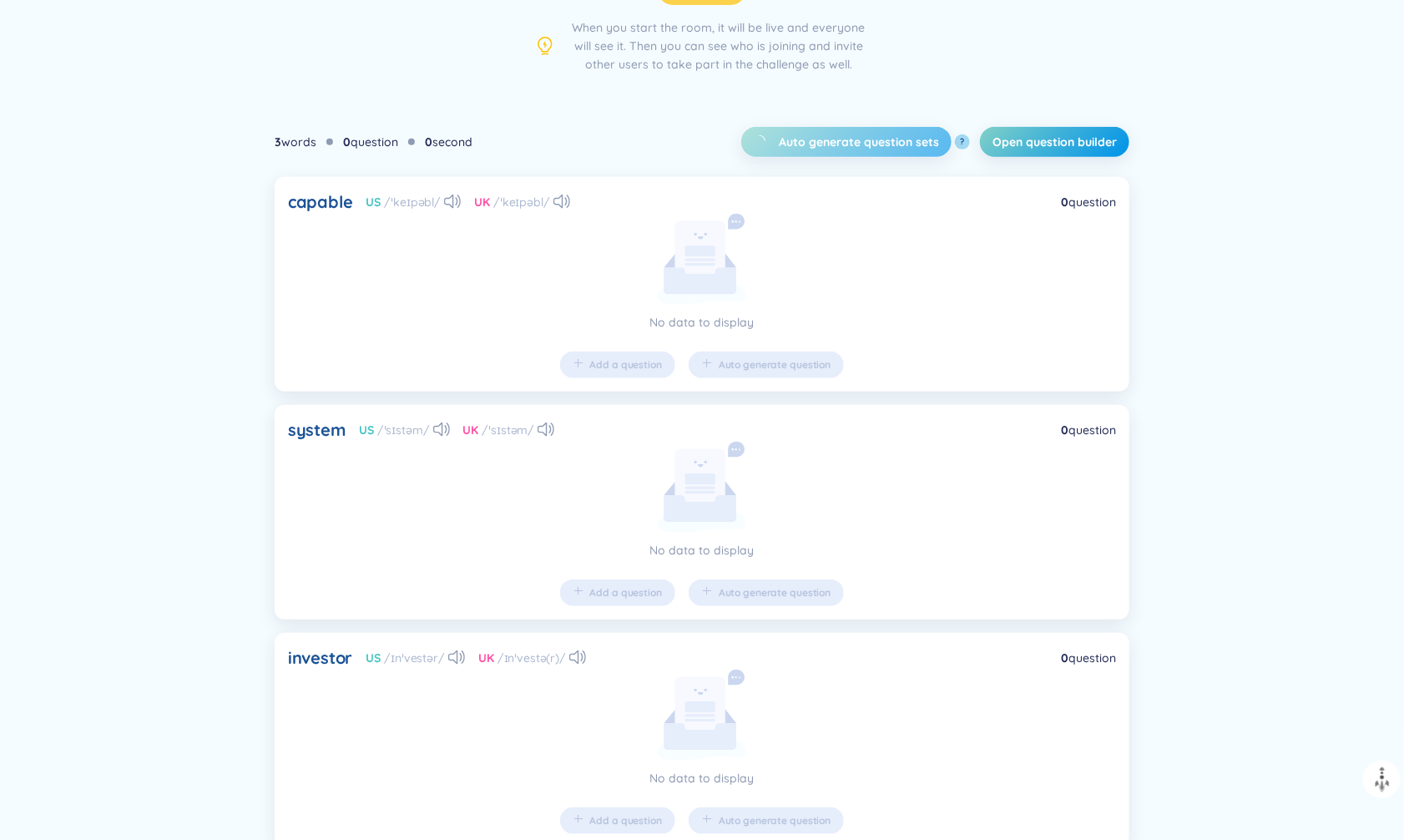
scroll to position [336, 0]
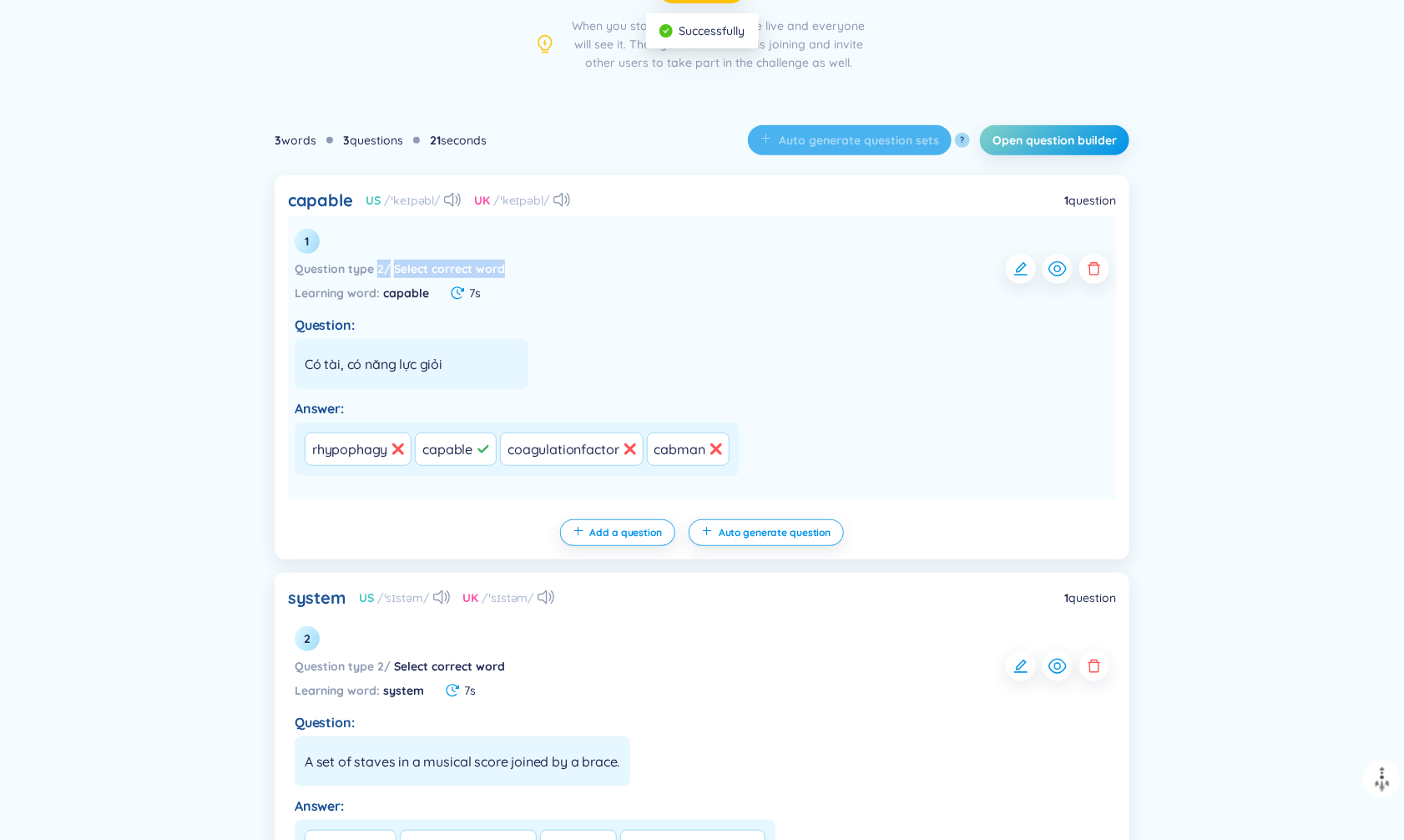
drag, startPoint x: 377, startPoint y: 268, endPoint x: 516, endPoint y: 266, distance: 139.5
click at [516, 266] on div "Question type 2 / Select correct word" at bounding box center [702, 269] width 815 height 30
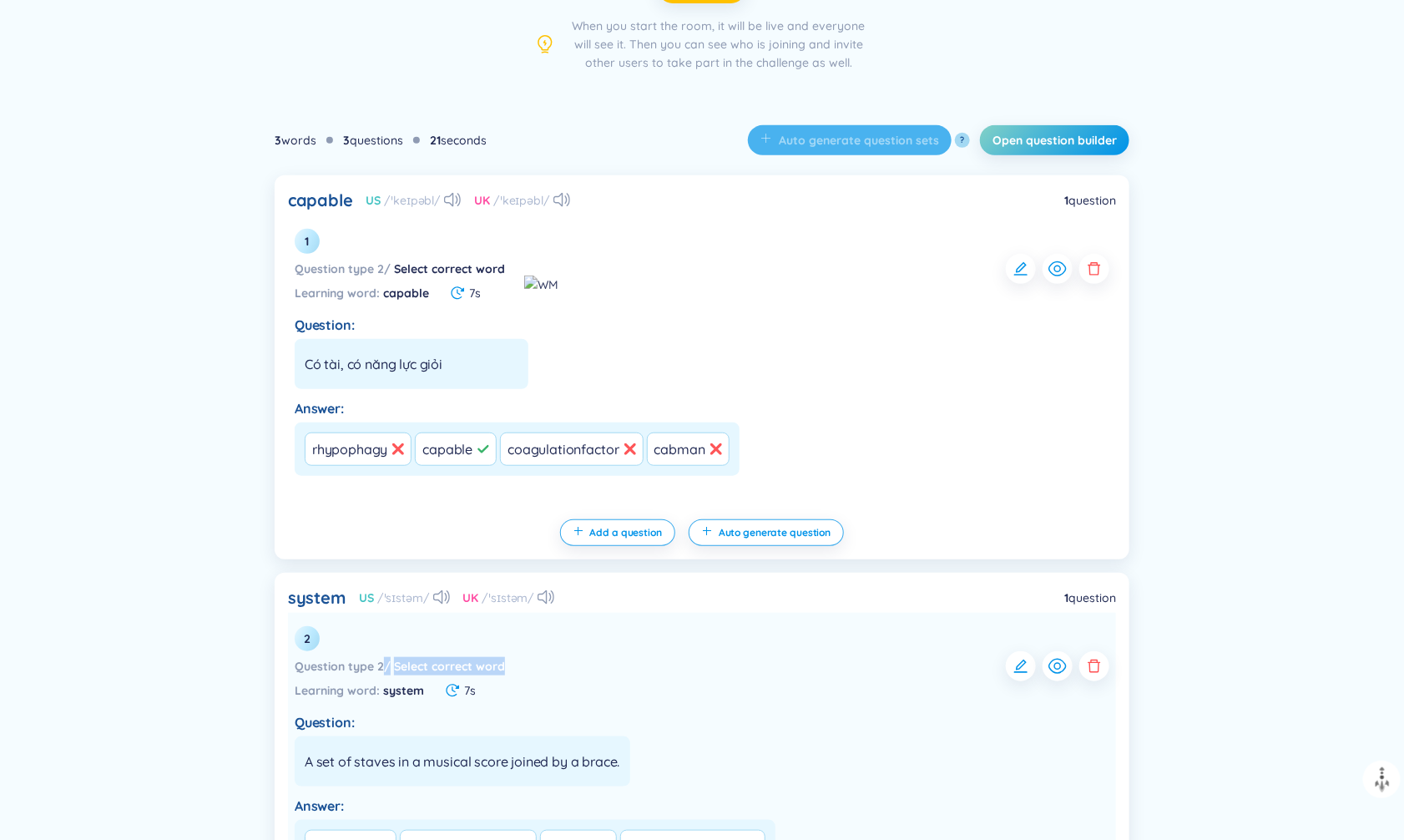
drag, startPoint x: 382, startPoint y: 668, endPoint x: 514, endPoint y: 665, distance: 132.0
click at [515, 665] on div "Question type 2 / Select correct word" at bounding box center [702, 666] width 815 height 30
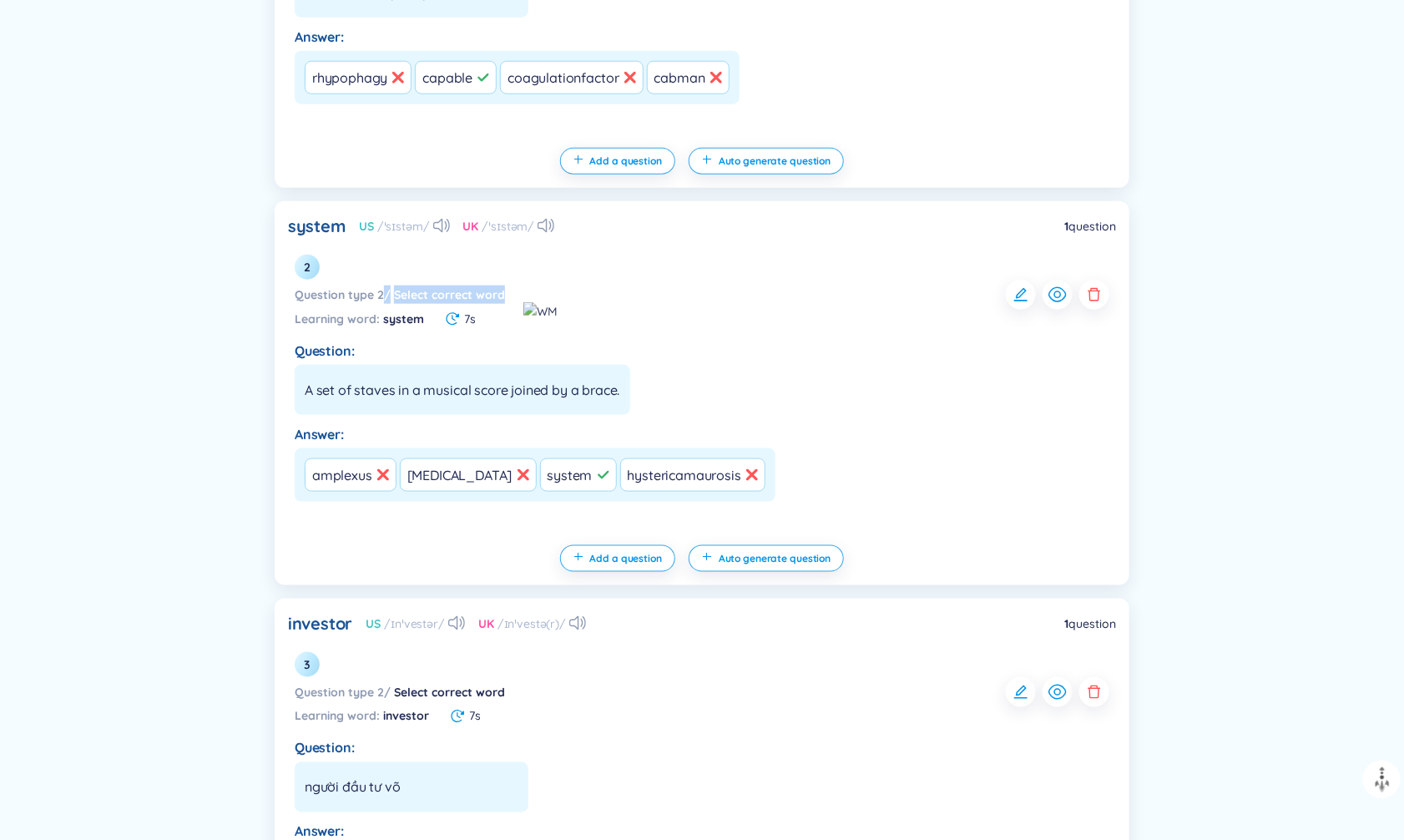
scroll to position [722, 0]
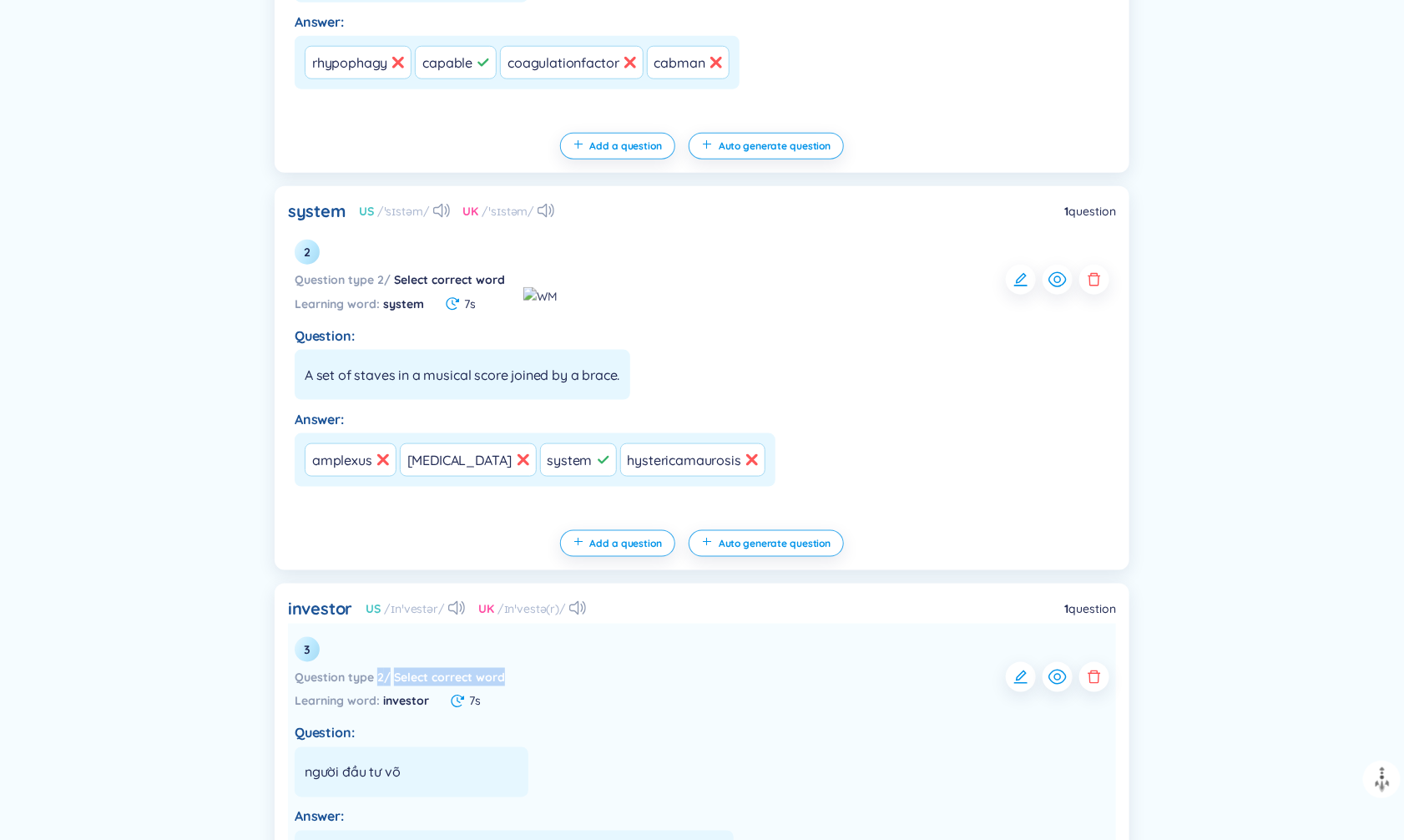
drag, startPoint x: 379, startPoint y: 685, endPoint x: 542, endPoint y: 685, distance: 162.8
click at [542, 685] on div "Question type 2 / Select correct word" at bounding box center [702, 677] width 815 height 30
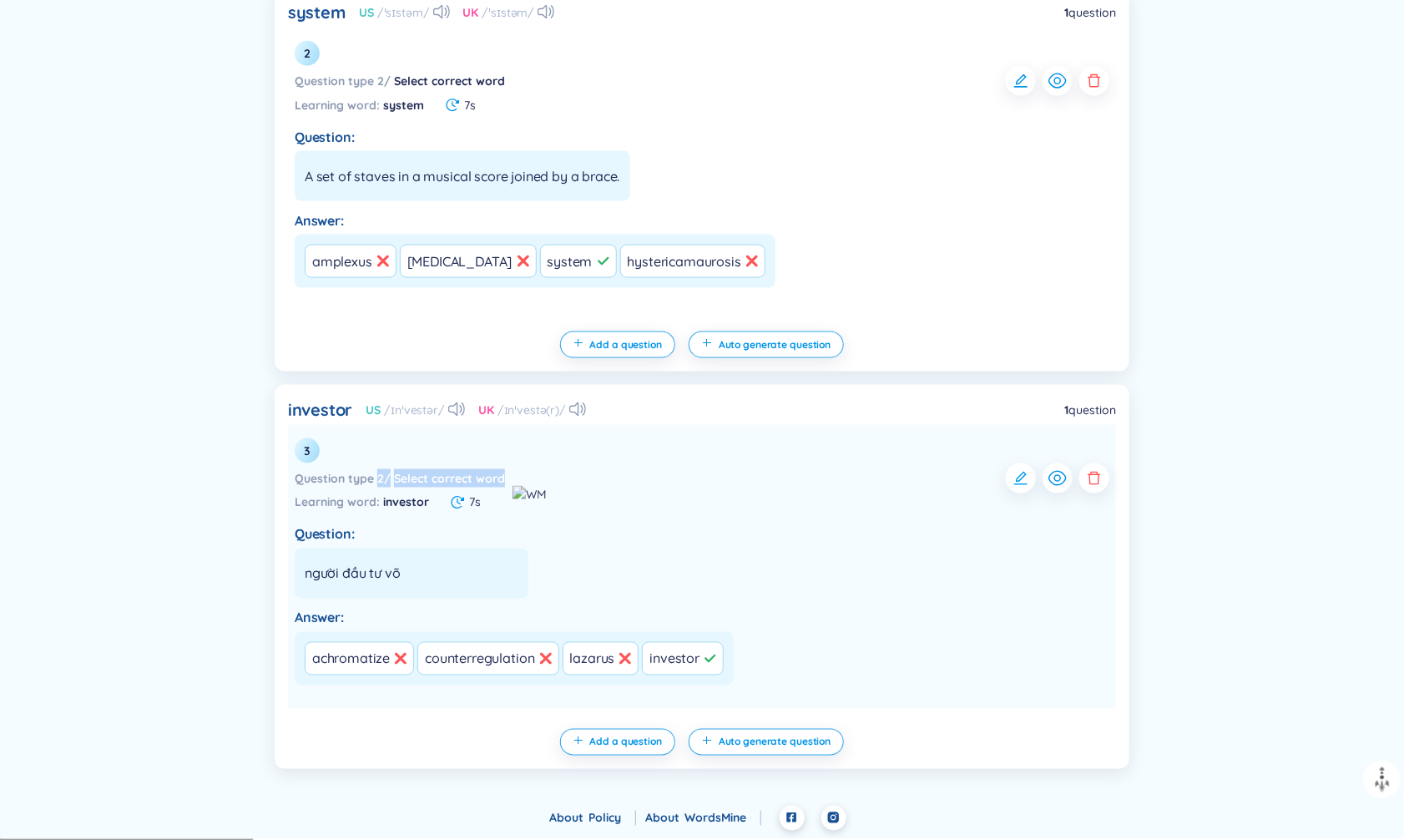
click at [1019, 478] on icon "button" at bounding box center [1021, 478] width 17 height 17
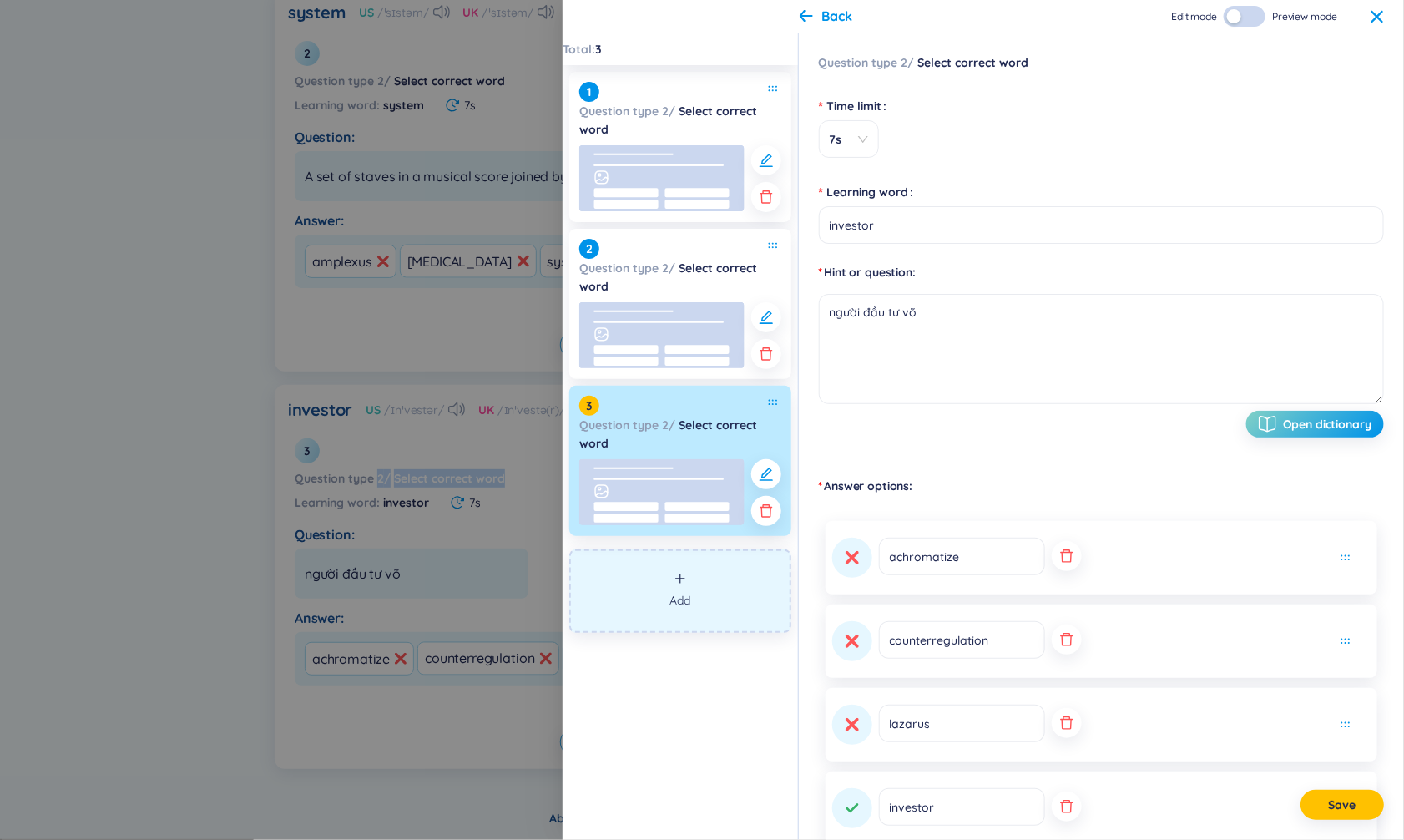
click at [726, 586] on button "Add" at bounding box center [680, 590] width 222 height 83
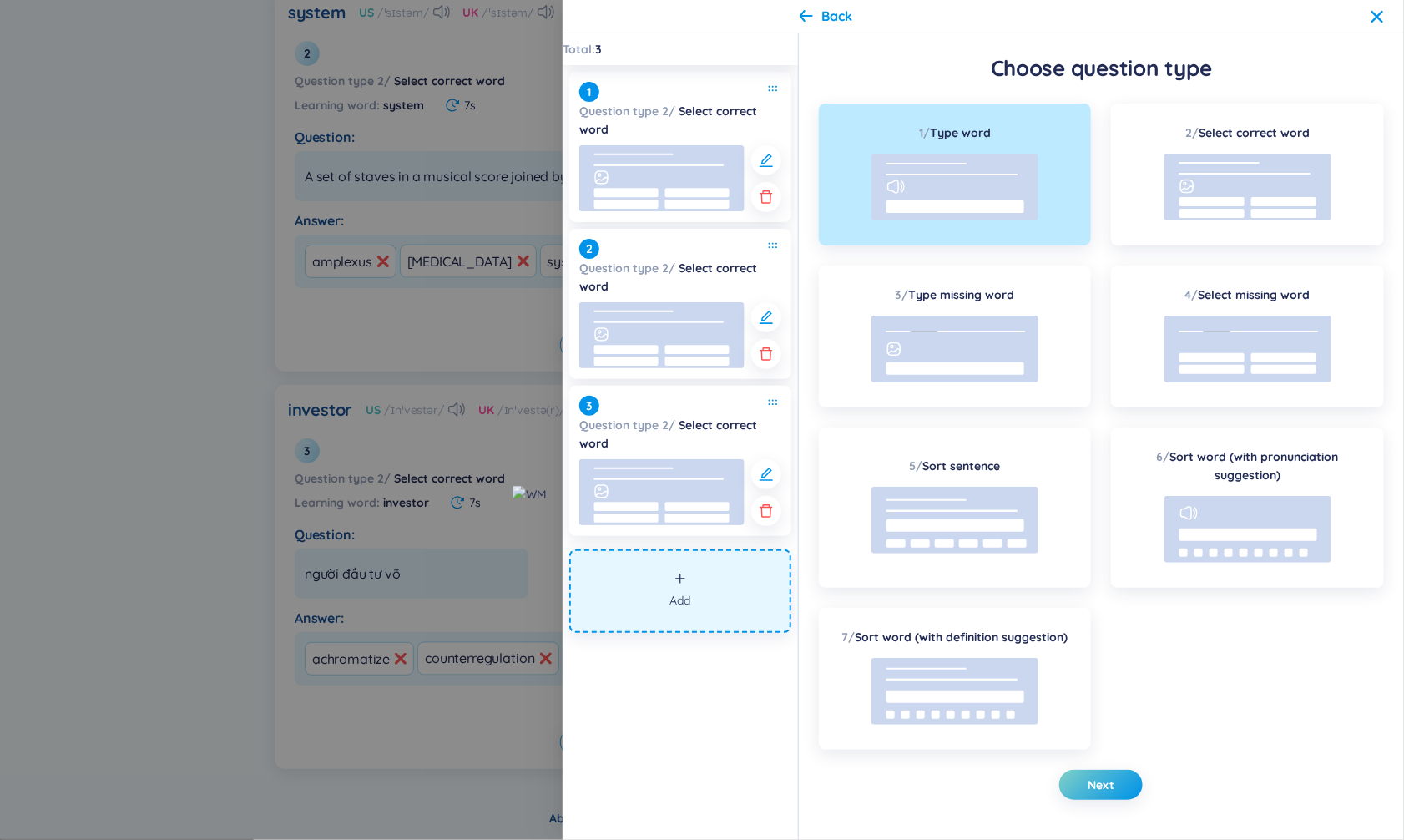
click at [252, 587] on div at bounding box center [702, 420] width 1404 height 840
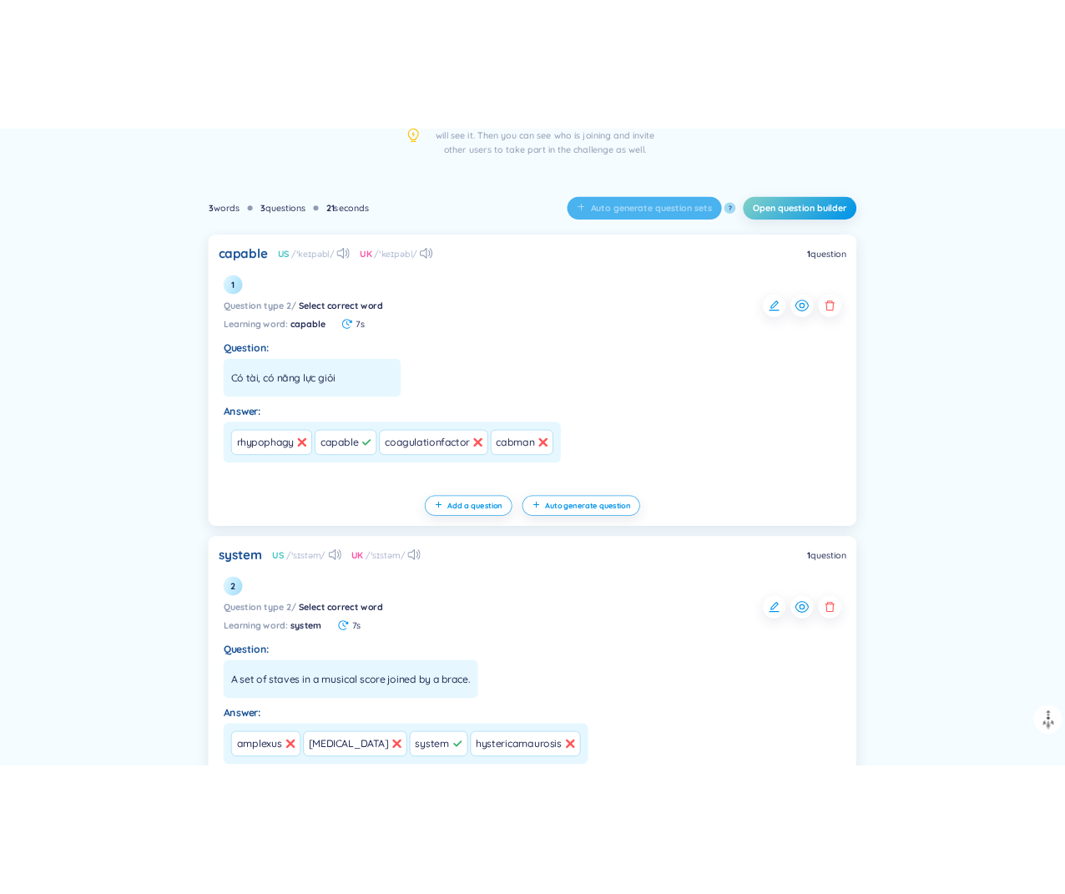
scroll to position [0, 0]
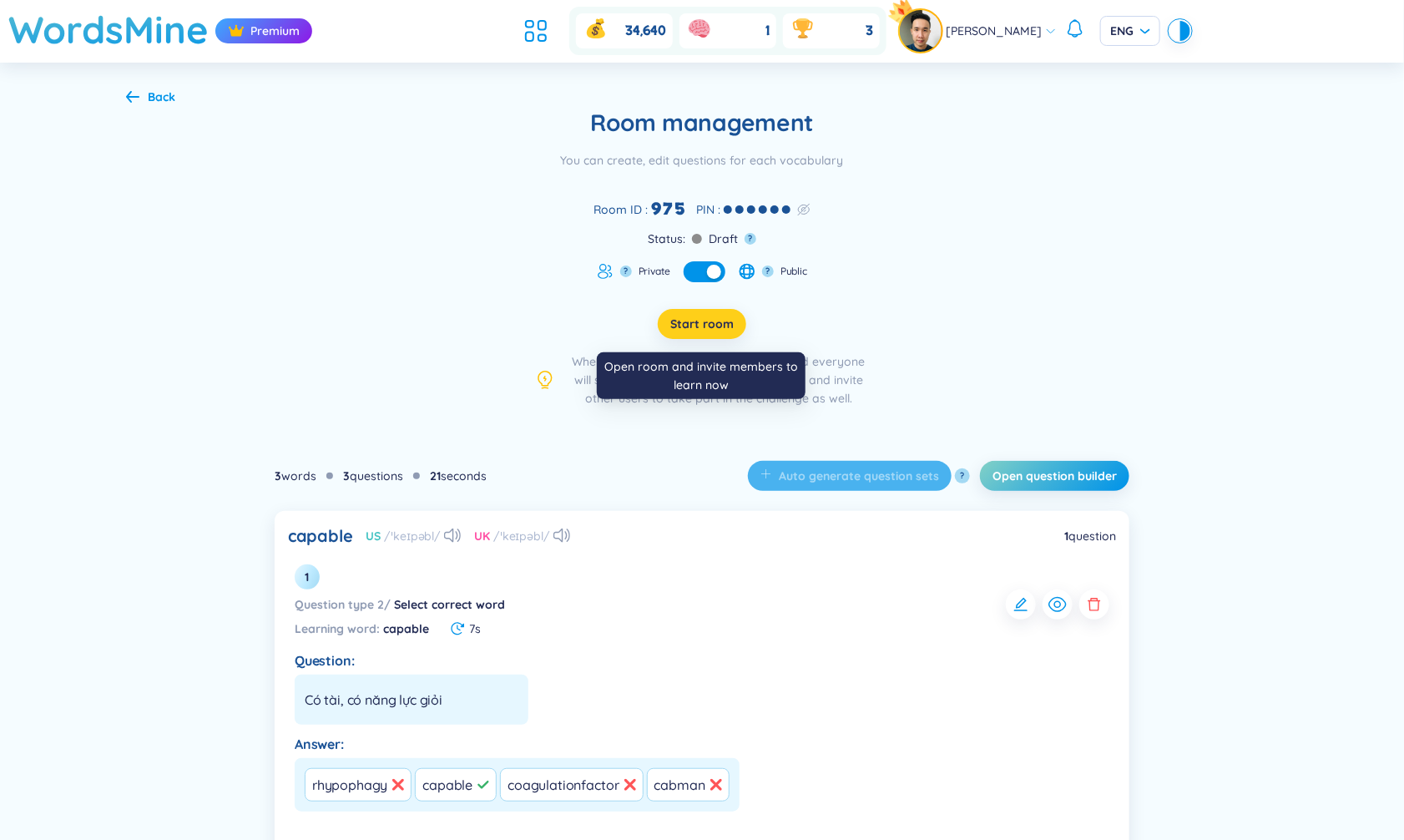
click at [701, 331] on span "Start room" at bounding box center [701, 324] width 63 height 17
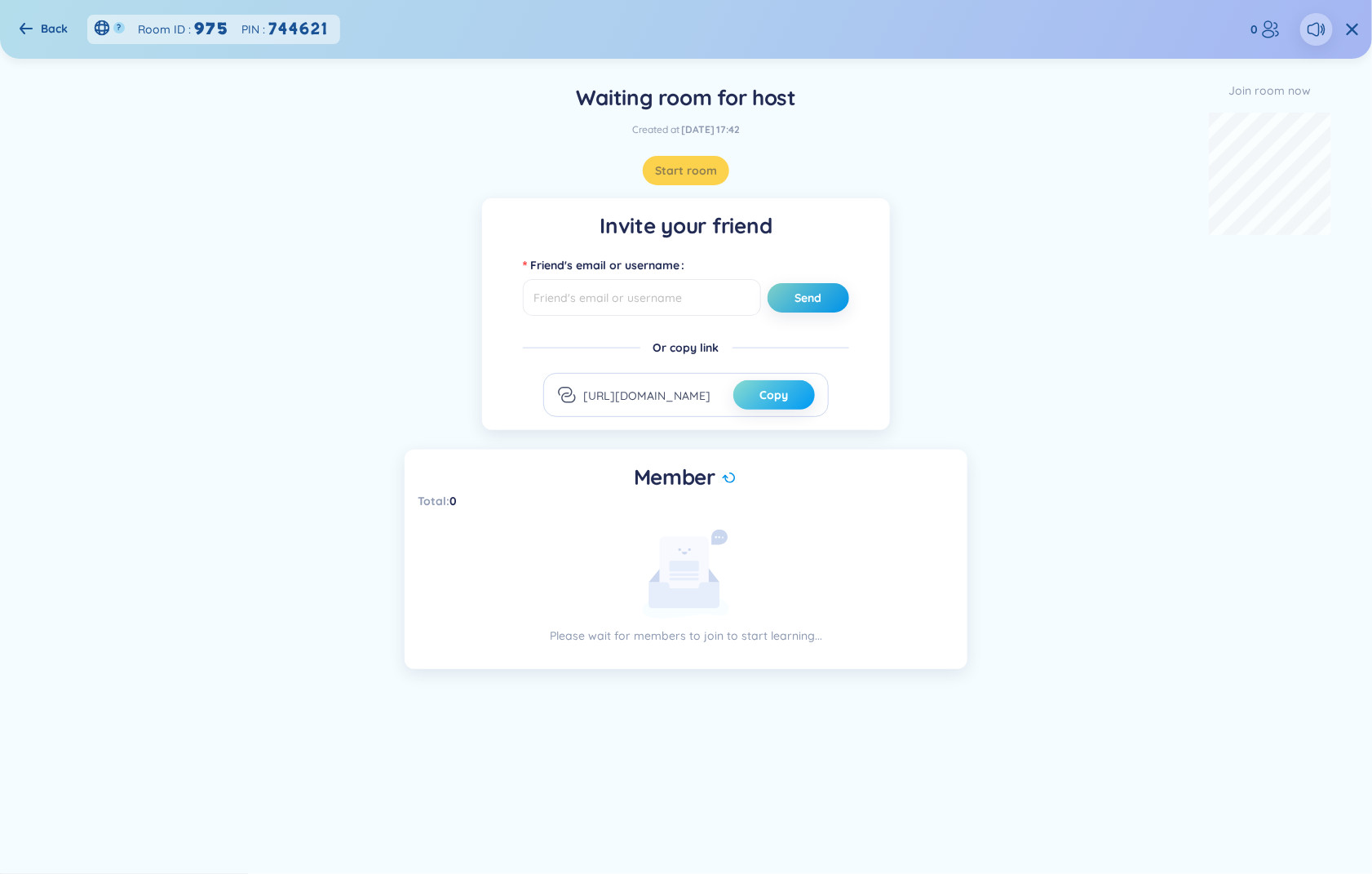
click at [805, 389] on button "Copy" at bounding box center [774, 395] width 81 height 29
click at [760, 394] on span "Copy" at bounding box center [774, 395] width 28 height 17
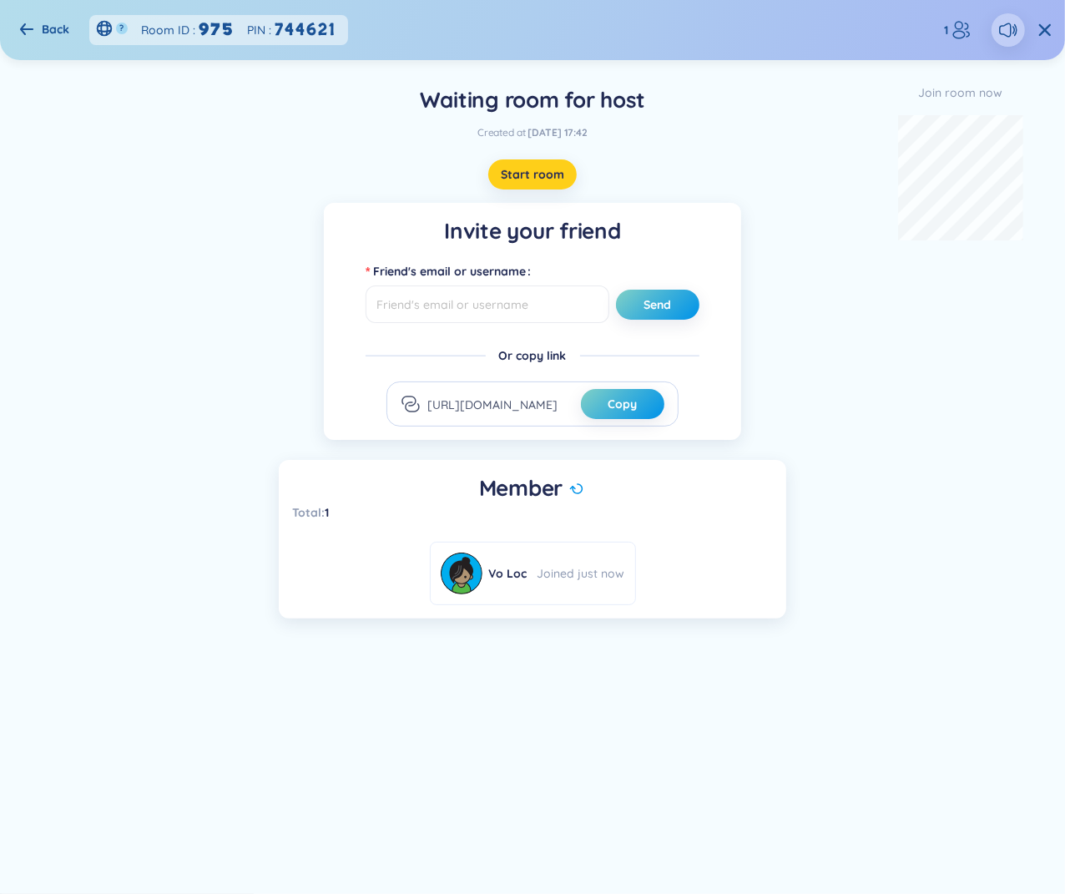
click at [540, 174] on span "Start room" at bounding box center [532, 174] width 63 height 17
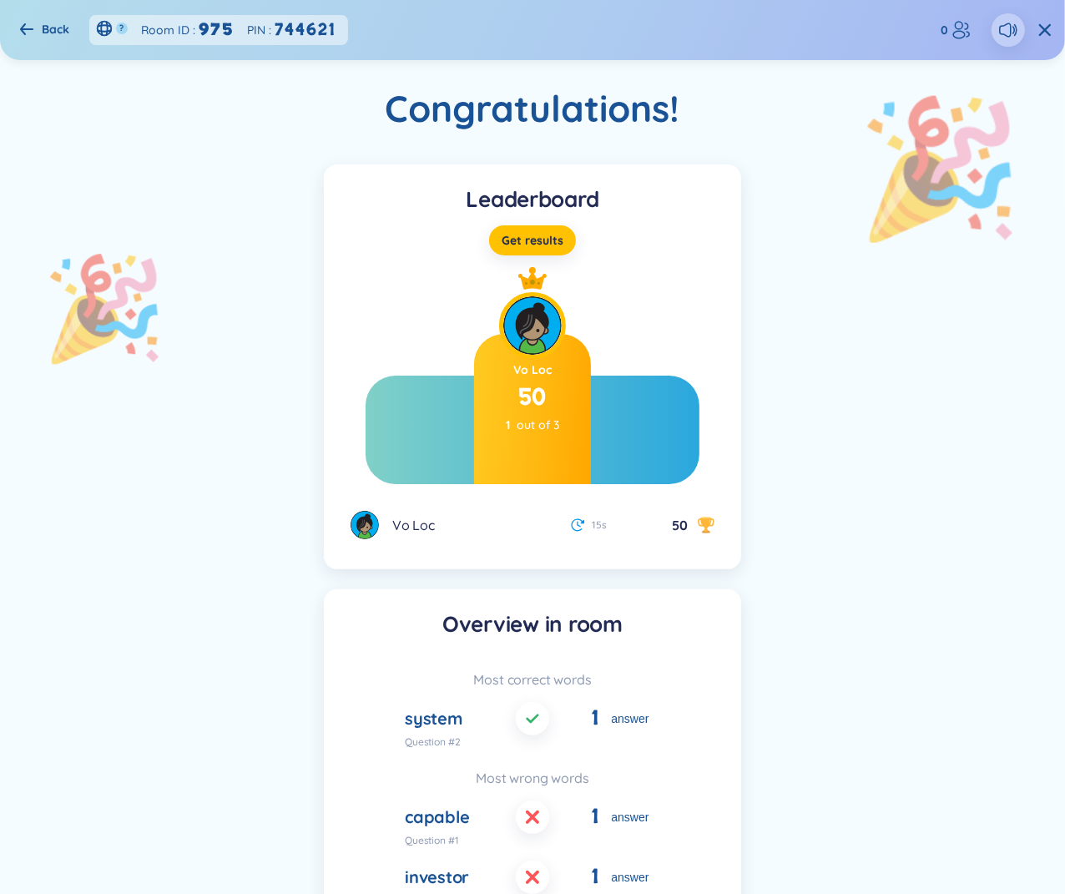
click at [18, 23] on header "Back ? Room ID : 975 PIN : 744621 0" at bounding box center [532, 30] width 1065 height 60
click at [36, 30] on div "Back" at bounding box center [44, 29] width 49 height 18
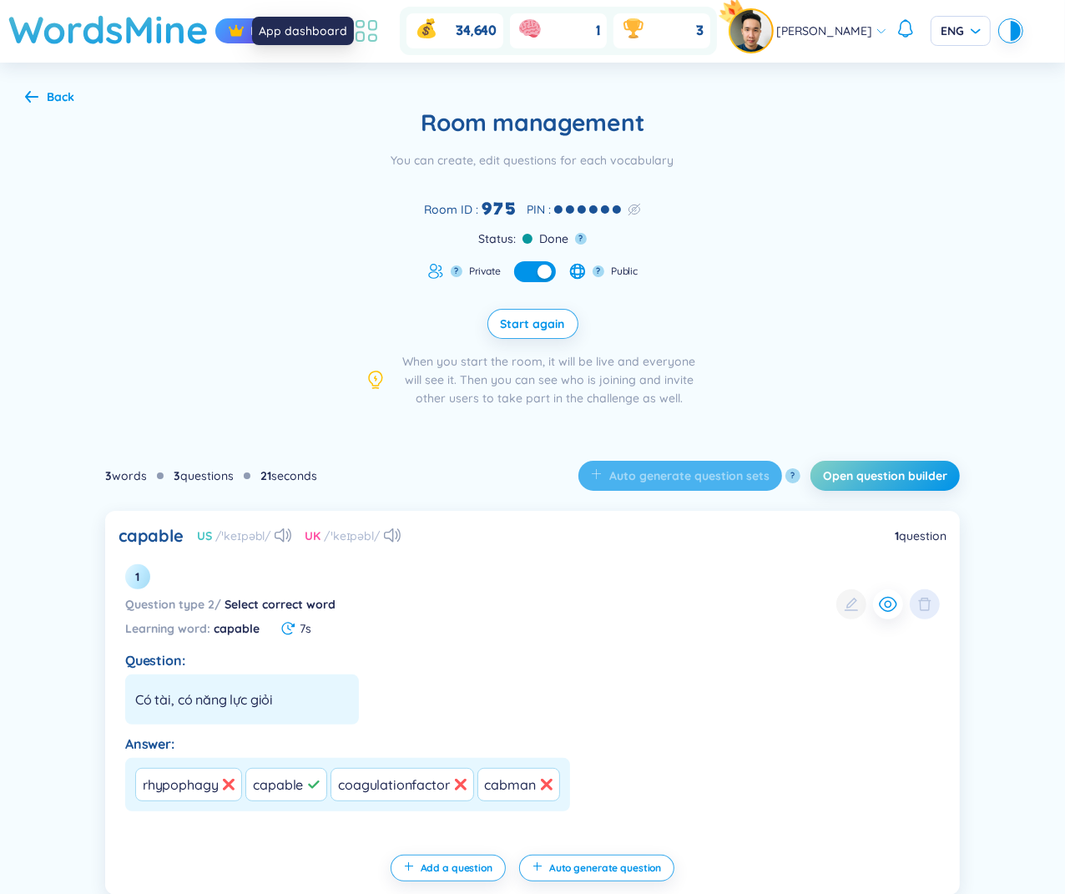
click at [378, 38] on icon at bounding box center [367, 31] width 30 height 30
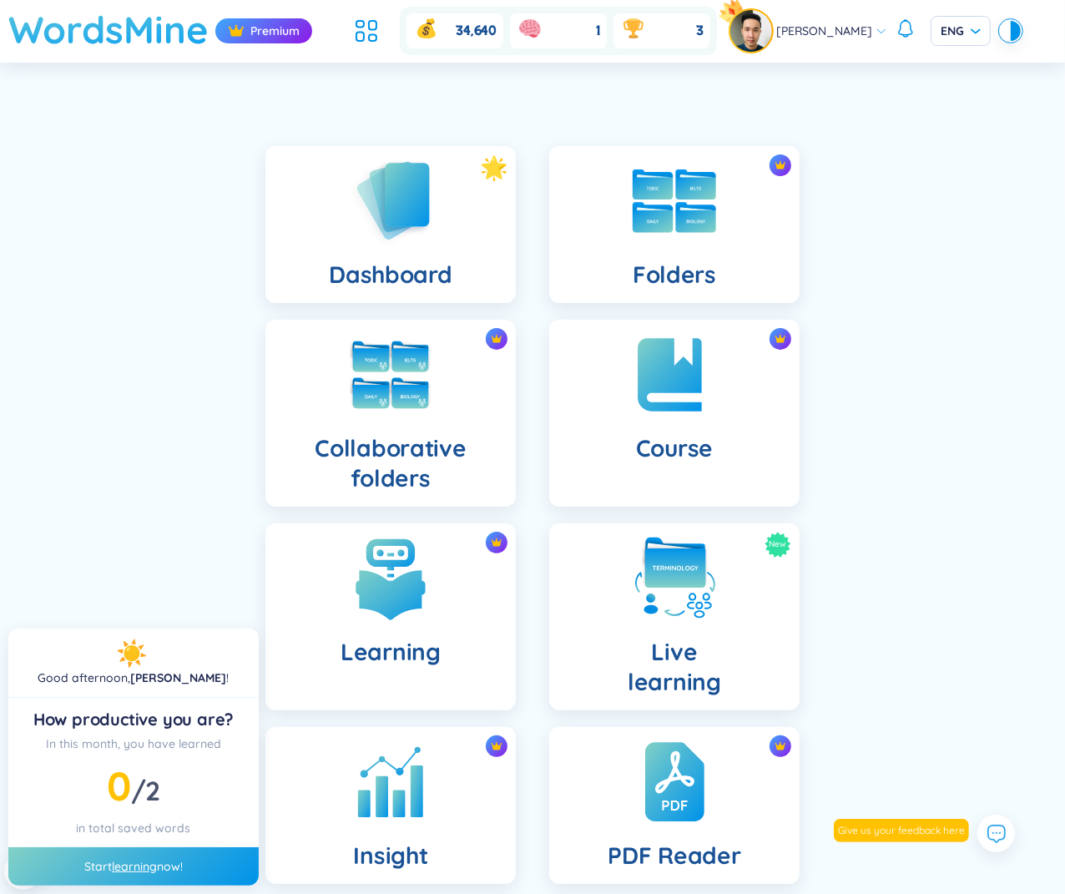
click at [159, 33] on h1 "WordsMine" at bounding box center [108, 29] width 200 height 59
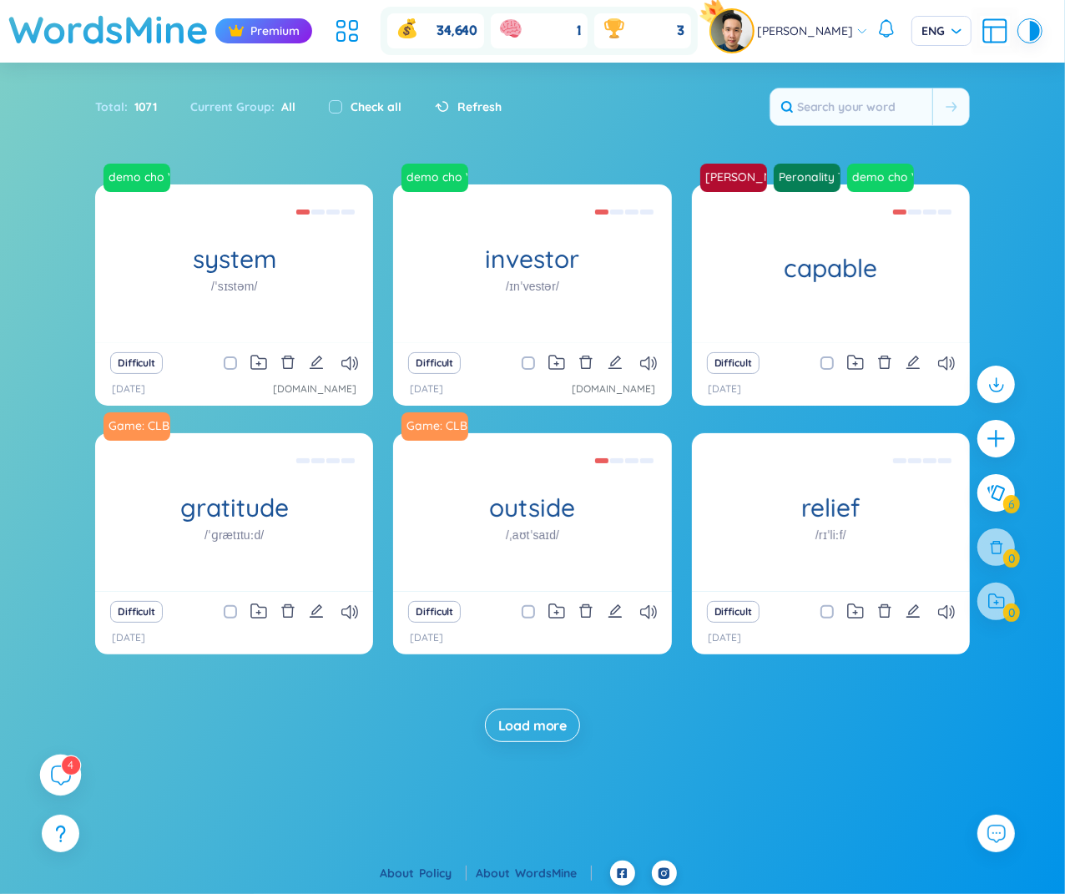
click at [49, 777] on div "4" at bounding box center [61, 776] width 42 height 42
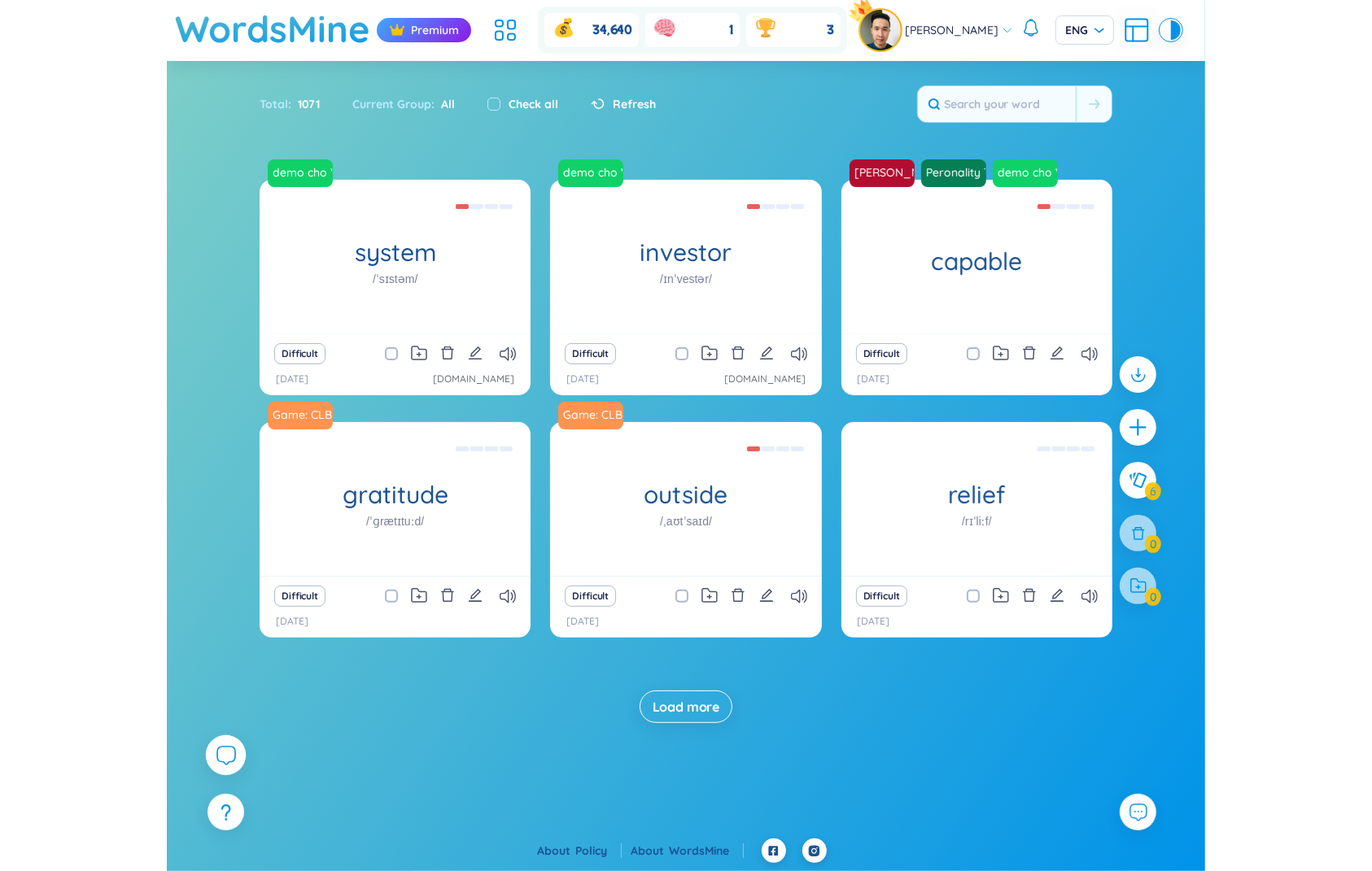
scroll to position [18557, 0]
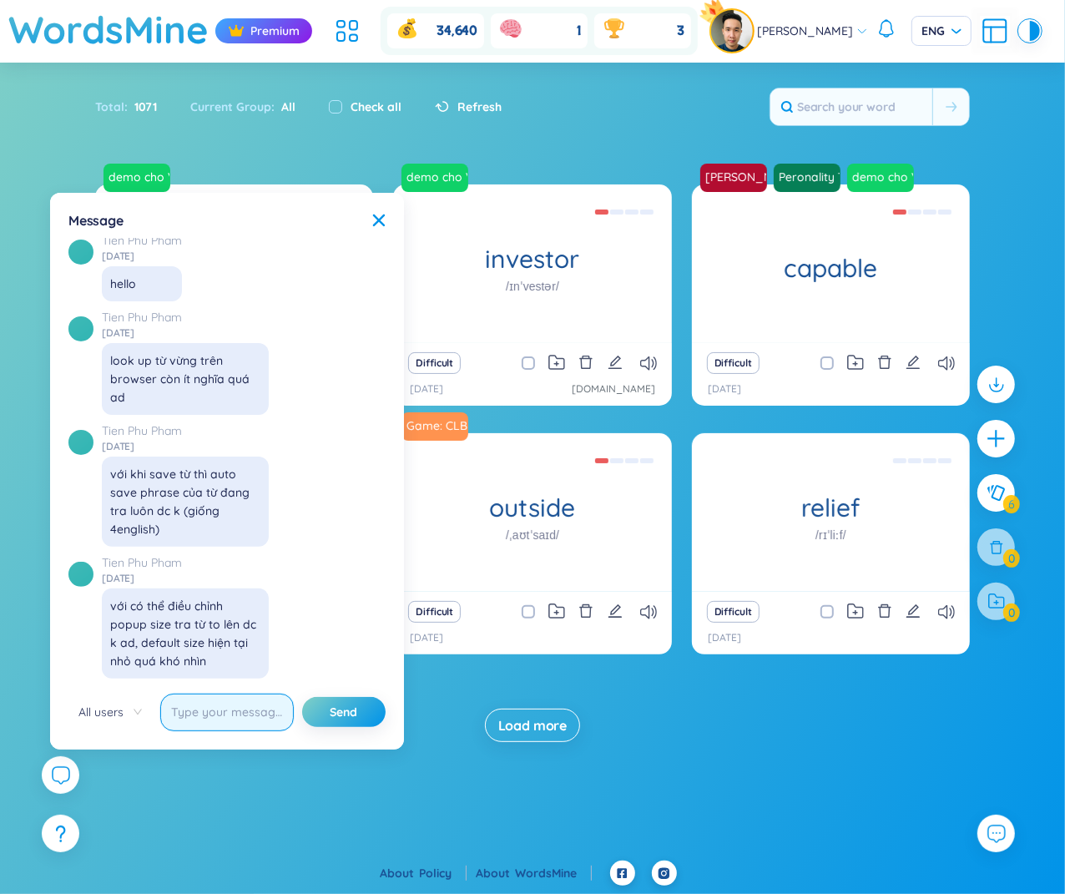
click at [225, 708] on input "text" at bounding box center [227, 713] width 134 height 38
type input "He"
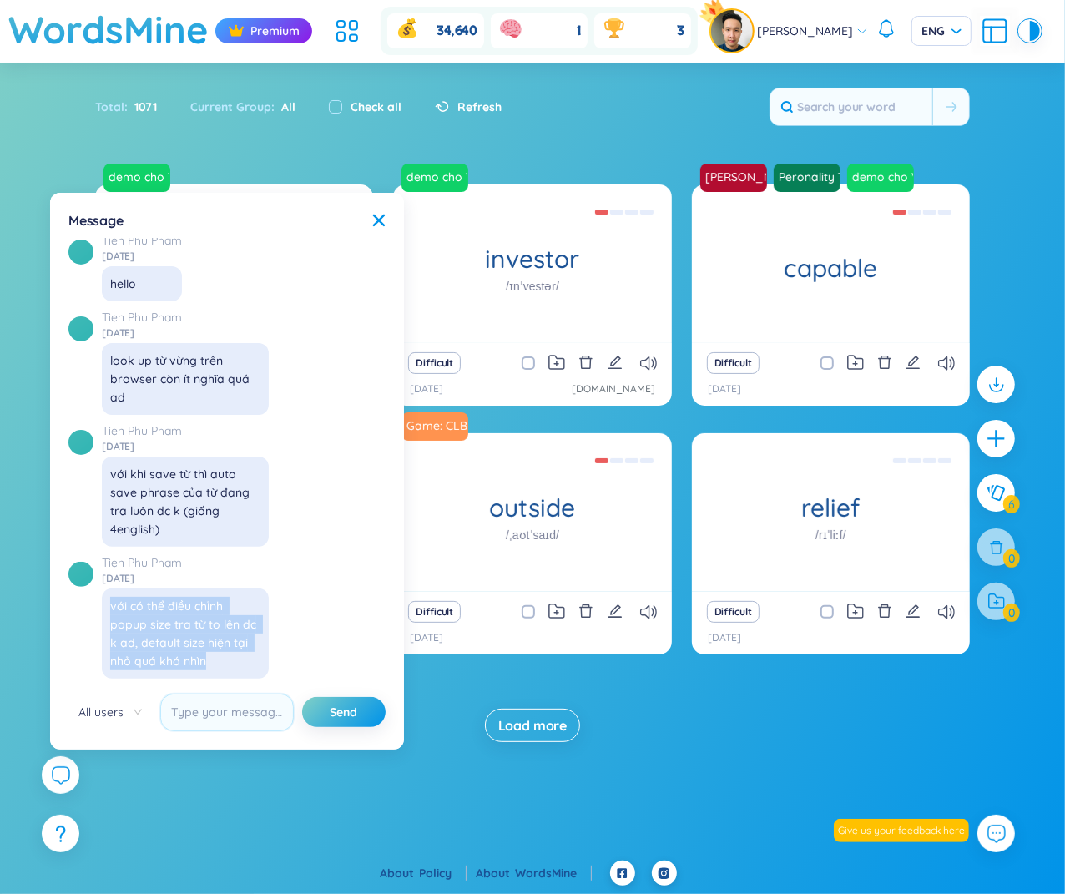
drag, startPoint x: 113, startPoint y: 587, endPoint x: 236, endPoint y: 668, distance: 147.7
click at [236, 669] on div "Tien Phu Pham [DATE] với có thể điều chỉnh popup size tra từ to lên dc k ad, de…" at bounding box center [185, 616] width 167 height 125
click at [236, 668] on div "với có thể điều chỉnh popup size tra từ to lên dc k ad, default size hiện tại n…" at bounding box center [185, 633] width 150 height 73
click at [149, 560] on link "Tien Phu Pham" at bounding box center [185, 563] width 167 height 18
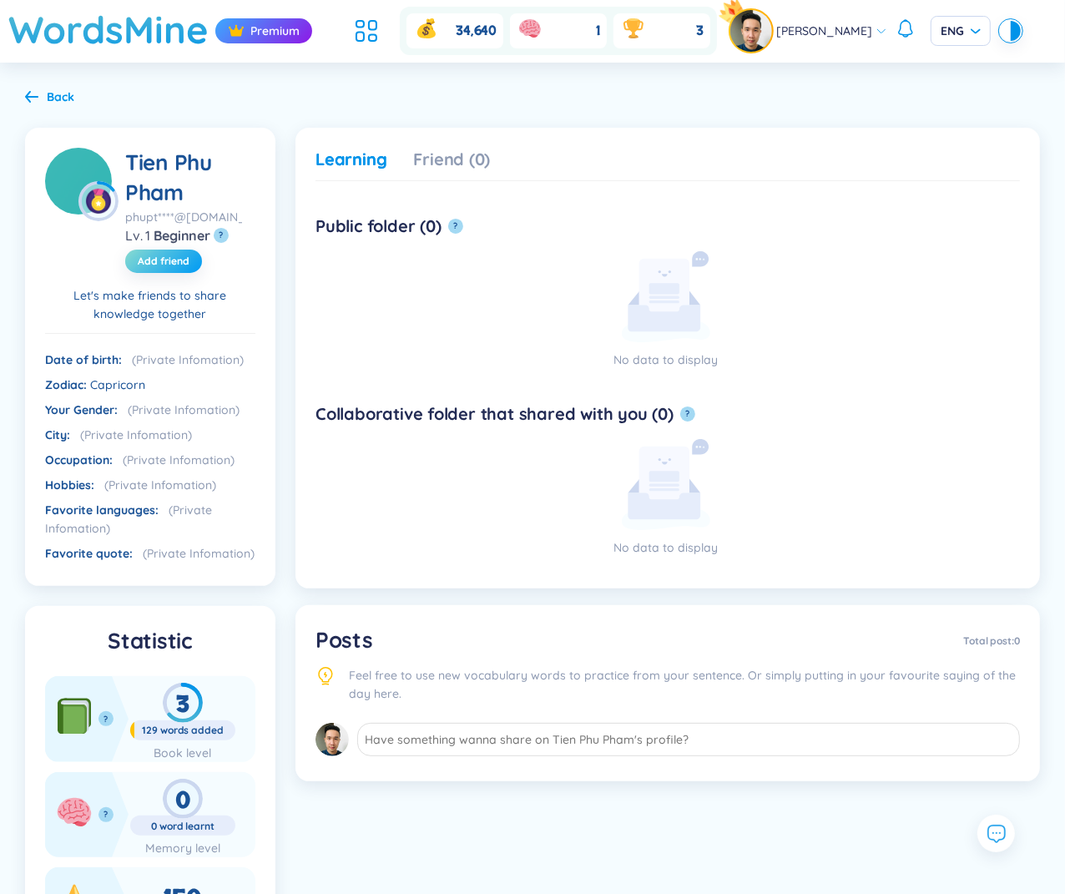
click at [163, 262] on span "Add friend" at bounding box center [164, 261] width 52 height 13
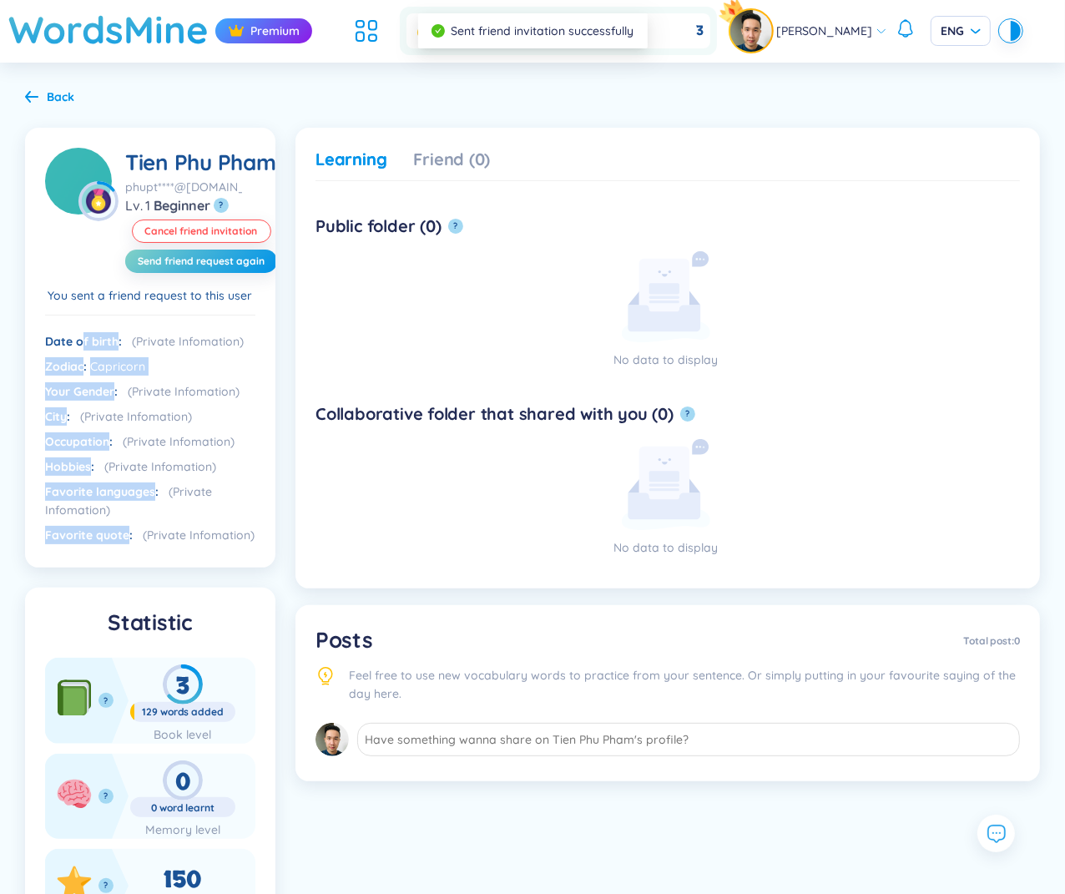
drag, startPoint x: 82, startPoint y: 370, endPoint x: 144, endPoint y: 558, distance: 198.0
click at [144, 548] on div "Date of birth Zodiac Capricorn Your Gender City Occupation Hobbies Favorite lan…" at bounding box center [150, 431] width 210 height 233
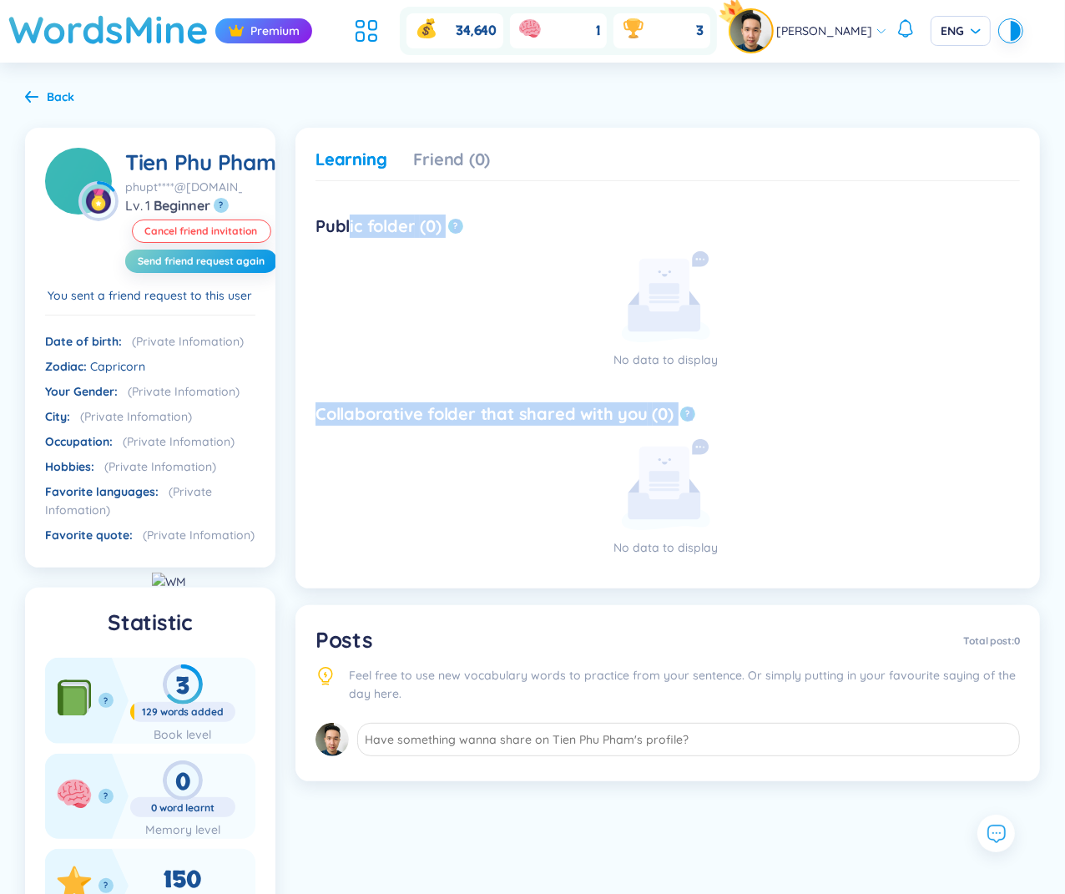
drag, startPoint x: 351, startPoint y: 230, endPoint x: 530, endPoint y: 422, distance: 262.3
click at [530, 422] on div "Public folder (0) ? No data to display Collaborative folder that shared with yo…" at bounding box center [668, 392] width 705 height 354
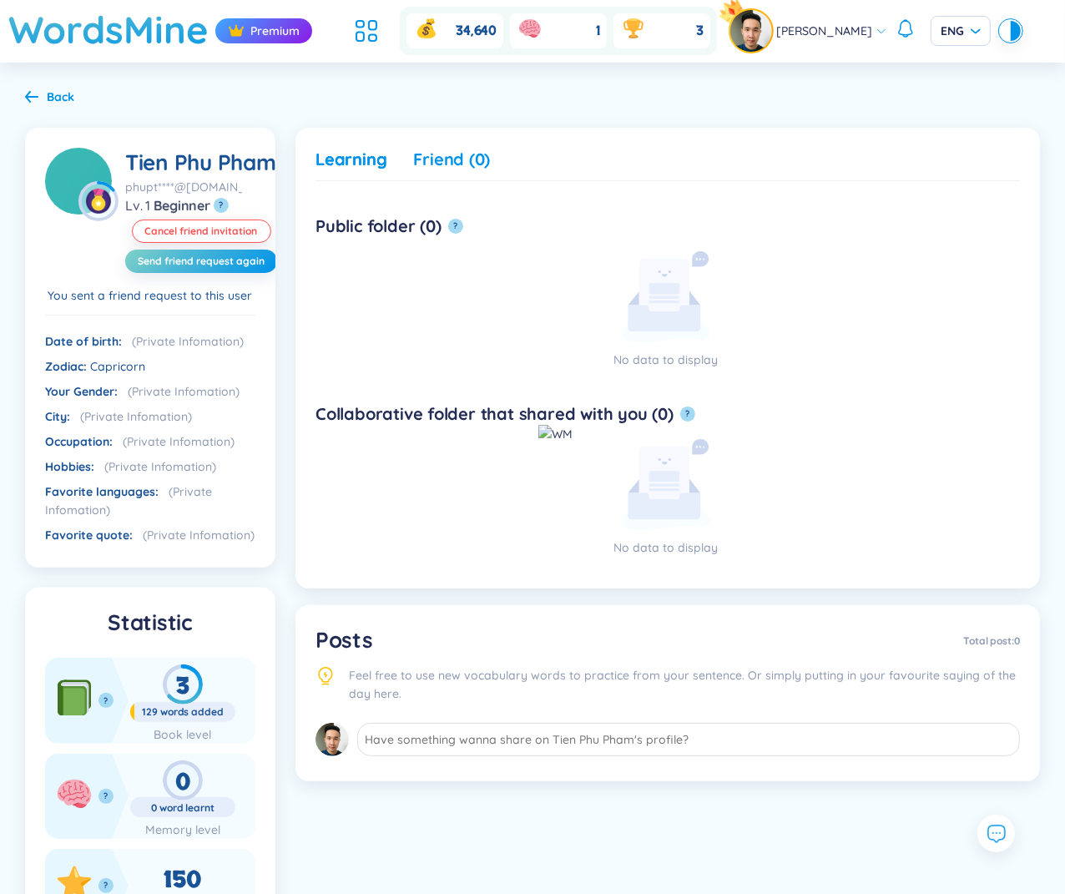
click at [443, 149] on div "Friend (0)" at bounding box center [451, 159] width 77 height 23
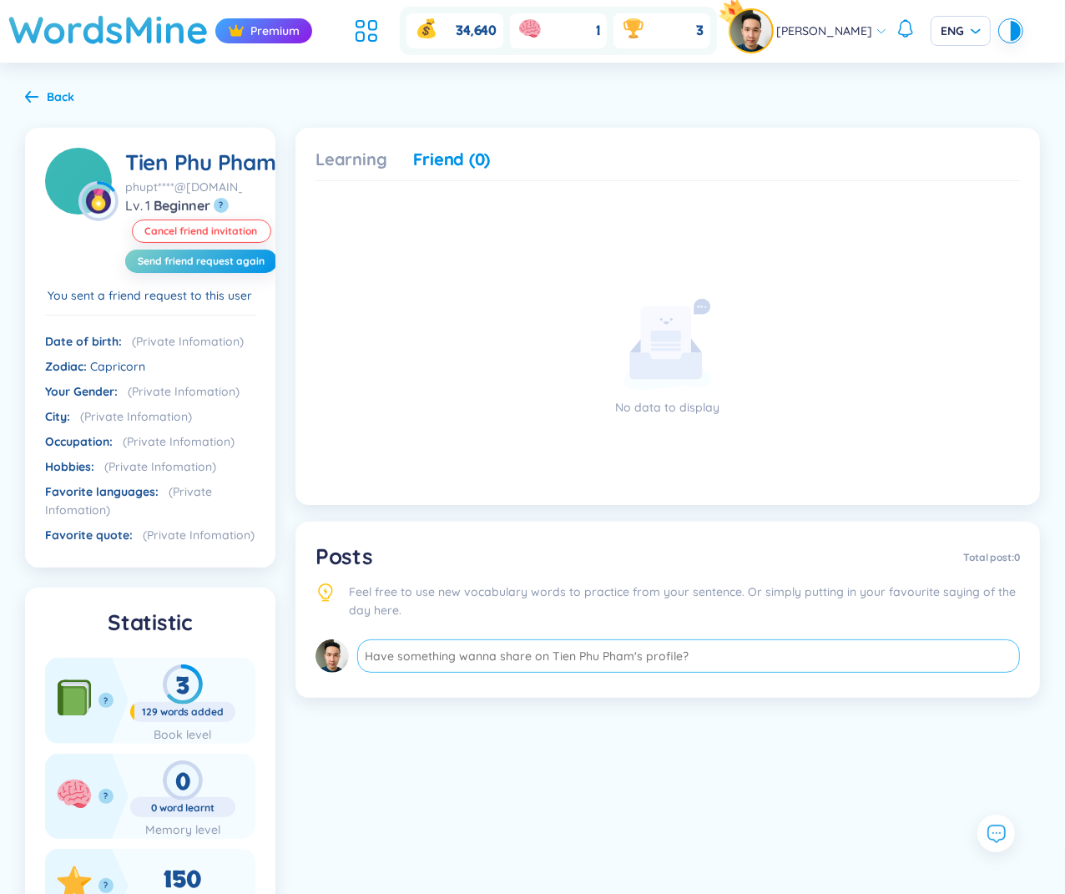
click at [446, 662] on textarea at bounding box center [688, 656] width 663 height 33
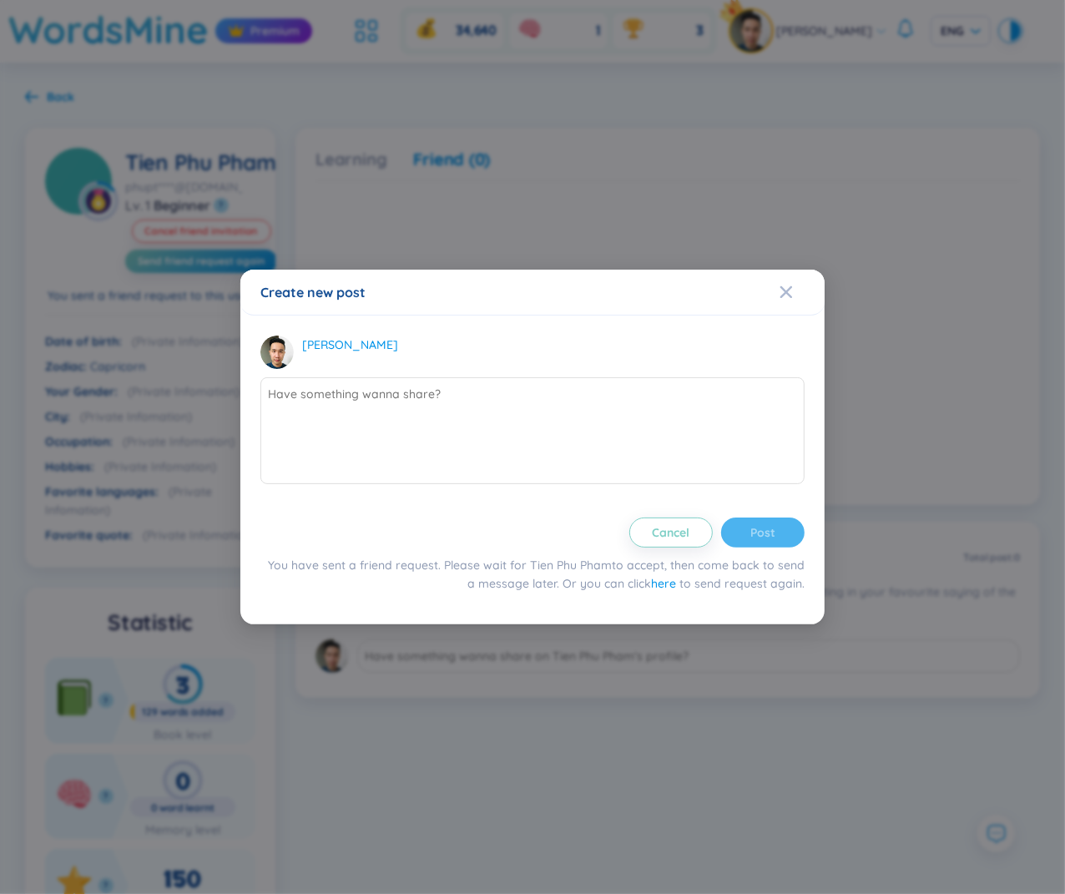
type textarea "C"
type textarea "Ch"
type textarea "Cho"
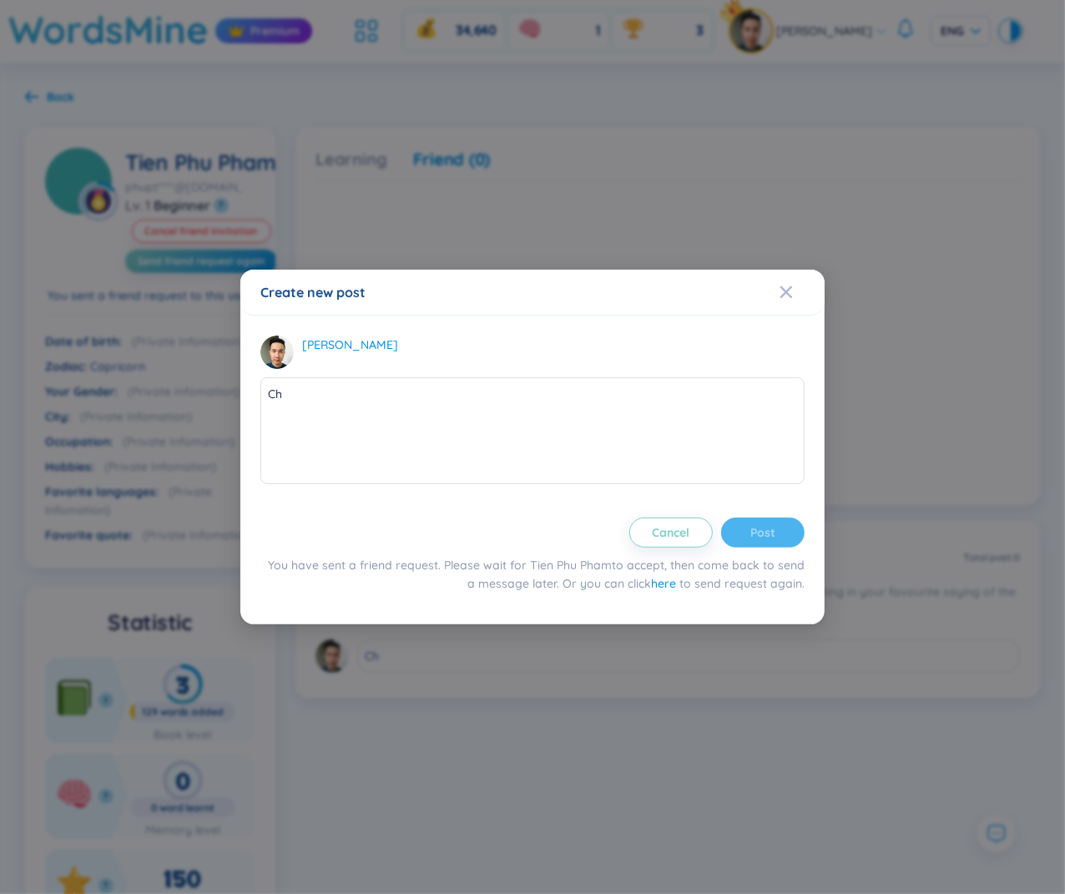
type textarea "Cho"
type textarea "Cho m"
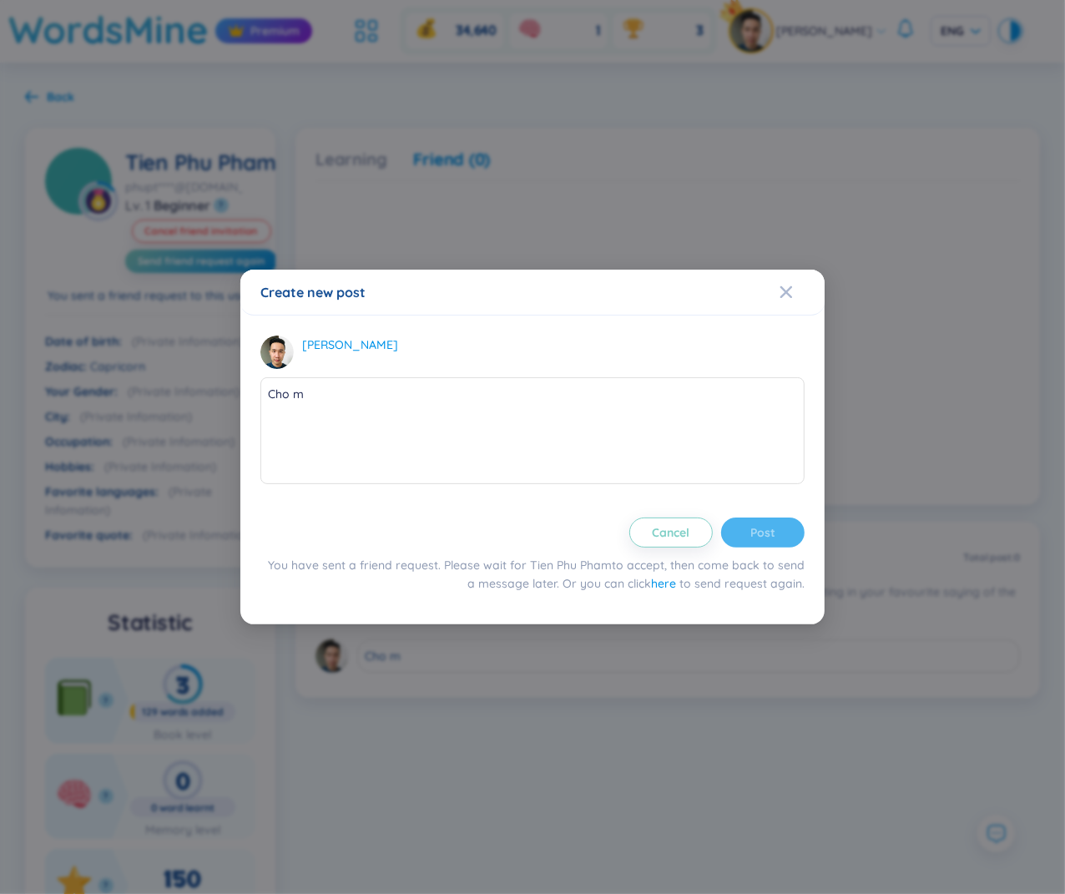
type textarea "Cho mi"
type textarea "Cho min"
type textarea "[PERSON_NAME]"
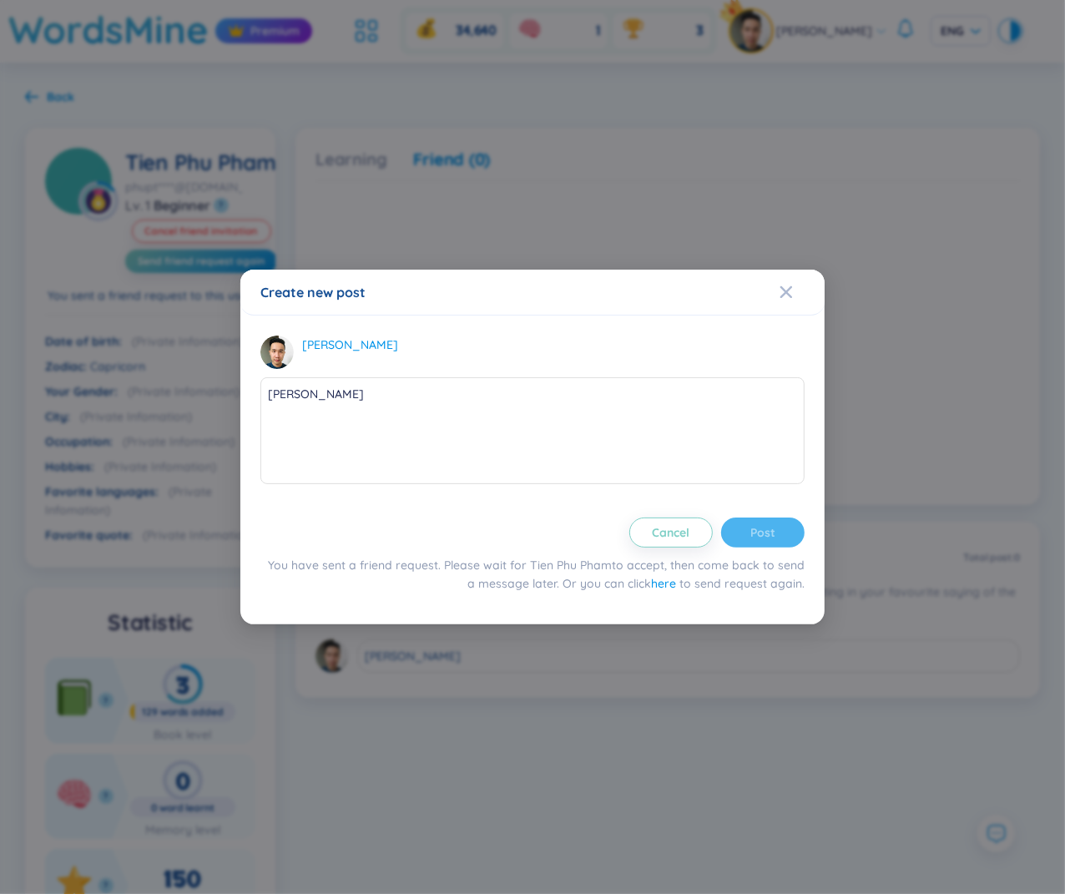
type textarea "Cho mình"
type textarea "Cho mình l"
type textarea "Cho mình la"
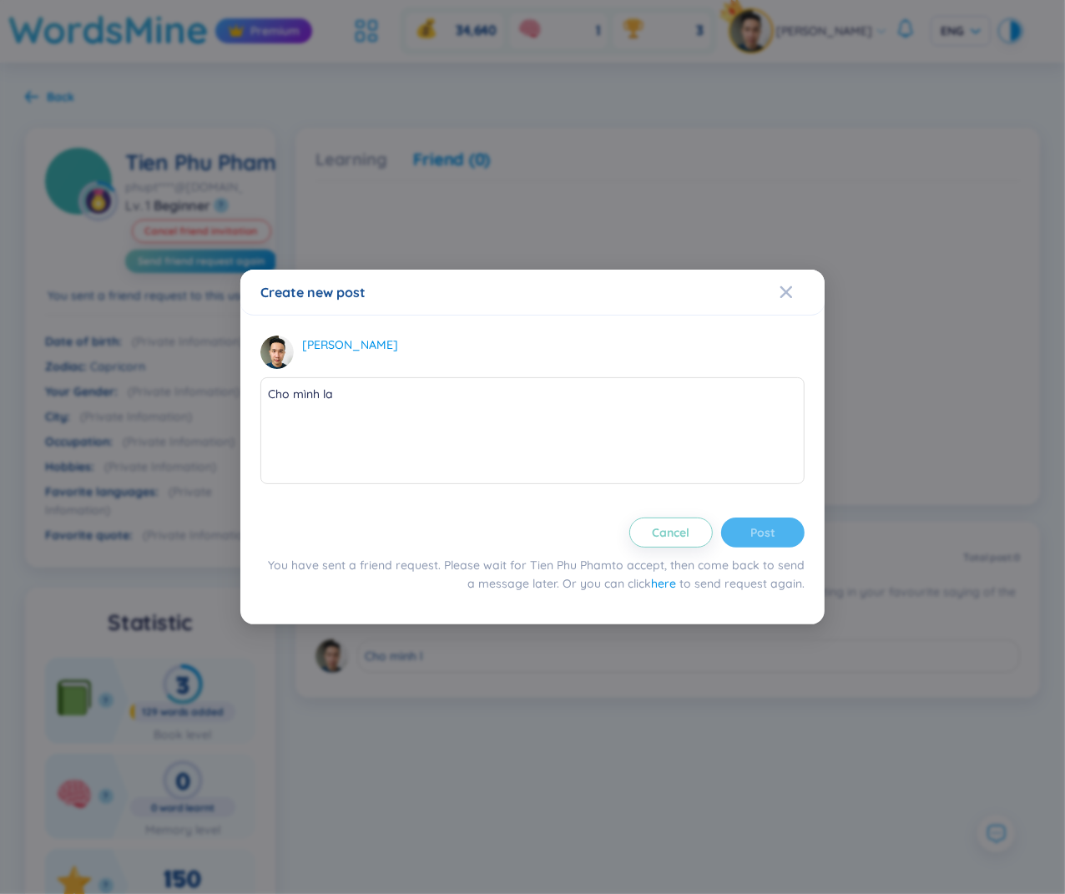
type textarea "Cho mình la"
type textarea "Cho mình lam"
type textarea "Cho mình làm"
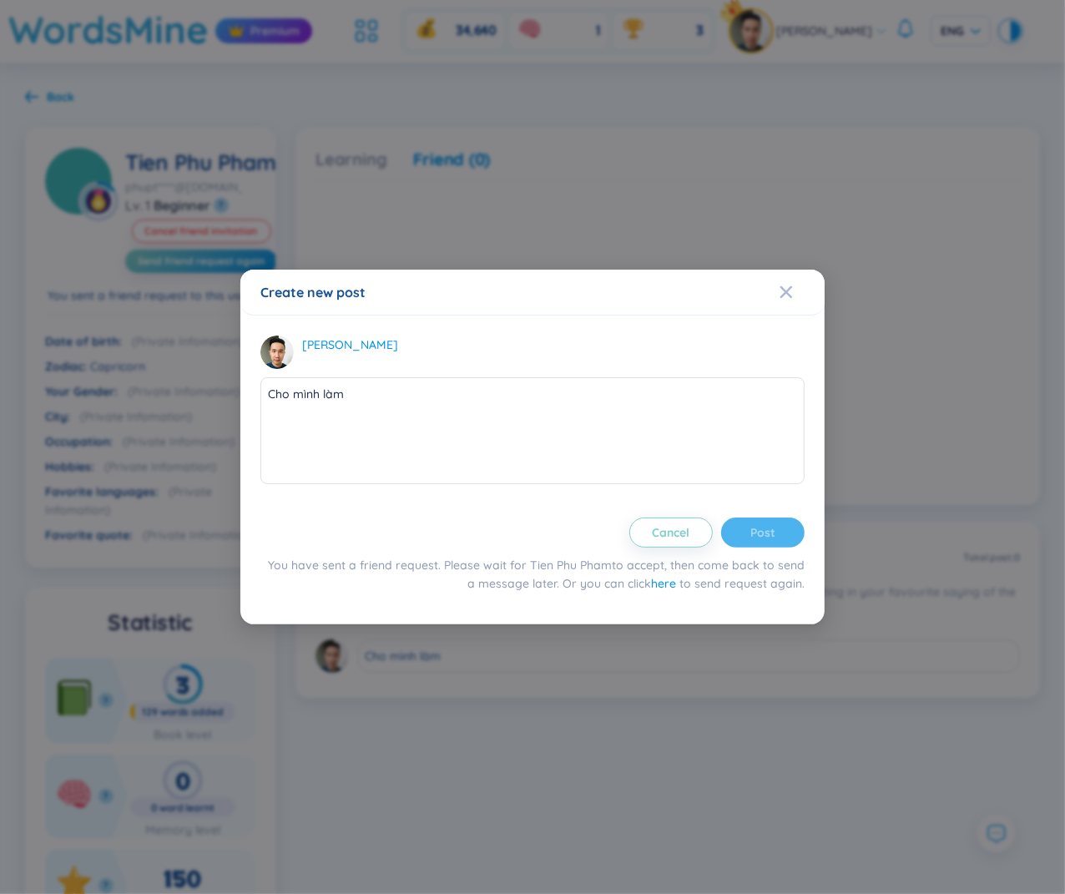
type textarea "Cho mình làm q"
type textarea "Cho mình làm qu"
type textarea "Cho mình làm que"
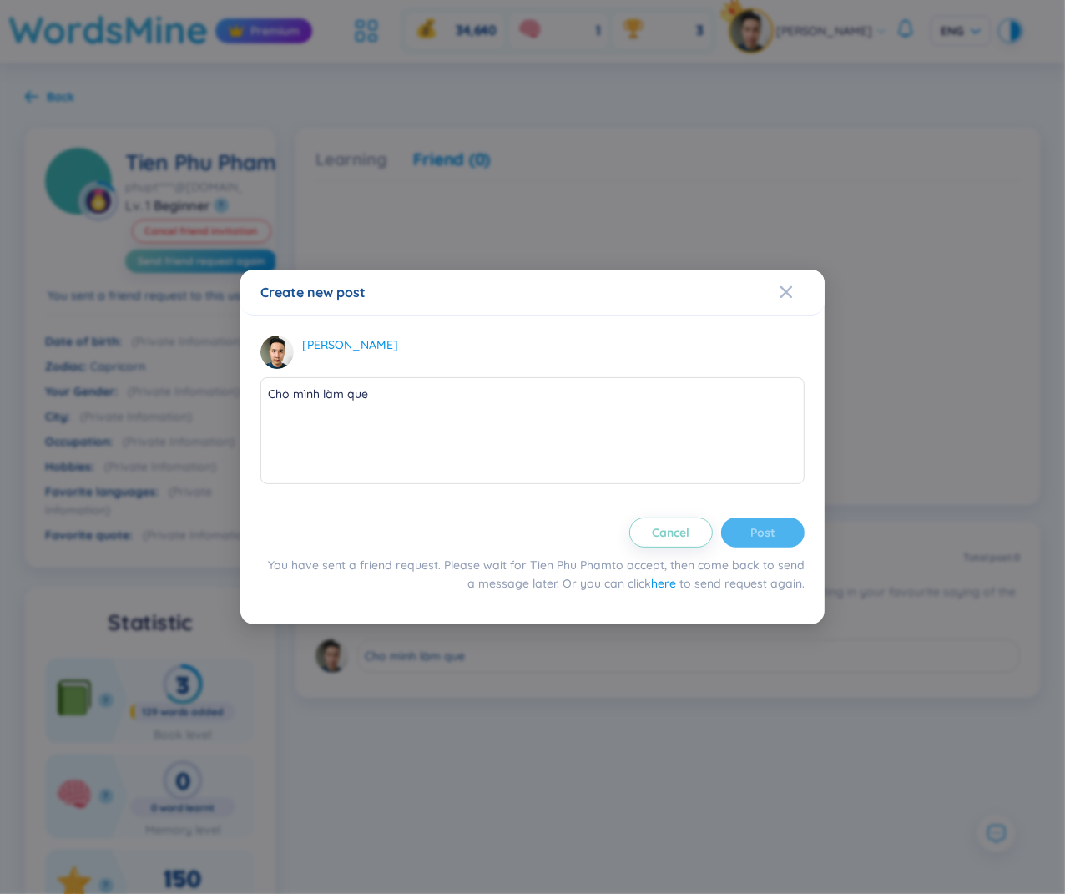
type textarea "[PERSON_NAME] mình làm quen"
type textarea "Cho mình làm quen n"
type textarea "Cho mình làm quen nh"
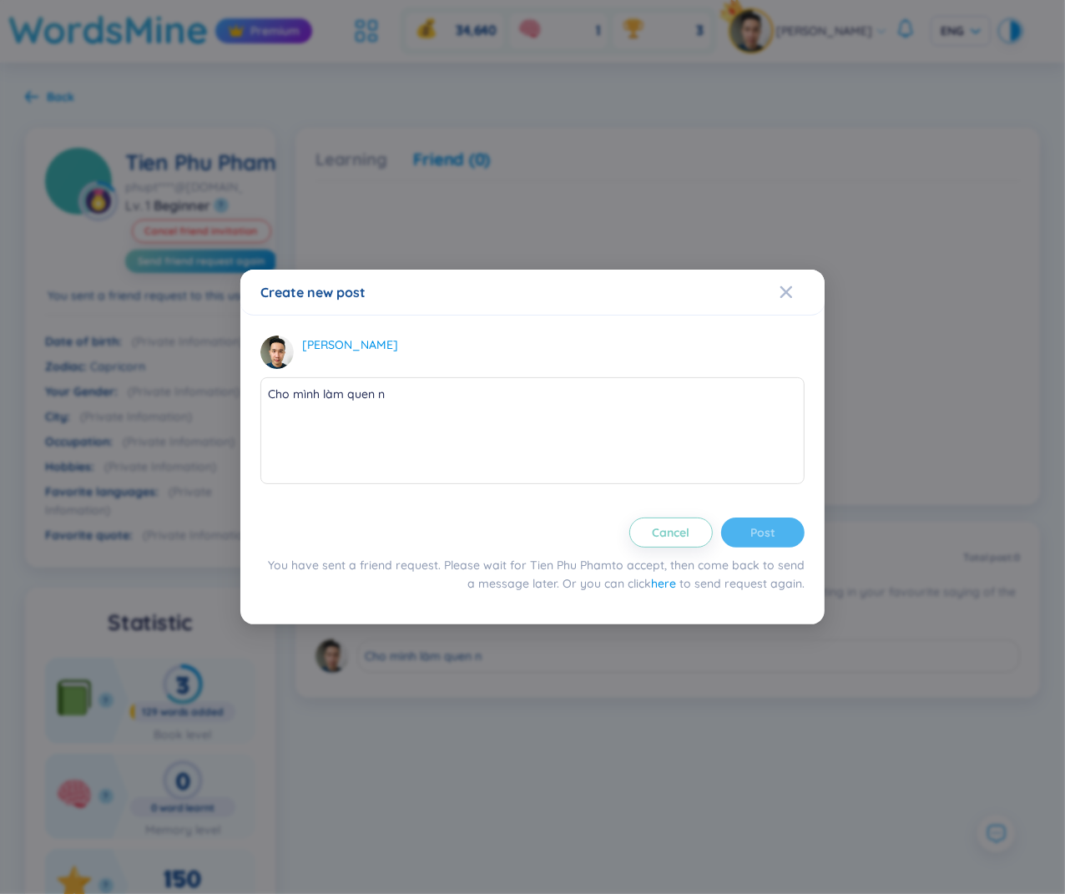
type textarea "Cho mình làm quen nh"
type textarea "[PERSON_NAME] mình làm quen nhe"
type textarea "[PERSON_NAME] mình làm quen nhé"
click at [621, 475] on textarea "[PERSON_NAME] mình làm quen nhé" at bounding box center [532, 430] width 544 height 107
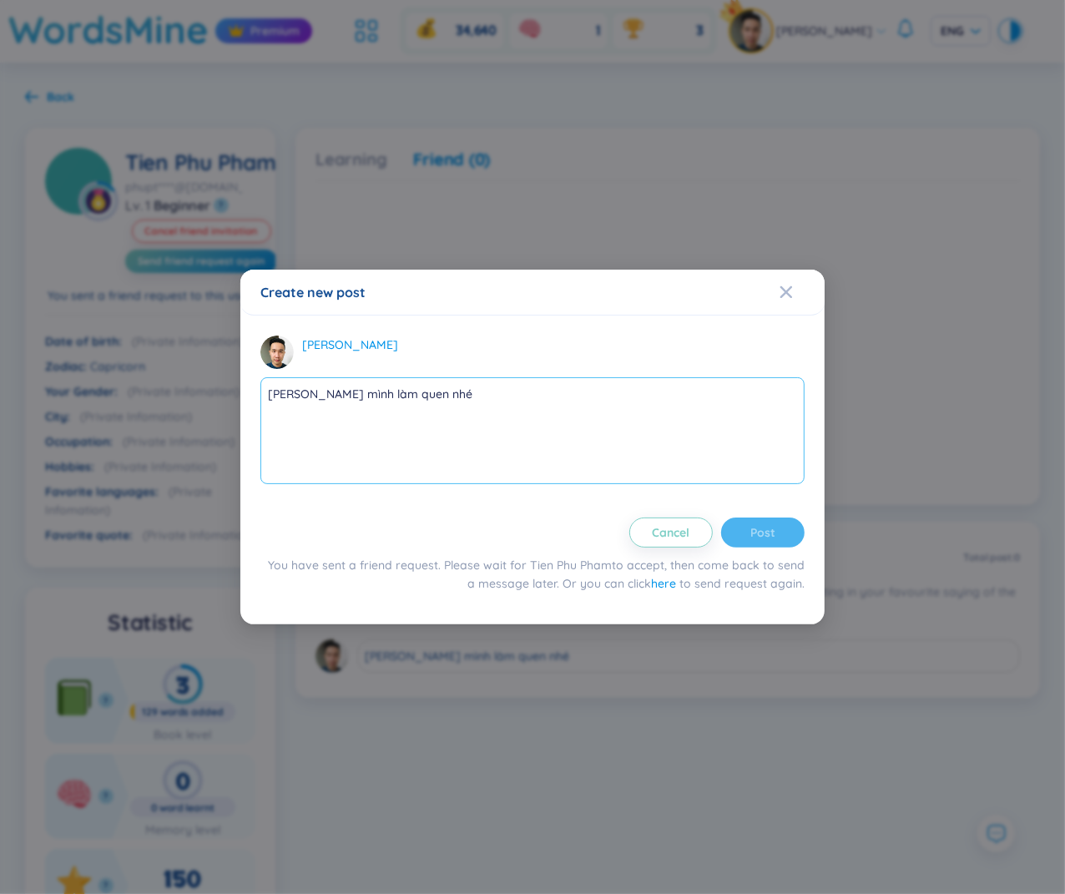
click at [712, 420] on textarea "[PERSON_NAME] mình làm quen nhé" at bounding box center [532, 430] width 544 height 107
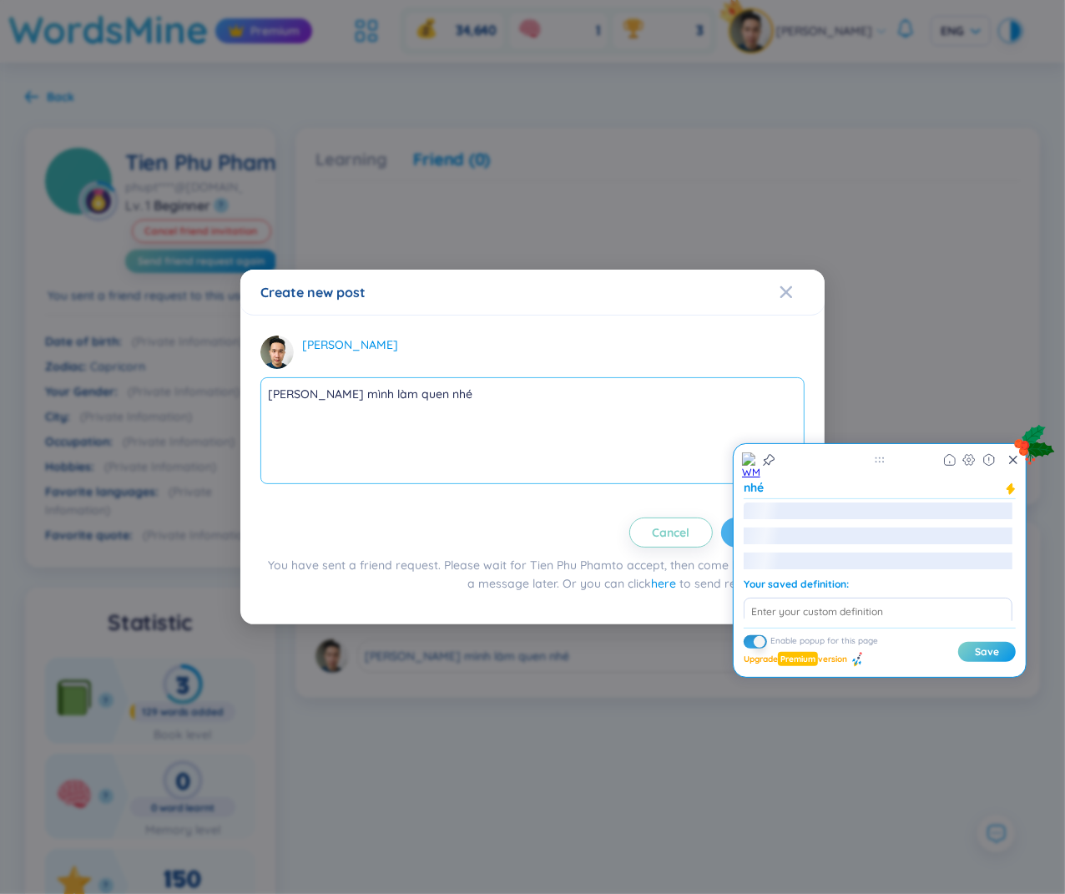
click at [712, 420] on textarea "[PERSON_NAME] mình làm quen nhé" at bounding box center [532, 430] width 544 height 107
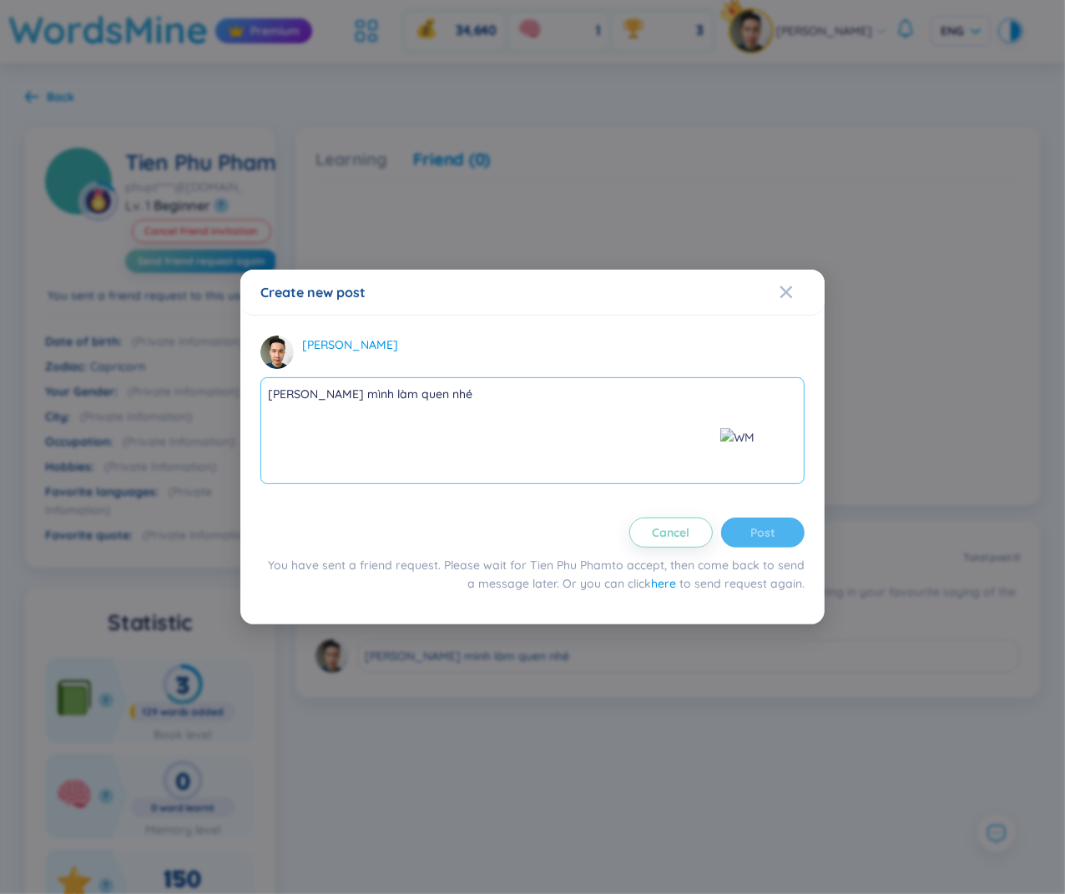
click at [644, 420] on textarea "[PERSON_NAME] mình làm quen nhé" at bounding box center [532, 430] width 544 height 107
click at [612, 415] on textarea "[PERSON_NAME] mình làm quen nhé" at bounding box center [532, 430] width 544 height 107
type textarea "[PERSON_NAME] mình làm quen nhé"
click at [766, 541] on div "Cancel Post" at bounding box center [532, 533] width 544 height 30
click at [674, 589] on span "here" at bounding box center [663, 583] width 25 height 15
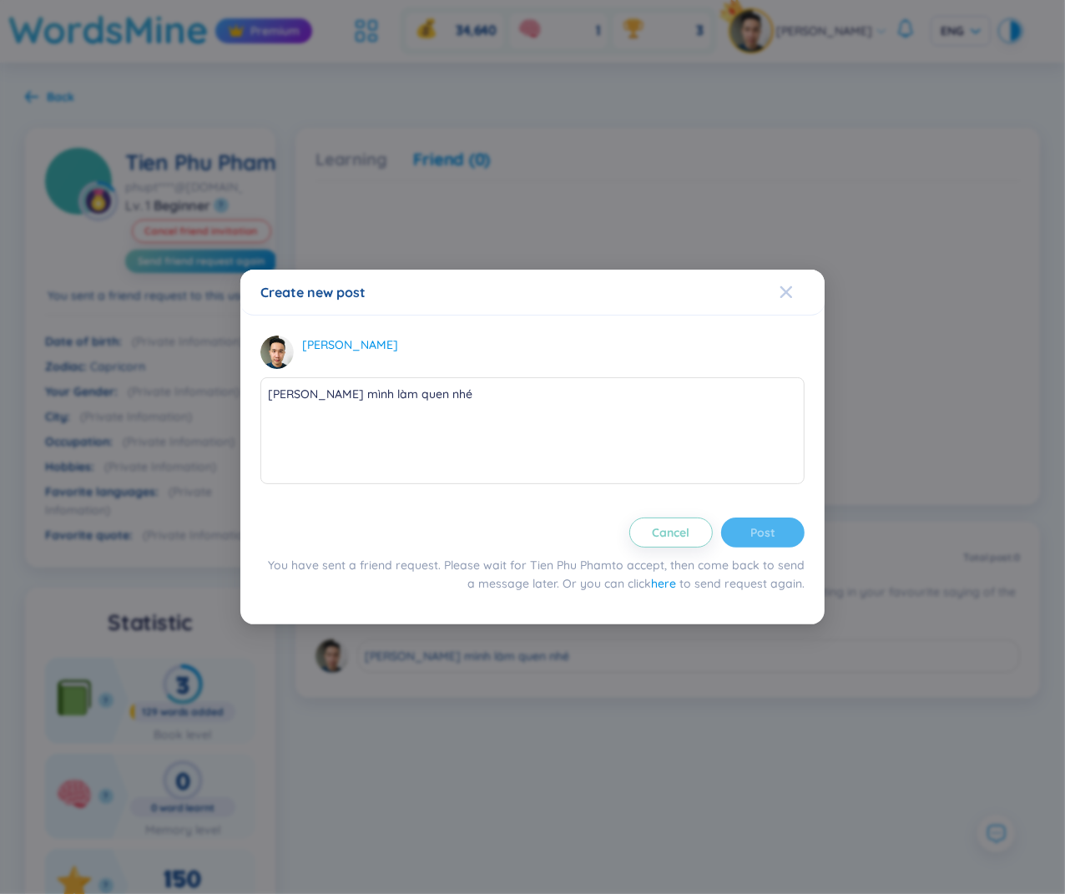
click at [793, 287] on span "Close" at bounding box center [802, 292] width 45 height 45
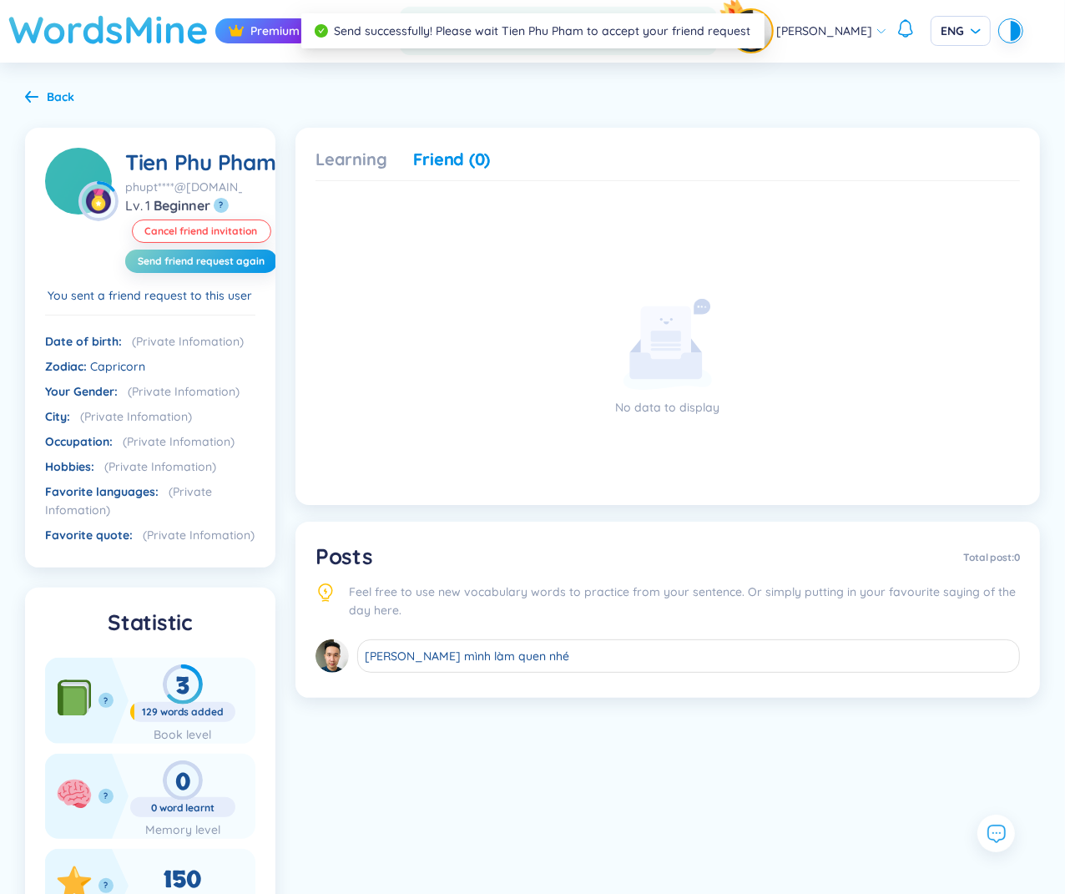
click at [53, 36] on h1 "WordsMine" at bounding box center [108, 29] width 200 height 59
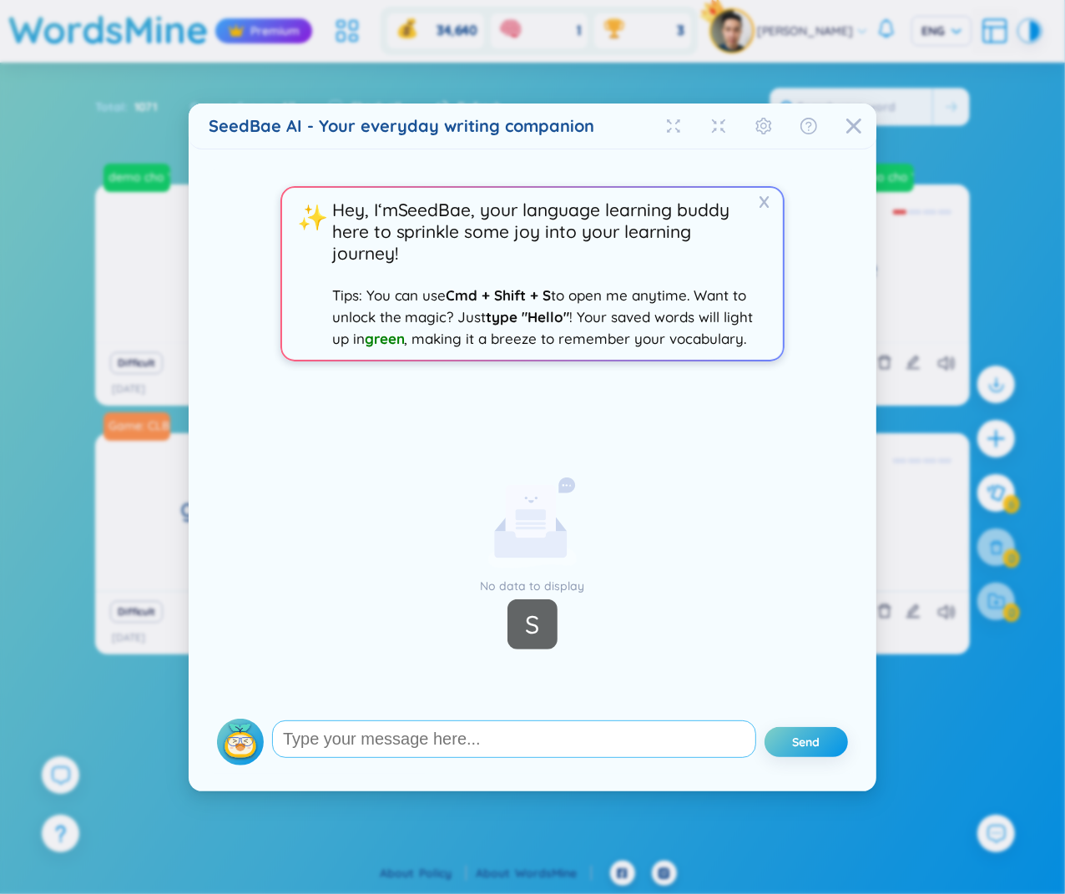
click at [462, 741] on textarea at bounding box center [514, 740] width 484 height 38
type textarea "hello"
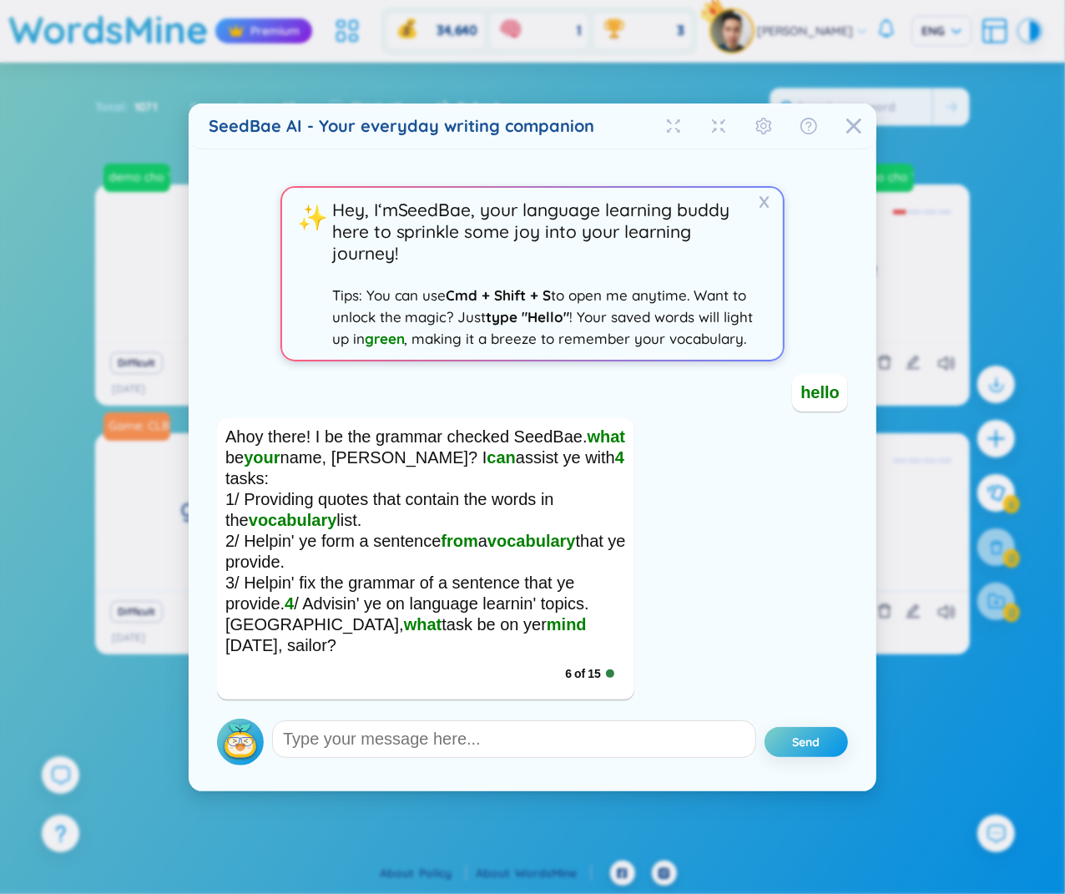
click at [584, 763] on div "Send" at bounding box center [532, 742] width 631 height 47
click at [853, 138] on div "Close" at bounding box center [854, 126] width 17 height 45
click at [245, 729] on img at bounding box center [240, 742] width 47 height 47
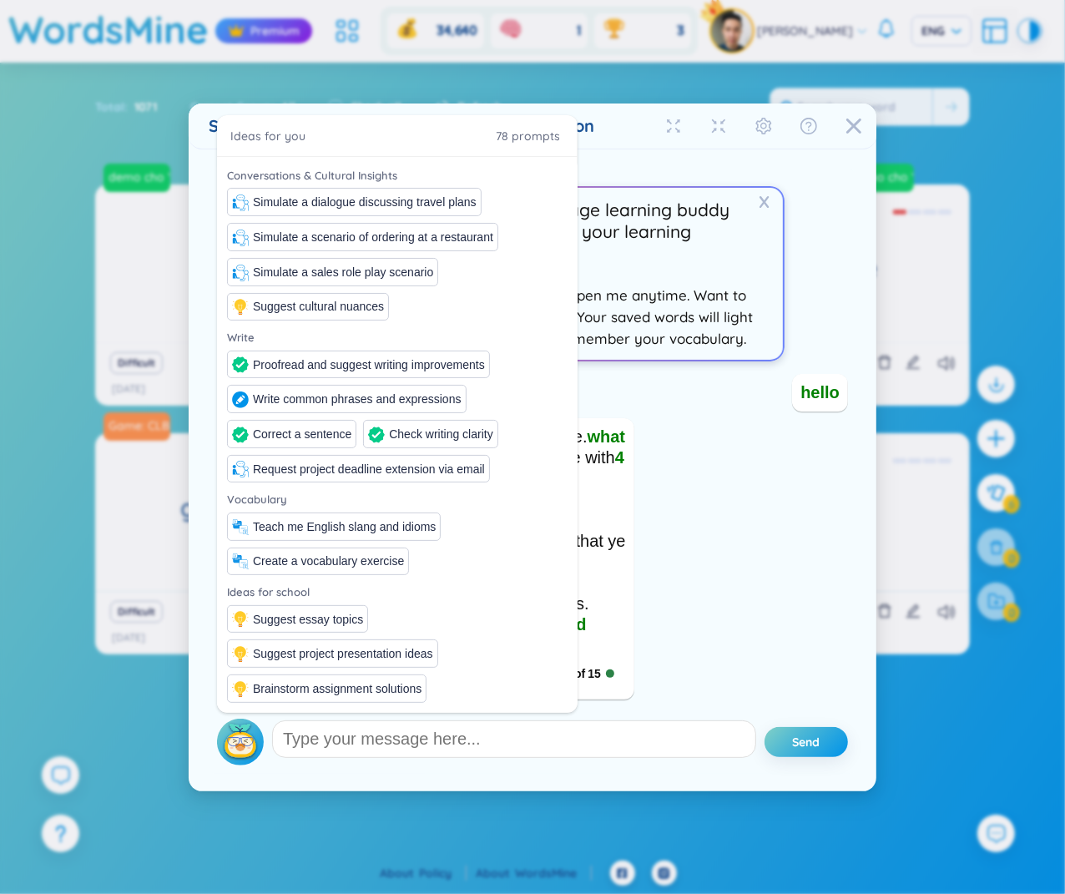
click at [713, 254] on span "Hey, I‘m SeedBae , your language learning buddy here to sprinkle some joy into …" at bounding box center [546, 274] width 428 height 150
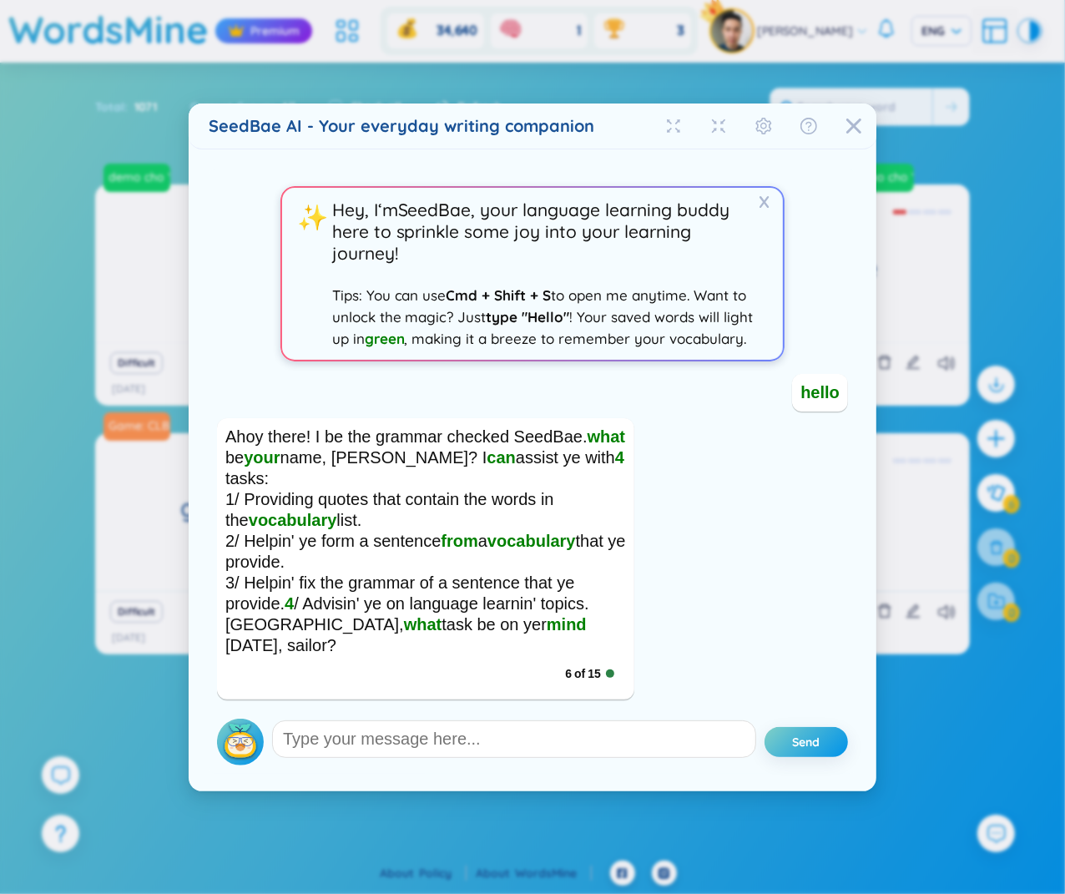
click at [958, 100] on div "SeedBae AI - Your everyday writing companion X ✨ Hey, I‘m SeedBae , your langua…" at bounding box center [532, 447] width 1065 height 894
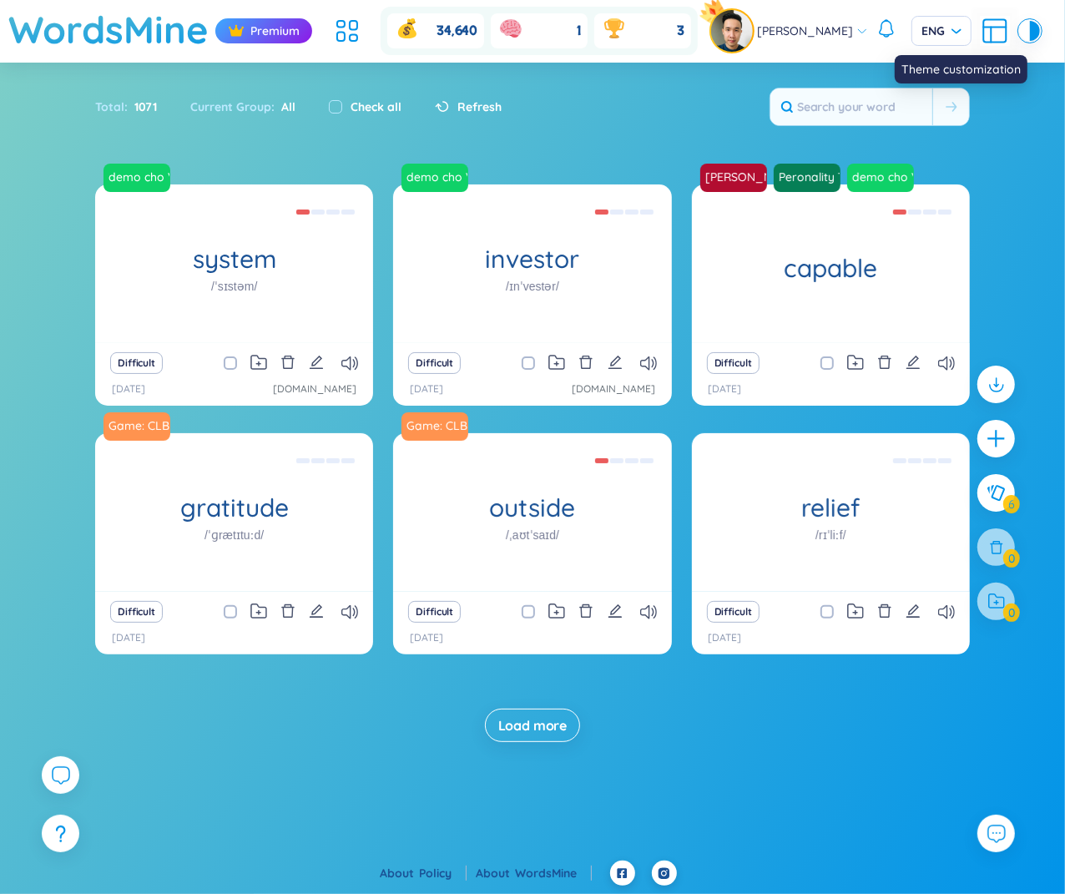
click at [1030, 33] on div at bounding box center [1035, 31] width 10 height 20
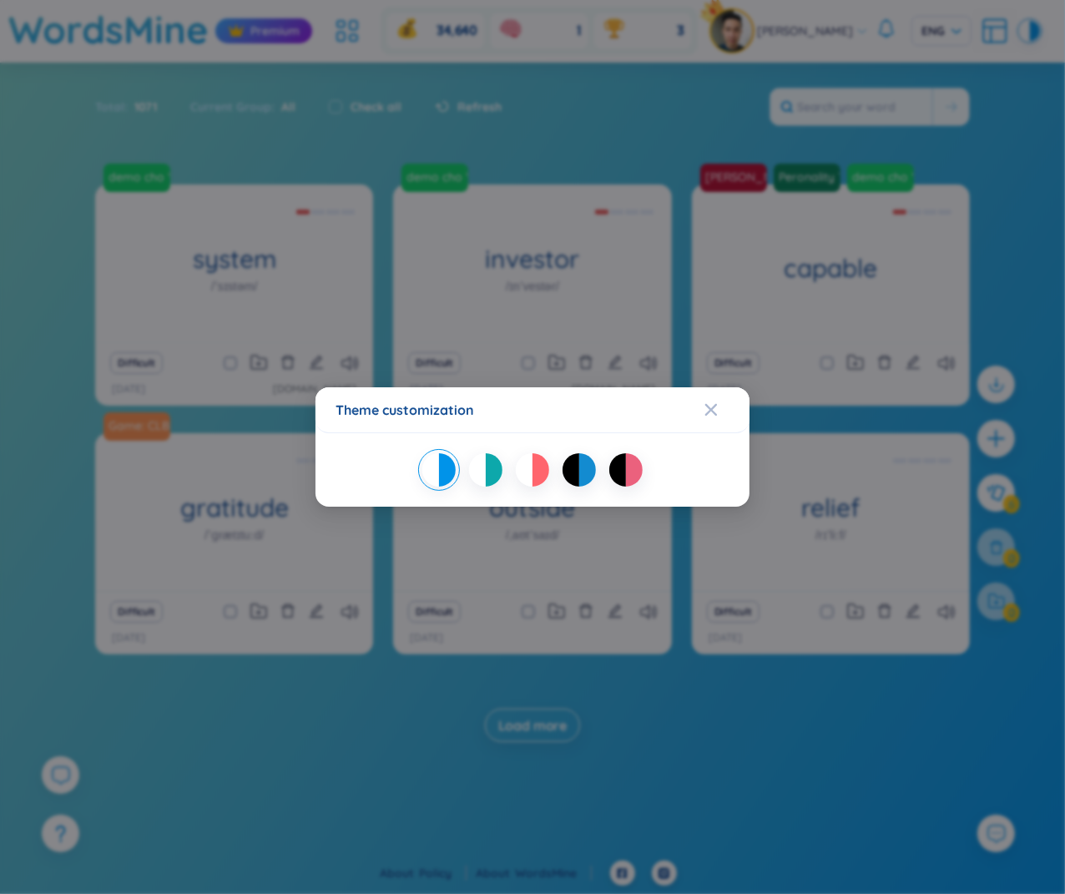
click at [591, 463] on div at bounding box center [587, 469] width 17 height 33
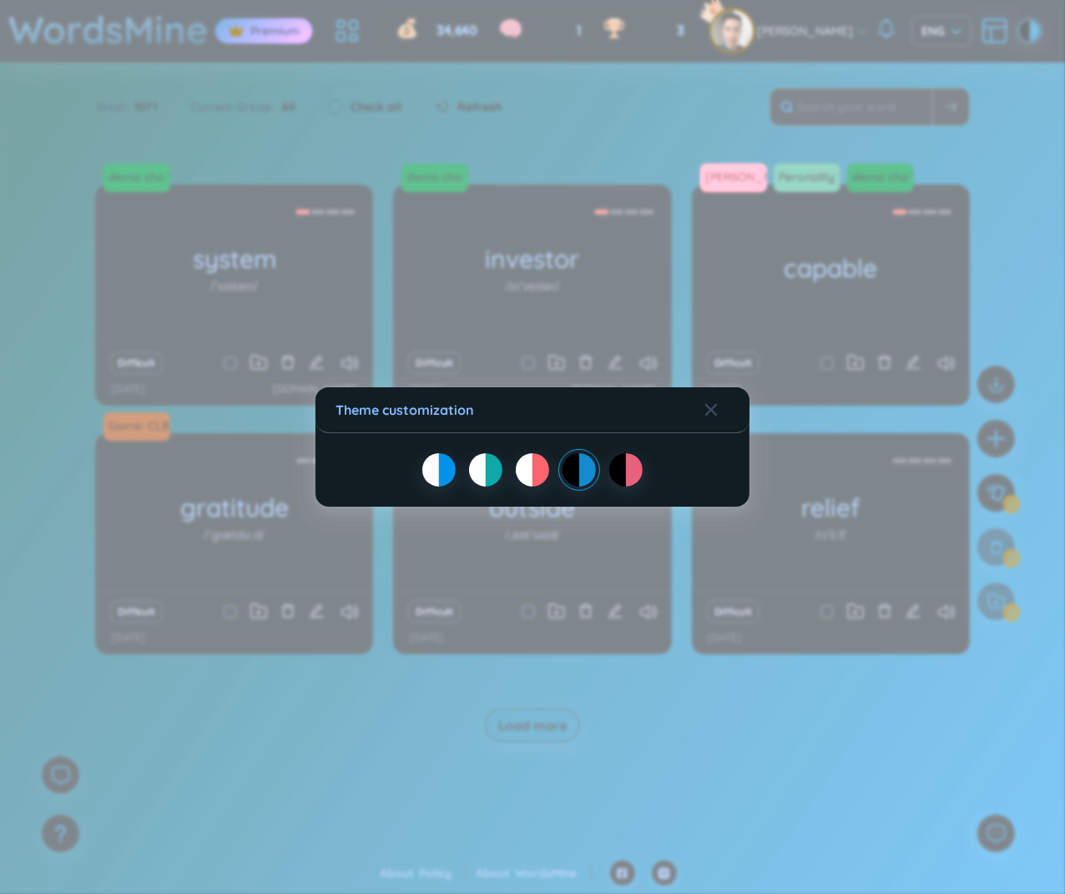
click at [536, 468] on div at bounding box center [541, 469] width 17 height 33
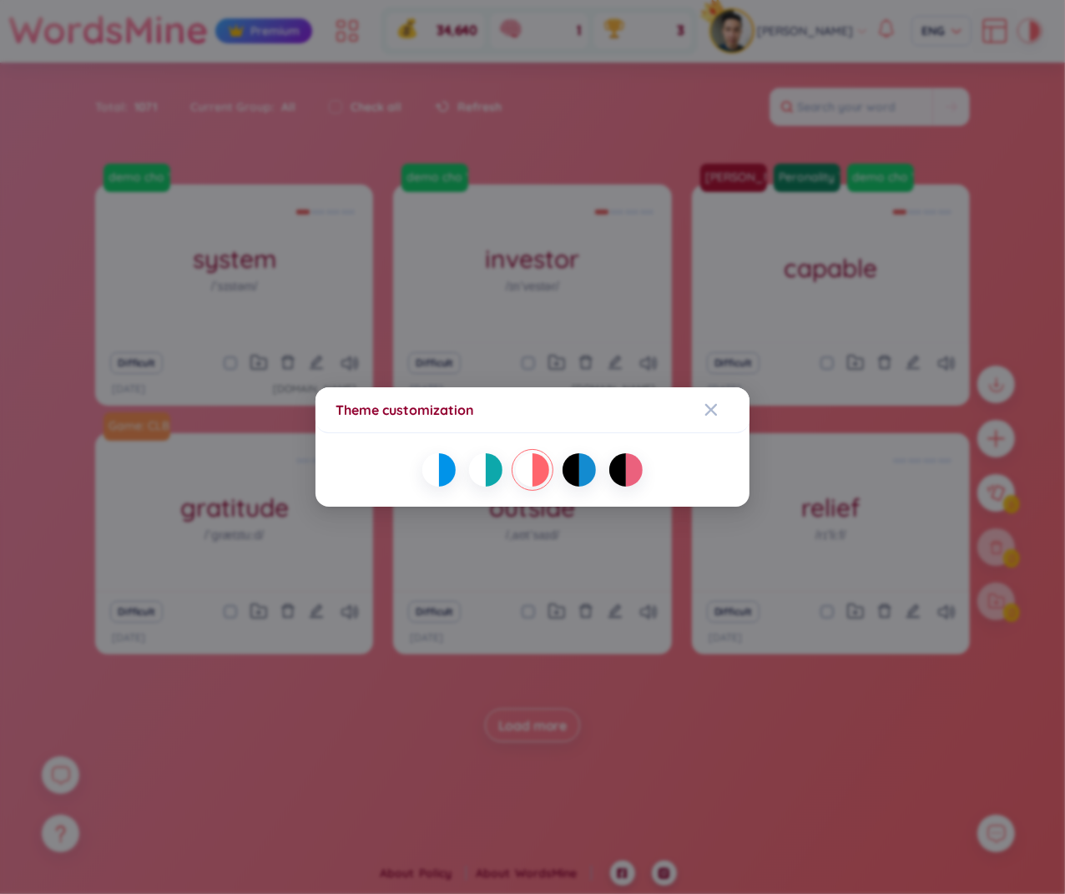
click at [701, 128] on div "Theme customization" at bounding box center [532, 447] width 1065 height 894
